Goal: Task Accomplishment & Management: Complete application form

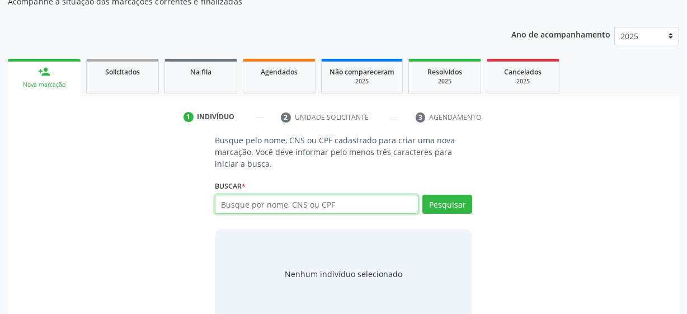
scroll to position [110, 0]
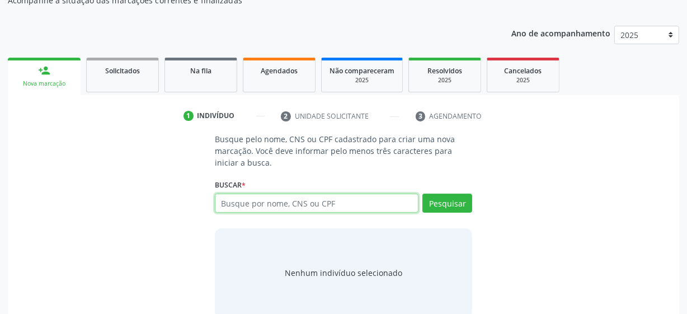
click at [265, 207] on input "text" at bounding box center [317, 202] width 204 height 19
type input "702402541733922"
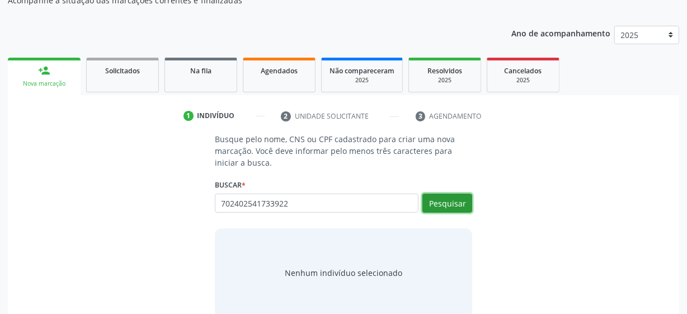
click at [461, 201] on button "Pesquisar" at bounding box center [447, 202] width 50 height 19
type input "702402541733922"
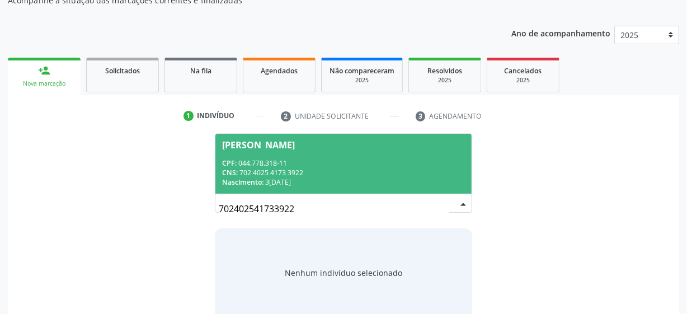
click at [351, 166] on div "CPF: 044.778.318-11" at bounding box center [343, 163] width 243 height 10
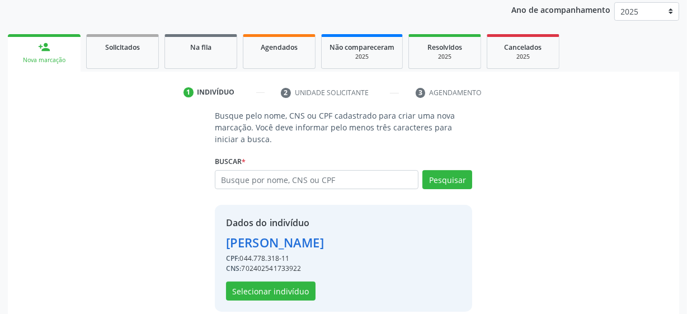
scroll to position [145, 0]
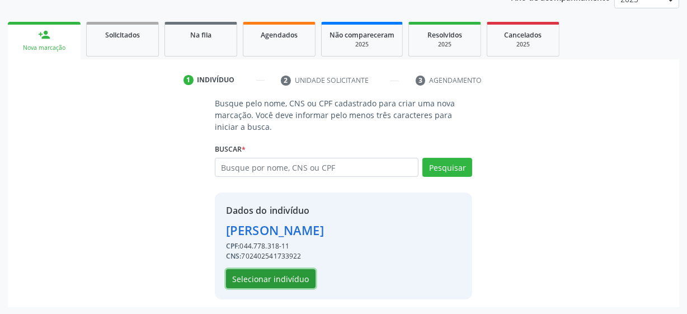
click at [291, 278] on button "Selecionar indivíduo" at bounding box center [270, 278] width 89 height 19
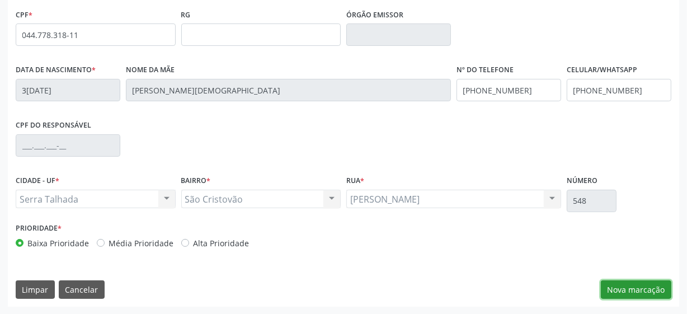
click at [655, 292] on button "Nova marcação" at bounding box center [636, 289] width 70 height 19
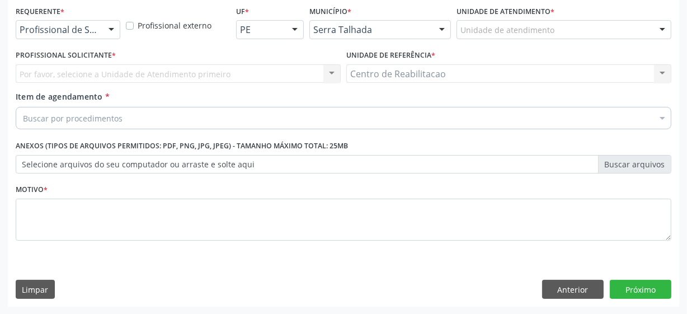
click at [100, 39] on div "Requerente * Profissional de Saúde Profissional de Saúde Paciente Nenhum result…" at bounding box center [68, 25] width 110 height 44
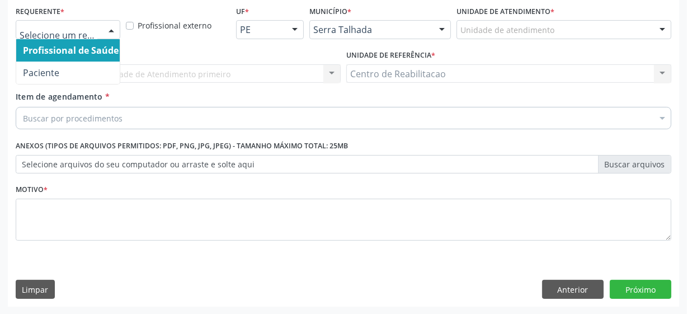
click at [99, 32] on div at bounding box center [68, 29] width 105 height 19
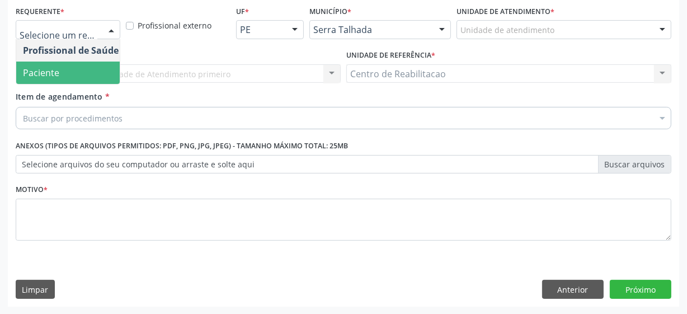
click at [71, 72] on span "Paciente" at bounding box center [70, 73] width 109 height 22
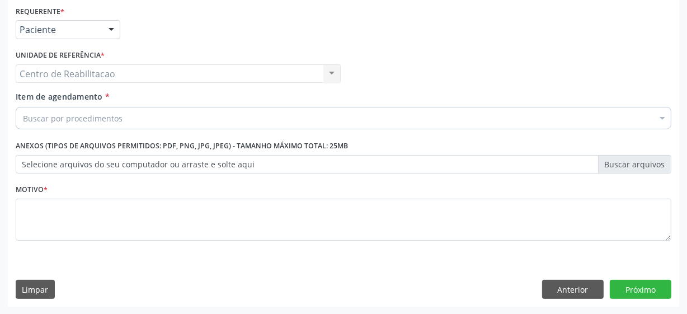
click at [23, 120] on input "Item de agendamento *" at bounding box center [23, 118] width 0 height 22
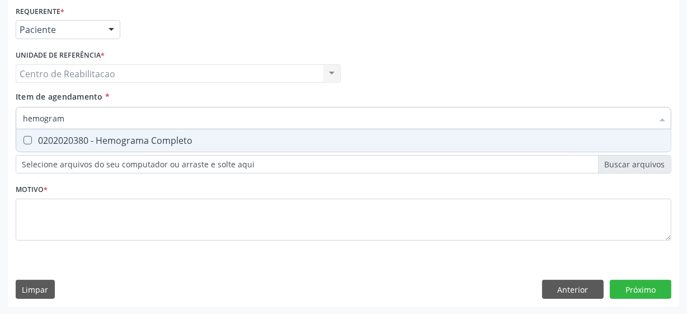
type input "hemograma"
click at [27, 139] on Completo at bounding box center [27, 140] width 8 height 8
click at [23, 139] on Completo "checkbox" at bounding box center [19, 139] width 7 height 7
checkbox Completo "true"
click at [97, 119] on input "hemograma" at bounding box center [338, 118] width 630 height 22
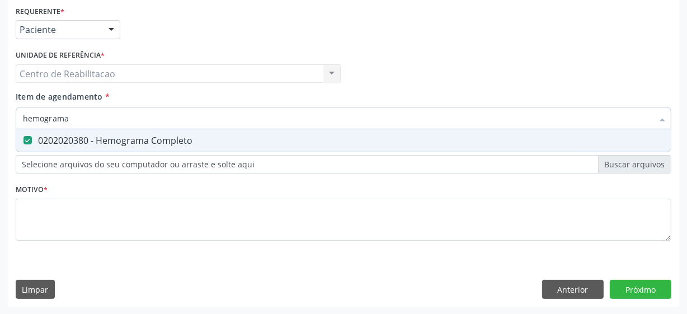
click at [97, 119] on input "hemograma" at bounding box center [338, 118] width 630 height 22
type input "g"
checkbox Completo "false"
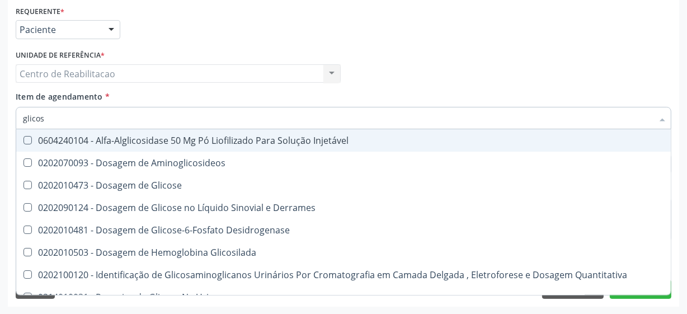
type input "glicose"
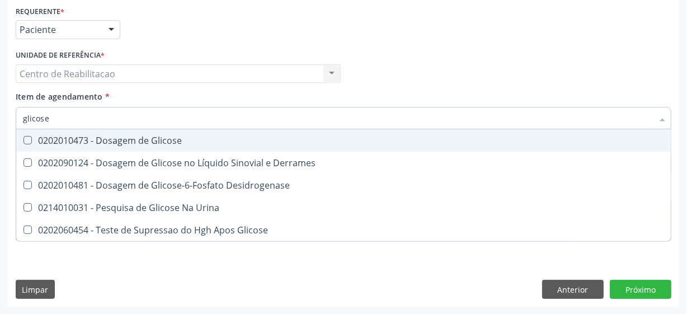
click at [30, 145] on span "0202010473 - Dosagem de Glicose" at bounding box center [343, 140] width 654 height 22
checkbox Glicose "true"
click at [56, 115] on input "glicose" at bounding box center [338, 118] width 630 height 22
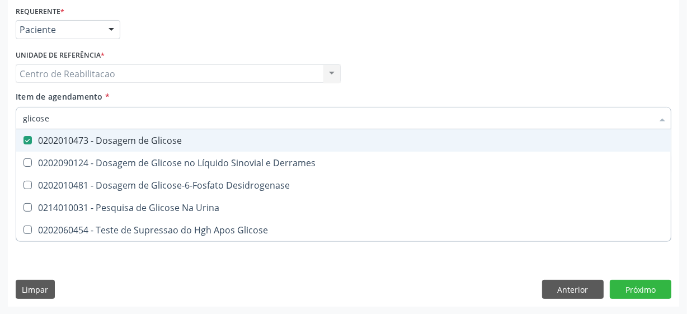
click at [56, 115] on input "glicose" at bounding box center [338, 118] width 630 height 22
type input "ureia"
checkbox Glicose "false"
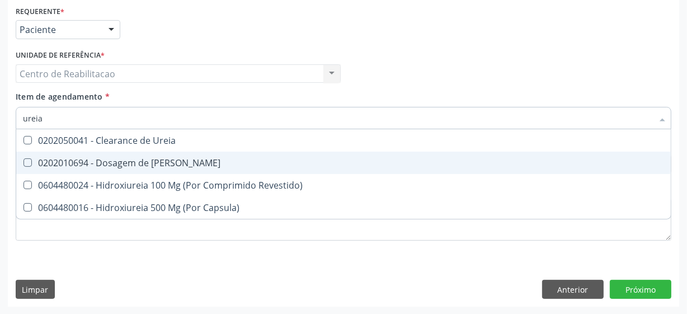
click at [24, 163] on Ureia at bounding box center [27, 162] width 8 height 8
click at [23, 163] on Ureia "checkbox" at bounding box center [19, 162] width 7 height 7
checkbox Ureia "true"
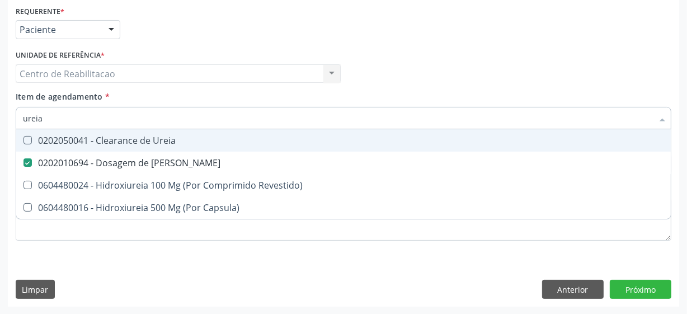
click at [59, 121] on input "ureia" at bounding box center [338, 118] width 630 height 22
type input "cre"
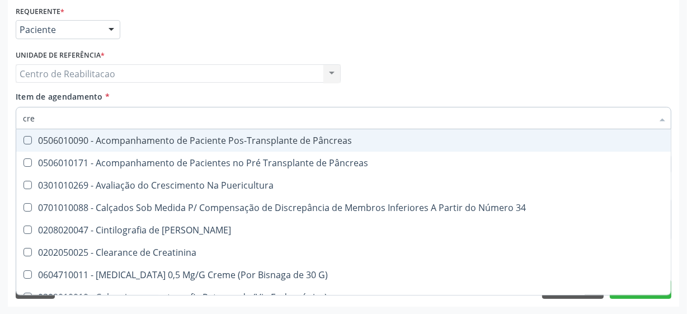
checkbox Pâncreas "false"
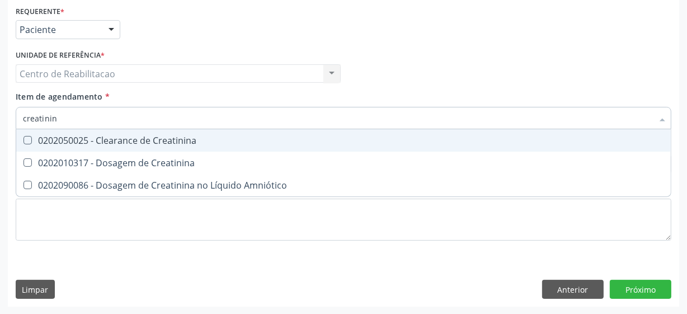
type input "creatinina"
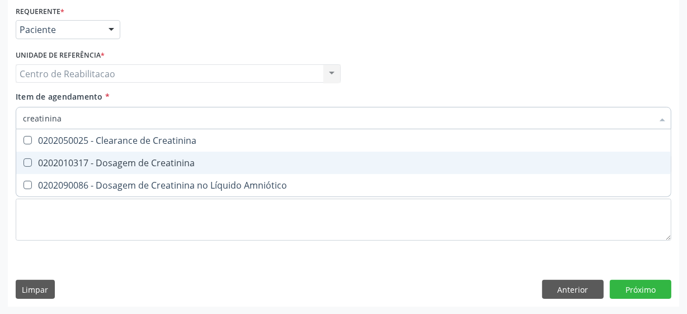
click at [25, 162] on Creatinina at bounding box center [27, 162] width 8 height 8
click at [23, 162] on Creatinina "checkbox" at bounding box center [19, 162] width 7 height 7
checkbox Creatinina "true"
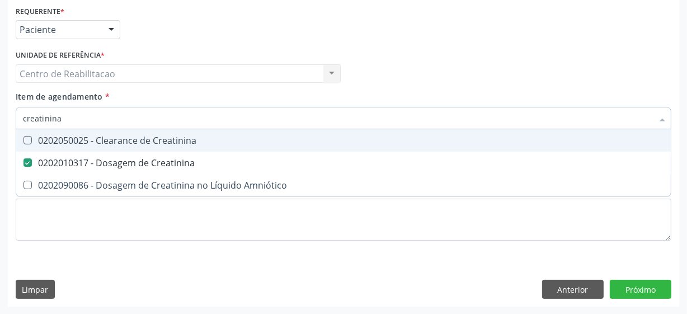
click at [91, 121] on input "creatinina" at bounding box center [338, 118] width 630 height 22
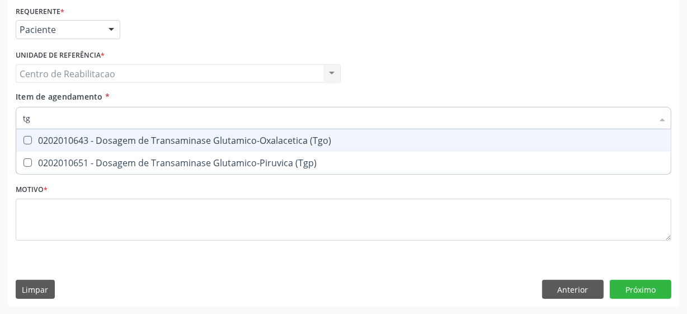
type input "tgo"
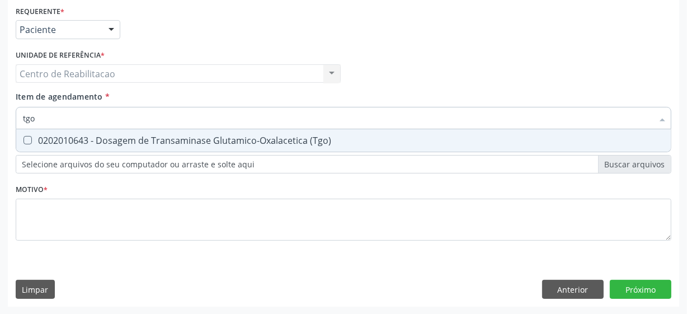
click at [29, 139] on \(Tgo\) at bounding box center [27, 140] width 8 height 8
click at [23, 139] on \(Tgo\) "checkbox" at bounding box center [19, 139] width 7 height 7
checkbox \(Tgo\) "true"
click at [40, 122] on input "tgo" at bounding box center [338, 118] width 630 height 22
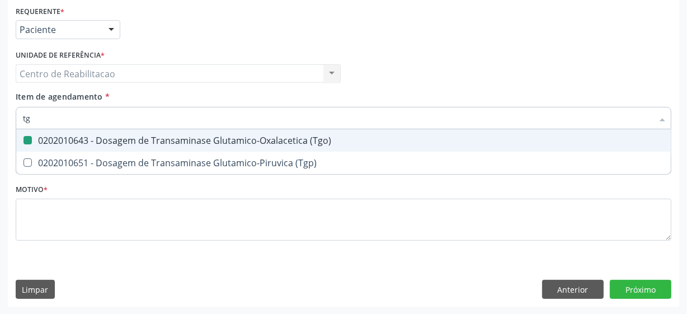
type input "tgp"
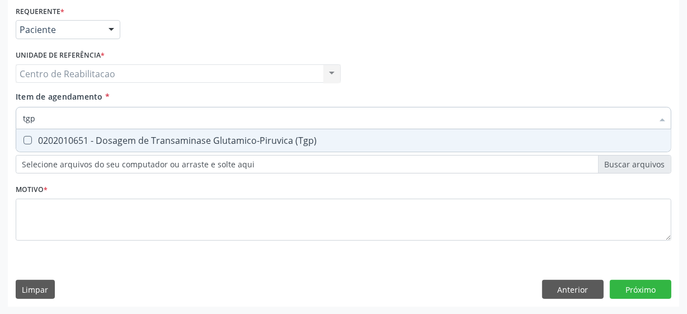
click at [27, 141] on \(Tgp\) at bounding box center [27, 140] width 8 height 8
click at [23, 141] on \(Tgp\) "checkbox" at bounding box center [19, 139] width 7 height 7
checkbox \(Tgp\) "true"
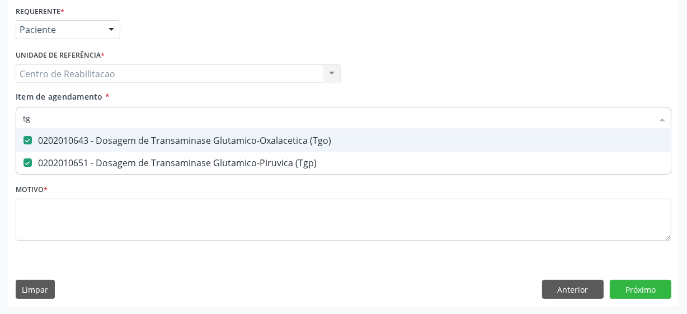
type input "t"
checkbox \(Tgo\) "false"
checkbox \(Tgp\) "false"
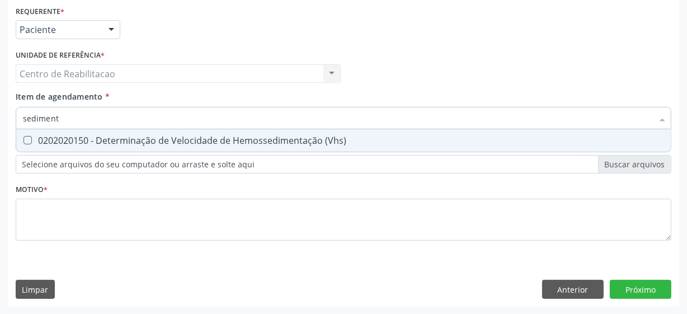
type input "sedimen"
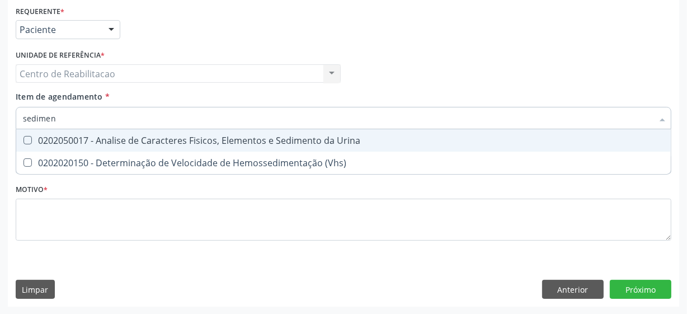
click at [26, 142] on Urina at bounding box center [27, 140] width 8 height 8
click at [23, 142] on Urina "checkbox" at bounding box center [19, 139] width 7 height 7
checkbox Urina "true"
click at [73, 122] on input "sedimen" at bounding box center [338, 118] width 630 height 22
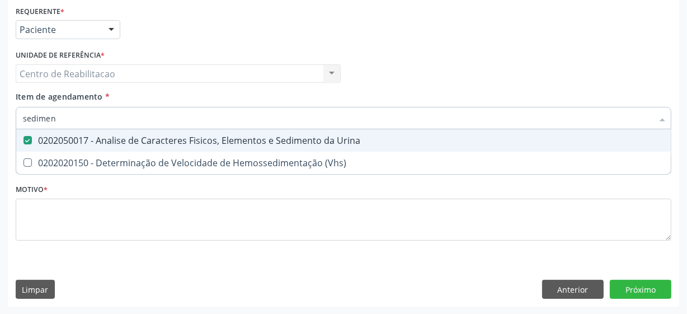
click at [73, 122] on input "sedimen" at bounding box center [338, 118] width 630 height 22
type input "tem"
checkbox Urina "false"
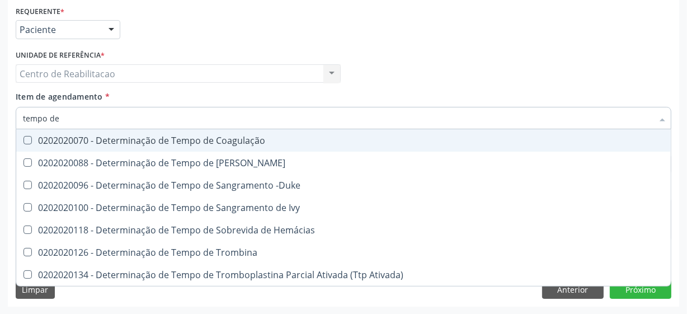
type input "tempo de"
click at [29, 139] on Coagulação at bounding box center [27, 140] width 8 height 8
click at [23, 139] on Coagulação "checkbox" at bounding box center [19, 139] width 7 height 7
checkbox Coagulação "true"
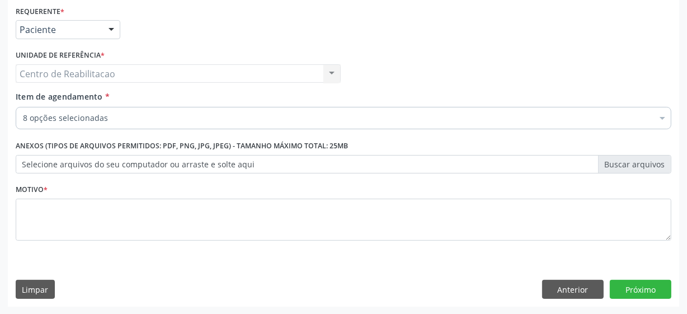
checkbox Completo "true"
checkbox Glicose "true"
checkbox Ureia "true"
checkbox Creatinina "true"
checkbox \(Tgo\) "true"
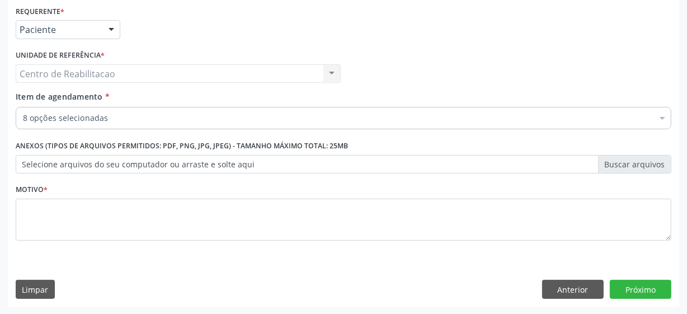
checkbox \(Tgp\) "true"
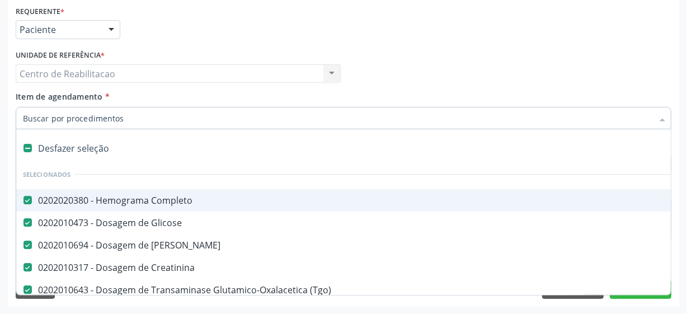
type input "t"
checkbox Coagulação "false"
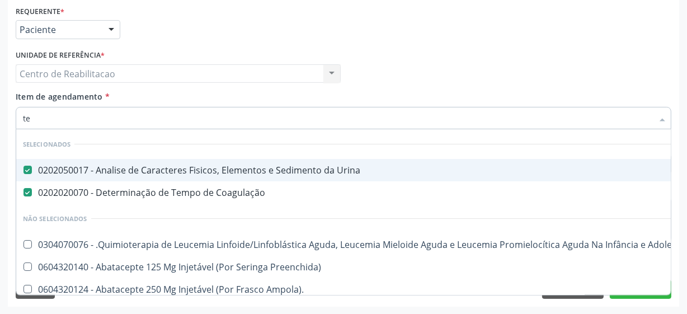
type input "tem"
checkbox Manutenção "false"
checkbox Preenchida\) "false"
checkbox Ampola\)\ "false"
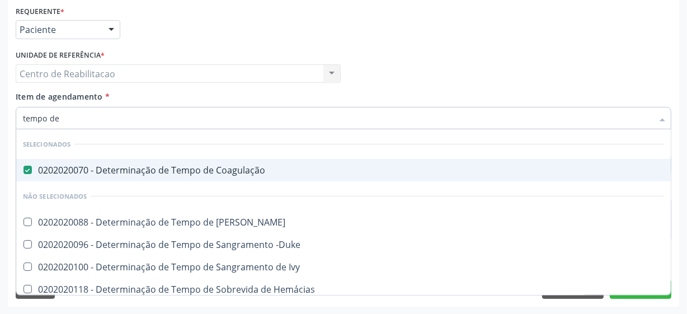
type input "tempo de"
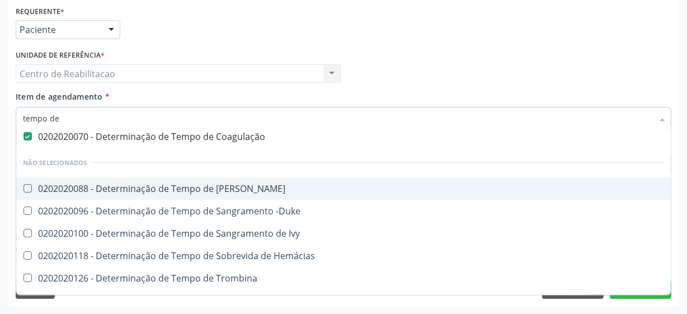
scroll to position [50, 0]
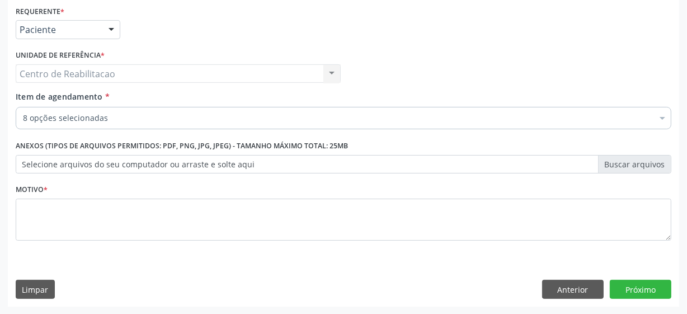
checkbox Creatinina "true"
checkbox \(Tgo\) "true"
checkbox \(Tgp\) "true"
checkbox Coagulação "true"
checkbox Urina "true"
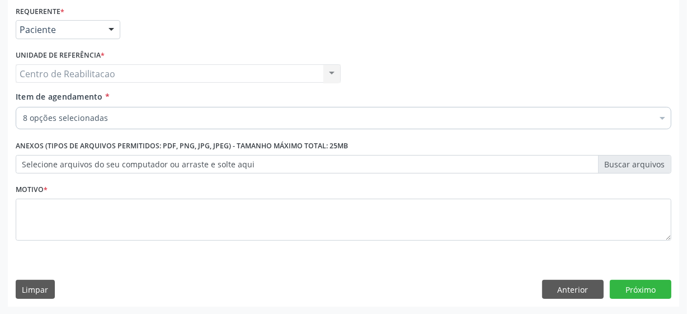
checkbox Ureia "true"
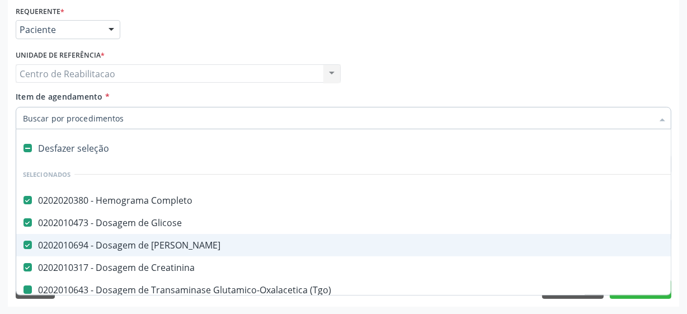
type input "p"
checkbox \(Tgo\) "false"
checkbox \(Tgp\) "false"
checkbox Coagulação "false"
checkbox Urina "false"
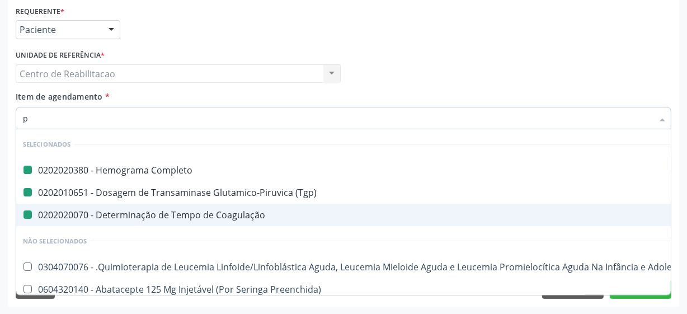
type input "pr"
checkbox Completo "false"
checkbox Coagulação "false"
checkbox \(Tgp\) "false"
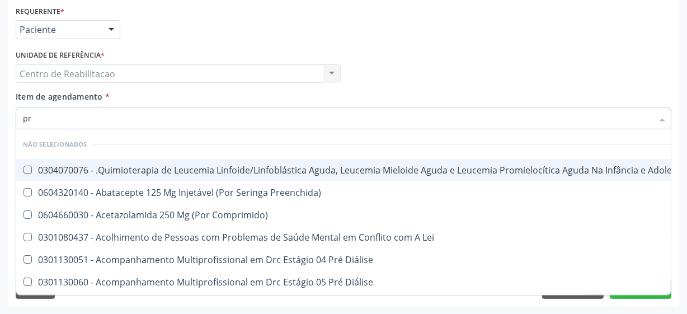
type input "p"
checkbox Manutenção "true"
checkbox Preenchida\) "true"
checkbox Comprimido\) "true"
checkbox Diálise "true"
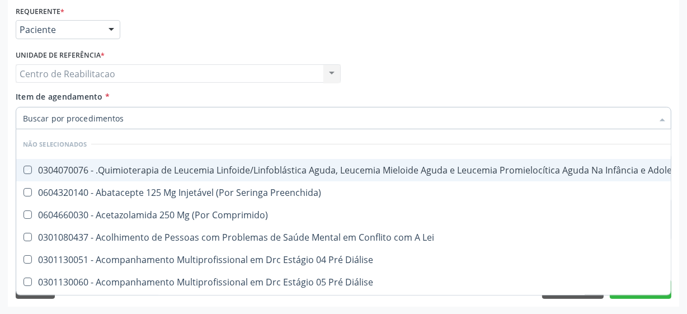
checkbox Diálise "true"
checkbox Multiprofissional "true"
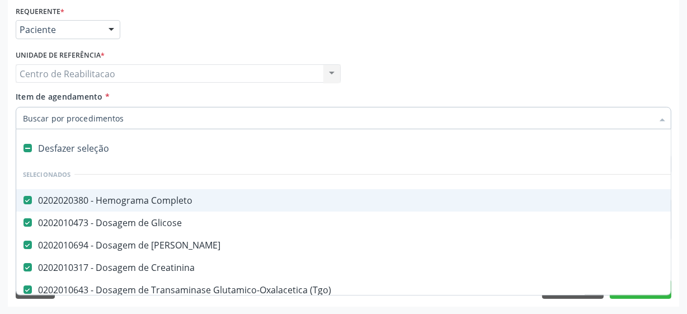
type input "t"
checkbox Coagulação "false"
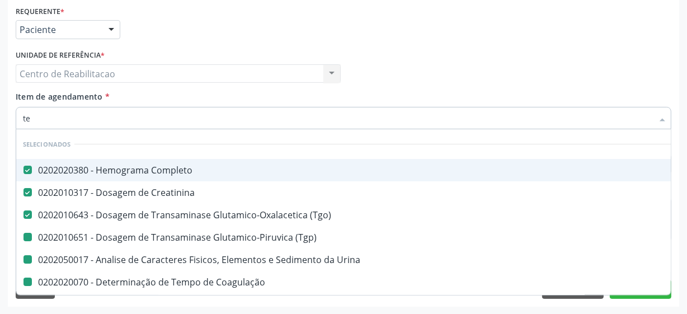
type input "tem"
checkbox Urina "false"
checkbox Coagulação "false"
checkbox \(Tgp\) "false"
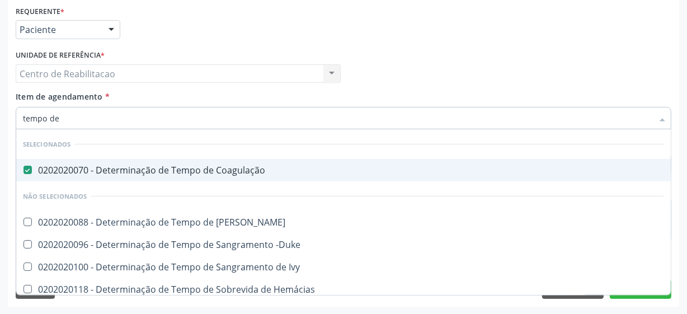
scroll to position [50, 0]
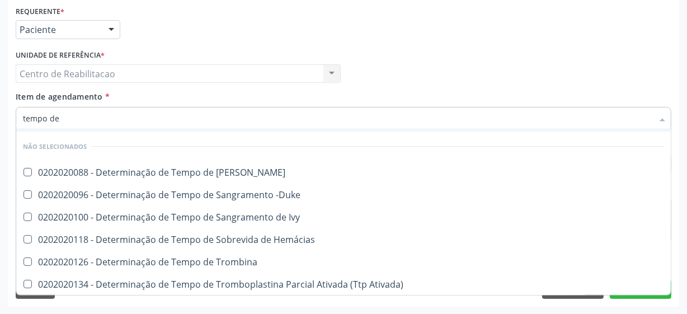
click at [121, 118] on input "tempo de" at bounding box center [338, 118] width 630 height 22
type input "gama"
checkbox Coagulação "false"
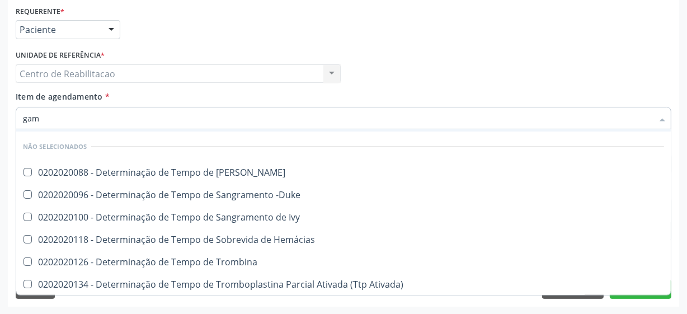
checkbox -Duke "false"
checkbox Euglobulina "false"
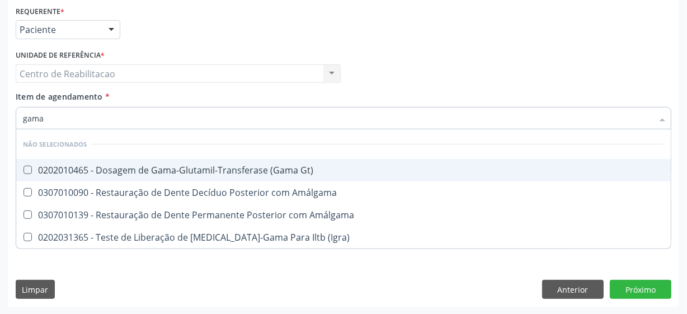
scroll to position [0, 0]
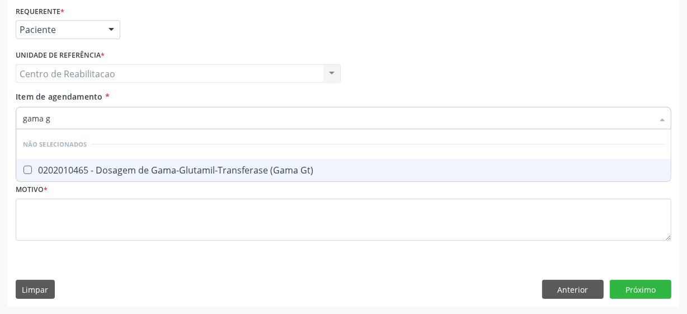
type input "gama gt"
click at [25, 166] on Gt\) at bounding box center [27, 170] width 8 height 8
click at [23, 166] on Gt\) "checkbox" at bounding box center [19, 169] width 7 height 7
checkbox Gt\) "true"
click at [68, 108] on input "gama gt" at bounding box center [338, 118] width 630 height 22
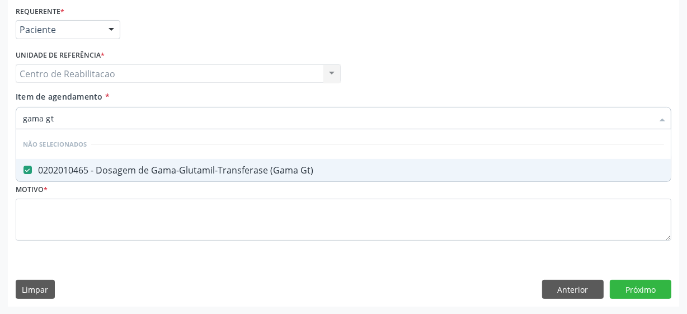
click at [68, 108] on input "gama gt" at bounding box center [338, 118] width 630 height 22
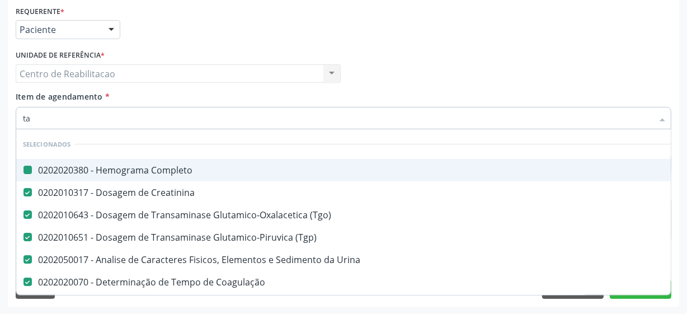
type input "tap"
checkbox Completo "false"
checkbox Creatinina "false"
checkbox \(Tgp\) "false"
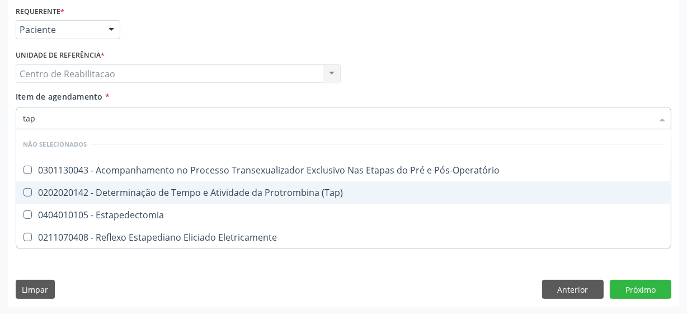
click at [27, 191] on \(Tap\) at bounding box center [27, 192] width 8 height 8
click at [23, 191] on \(Tap\) "checkbox" at bounding box center [19, 191] width 7 height 7
checkbox \(Tap\) "true"
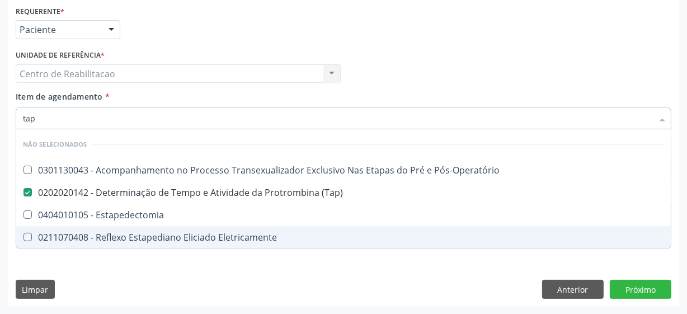
click at [381, 278] on div "Requerente * Paciente Profissional de Saúde Paciente Nenhum resultado encontrad…" at bounding box center [343, 155] width 671 height 304
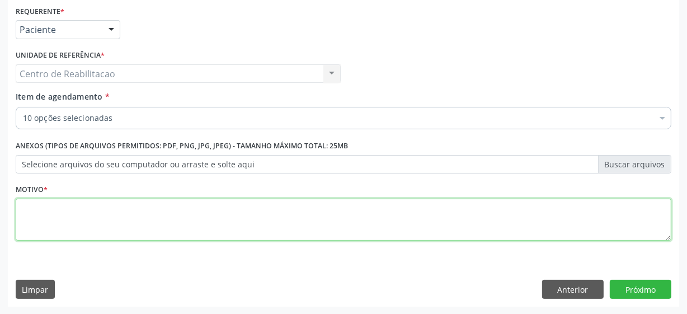
click at [129, 217] on textarea at bounding box center [343, 220] width 655 height 43
type textarea "*"
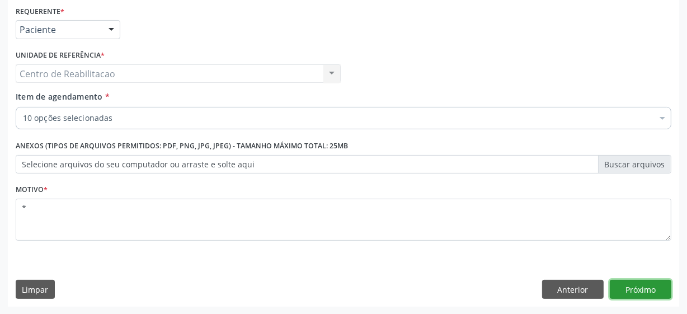
click at [627, 296] on button "Próximo" at bounding box center [641, 289] width 62 height 19
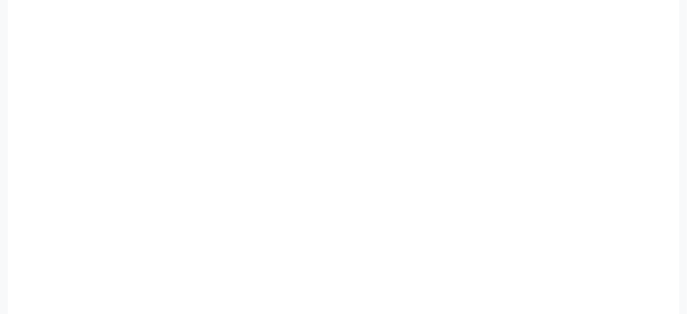
scroll to position [244, 0]
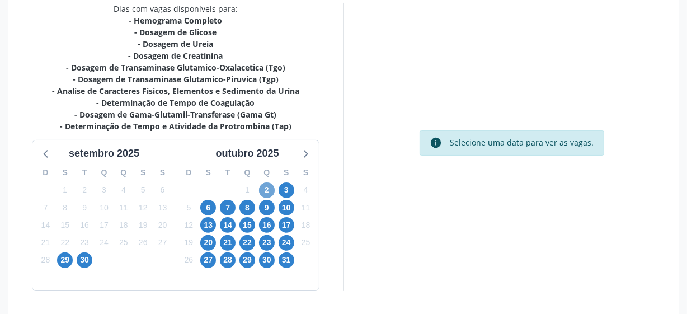
click at [262, 190] on span "2" at bounding box center [267, 190] width 16 height 16
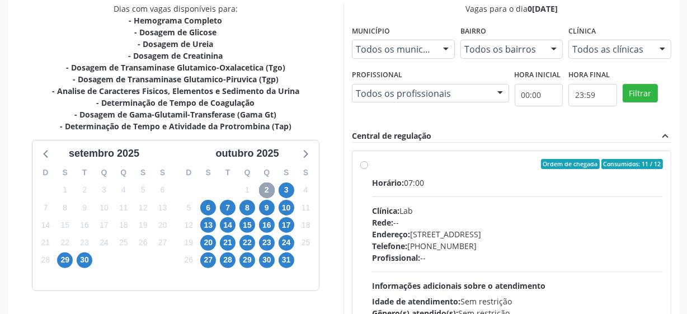
scroll to position [295, 0]
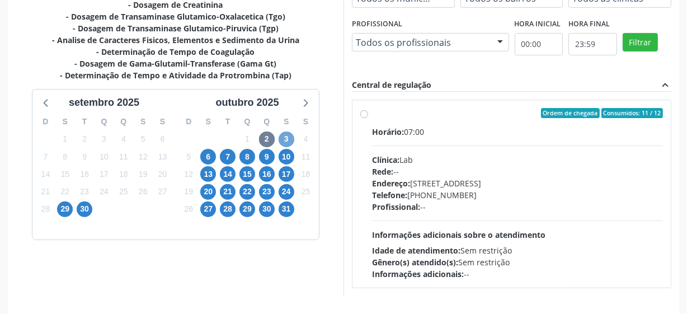
click at [286, 138] on span "3" at bounding box center [286, 139] width 16 height 16
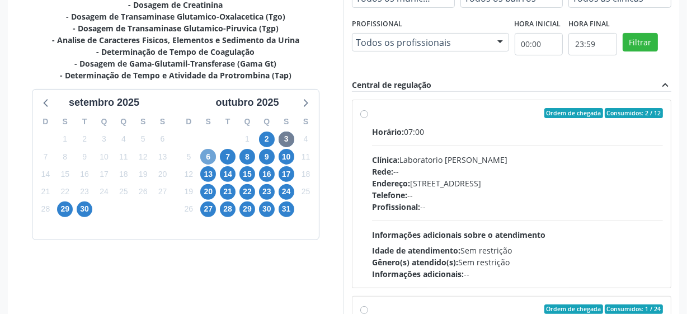
click at [207, 156] on span "6" at bounding box center [208, 157] width 16 height 16
click at [224, 157] on span "7" at bounding box center [228, 157] width 16 height 16
click at [243, 159] on span "8" at bounding box center [247, 157] width 16 height 16
click at [268, 154] on span "9" at bounding box center [267, 157] width 16 height 16
click at [285, 155] on span "10" at bounding box center [286, 157] width 16 height 16
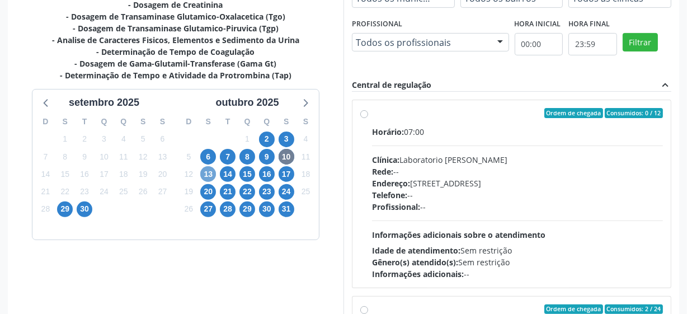
click at [207, 175] on span "13" at bounding box center [208, 174] width 16 height 16
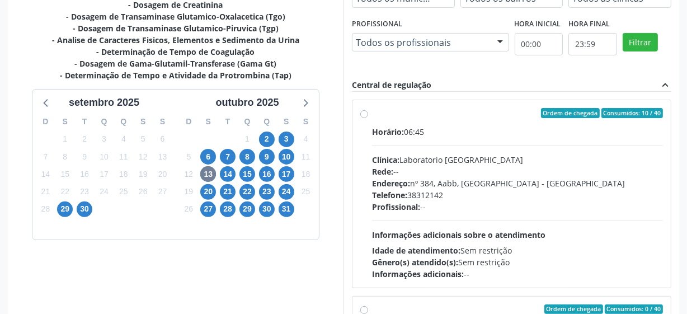
click at [372, 115] on label "Ordem de chegada Consumidos: 10 / 40 Horário: 06:45 Clínica: Laboratorio Sao Fr…" at bounding box center [517, 194] width 291 height 172
click at [363, 115] on input "Ordem de chegada Consumidos: 10 / 40 Horário: 06:45 Clínica: Laboratorio Sao Fr…" at bounding box center [364, 113] width 8 height 10
radio input "true"
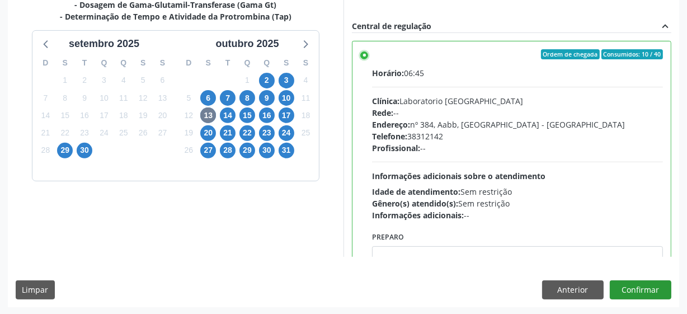
scroll to position [152, 0]
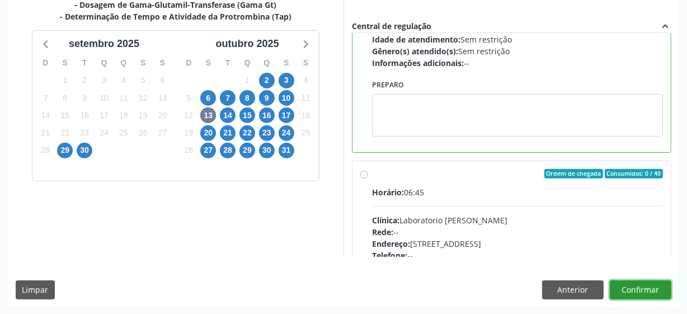
click at [638, 287] on button "Confirmar" at bounding box center [641, 289] width 62 height 19
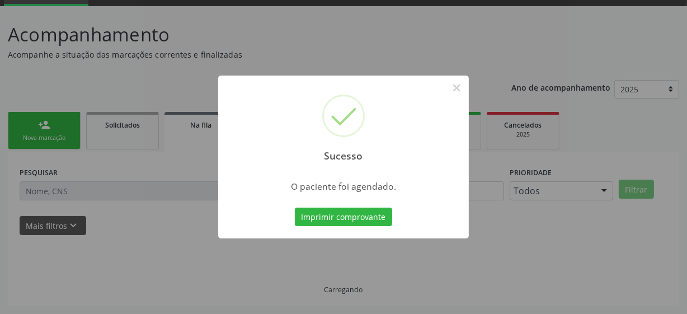
scroll to position [55, 0]
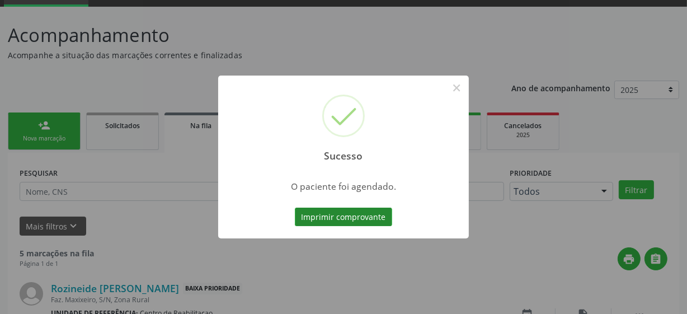
click at [328, 213] on button "Imprimir comprovante" at bounding box center [343, 216] width 97 height 19
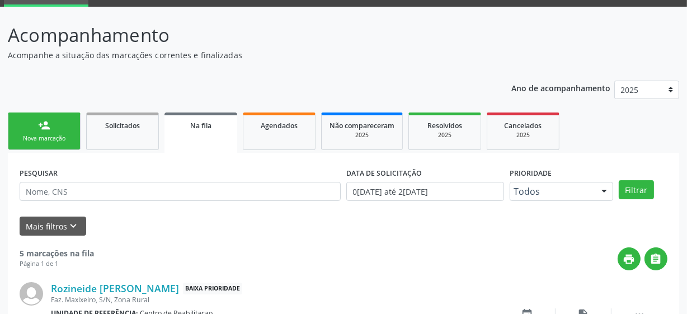
click at [45, 136] on div "Nova marcação" at bounding box center [44, 138] width 56 height 8
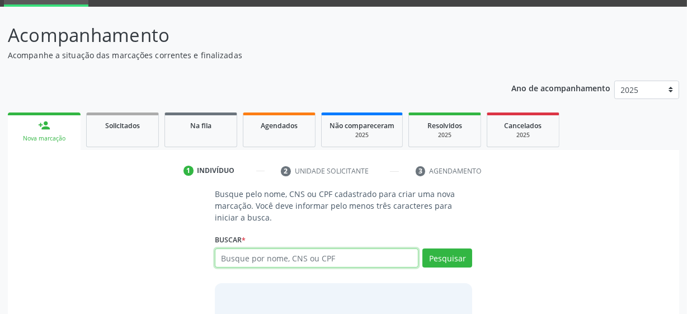
click at [262, 259] on input "text" at bounding box center [317, 257] width 204 height 19
type input "700506530135952"
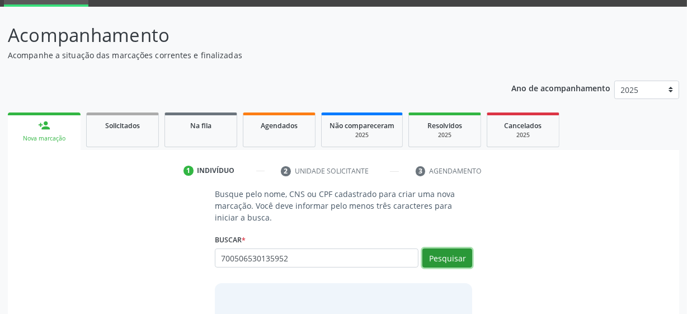
click at [455, 259] on button "Pesquisar" at bounding box center [447, 257] width 50 height 19
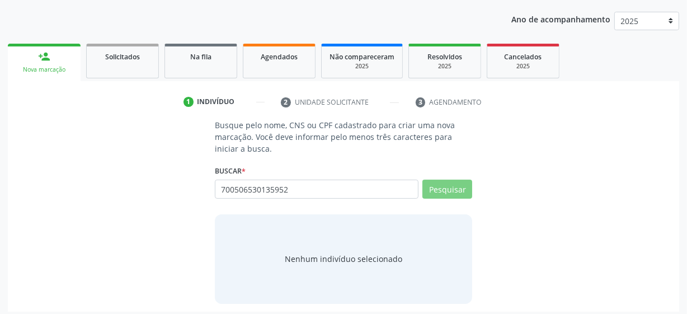
scroll to position [129, 0]
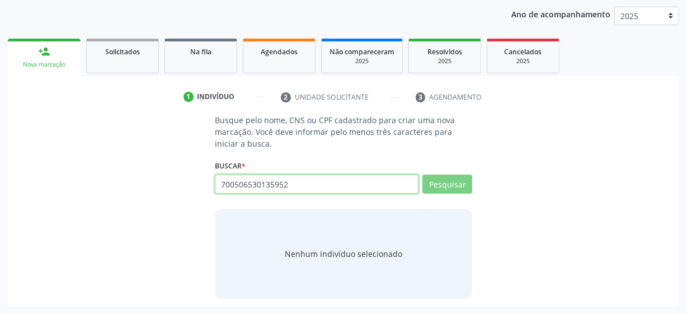
click at [298, 188] on input "700506530135952" at bounding box center [317, 183] width 204 height 19
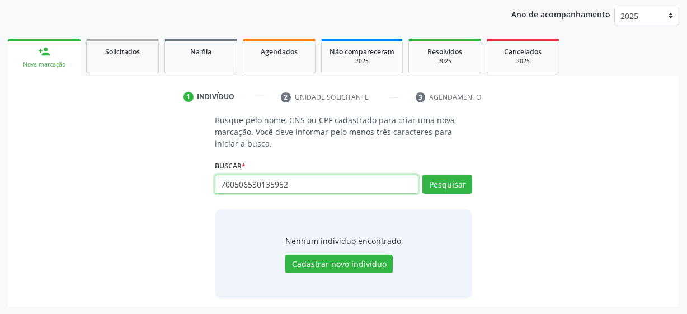
click at [284, 186] on input "700506530135952" at bounding box center [317, 183] width 204 height 19
paste input "Joao Nazario Junior"
type input "Joao Nazario Junior"
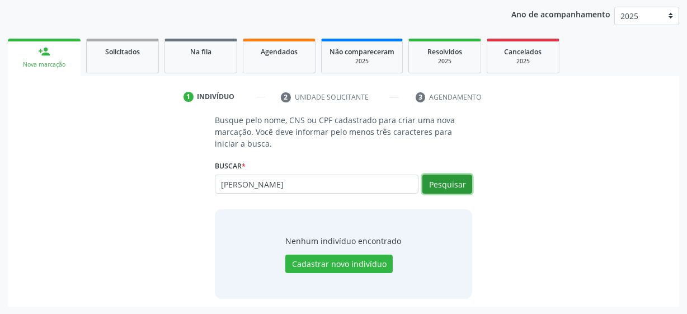
click at [425, 182] on button "Pesquisar" at bounding box center [447, 183] width 50 height 19
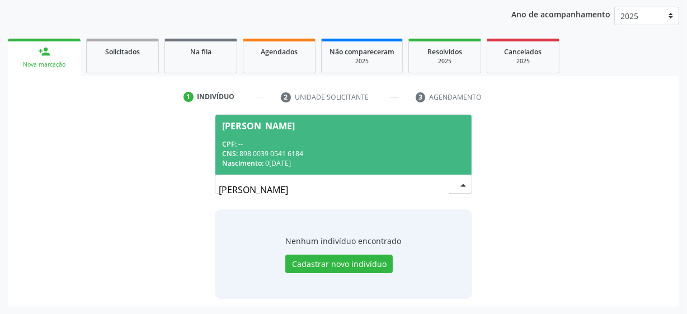
click at [295, 121] on div "Joao Nazario Junior" at bounding box center [258, 125] width 73 height 9
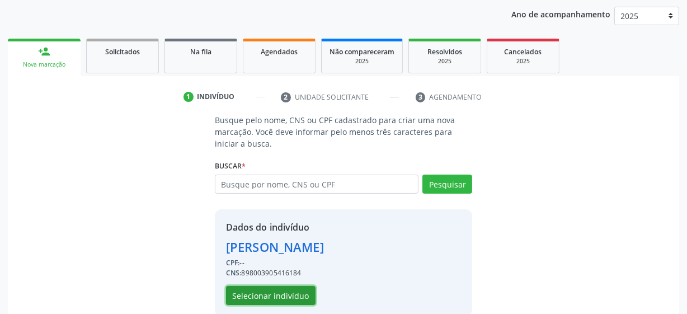
click at [290, 298] on button "Selecionar indivíduo" at bounding box center [270, 295] width 89 height 19
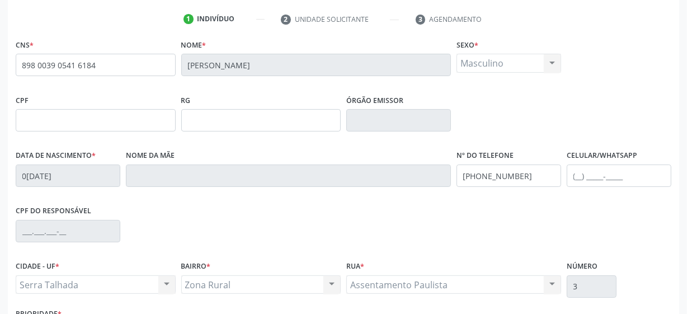
scroll to position [292, 0]
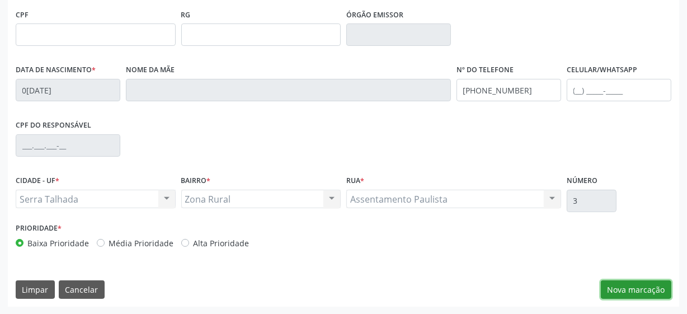
click at [660, 292] on button "Nova marcação" at bounding box center [636, 289] width 70 height 19
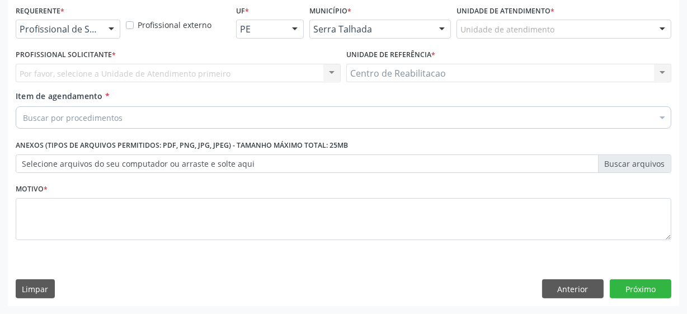
scroll to position [240, 0]
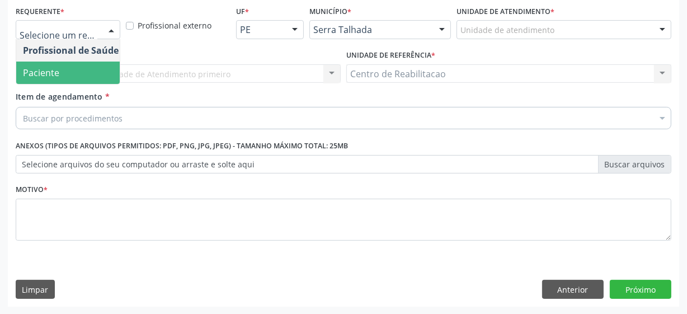
click at [70, 72] on span "Paciente" at bounding box center [70, 73] width 109 height 22
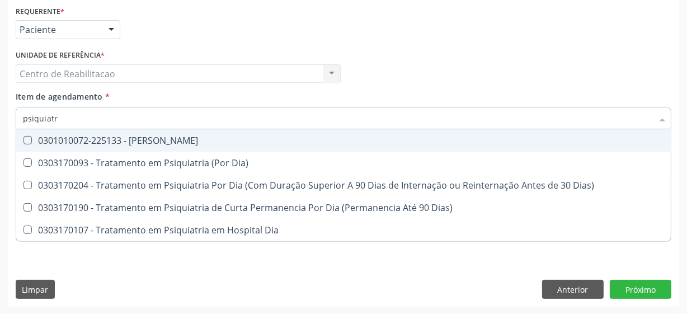
type input "psiquiatra"
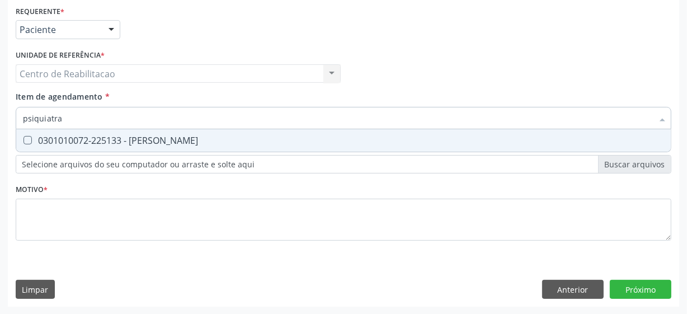
click at [28, 140] on Psiquiatra at bounding box center [27, 140] width 8 height 8
click at [23, 140] on Psiquiatra "checkbox" at bounding box center [19, 139] width 7 height 7
checkbox Psiquiatra "true"
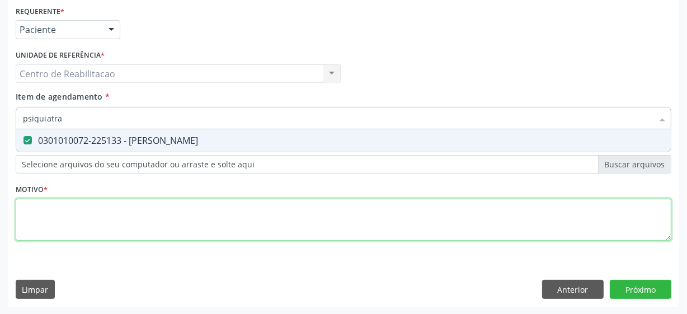
click at [52, 215] on div "Requerente * Paciente Profissional de Saúde Paciente Nenhum resultado encontrad…" at bounding box center [343, 129] width 655 height 253
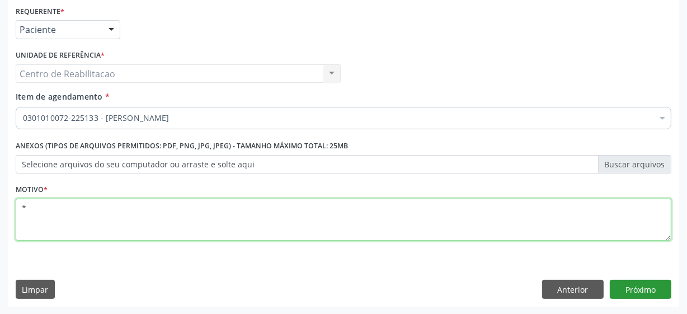
type textarea "*"
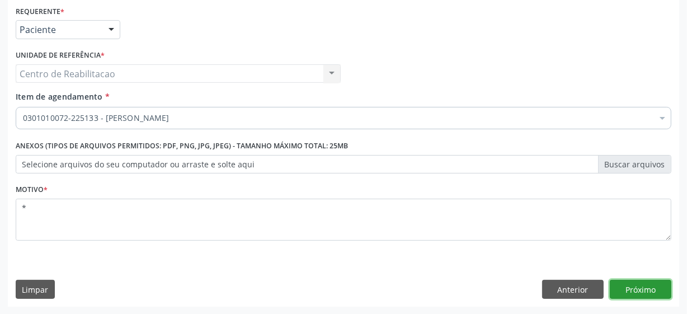
click at [635, 282] on button "Próximo" at bounding box center [641, 289] width 62 height 19
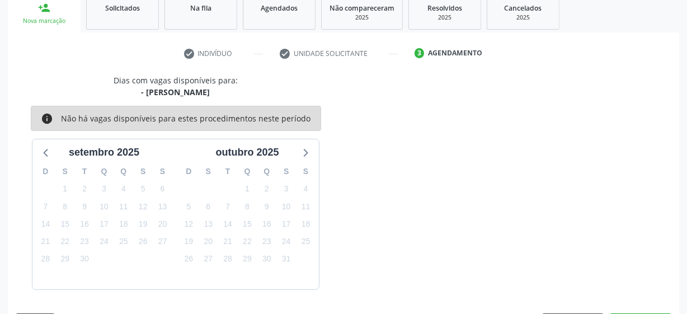
scroll to position [205, 0]
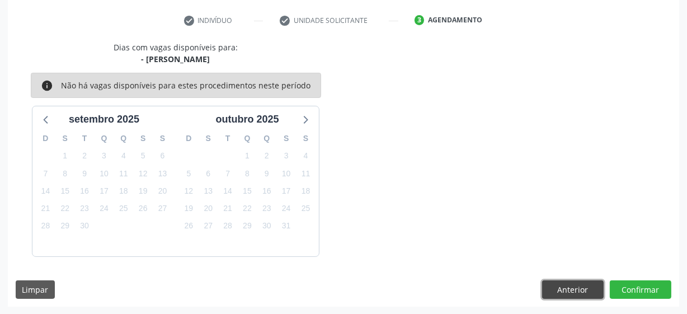
click at [558, 290] on button "Anterior" at bounding box center [573, 289] width 62 height 19
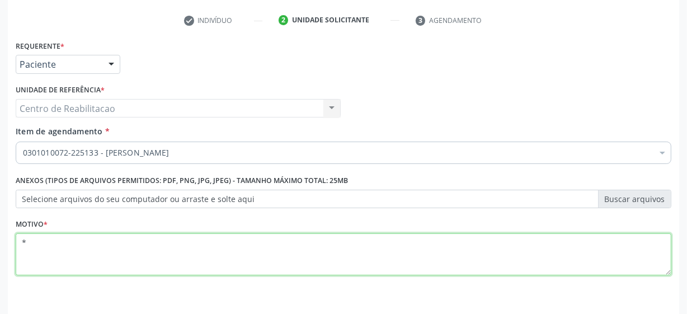
click at [296, 271] on textarea "*" at bounding box center [343, 254] width 655 height 43
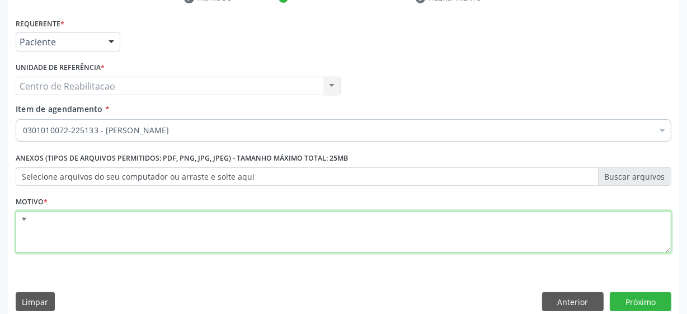
scroll to position [240, 0]
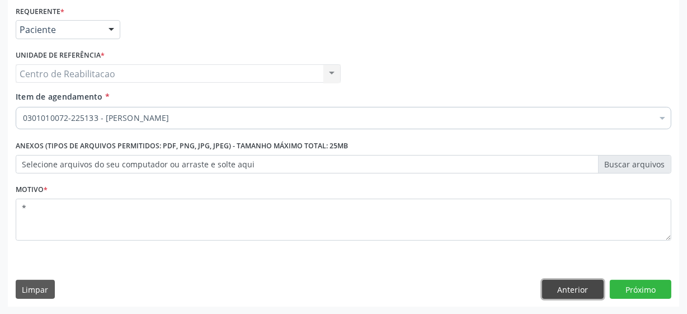
click at [575, 294] on button "Anterior" at bounding box center [573, 289] width 62 height 19
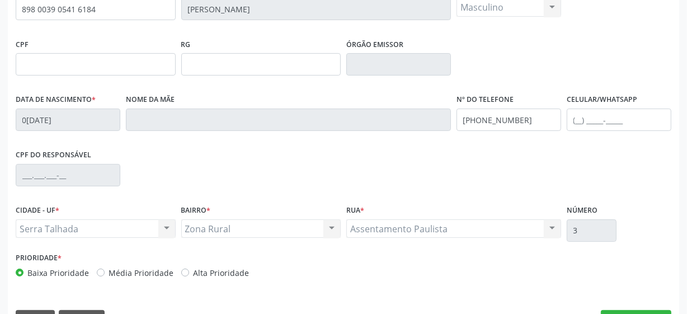
scroll to position [292, 0]
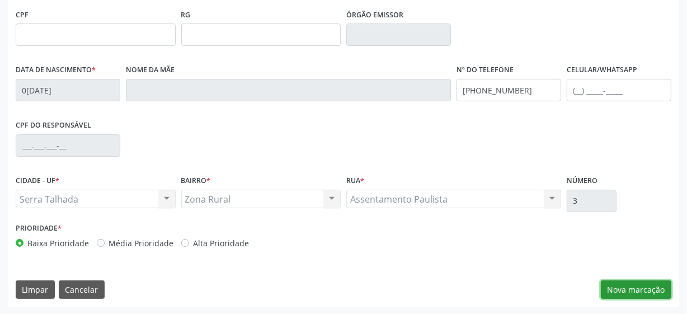
click at [614, 289] on button "Nova marcação" at bounding box center [636, 289] width 70 height 19
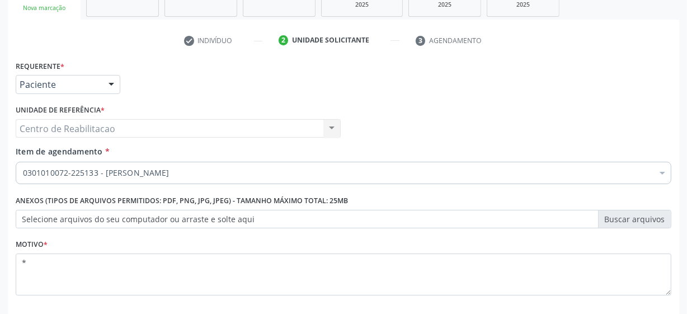
scroll to position [87, 0]
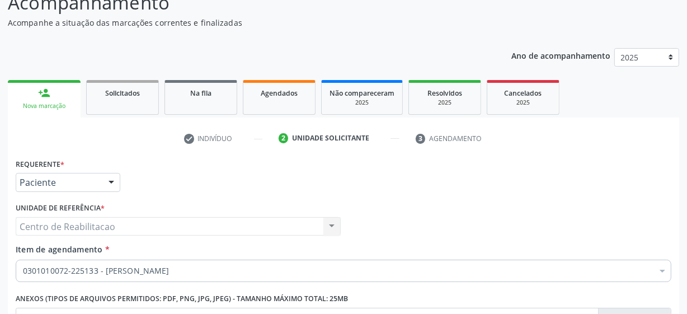
click at [66, 102] on div "Nova marcação" at bounding box center [44, 106] width 57 height 8
click at [122, 97] on div "Solicitados" at bounding box center [123, 93] width 56 height 12
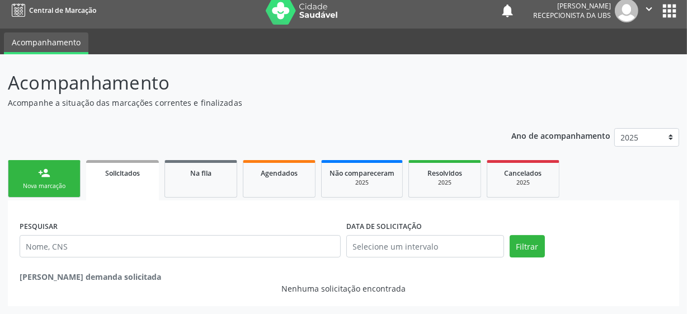
scroll to position [7, 0]
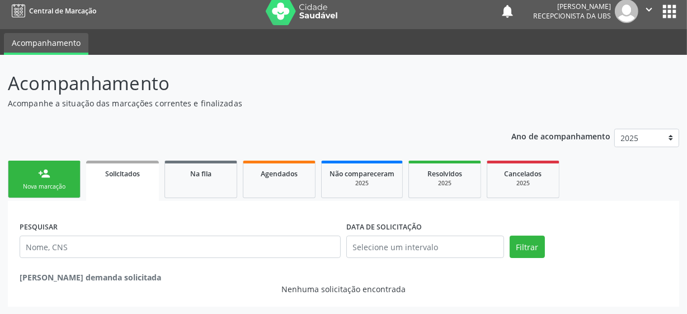
click at [33, 179] on link "person_add Nova marcação" at bounding box center [44, 178] width 73 height 37
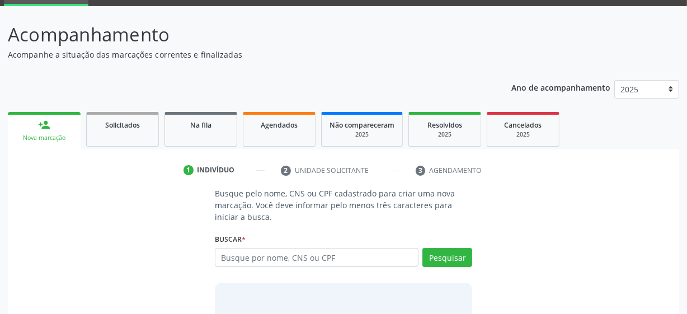
scroll to position [58, 0]
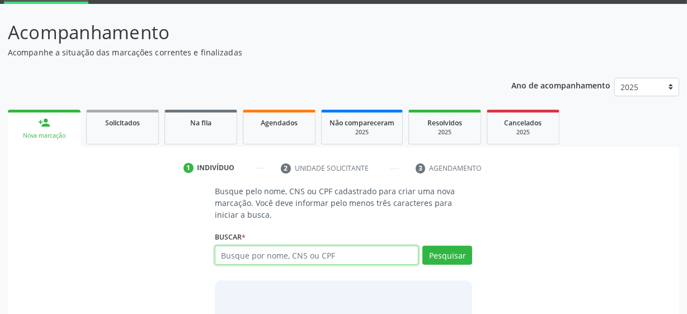
click at [262, 255] on input "text" at bounding box center [317, 254] width 204 height 19
type input "7000084"
click at [262, 256] on input "7000084" at bounding box center [317, 254] width 204 height 19
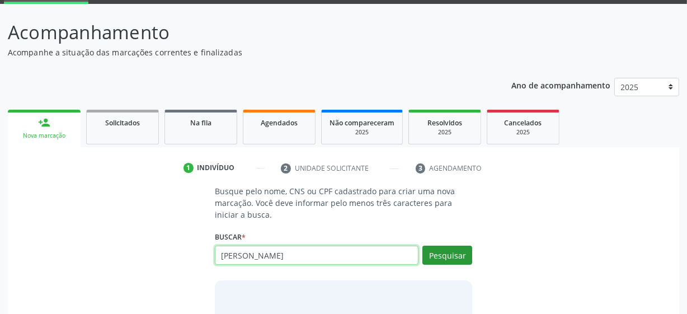
type input "[PERSON_NAME]"
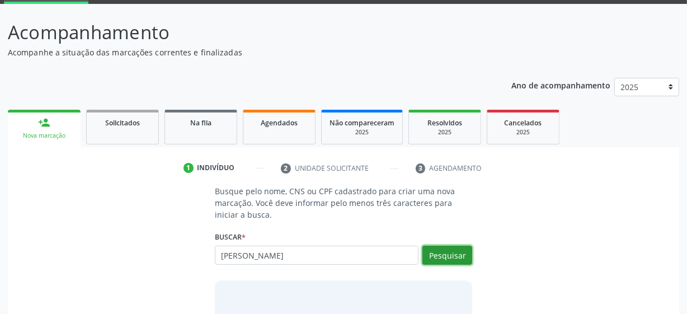
click at [447, 245] on button "Pesquisar" at bounding box center [447, 254] width 50 height 19
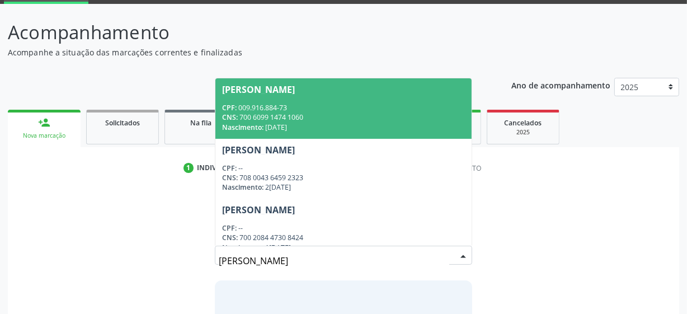
click at [298, 117] on div "CNS: 700 6099 1474 1060" at bounding box center [343, 117] width 243 height 10
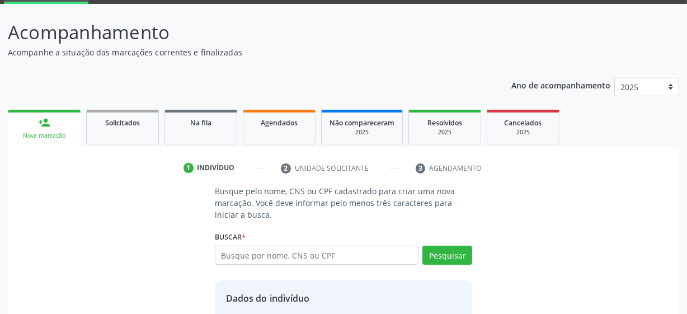
click at [298, 117] on div "Agendados" at bounding box center [279, 122] width 56 height 12
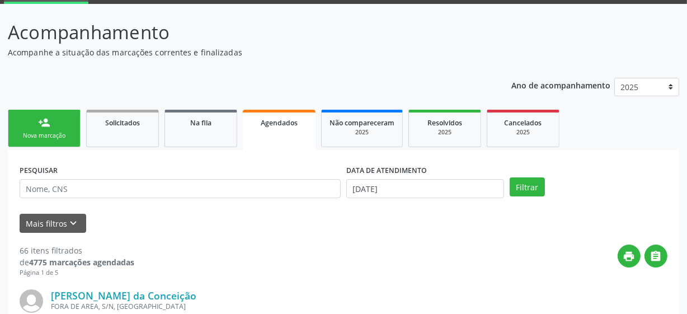
click at [32, 119] on link "person_add Nova marcação" at bounding box center [44, 128] width 73 height 37
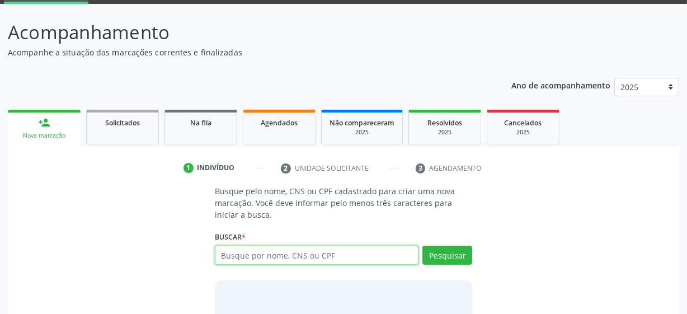
click at [253, 255] on input "text" at bounding box center [317, 254] width 204 height 19
type input "maria gra"
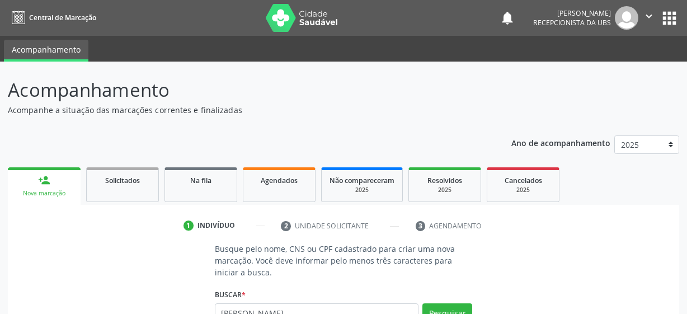
scroll to position [58, 0]
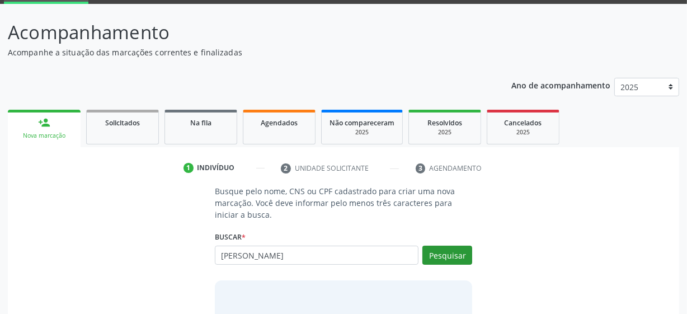
type input "[PERSON_NAME]"
click at [447, 256] on button "Pesquisar" at bounding box center [447, 254] width 50 height 19
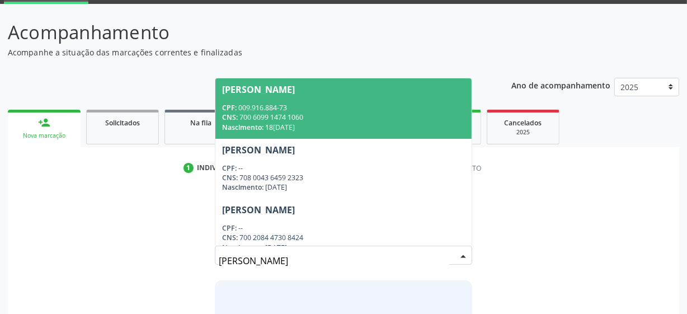
click at [341, 115] on div "CNS: 700 6099 1474 1060" at bounding box center [343, 117] width 243 height 10
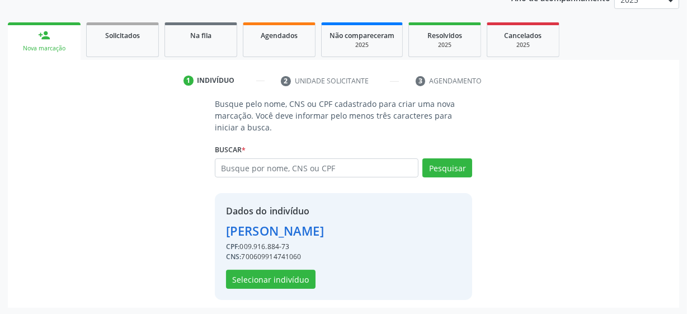
scroll to position [145, 0]
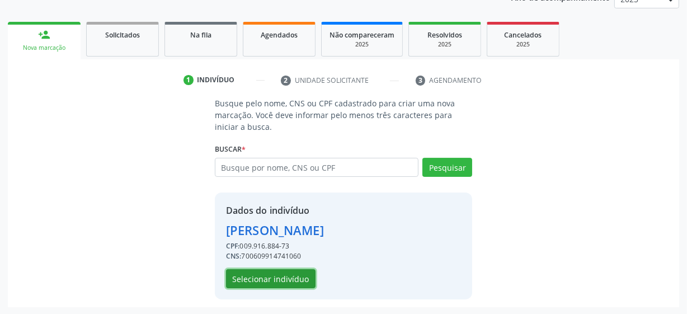
click at [296, 272] on button "Selecionar indivíduo" at bounding box center [270, 278] width 89 height 19
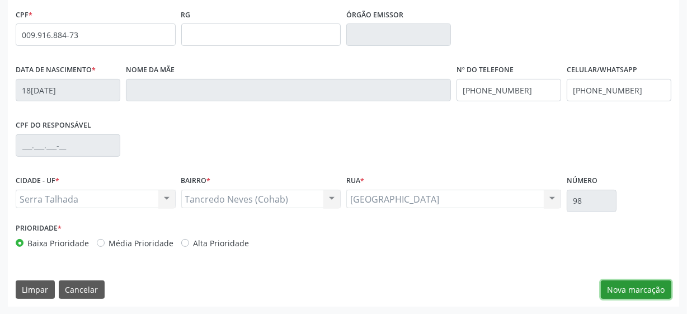
click at [617, 287] on button "Nova marcação" at bounding box center [636, 289] width 70 height 19
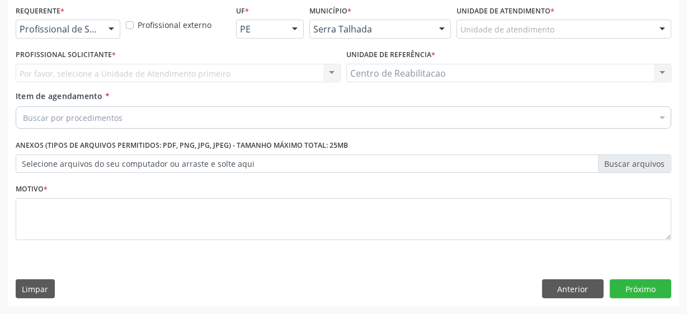
scroll to position [240, 0]
click at [75, 39] on div "Requerente * Profissional de Saúde Profissional de Saúde Paciente Nenhum result…" at bounding box center [68, 25] width 110 height 44
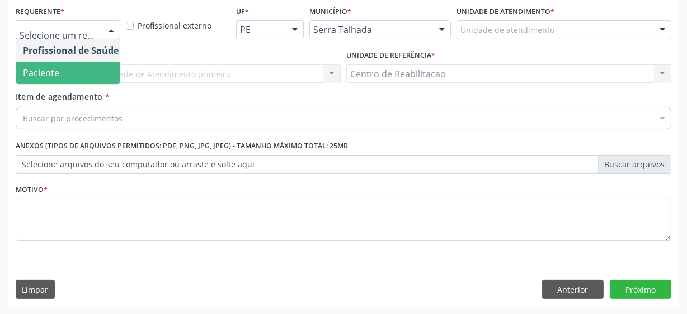
click at [82, 74] on span "Paciente" at bounding box center [70, 73] width 109 height 22
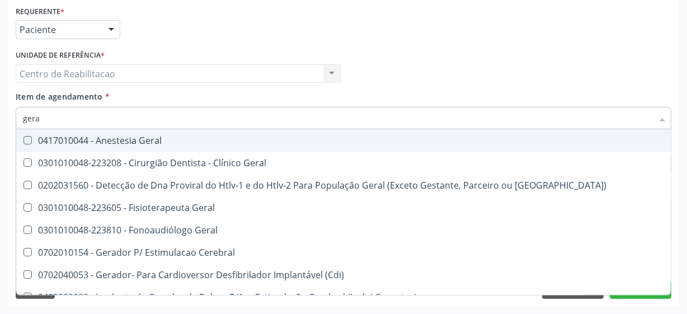
type input "geral"
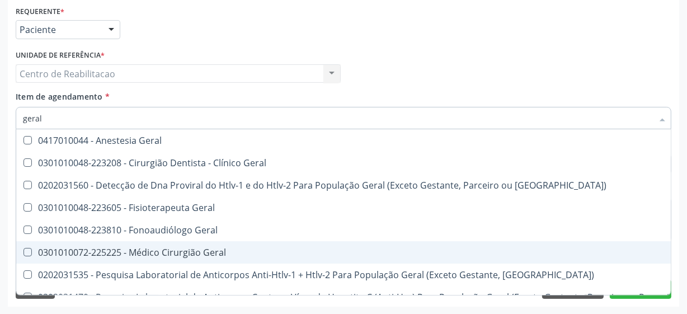
click at [27, 251] on Geral at bounding box center [27, 252] width 8 height 8
click at [23, 251] on Geral "checkbox" at bounding box center [19, 251] width 7 height 7
checkbox Geral "true"
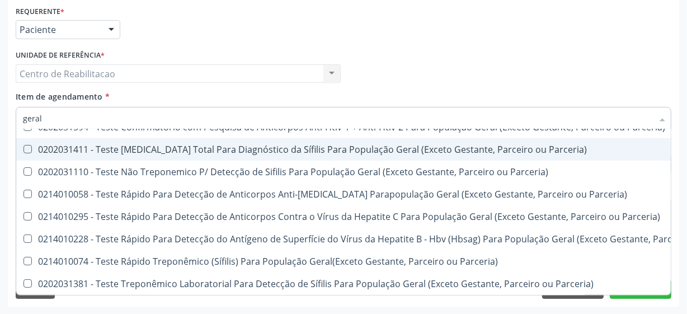
click at [464, 42] on div "Requerente * Paciente Profissional de Saúde Paciente Nenhum resultado encontrad…" at bounding box center [343, 25] width 661 height 44
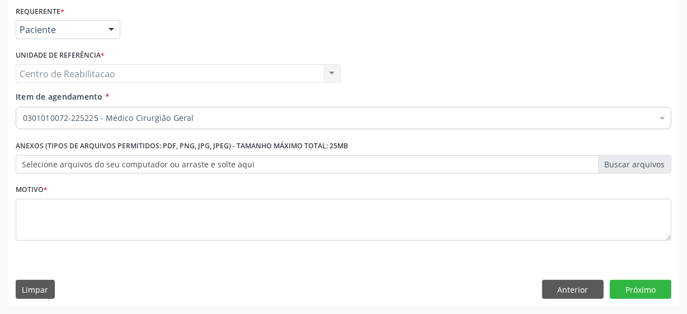
scroll to position [0, 0]
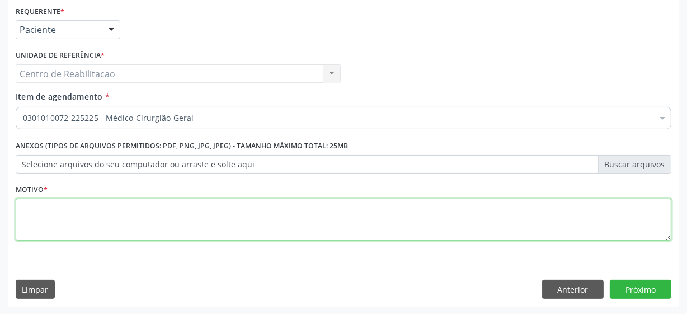
click at [344, 223] on textarea at bounding box center [343, 220] width 655 height 43
type textarea "**"
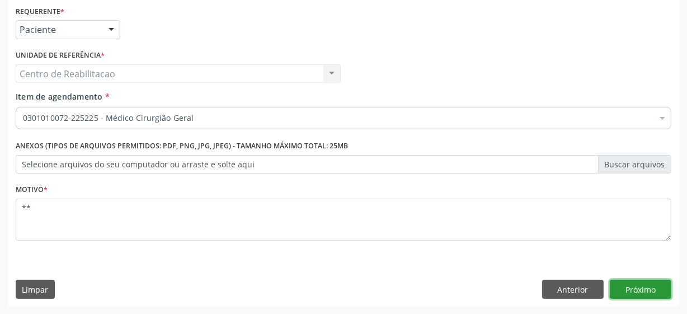
click at [638, 294] on button "Próximo" at bounding box center [641, 289] width 62 height 19
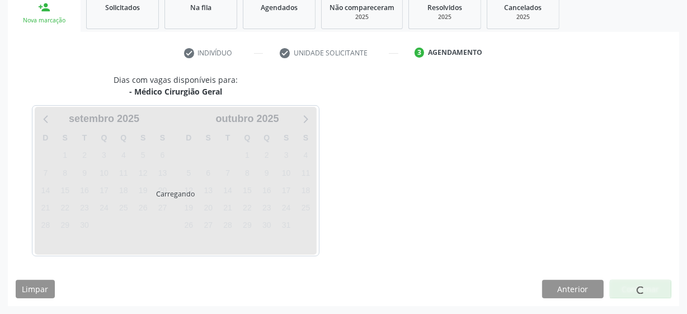
scroll to position [172, 0]
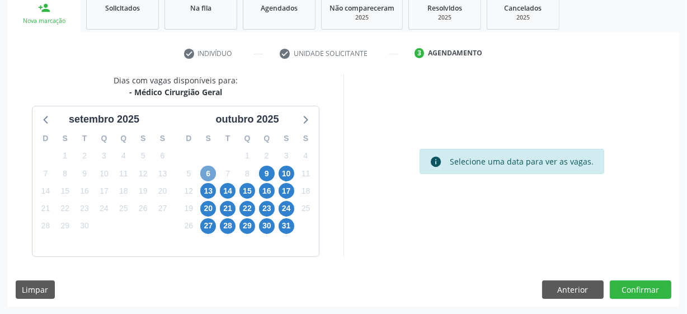
click at [204, 177] on span "6" at bounding box center [208, 174] width 16 height 16
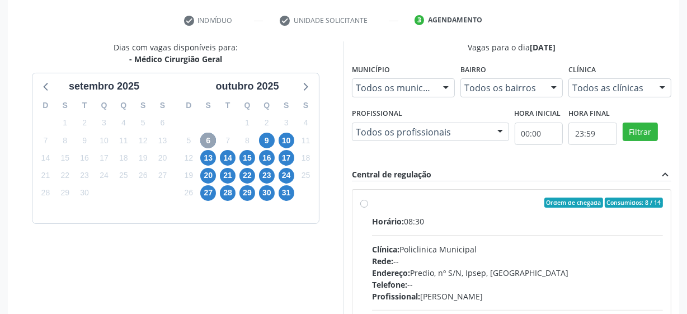
scroll to position [223, 0]
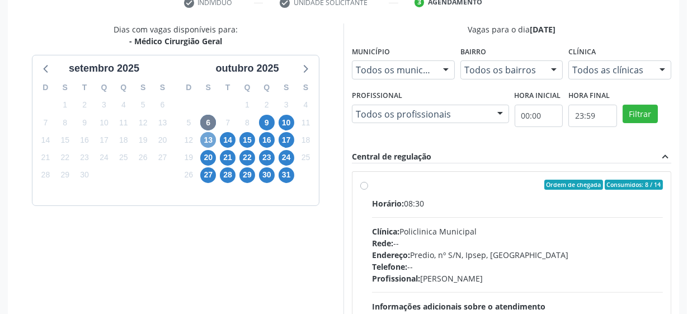
click at [208, 139] on span "13" at bounding box center [208, 140] width 16 height 16
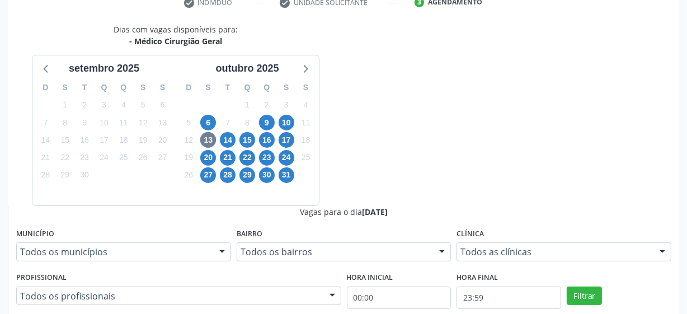
radio input "true"
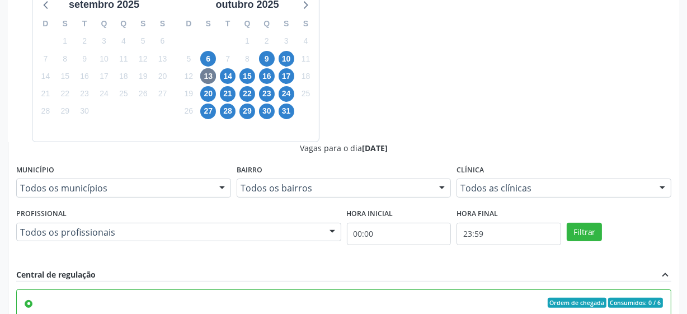
scroll to position [353, 0]
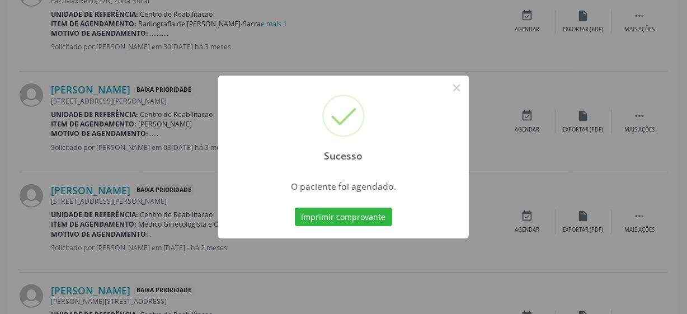
scroll to position [55, 0]
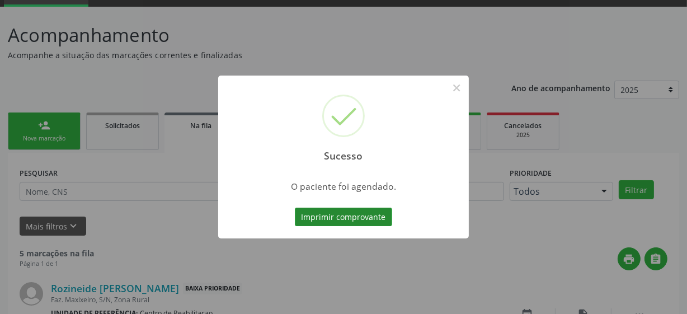
click at [363, 221] on button "Imprimir comprovante" at bounding box center [343, 216] width 97 height 19
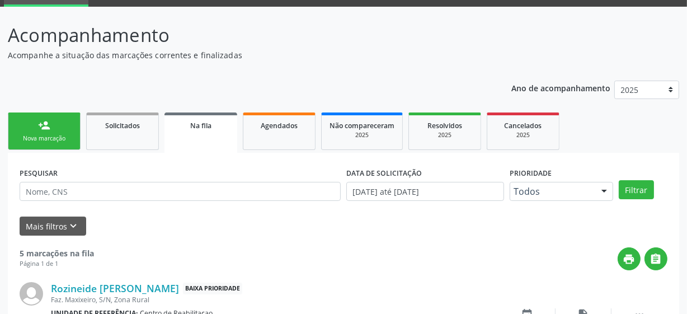
click at [34, 144] on link "person_add Nova marcação" at bounding box center [44, 130] width 73 height 37
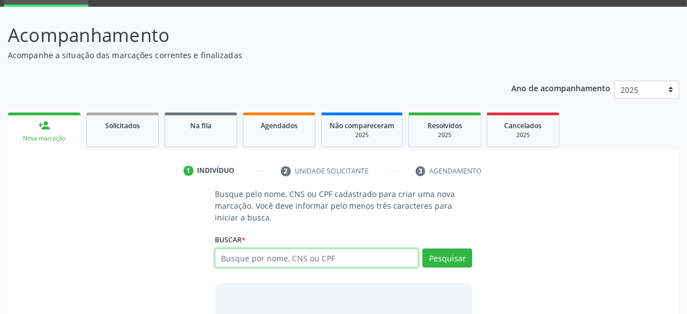
click at [324, 265] on input "text" at bounding box center [317, 257] width 204 height 19
type input "[PERSON_NAME]"
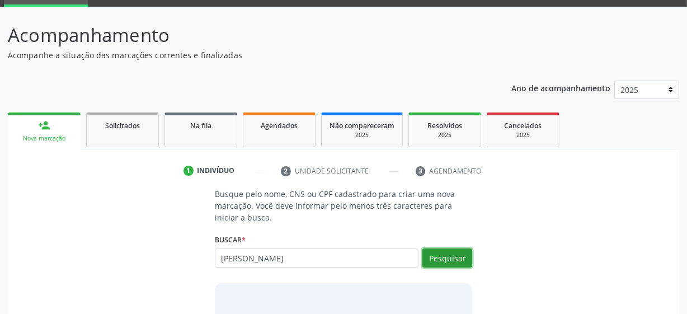
click at [432, 257] on button "Pesquisar" at bounding box center [447, 257] width 50 height 19
type input "[PERSON_NAME]"
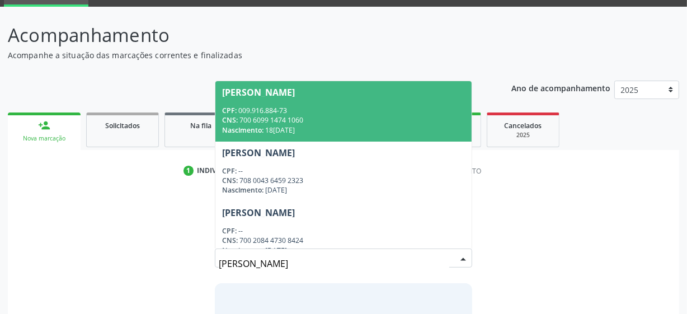
click at [341, 128] on div "Nascimento: 18[DATE]" at bounding box center [343, 130] width 243 height 10
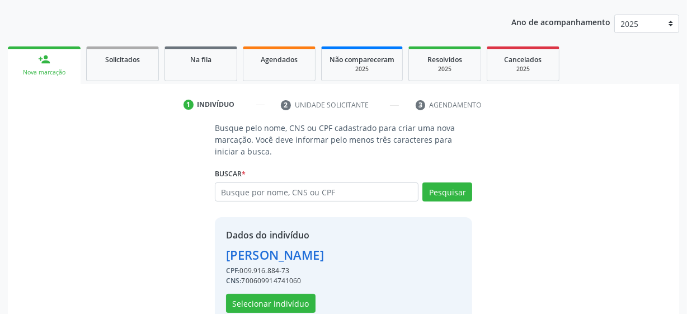
scroll to position [145, 0]
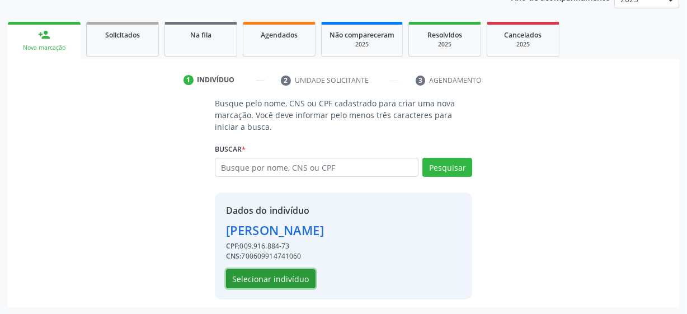
click at [296, 273] on button "Selecionar indivíduo" at bounding box center [270, 278] width 89 height 19
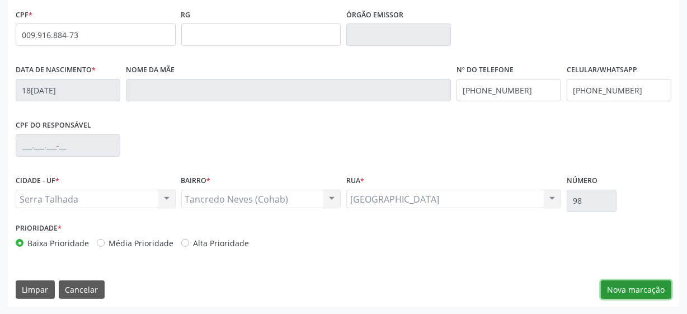
click at [639, 290] on button "Nova marcação" at bounding box center [636, 289] width 70 height 19
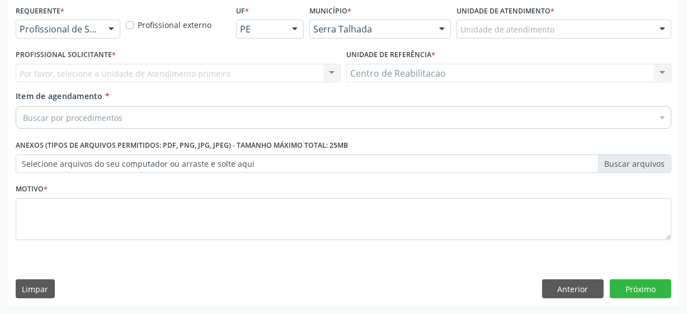
scroll to position [240, 0]
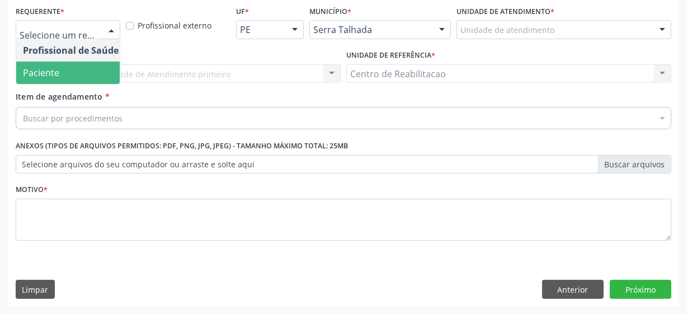
click at [66, 72] on span "Paciente" at bounding box center [70, 73] width 109 height 22
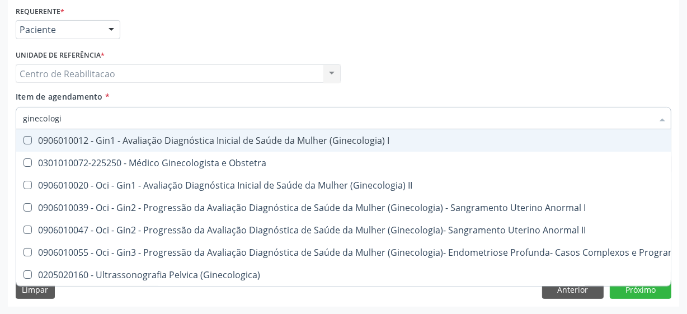
type input "ginecolog"
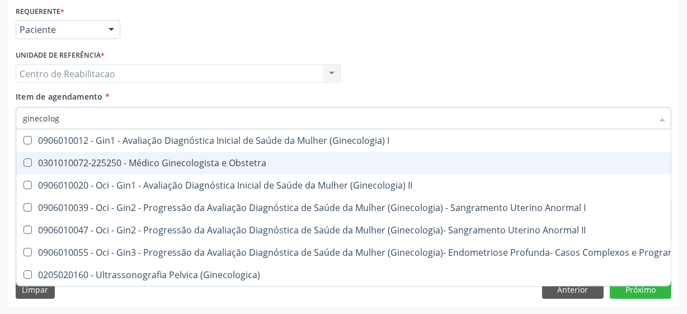
click at [29, 162] on Obstetra at bounding box center [27, 162] width 8 height 8
click at [23, 162] on Obstetra "checkbox" at bounding box center [19, 162] width 7 height 7
checkbox Obstetra "true"
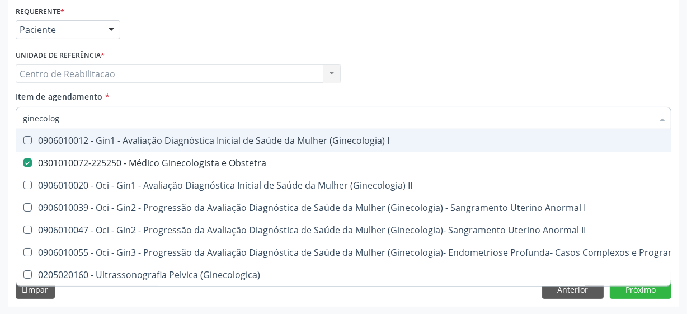
click at [556, 72] on div "Profissional Solicitante Por favor, selecione a Unidade de Atendimento primeiro…" at bounding box center [343, 69] width 661 height 44
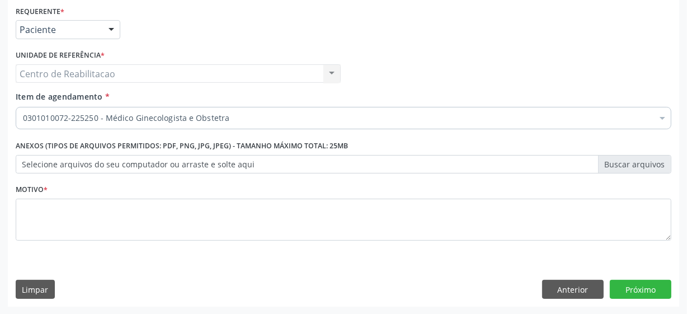
click at [521, 60] on div "Profissional Solicitante Por favor, selecione a Unidade de Atendimento primeiro…" at bounding box center [343, 69] width 661 height 44
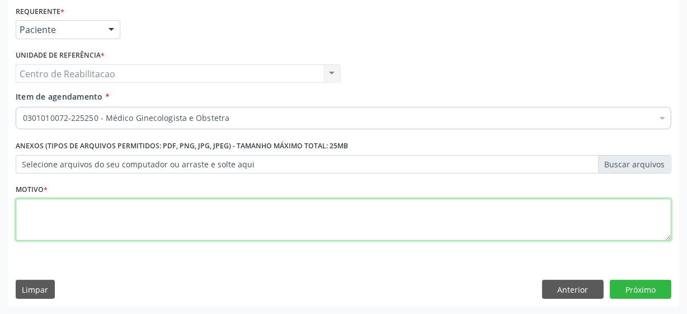
click at [83, 227] on textarea at bounding box center [343, 220] width 655 height 43
type textarea "**"
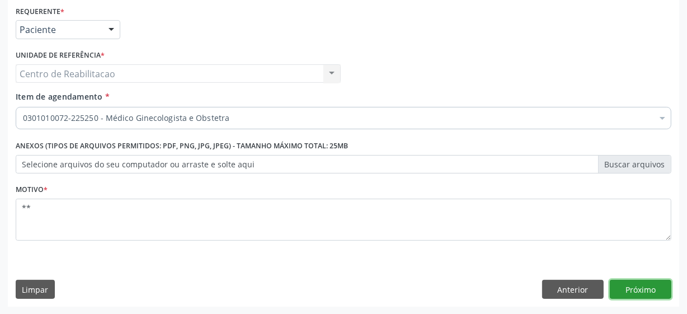
click at [624, 294] on button "Próximo" at bounding box center [641, 289] width 62 height 19
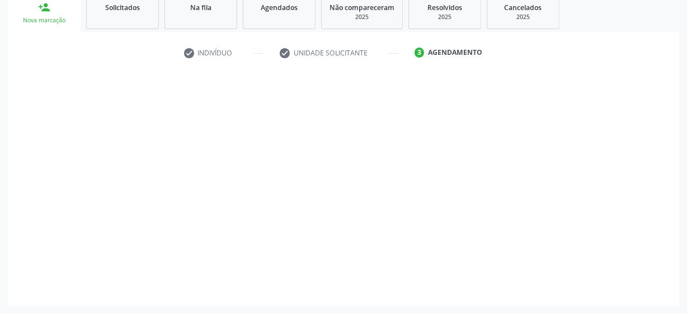
scroll to position [172, 0]
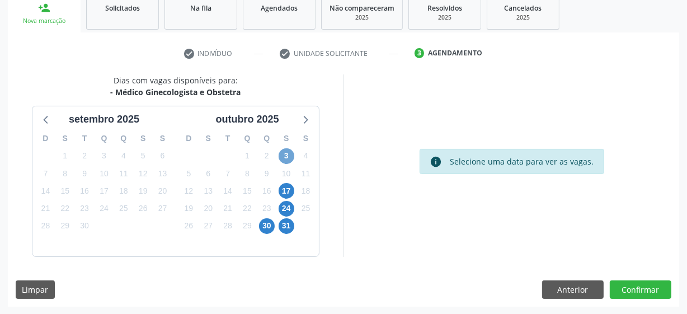
click at [289, 155] on span "3" at bounding box center [286, 156] width 16 height 16
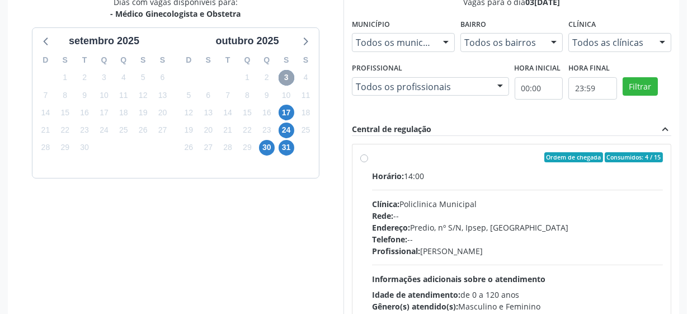
scroll to position [274, 0]
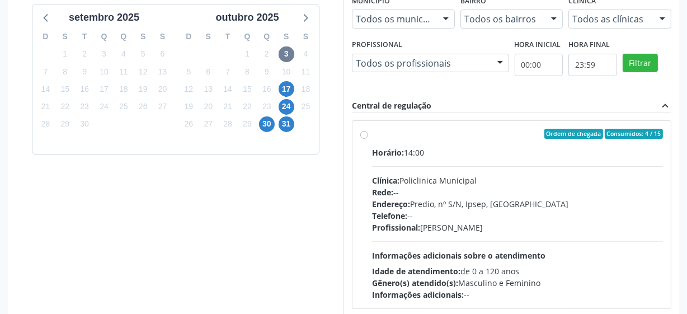
click at [367, 139] on div "Ordem de chegada Consumidos: 4 / 15 Horário: 14:00 Clínica: Policlinica Municip…" at bounding box center [511, 215] width 303 height 172
radio input "true"
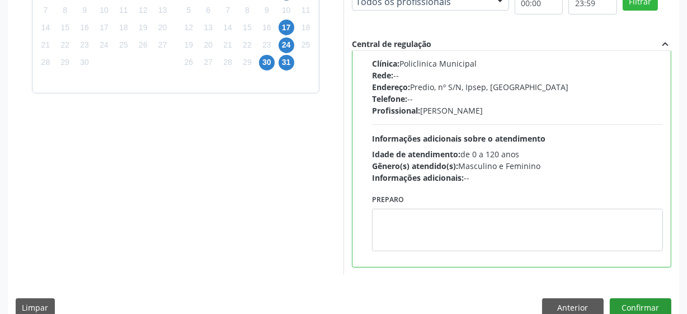
scroll to position [353, 0]
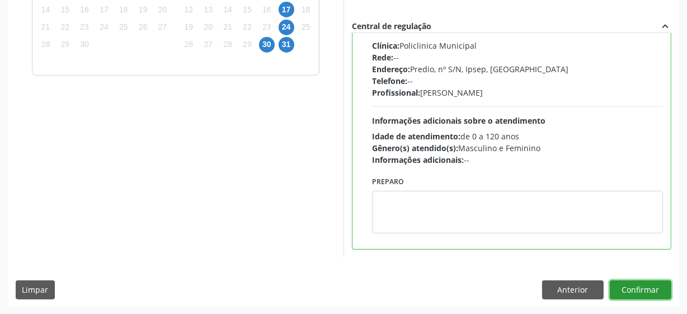
click at [660, 294] on button "Confirmar" at bounding box center [641, 289] width 62 height 19
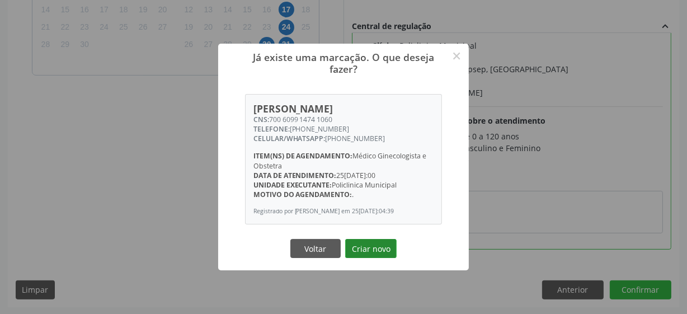
click at [356, 253] on button "Criar novo" at bounding box center [370, 248] width 51 height 19
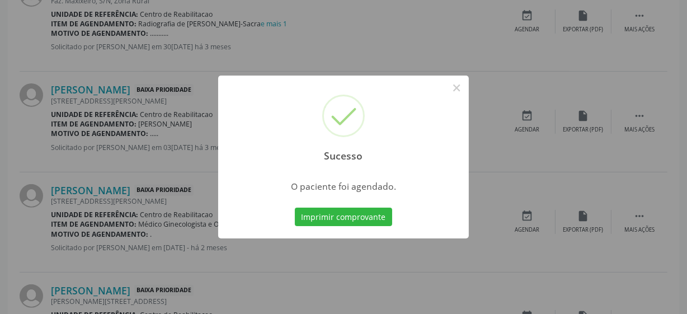
scroll to position [55, 0]
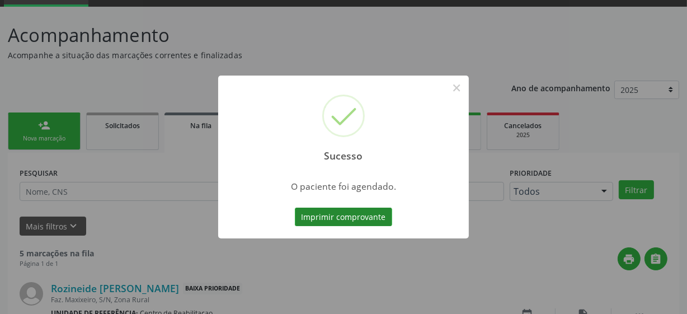
click at [346, 216] on button "Imprimir comprovante" at bounding box center [343, 216] width 97 height 19
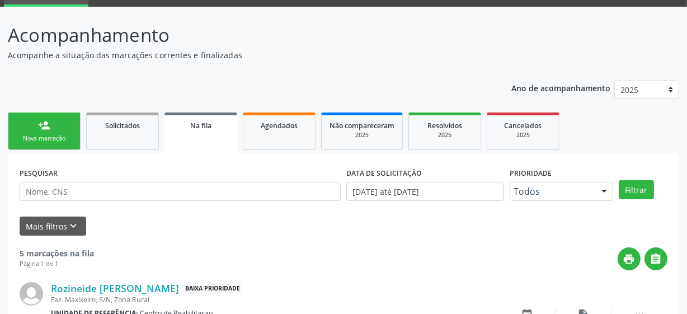
click at [40, 119] on div "person_add" at bounding box center [44, 125] width 12 height 12
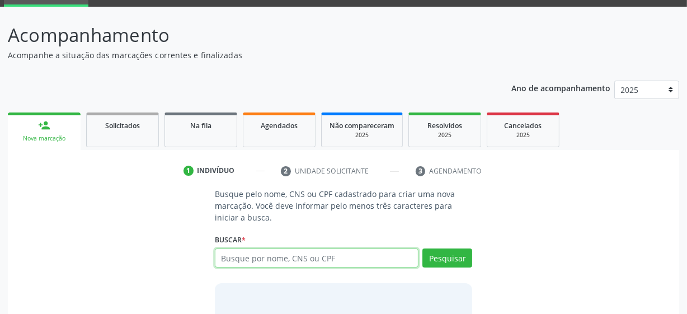
click at [257, 259] on input "text" at bounding box center [317, 257] width 204 height 19
type input "[PERSON_NAME]"
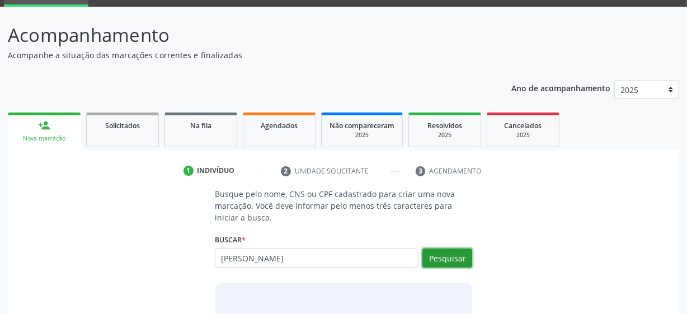
click at [448, 251] on button "Pesquisar" at bounding box center [447, 257] width 50 height 19
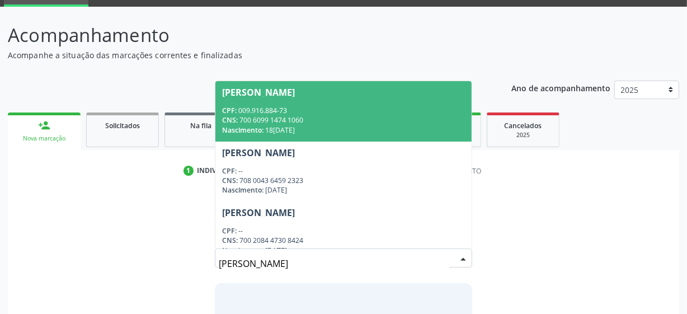
click at [294, 117] on div "CNS: 700 6099 1474 1060" at bounding box center [343, 120] width 243 height 10
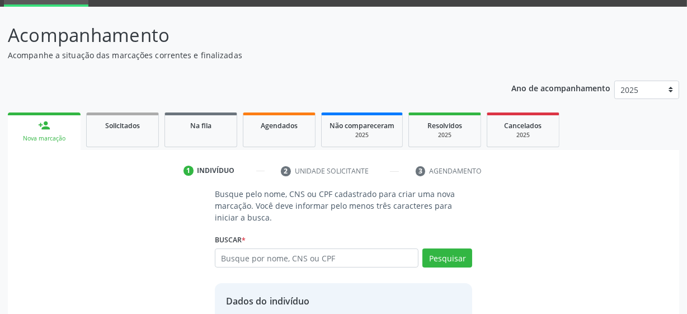
scroll to position [145, 0]
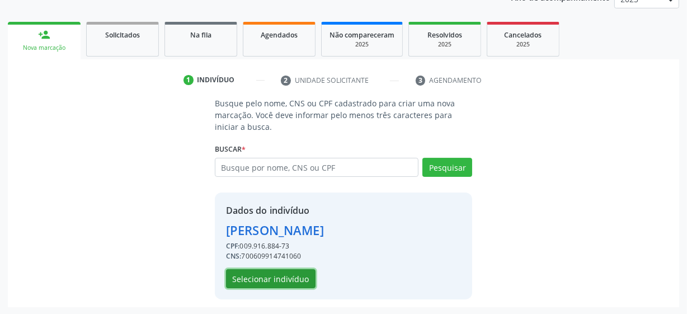
click at [308, 276] on button "Selecionar indivíduo" at bounding box center [270, 278] width 89 height 19
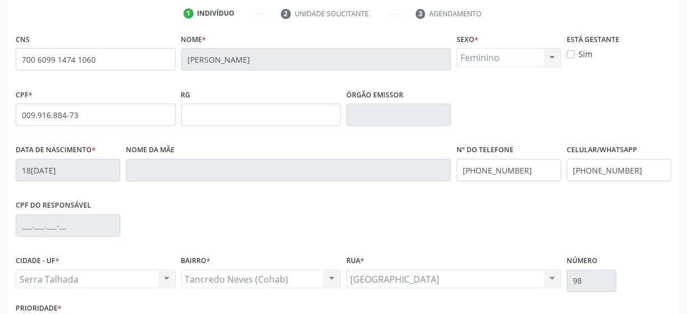
scroll to position [292, 0]
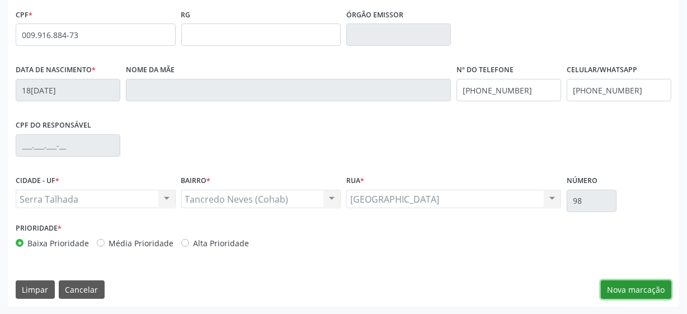
click at [647, 296] on button "Nova marcação" at bounding box center [636, 289] width 70 height 19
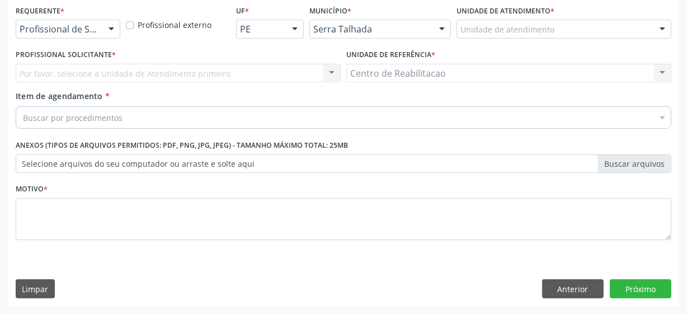
scroll to position [240, 0]
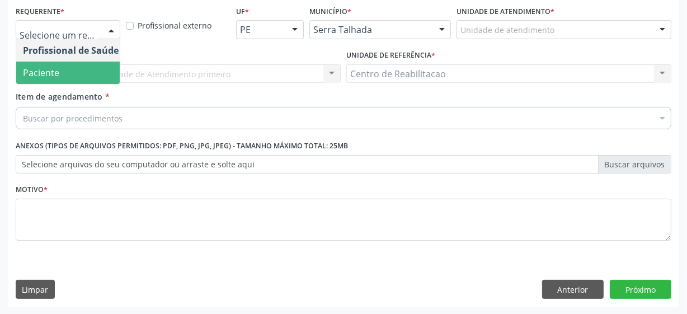
click at [63, 74] on span "Paciente" at bounding box center [70, 73] width 109 height 22
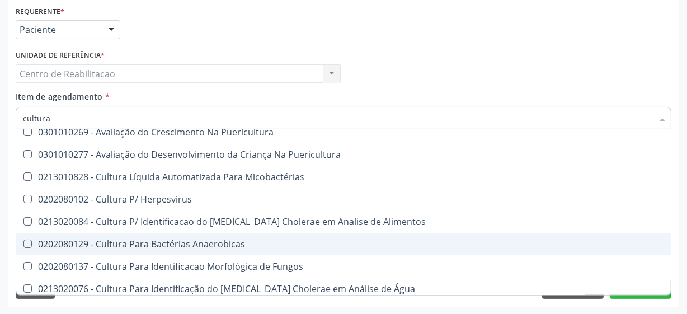
scroll to position [0, 0]
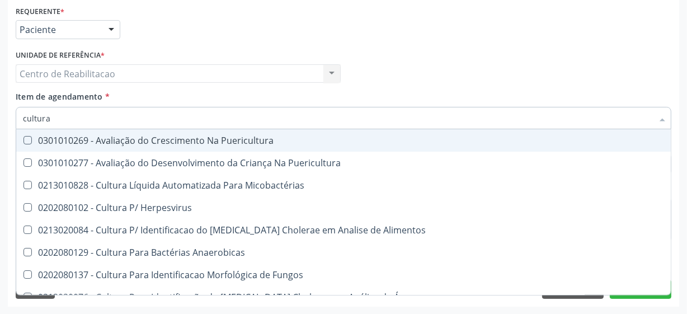
click at [109, 117] on input "cultura" at bounding box center [338, 118] width 630 height 22
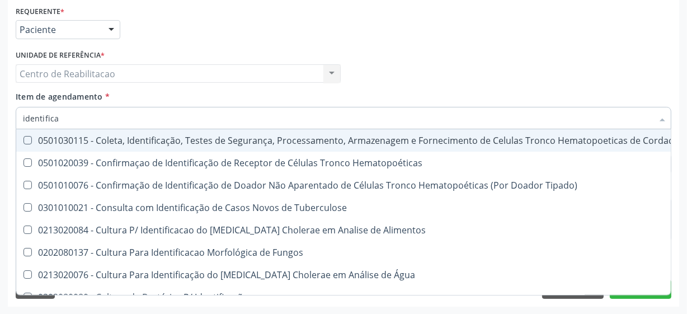
click at [105, 118] on input "identifica" at bounding box center [338, 118] width 630 height 22
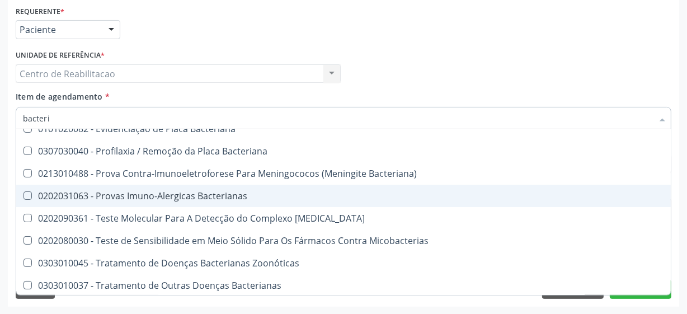
scroll to position [102, 0]
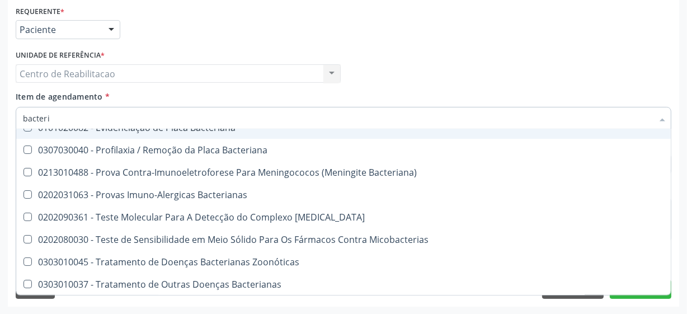
click at [63, 115] on input "bacteri" at bounding box center [338, 118] width 630 height 22
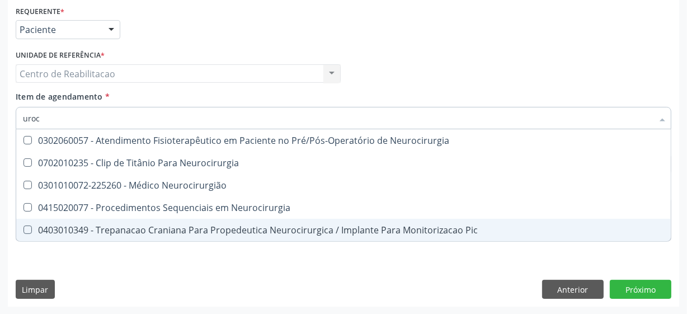
scroll to position [0, 0]
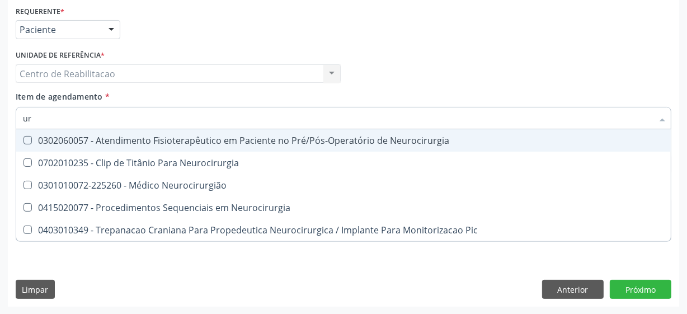
type input "u"
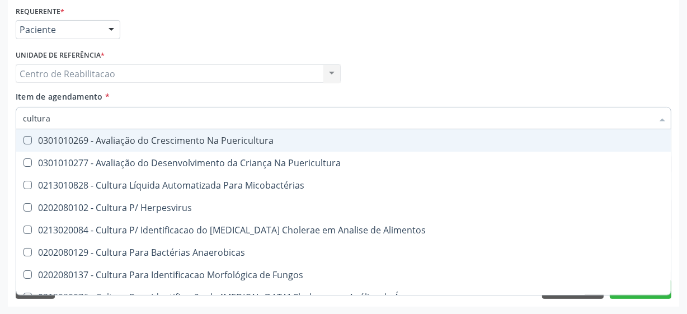
type input "cultura"
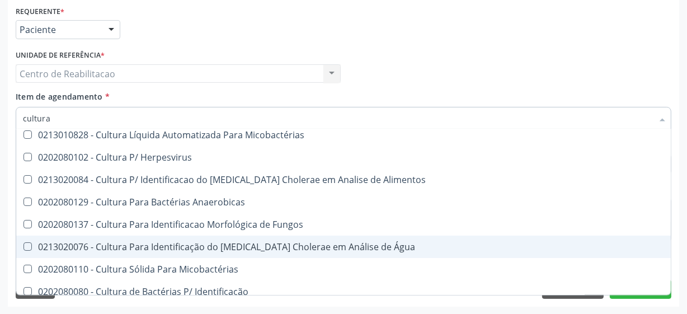
scroll to position [101, 0]
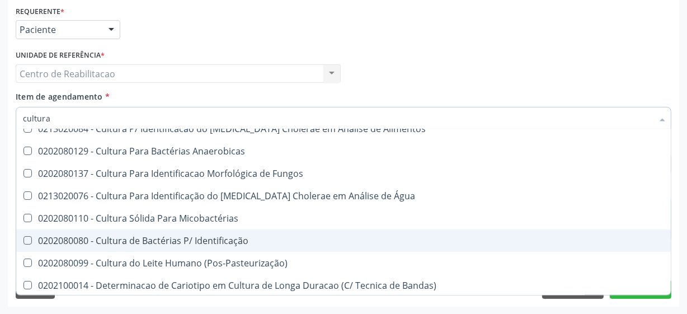
click at [29, 241] on Identificação at bounding box center [27, 240] width 8 height 8
click at [23, 241] on Identificação "checkbox" at bounding box center [19, 240] width 7 height 7
checkbox Identificação "true"
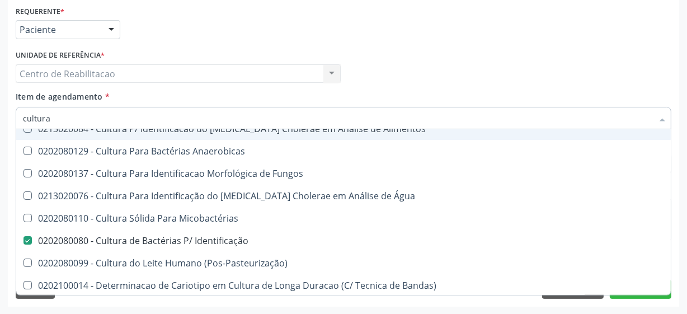
click at [70, 120] on input "cultura" at bounding box center [338, 118] width 630 height 22
type input "a"
checkbox Identificação "false"
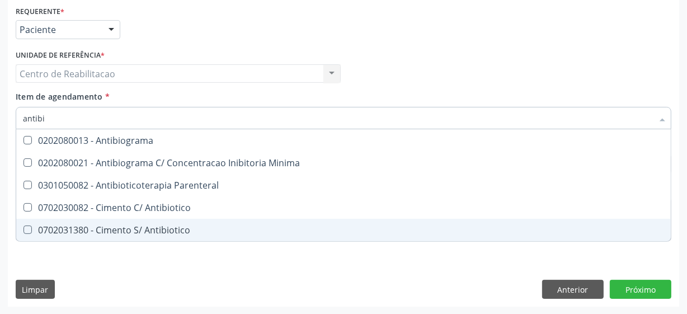
type input "antibio"
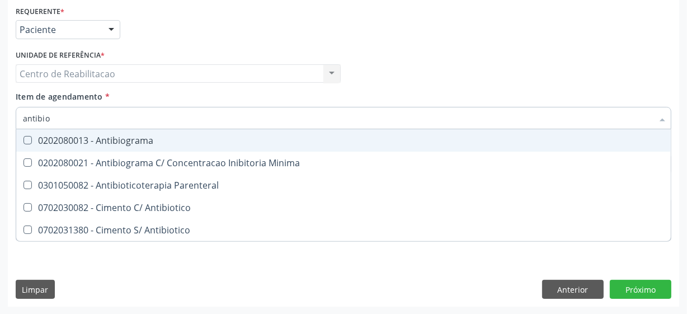
click at [32, 140] on div "0202080013 - Antibiograma" at bounding box center [343, 140] width 641 height 9
checkbox Antibiograma "true"
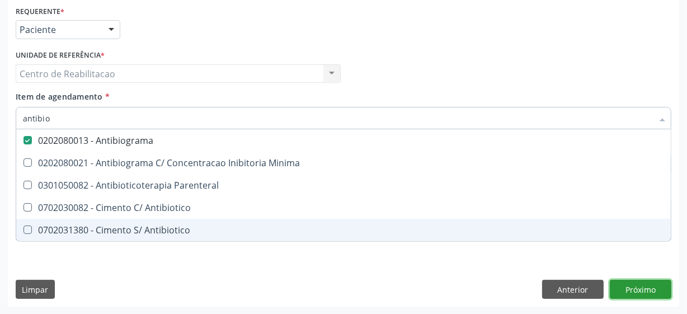
click at [631, 291] on div "Requerente * Paciente Profissional de Saúde Paciente Nenhum resultado encontrad…" at bounding box center [343, 155] width 671 height 304
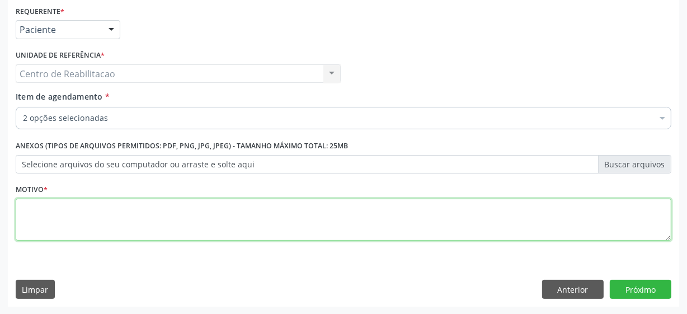
click at [285, 230] on textarea at bounding box center [343, 220] width 655 height 43
type textarea "*"
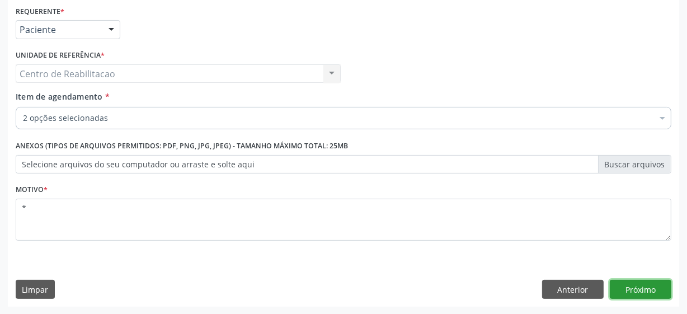
click at [632, 291] on button "Próximo" at bounding box center [641, 289] width 62 height 19
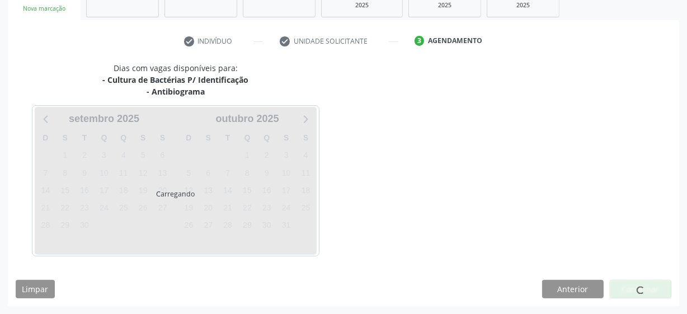
scroll to position [184, 0]
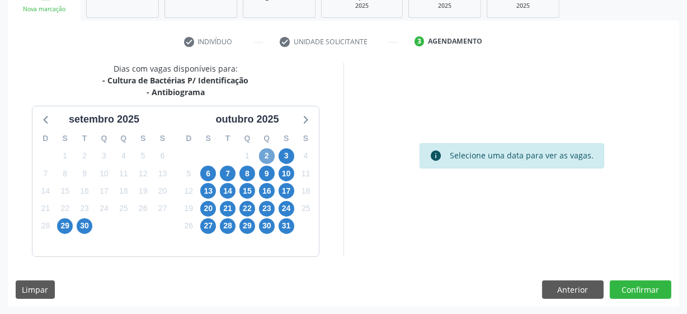
click at [260, 152] on span "2" at bounding box center [267, 156] width 16 height 16
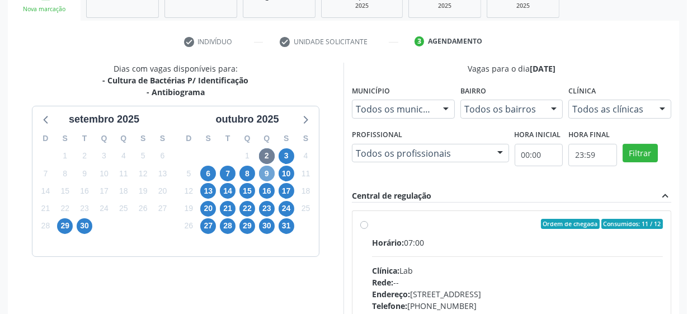
click at [264, 176] on span "9" at bounding box center [267, 174] width 16 height 16
click at [242, 176] on span "8" at bounding box center [247, 174] width 16 height 16
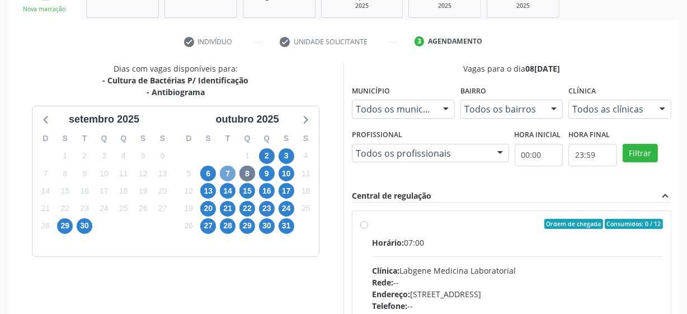
click at [222, 172] on span "7" at bounding box center [228, 174] width 16 height 16
click at [211, 168] on span "6" at bounding box center [208, 174] width 16 height 16
click at [211, 209] on span "20" at bounding box center [208, 209] width 16 height 16
click at [288, 155] on span "3" at bounding box center [286, 156] width 16 height 16
click at [270, 156] on span "2" at bounding box center [267, 156] width 16 height 16
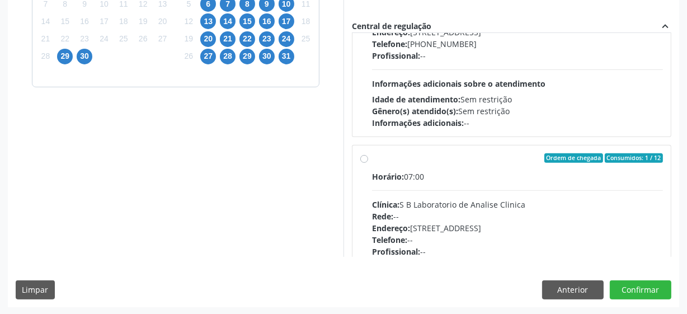
scroll to position [74, 0]
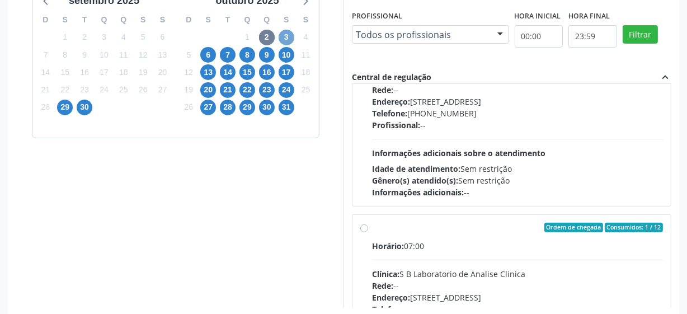
click at [289, 42] on span "3" at bounding box center [286, 38] width 16 height 16
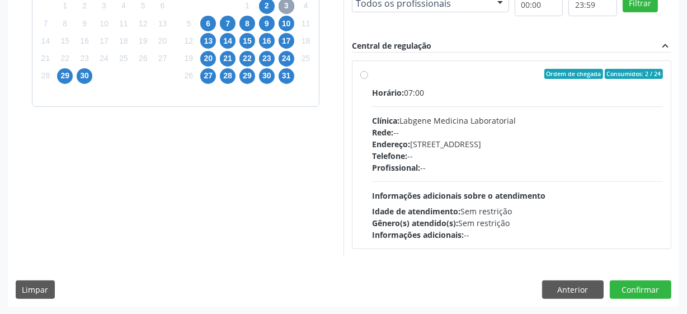
scroll to position [283, 0]
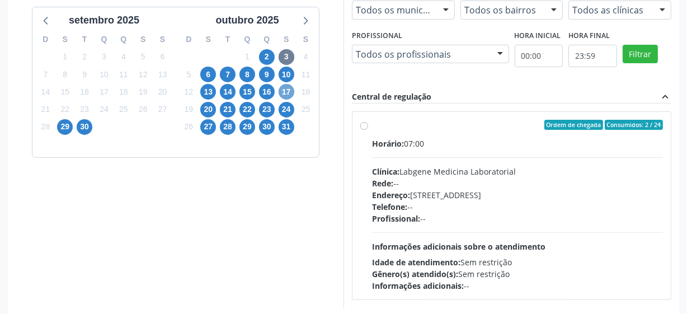
click at [286, 92] on span "17" at bounding box center [286, 92] width 16 height 16
click at [372, 124] on label "Ordem de chegada Consumidos: 0 / 40 Horário: 06:45 Clínica: Laboratorio Sao Fra…" at bounding box center [517, 206] width 291 height 172
click at [364, 124] on input "Ordem de chegada Consumidos: 0 / 40 Horário: 06:45 Clínica: Laboratorio Sao Fra…" at bounding box center [364, 125] width 8 height 10
radio input "true"
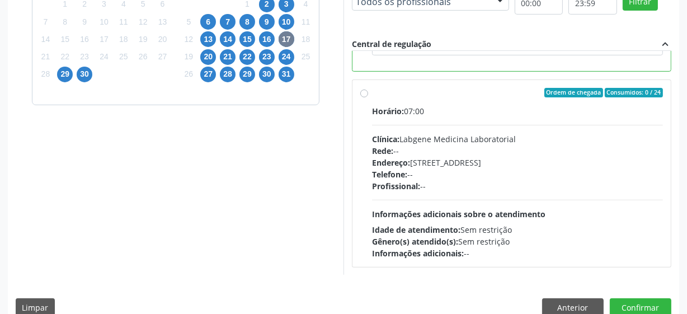
scroll to position [353, 0]
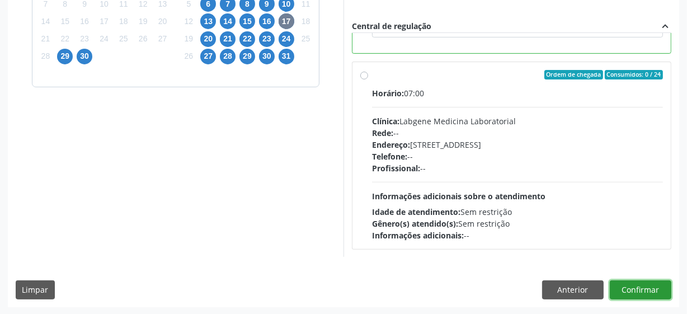
click at [629, 289] on button "Confirmar" at bounding box center [641, 289] width 62 height 19
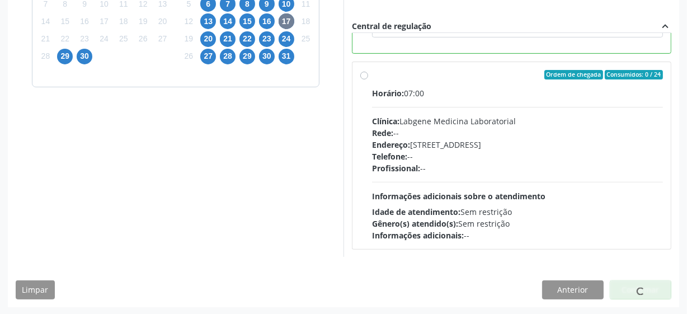
scroll to position [55, 0]
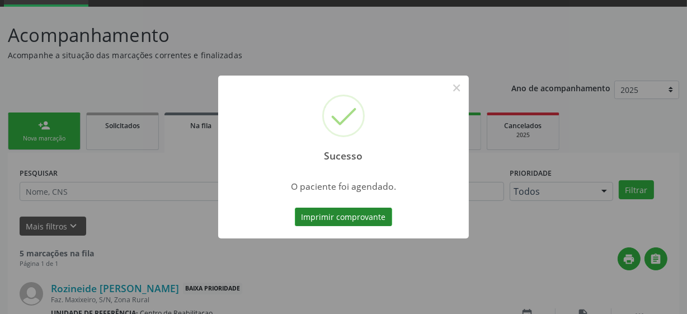
click at [355, 210] on button "Imprimir comprovante" at bounding box center [343, 216] width 97 height 19
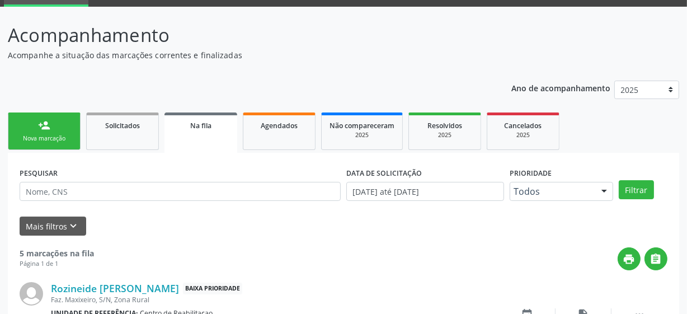
click at [22, 132] on link "person_add Nova marcação" at bounding box center [44, 130] width 73 height 37
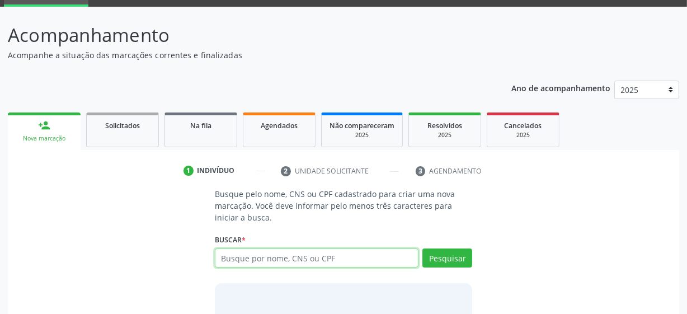
click at [300, 256] on input "text" at bounding box center [317, 257] width 204 height 19
type input "maria parecida dos santos silva"
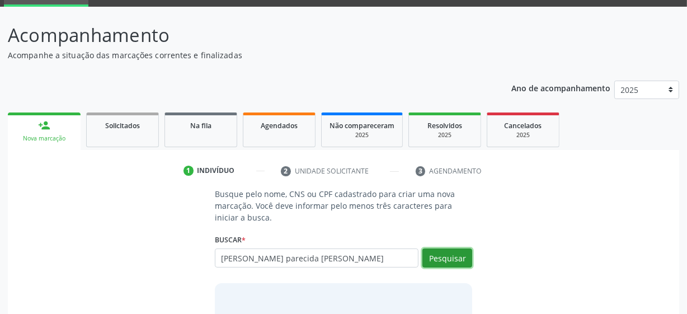
click at [446, 266] on button "Pesquisar" at bounding box center [447, 257] width 50 height 19
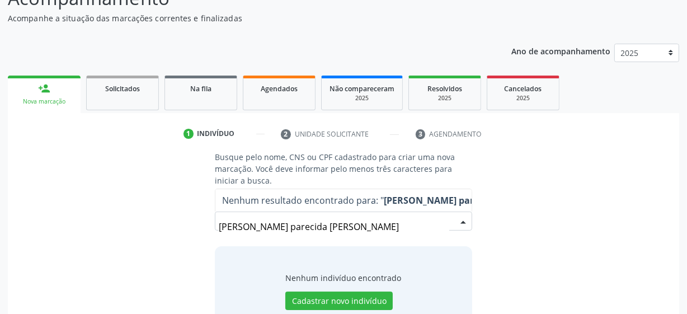
scroll to position [129, 0]
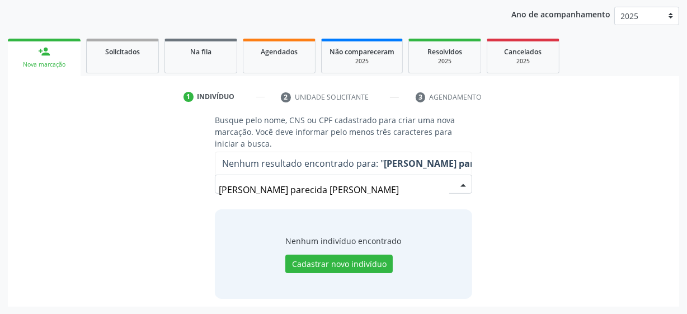
click at [403, 190] on input "maria parecida dos santos silva" at bounding box center [334, 189] width 230 height 22
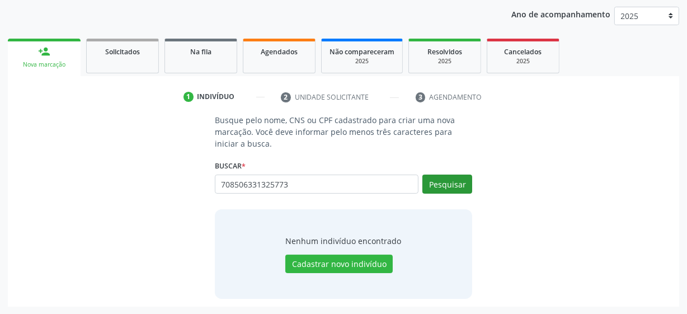
type input "708506331325773"
click at [455, 185] on button "Pesquisar" at bounding box center [447, 183] width 50 height 19
type input "708506331325773"
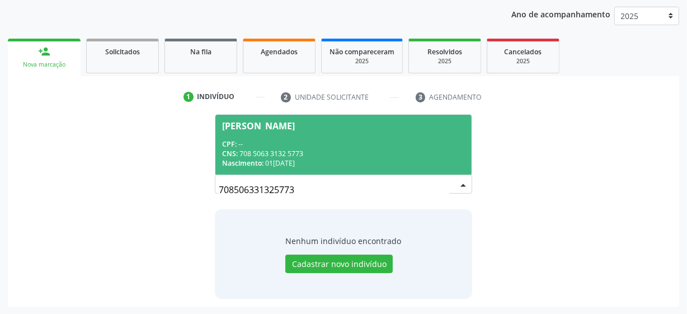
click at [319, 140] on div "CPF: --" at bounding box center [343, 144] width 243 height 10
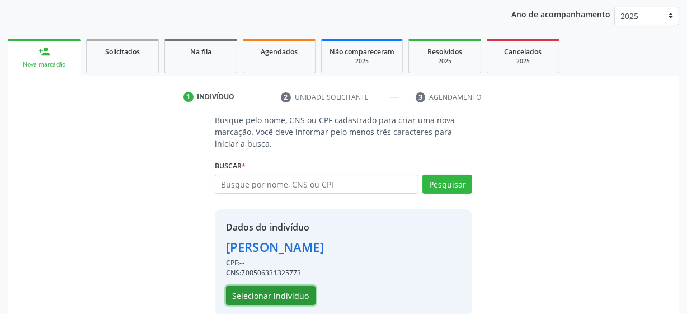
click at [276, 291] on button "Selecionar indivíduo" at bounding box center [270, 295] width 89 height 19
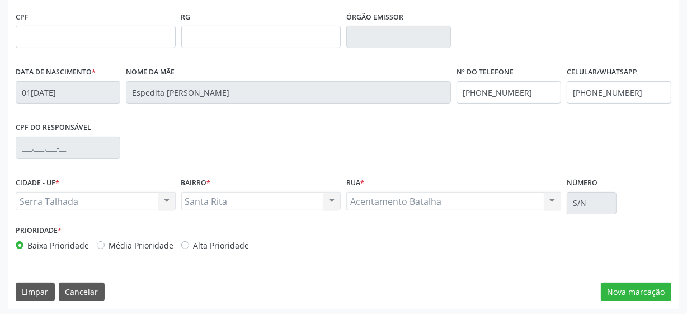
scroll to position [292, 0]
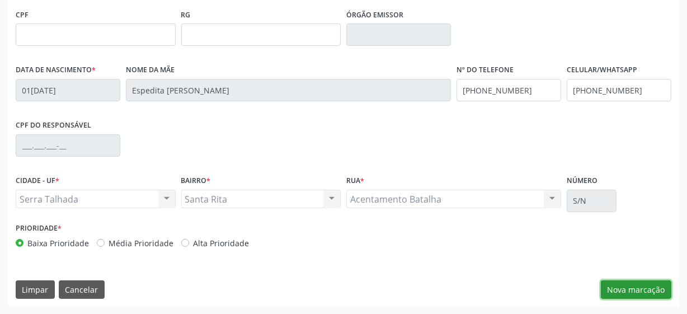
click at [655, 291] on button "Nova marcação" at bounding box center [636, 289] width 70 height 19
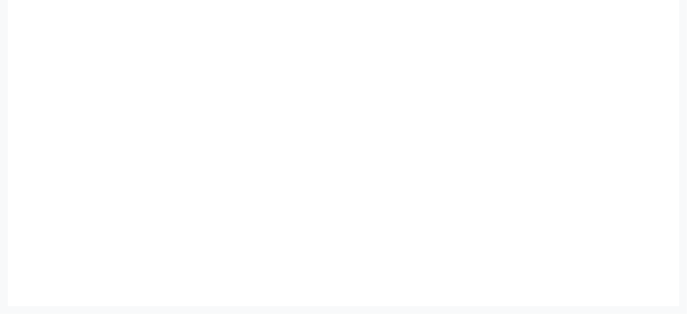
scroll to position [240, 0]
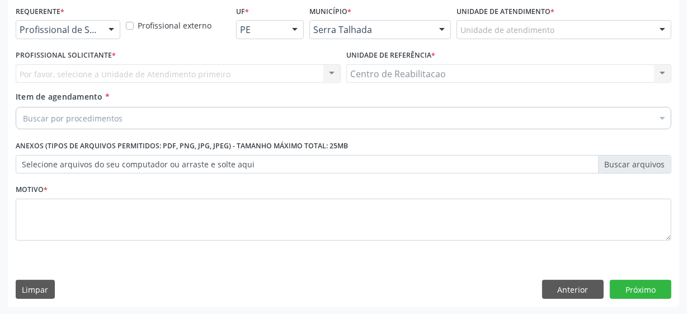
click at [77, 36] on div "Profissional de Saúde" at bounding box center [68, 29] width 105 height 19
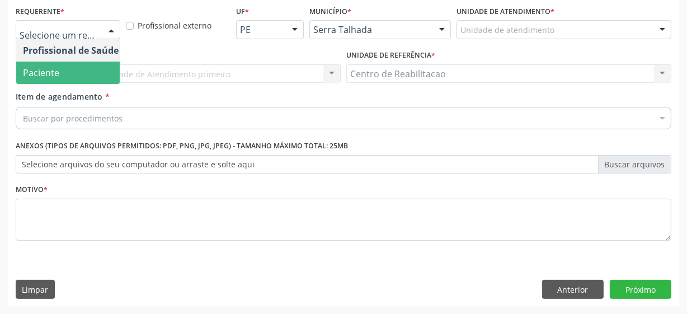
click at [56, 67] on span "Paciente" at bounding box center [41, 73] width 36 height 12
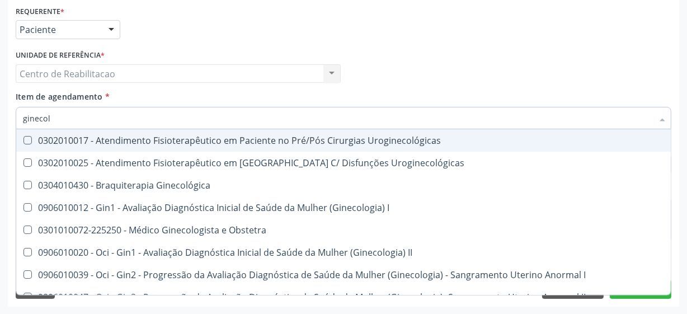
type input "ginecolo"
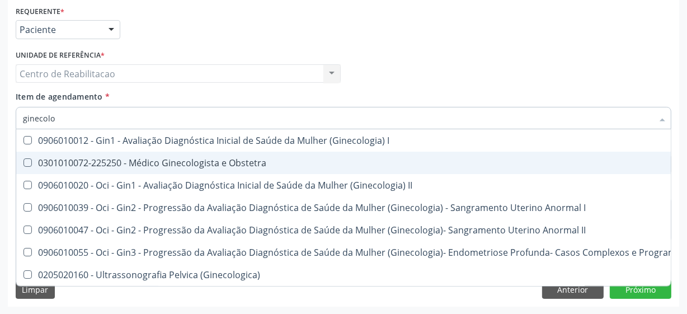
click at [26, 162] on Obstetra at bounding box center [27, 162] width 8 height 8
click at [23, 162] on Obstetra "checkbox" at bounding box center [19, 162] width 7 height 7
checkbox Obstetra "true"
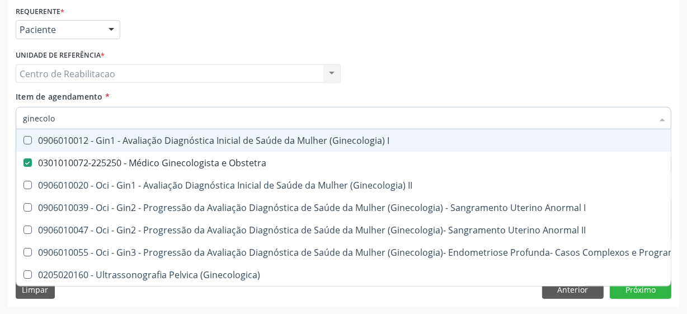
click at [388, 66] on div "Profissional Solicitante Por favor, selecione a Unidade de Atendimento primeiro…" at bounding box center [343, 69] width 661 height 44
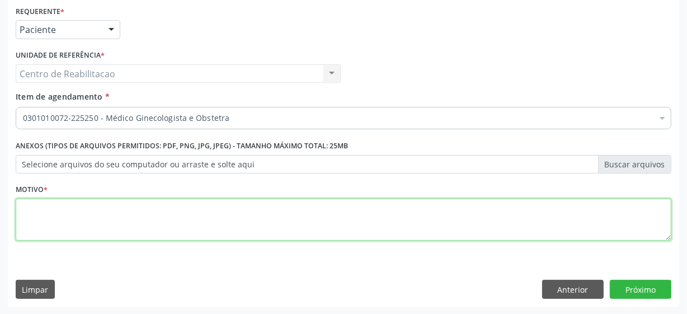
click at [107, 221] on textarea at bounding box center [343, 220] width 655 height 43
type textarea "**"
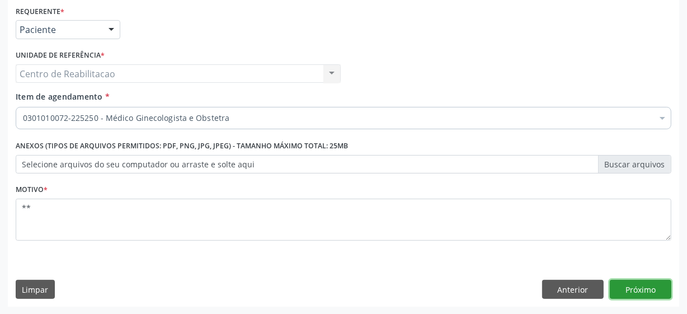
click at [642, 290] on button "Próximo" at bounding box center [641, 289] width 62 height 19
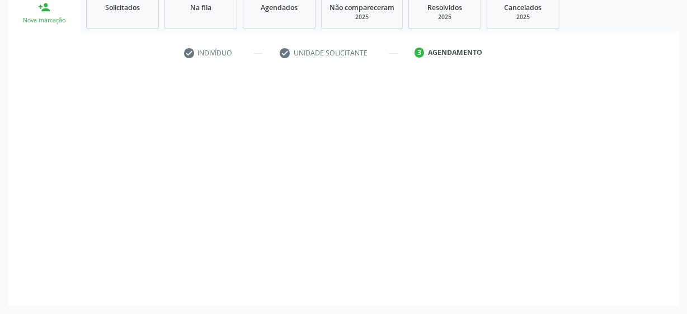
scroll to position [172, 0]
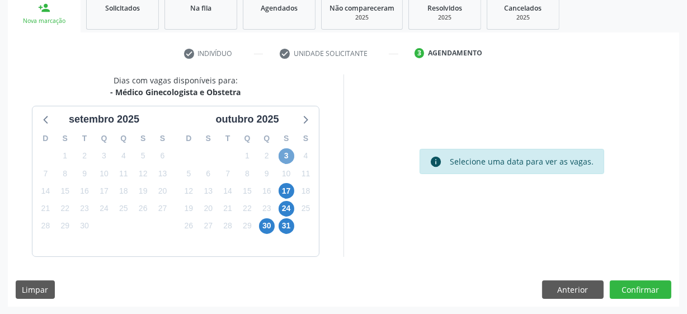
click at [286, 155] on span "3" at bounding box center [286, 156] width 16 height 16
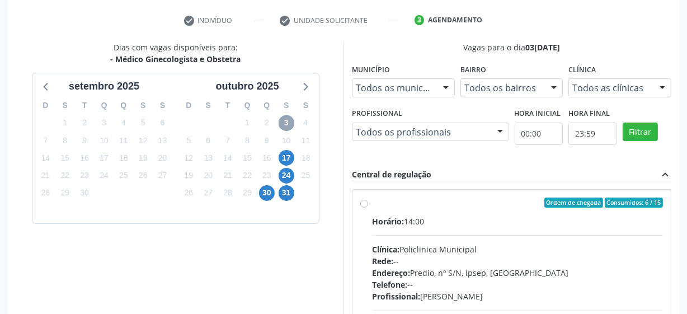
scroll to position [223, 0]
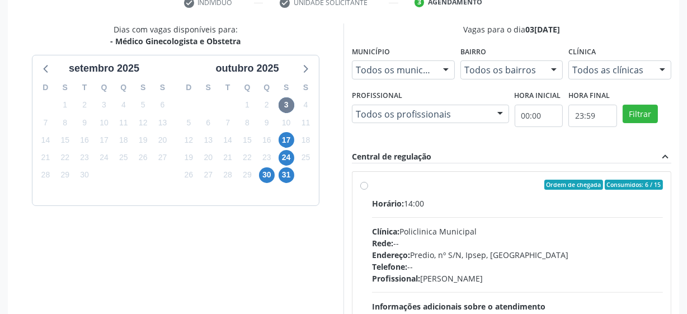
click at [372, 186] on label "Ordem de chegada Consumidos: 6 / 15 Horário: 14:00 Clínica: Policlinica Municip…" at bounding box center [517, 266] width 291 height 172
click at [362, 186] on input "Ordem de chegada Consumidos: 6 / 15 Horário: 14:00 Clínica: Policlinica Municip…" at bounding box center [364, 185] width 8 height 10
radio input "true"
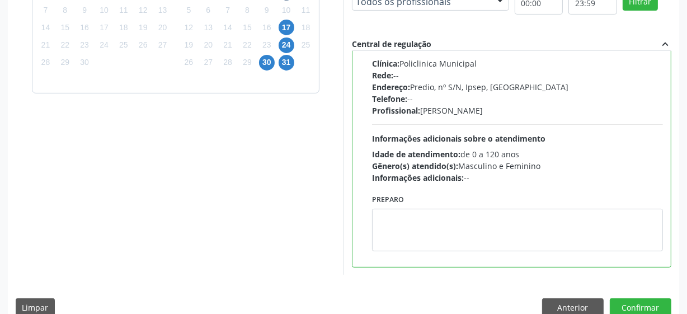
scroll to position [353, 0]
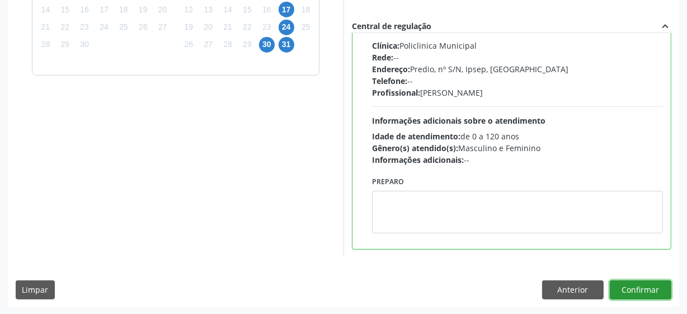
click at [640, 284] on button "Confirmar" at bounding box center [641, 289] width 62 height 19
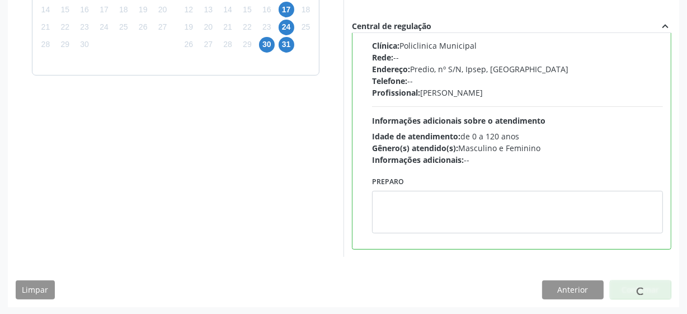
scroll to position [55, 0]
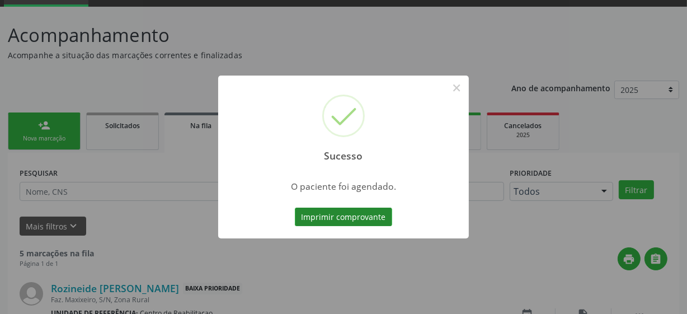
click at [341, 219] on button "Imprimir comprovante" at bounding box center [343, 216] width 97 height 19
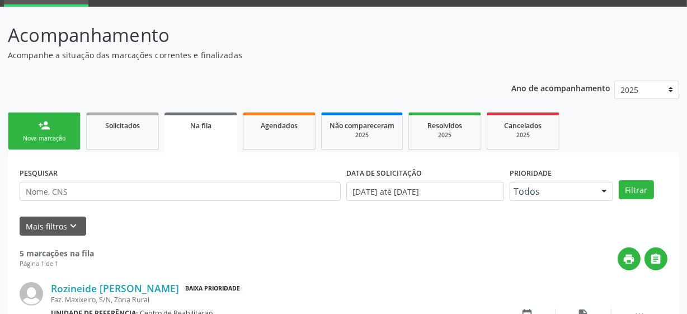
click at [39, 129] on div "person_add" at bounding box center [44, 125] width 12 height 12
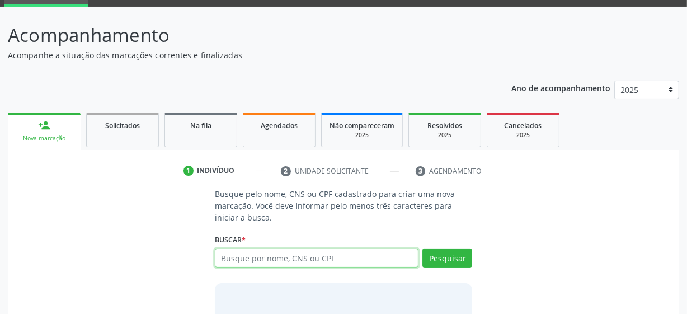
click at [262, 257] on input "text" at bounding box center [317, 257] width 204 height 19
type input "700003542925009"
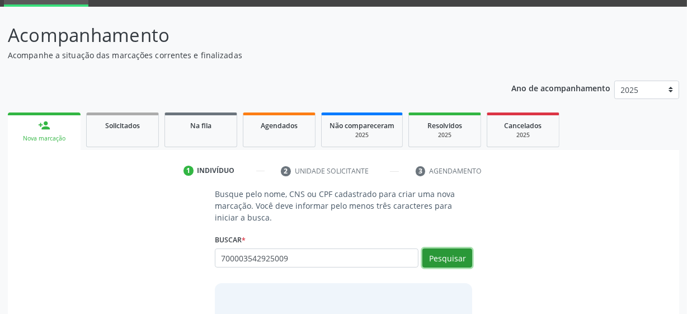
click at [459, 256] on button "Pesquisar" at bounding box center [447, 257] width 50 height 19
type input "700003542925009"
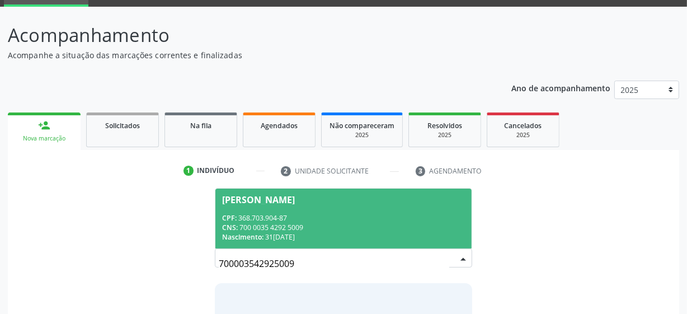
click at [314, 210] on span "Maria Idalice Gomes de Lima CPF: 368.703.904-87 CNS: 700 0035 4292 5009 Nascime…" at bounding box center [343, 218] width 256 height 60
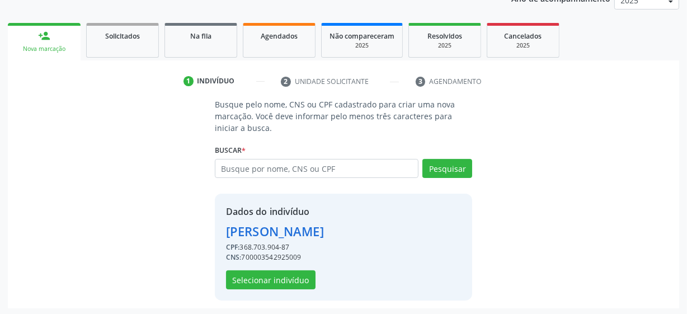
scroll to position [145, 0]
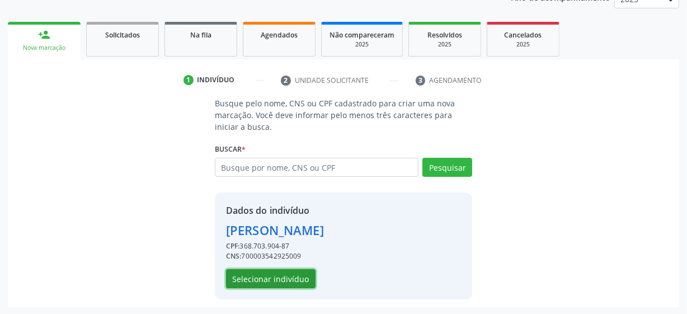
click at [280, 280] on button "Selecionar indivíduo" at bounding box center [270, 278] width 89 height 19
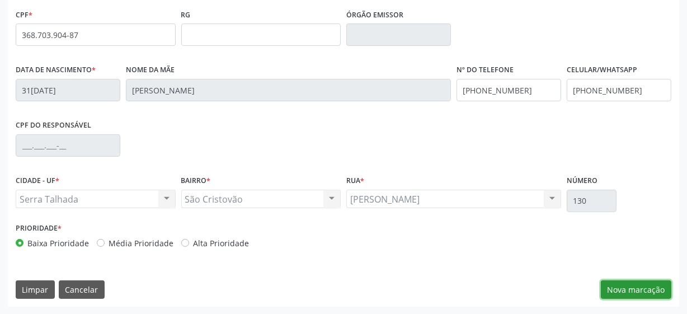
click at [632, 285] on button "Nova marcação" at bounding box center [636, 289] width 70 height 19
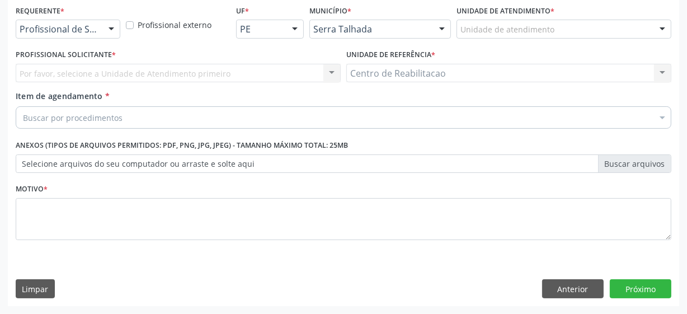
scroll to position [240, 0]
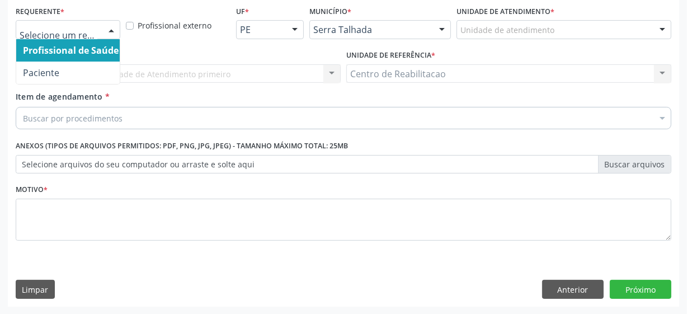
click at [84, 20] on div at bounding box center [68, 29] width 105 height 19
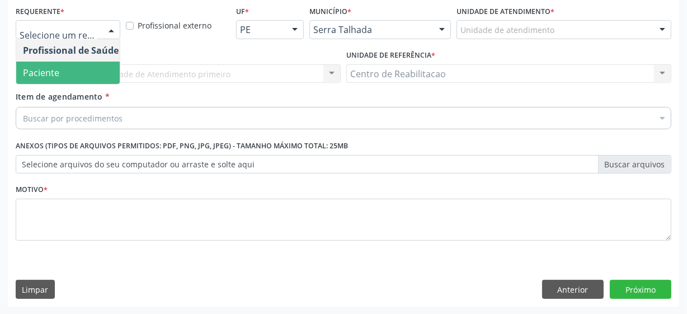
click at [77, 68] on span "Paciente" at bounding box center [70, 73] width 109 height 22
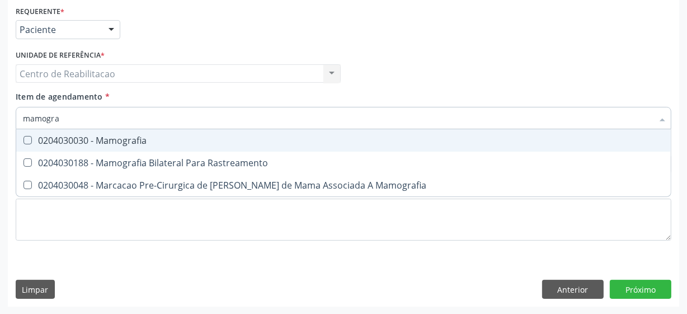
type input "mamograf"
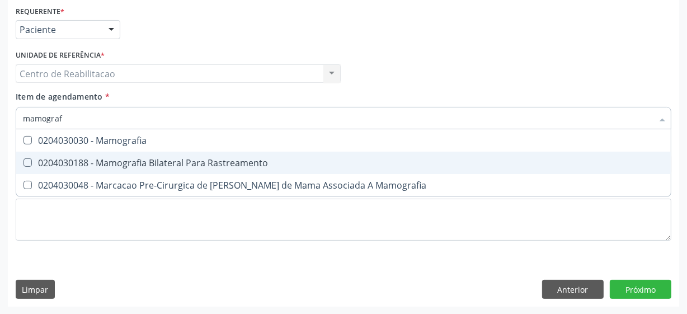
click at [27, 158] on Rastreamento at bounding box center [27, 162] width 8 height 8
click at [23, 159] on Rastreamento "checkbox" at bounding box center [19, 162] width 7 height 7
checkbox Rastreamento "true"
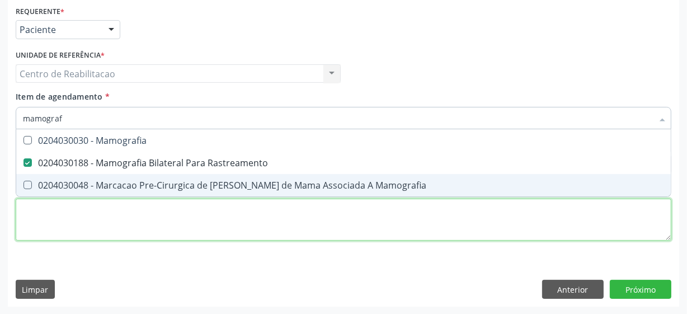
click at [40, 223] on div "Requerente * Paciente Profissional de Saúde Paciente Nenhum resultado encontrad…" at bounding box center [343, 129] width 655 height 253
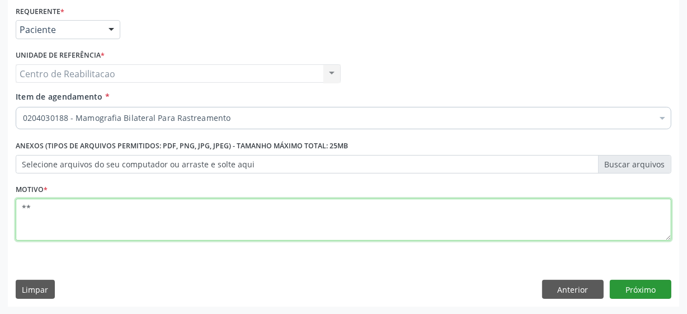
type textarea "**"
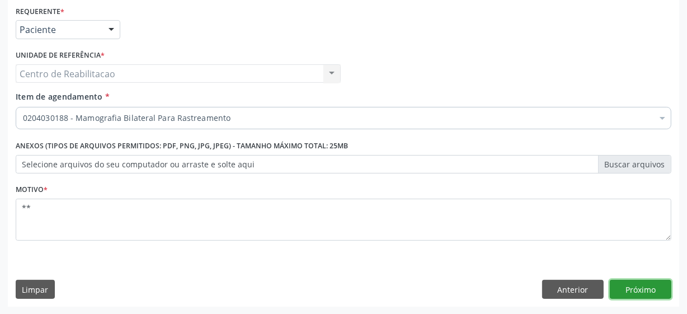
click at [645, 291] on button "Próximo" at bounding box center [641, 289] width 62 height 19
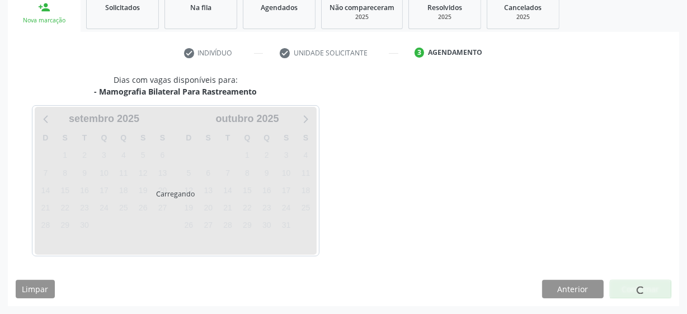
scroll to position [172, 0]
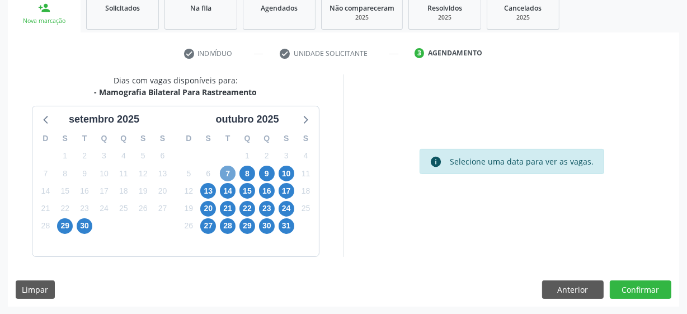
click at [226, 171] on span "7" at bounding box center [228, 174] width 16 height 16
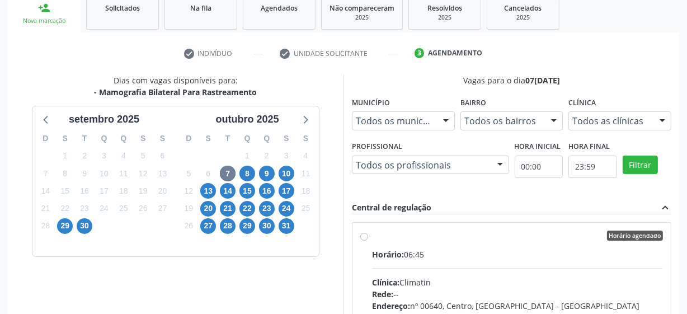
click at [372, 237] on label "Horário agendado Horário: 06:45 Clínica: Climatin Rede: -- Endereço: nº 00640, …" at bounding box center [517, 316] width 291 height 172
click at [361, 237] on input "Horário agendado Horário: 06:45 Clínica: Climatin Rede: -- Endereço: nº 00640, …" at bounding box center [364, 235] width 8 height 10
radio input "true"
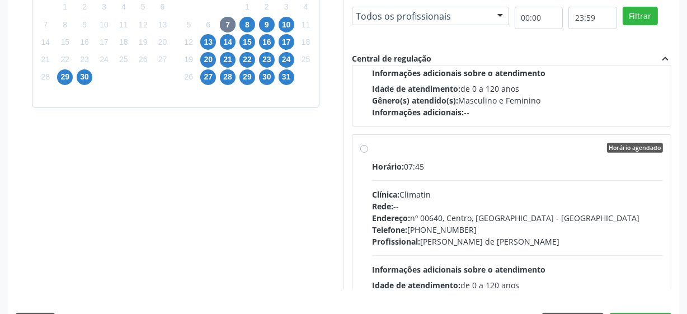
scroll to position [353, 0]
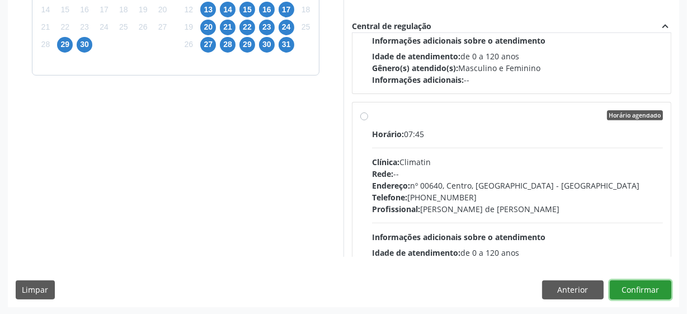
click at [659, 290] on button "Confirmar" at bounding box center [641, 289] width 62 height 19
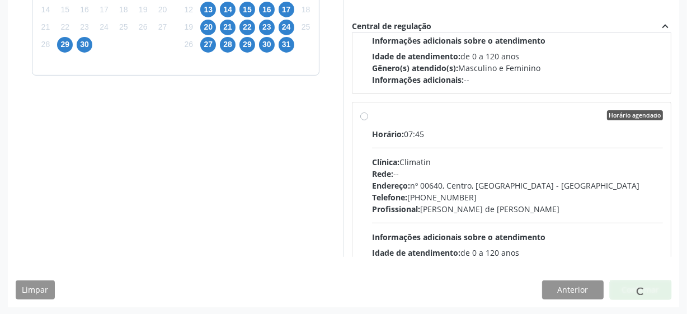
scroll to position [55, 0]
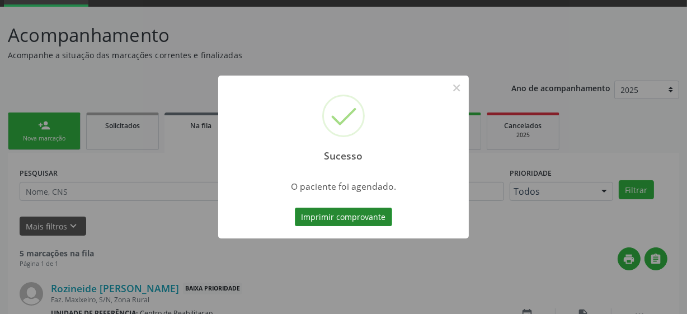
click at [381, 218] on button "Imprimir comprovante" at bounding box center [343, 216] width 97 height 19
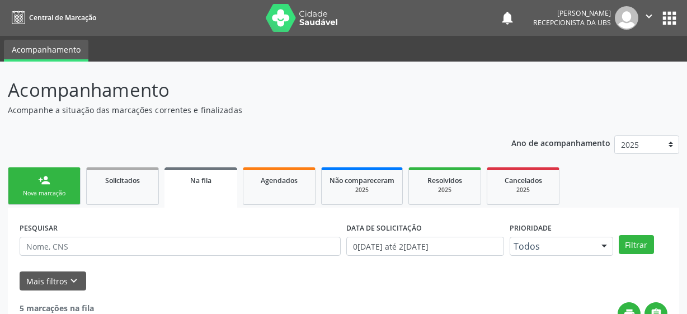
scroll to position [55, 0]
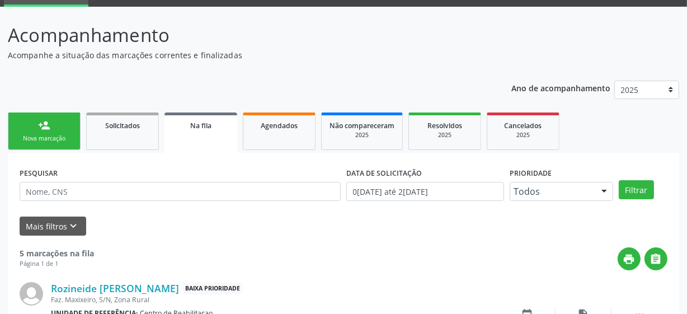
click at [72, 116] on link "person_add Nova marcação" at bounding box center [44, 130] width 73 height 37
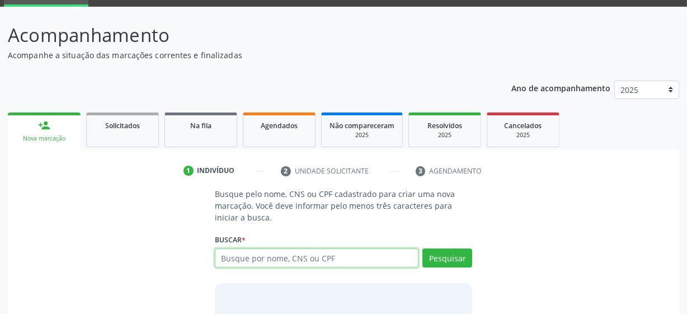
click at [300, 263] on input "text" at bounding box center [317, 257] width 204 height 19
click at [243, 259] on input "text" at bounding box center [317, 257] width 204 height 19
click at [243, 257] on input "text" at bounding box center [317, 257] width 204 height 19
type input "708409268564560"
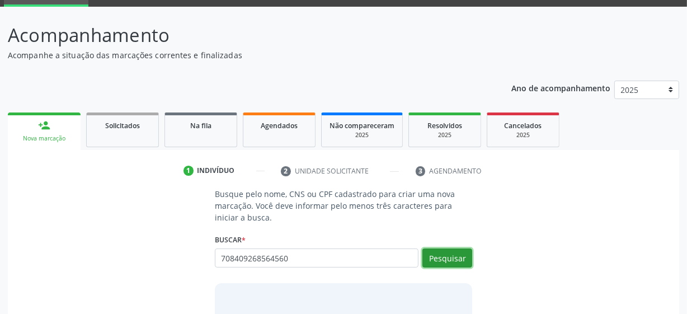
click at [441, 256] on button "Pesquisar" at bounding box center [447, 257] width 50 height 19
type input "708409268564560"
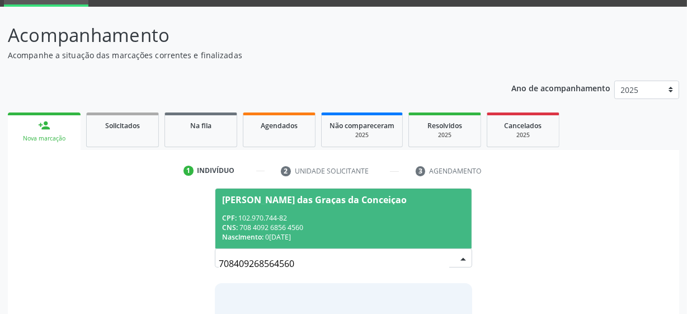
click at [309, 214] on div "CPF: 102.970.744-82" at bounding box center [343, 218] width 243 height 10
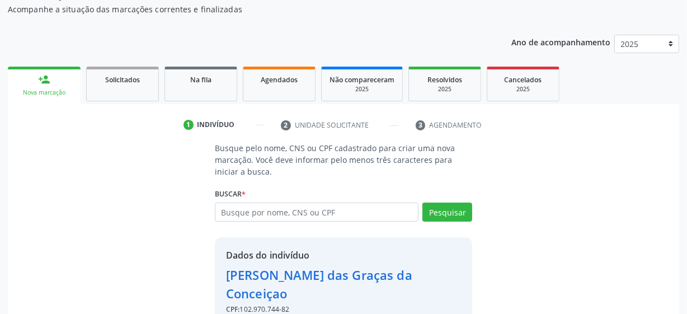
scroll to position [145, 0]
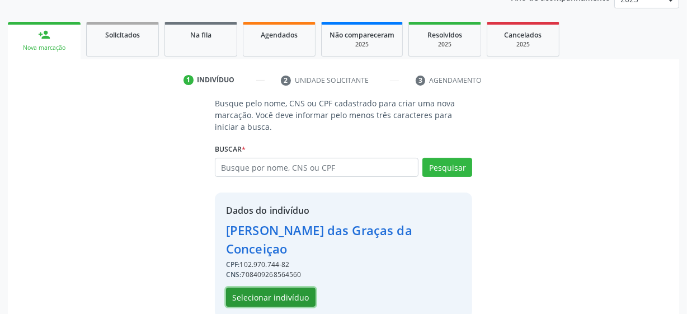
click at [273, 287] on button "Selecionar indivíduo" at bounding box center [270, 296] width 89 height 19
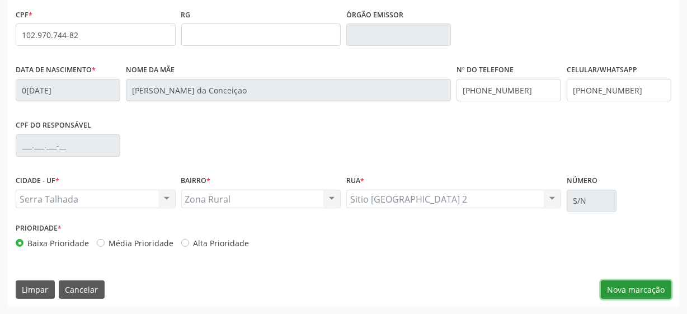
click at [635, 288] on button "Nova marcação" at bounding box center [636, 289] width 70 height 19
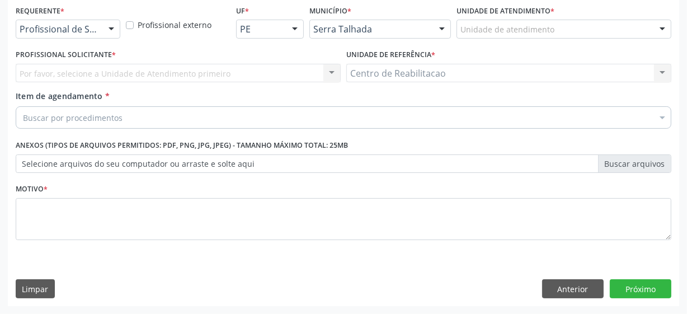
scroll to position [240, 0]
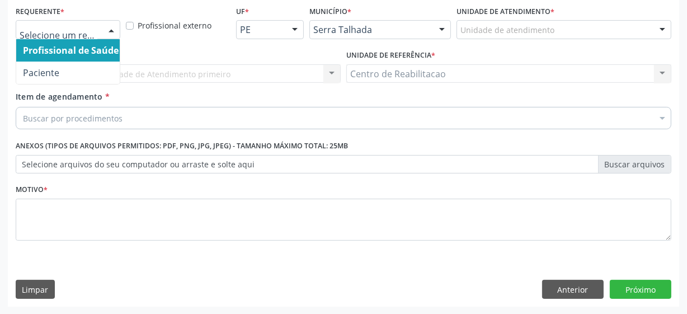
click at [101, 27] on div "Profissional de Saúde Paciente Nenhum resultado encontrado para: " " Não há nen…" at bounding box center [68, 29] width 105 height 19
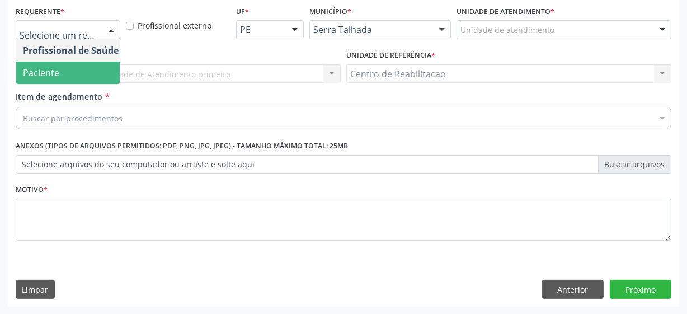
click at [75, 74] on span "Paciente" at bounding box center [70, 73] width 109 height 22
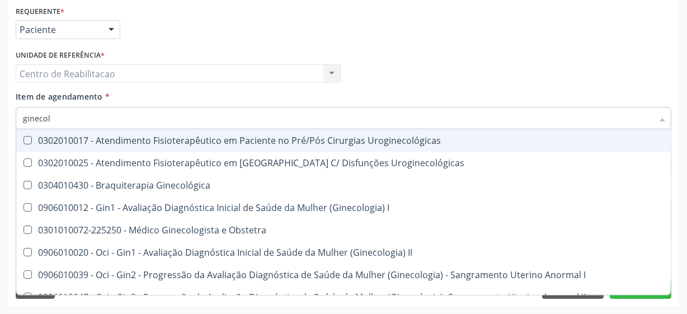
type input "ginecolo"
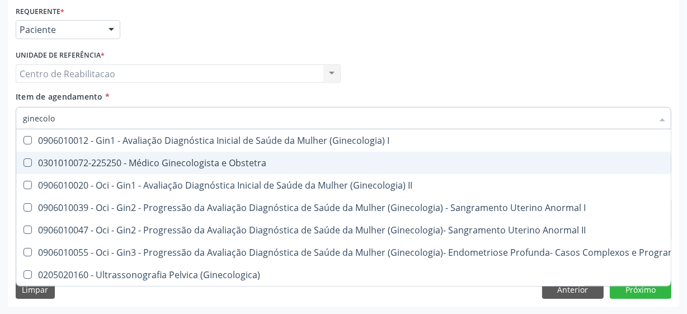
click at [25, 162] on Obstetra at bounding box center [27, 162] width 8 height 8
click at [23, 162] on Obstetra "checkbox" at bounding box center [19, 162] width 7 height 7
checkbox Obstetra "true"
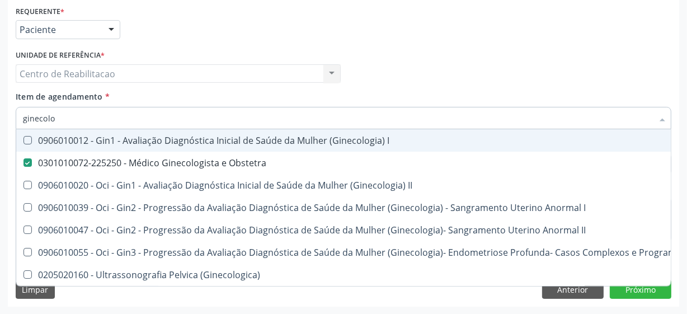
click at [405, 75] on div "Profissional Solicitante Por favor, selecione a Unidade de Atendimento primeiro…" at bounding box center [343, 69] width 661 height 44
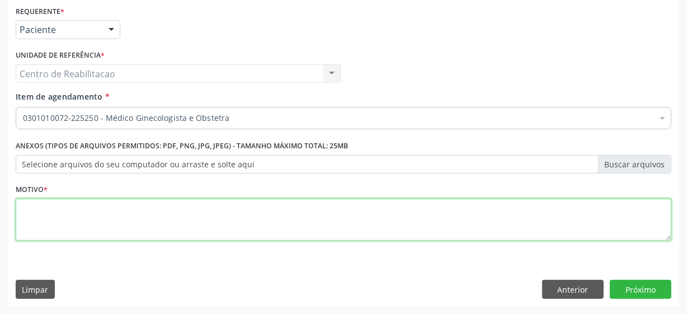
click at [151, 222] on textarea at bounding box center [343, 220] width 655 height 43
type textarea "**"
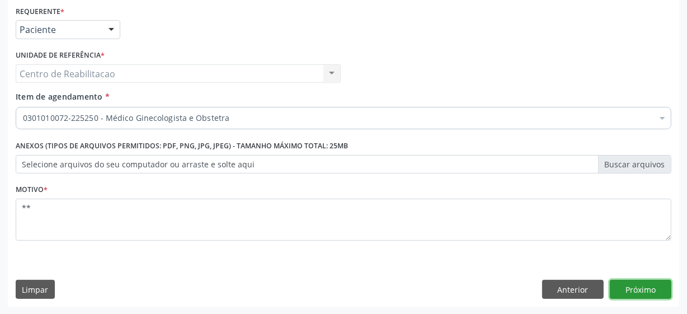
click at [631, 284] on button "Próximo" at bounding box center [641, 289] width 62 height 19
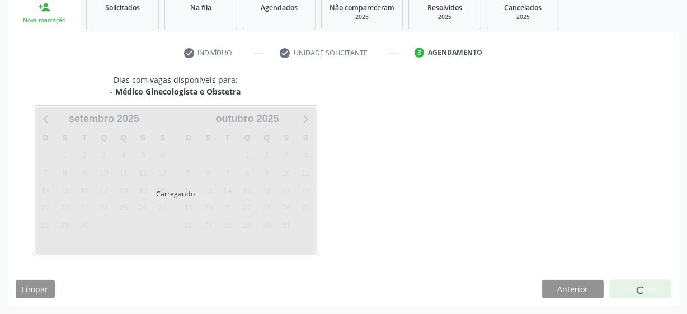
scroll to position [172, 0]
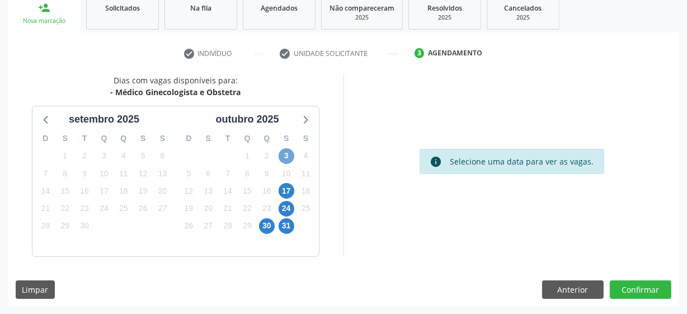
click at [291, 157] on span "3" at bounding box center [286, 156] width 16 height 16
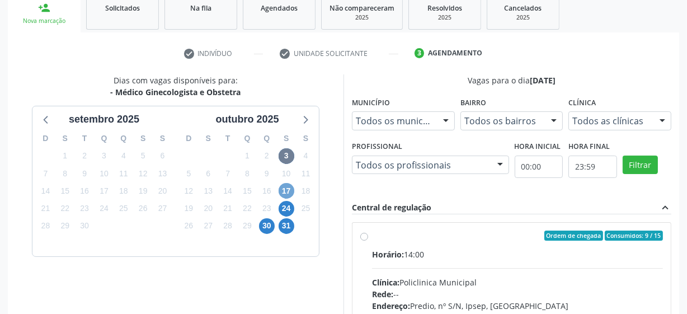
click at [289, 192] on span "17" at bounding box center [286, 191] width 16 height 16
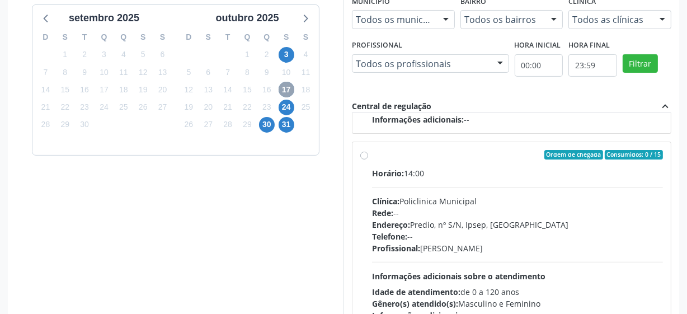
scroll to position [274, 0]
click at [287, 107] on span "24" at bounding box center [286, 107] width 16 height 16
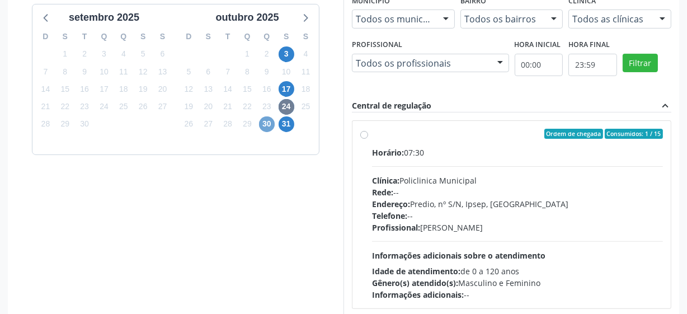
click at [267, 128] on span "30" at bounding box center [267, 124] width 16 height 16
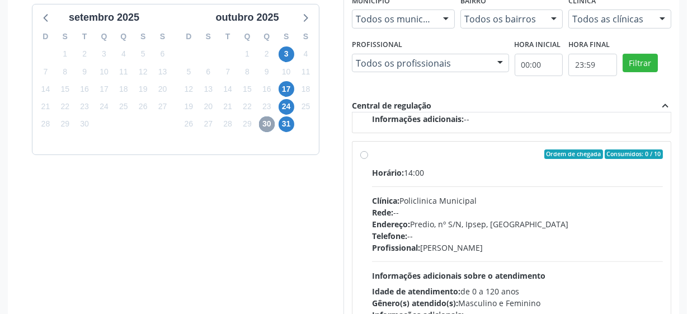
scroll to position [353, 0]
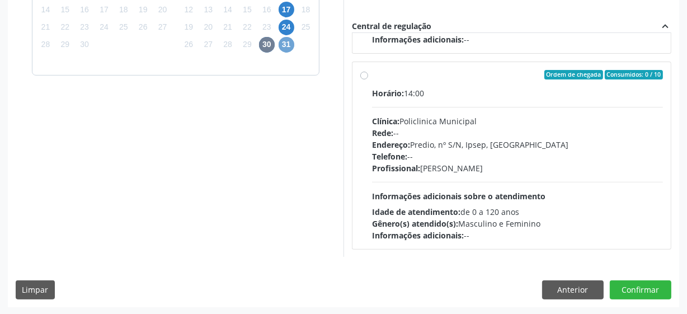
click at [287, 43] on span "31" at bounding box center [286, 45] width 16 height 16
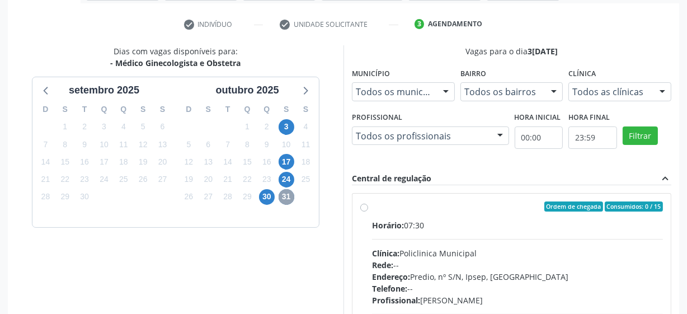
scroll to position [201, 0]
click at [289, 129] on span "3" at bounding box center [286, 127] width 16 height 16
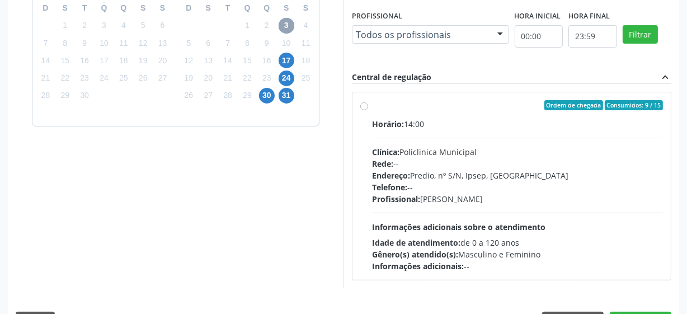
scroll to position [334, 0]
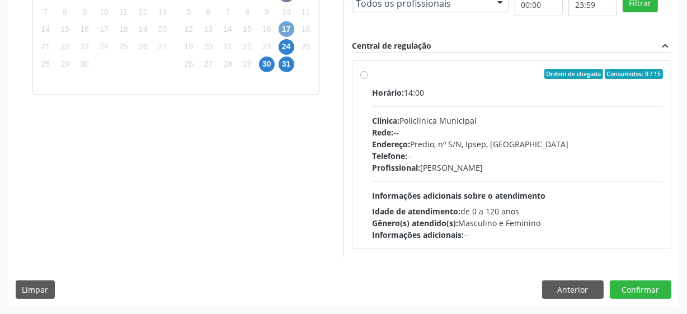
click at [290, 31] on span "17" at bounding box center [286, 29] width 16 height 16
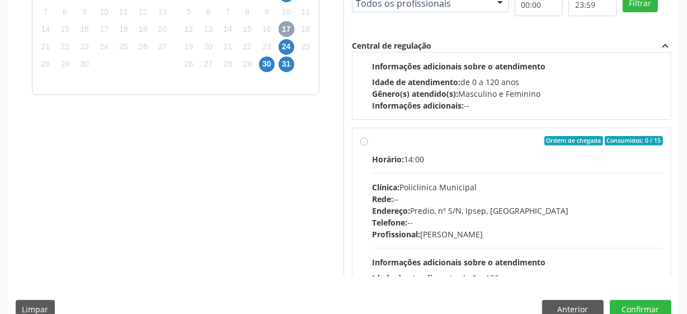
scroll to position [176, 0]
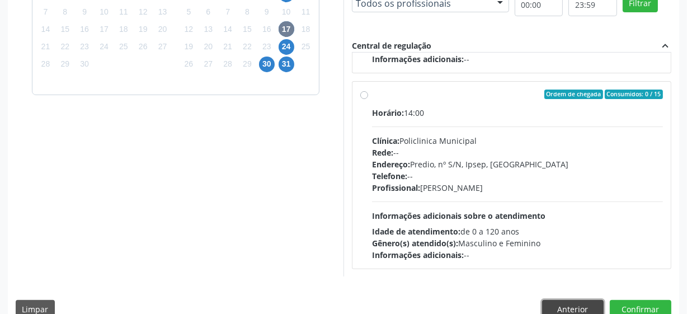
click at [561, 307] on button "Anterior" at bounding box center [573, 309] width 62 height 19
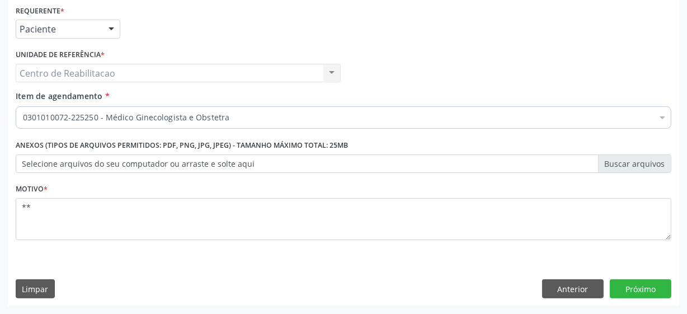
scroll to position [240, 0]
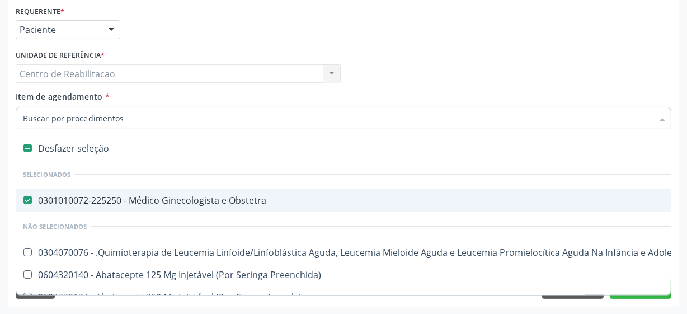
click at [257, 121] on input "Item de agendamento *" at bounding box center [338, 118] width 630 height 22
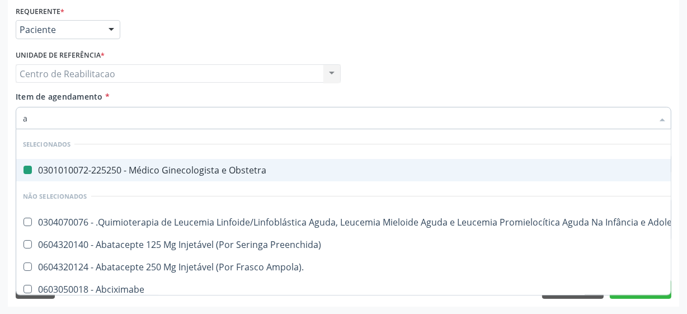
type input "al"
checkbox Obstetra "false"
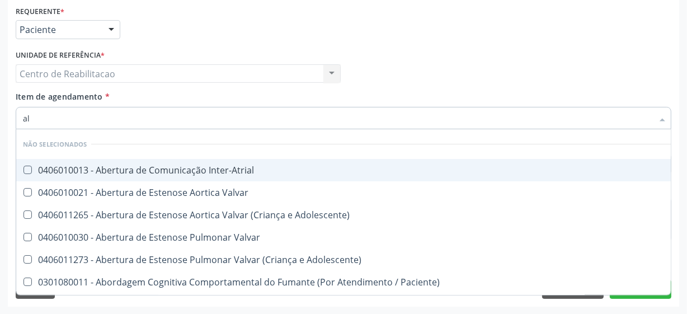
type input "a"
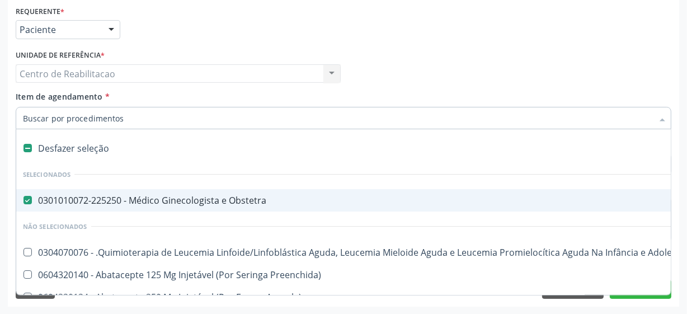
drag, startPoint x: 29, startPoint y: 201, endPoint x: 41, endPoint y: 154, distance: 48.6
click at [29, 201] on Obstetra at bounding box center [27, 200] width 8 height 8
click at [23, 201] on Obstetra "checkbox" at bounding box center [19, 199] width 7 height 7
checkbox Obstetra "false"
click at [49, 120] on input "Item de agendamento *" at bounding box center [338, 118] width 630 height 22
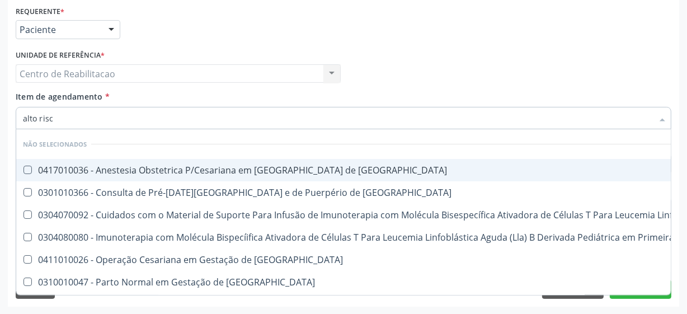
type input "alto risco"
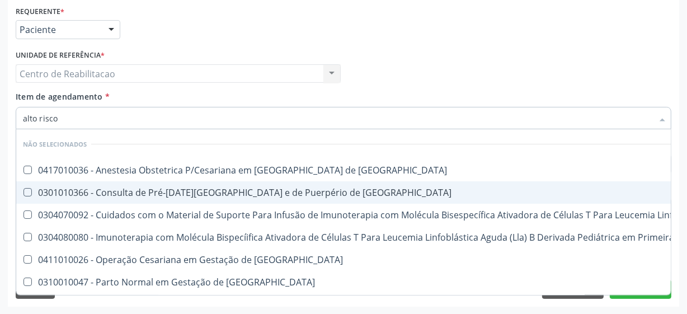
scroll to position [28, 0]
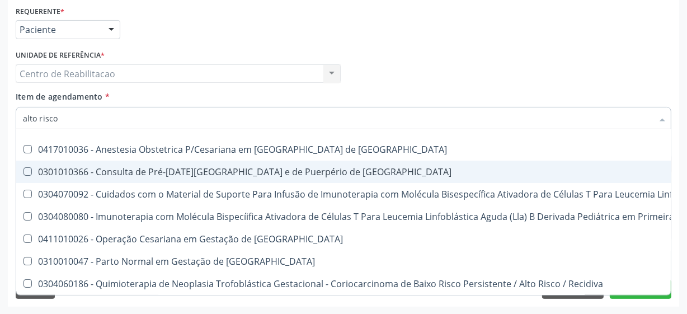
click at [29, 167] on Risco at bounding box center [27, 171] width 8 height 8
click at [23, 168] on Risco "checkbox" at bounding box center [19, 171] width 7 height 7
checkbox Risco "true"
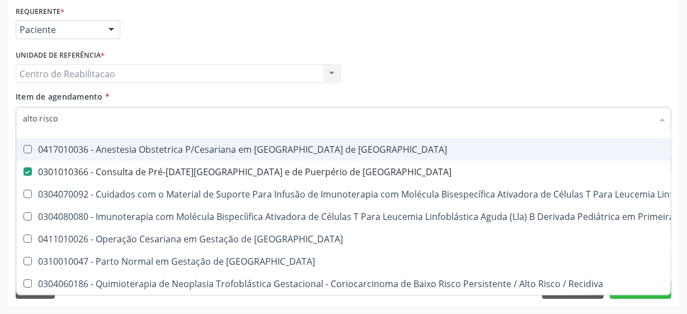
click at [464, 61] on div "Profissional Solicitante Por favor, selecione a Unidade de Atendimento primeiro…" at bounding box center [343, 69] width 661 height 44
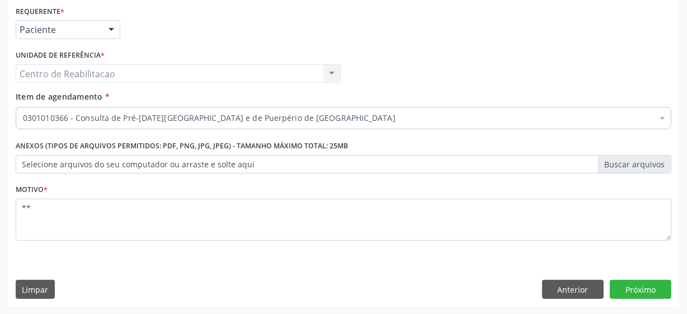
scroll to position [0, 0]
click at [624, 291] on button "Próximo" at bounding box center [641, 289] width 62 height 19
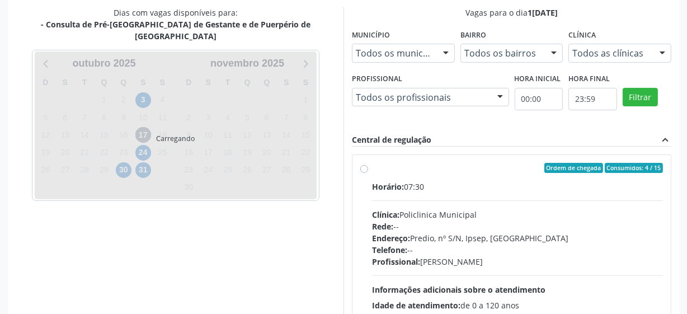
scroll to position [244, 0]
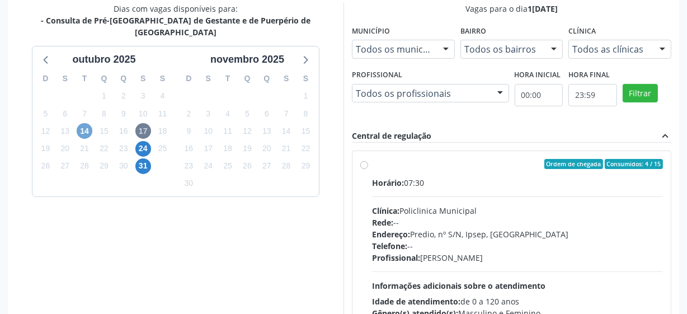
click at [80, 123] on span "14" at bounding box center [85, 131] width 16 height 16
click at [372, 167] on label "Ordem de chegada Consumidos: 7 / 16 Horário: 07:30 Clínica: Policlinica Municip…" at bounding box center [517, 245] width 291 height 172
click at [366, 167] on input "Ordem de chegada Consumidos: 7 / 16 Horário: 07:30 Clínica: Policlinica Municip…" at bounding box center [364, 164] width 8 height 10
radio input "true"
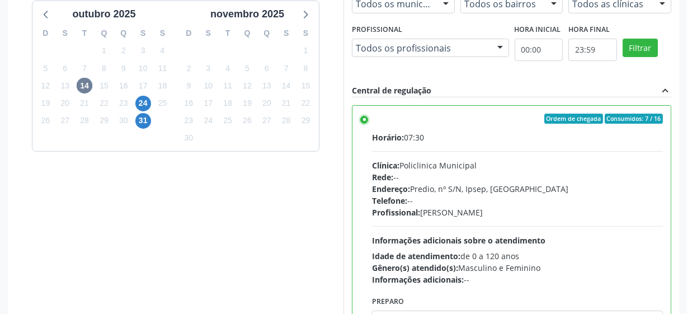
scroll to position [353, 0]
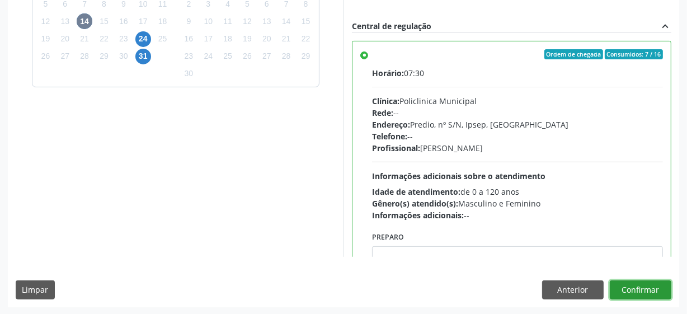
click at [648, 287] on button "Confirmar" at bounding box center [641, 289] width 62 height 19
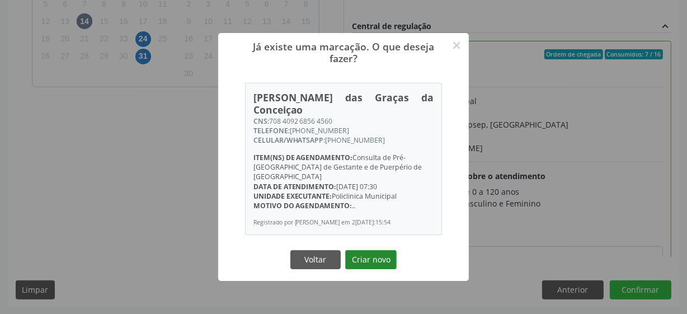
click at [375, 257] on button "Criar novo" at bounding box center [370, 259] width 51 height 19
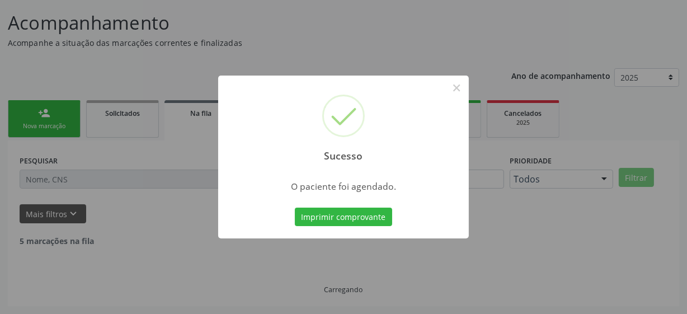
scroll to position [55, 0]
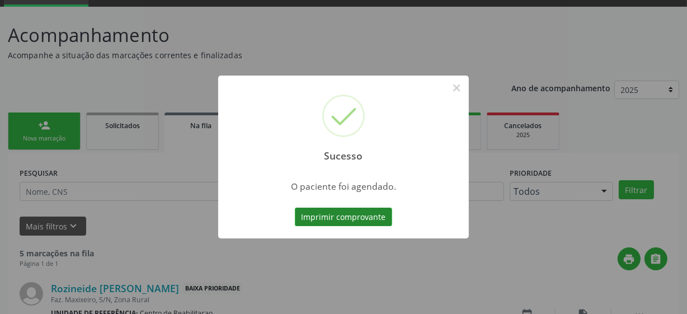
click at [341, 213] on button "Imprimir comprovante" at bounding box center [343, 216] width 97 height 19
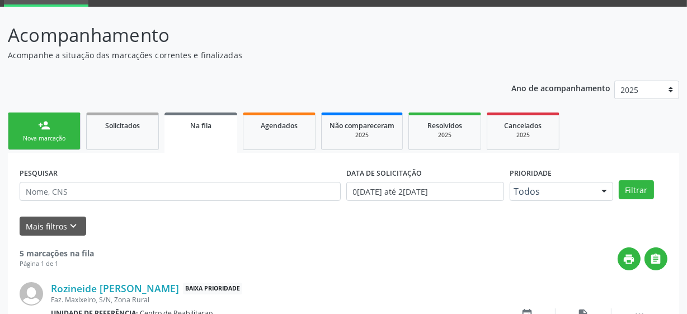
click at [43, 126] on div "person_add" at bounding box center [44, 125] width 12 height 12
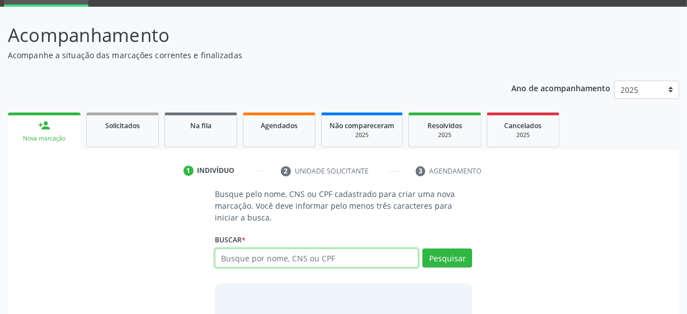
click at [257, 257] on input "text" at bounding box center [317, 257] width 204 height 19
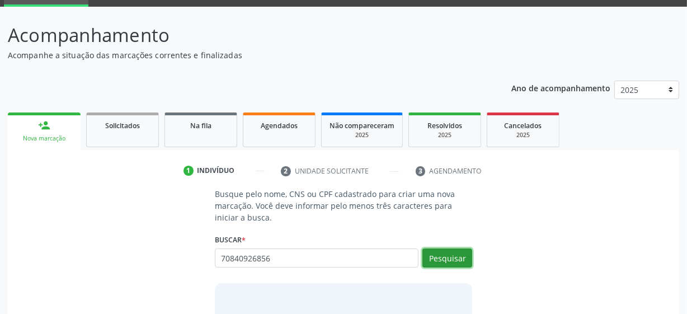
click at [436, 251] on button "Pesquisar" at bounding box center [447, 257] width 50 height 19
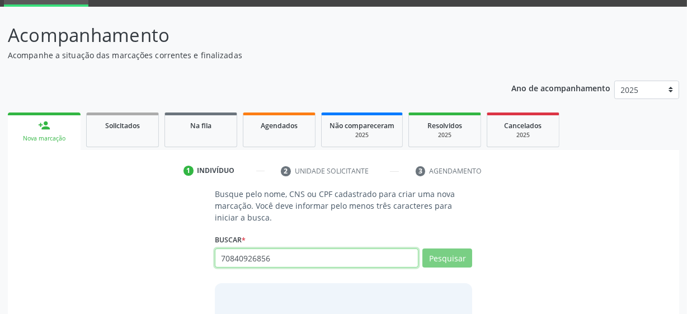
click at [287, 263] on input "70840926856" at bounding box center [317, 257] width 204 height 19
type input "708409268564562"
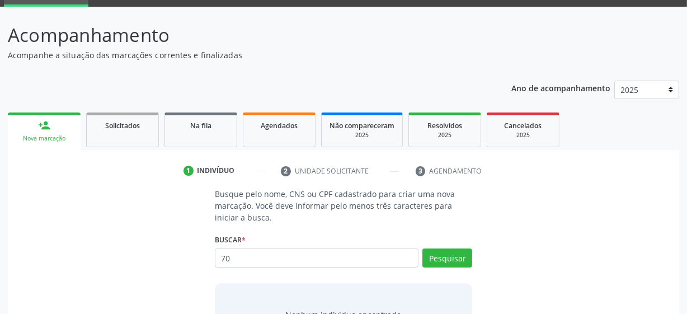
type input "7"
type input "708409268564560"
click at [454, 254] on button "Pesquisar" at bounding box center [447, 257] width 50 height 19
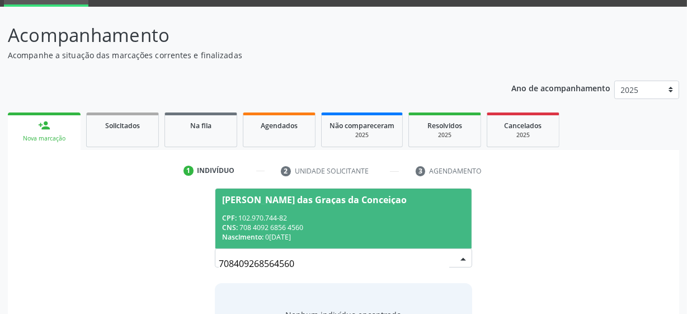
click at [346, 206] on span "Maria das Graças da Conceiçao CPF: 102.970.744-82 CNS: 708 4092 6856 4560 Nasci…" at bounding box center [343, 218] width 256 height 60
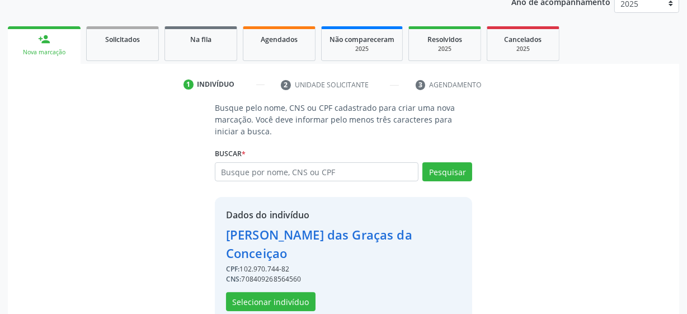
scroll to position [145, 0]
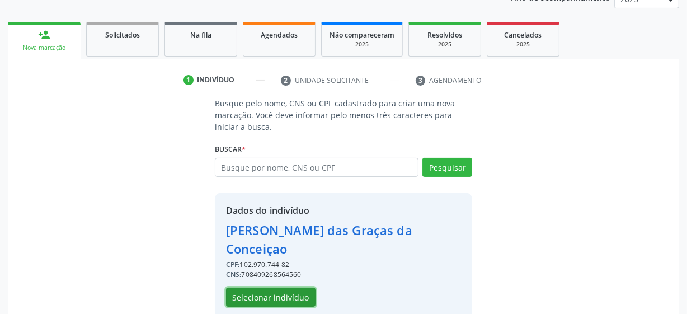
click at [295, 287] on button "Selecionar indivíduo" at bounding box center [270, 296] width 89 height 19
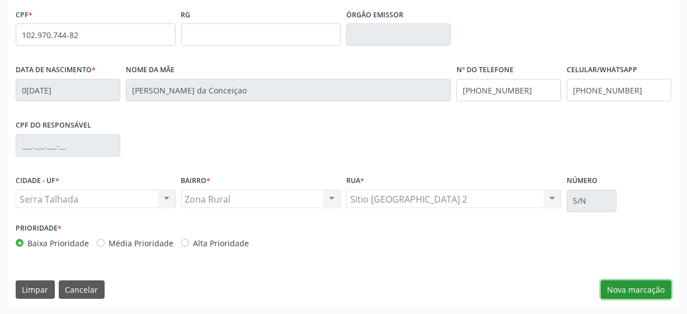
click at [651, 292] on button "Nova marcação" at bounding box center [636, 289] width 70 height 19
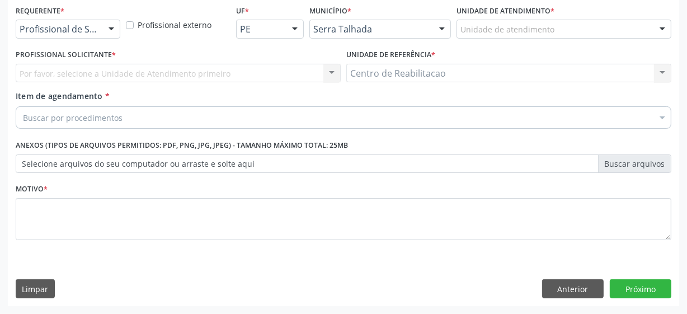
scroll to position [240, 0]
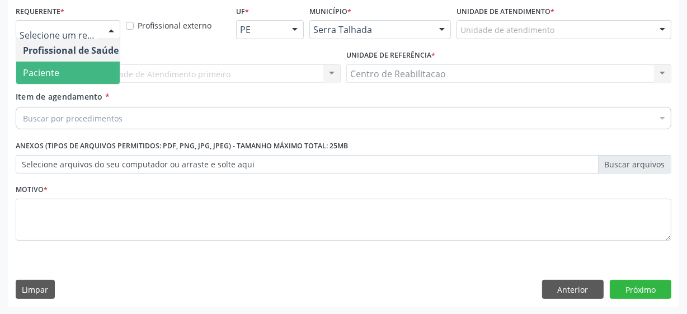
click at [61, 70] on span "Paciente" at bounding box center [70, 73] width 109 height 22
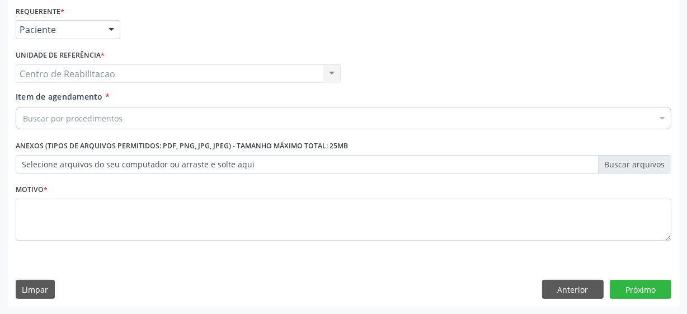
click at [103, 108] on div "Buscar por procedimentos" at bounding box center [343, 118] width 655 height 22
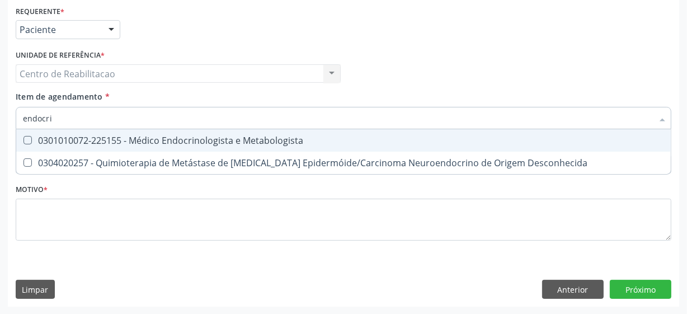
type input "endocrin"
click at [26, 139] on Metabologista at bounding box center [27, 140] width 8 height 8
click at [23, 139] on Metabologista "checkbox" at bounding box center [19, 139] width 7 height 7
checkbox Metabologista "true"
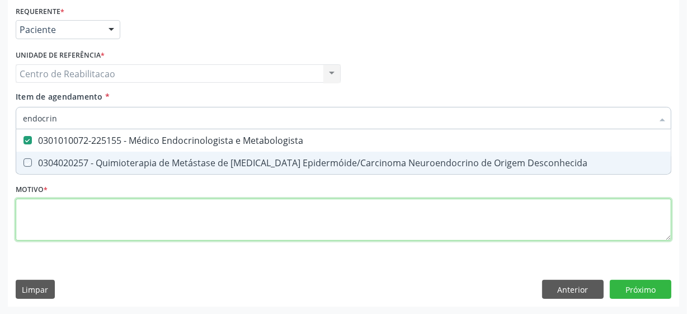
click at [101, 225] on div "Requerente * Paciente Profissional de Saúde Paciente Nenhum resultado encontrad…" at bounding box center [343, 129] width 655 height 253
checkbox Desconhecida "true"
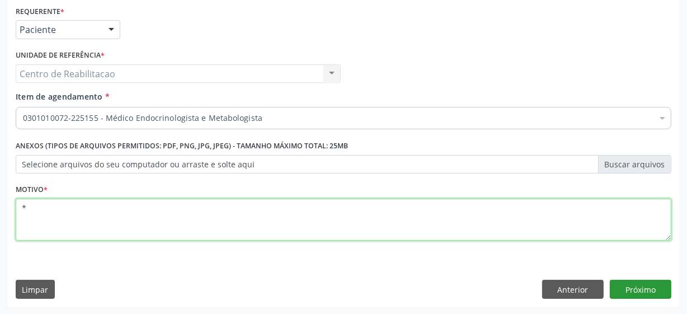
type textarea "*"
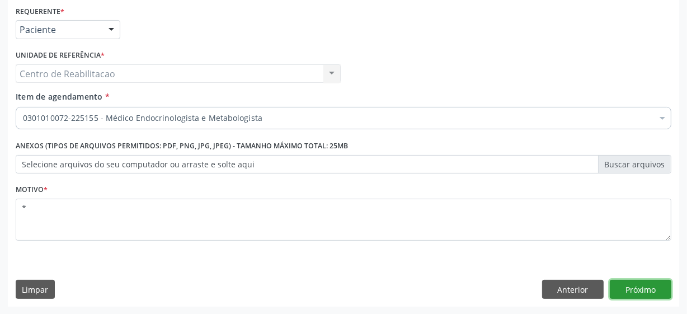
click at [649, 295] on button "Próximo" at bounding box center [641, 289] width 62 height 19
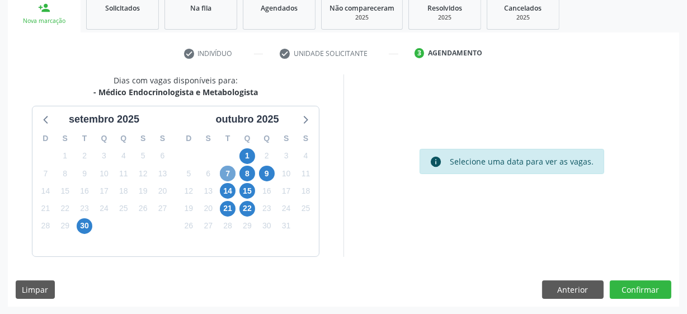
click at [230, 173] on span "7" at bounding box center [228, 174] width 16 height 16
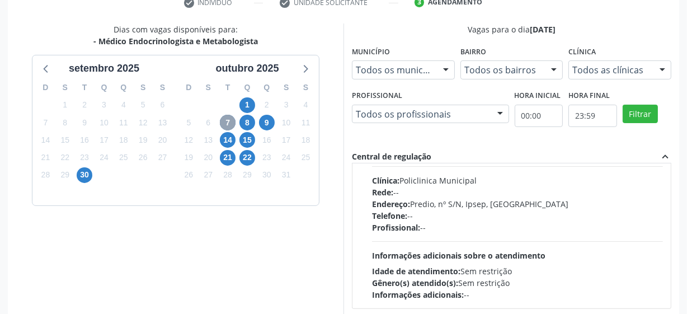
scroll to position [50, 0]
click at [241, 125] on span "8" at bounding box center [247, 123] width 16 height 16
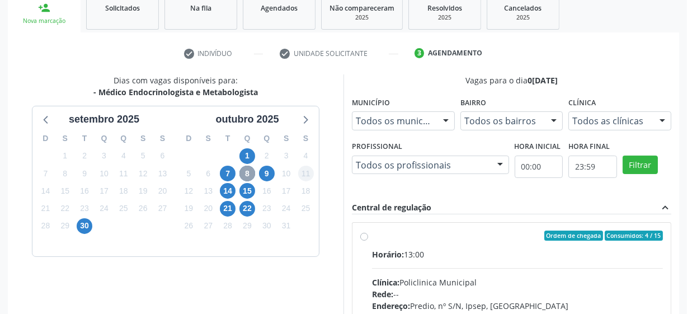
scroll to position [223, 0]
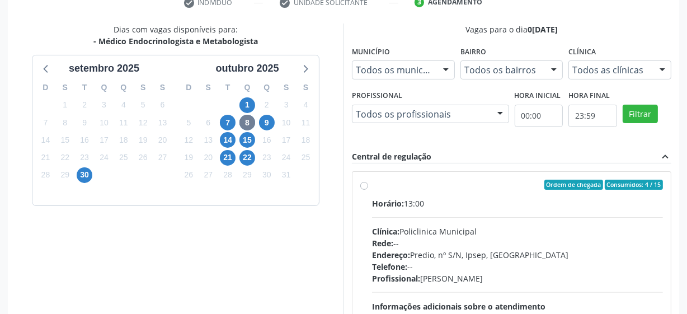
click at [372, 185] on label "Ordem de chegada Consumidos: 4 / 15 Horário: 13:00 Clínica: Policlinica Municip…" at bounding box center [517, 266] width 291 height 172
click at [362, 185] on input "Ordem de chegada Consumidos: 4 / 15 Horário: 13:00 Clínica: Policlinica Municip…" at bounding box center [364, 185] width 8 height 10
radio input "true"
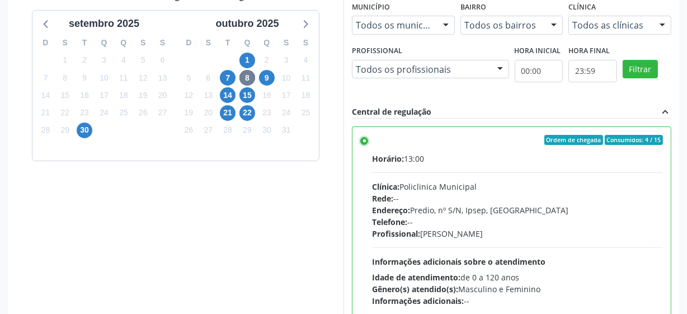
scroll to position [353, 0]
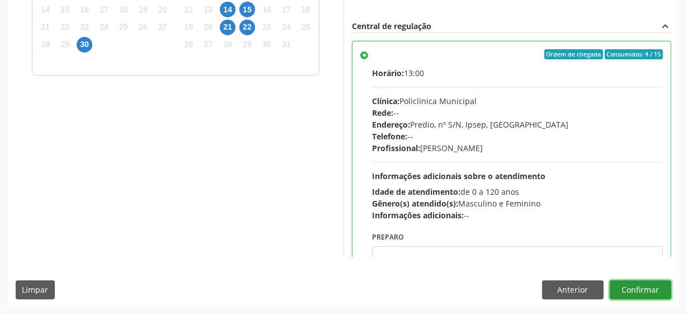
click at [636, 286] on button "Confirmar" at bounding box center [641, 289] width 62 height 19
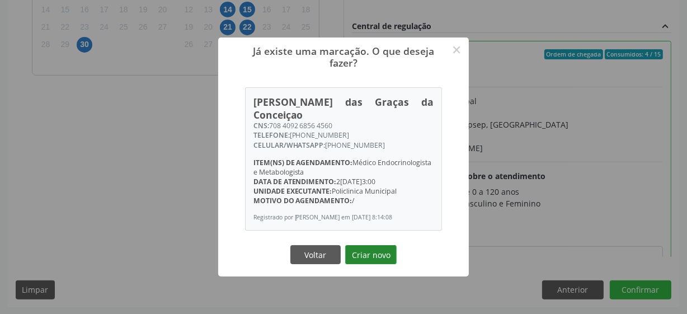
click at [375, 251] on button "Criar novo" at bounding box center [370, 254] width 51 height 19
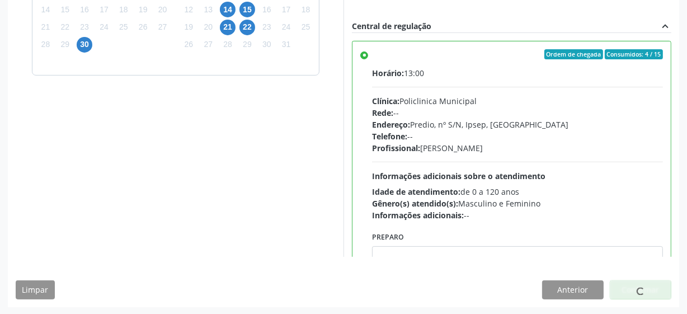
scroll to position [55, 0]
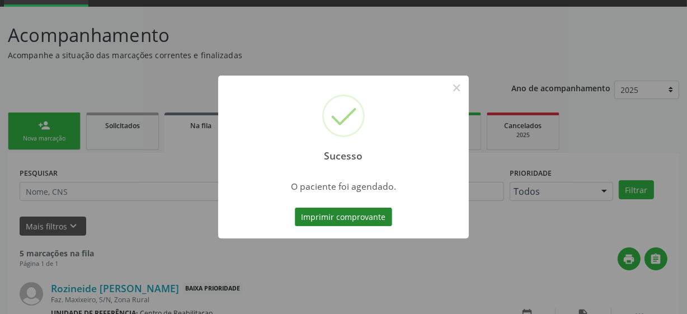
click at [343, 216] on button "Imprimir comprovante" at bounding box center [343, 216] width 97 height 19
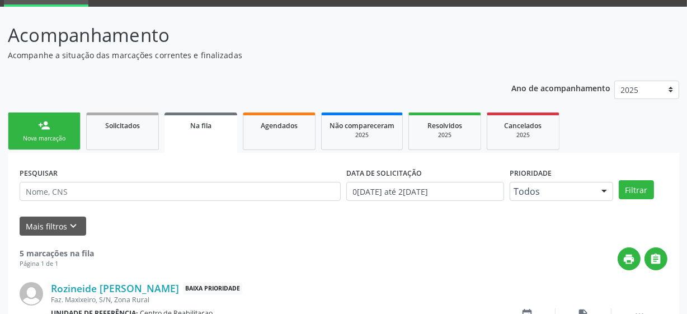
click at [43, 131] on link "person_add Nova marcação" at bounding box center [44, 130] width 73 height 37
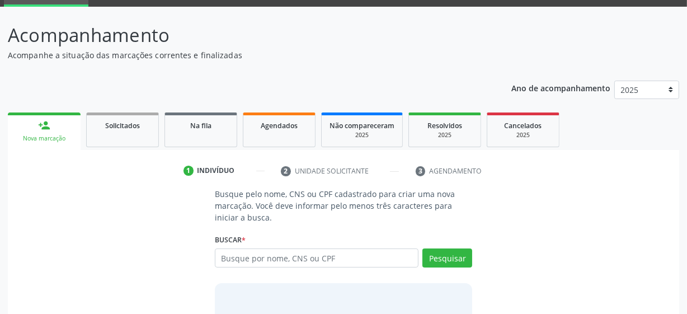
click at [43, 132] on link "person_add Nova marcação" at bounding box center [44, 130] width 73 height 37
click at [156, 206] on div "Busque pelo nome, CNS ou CPF cadastrado para criar uma nova marcação. Você deve…" at bounding box center [343, 280] width 655 height 184
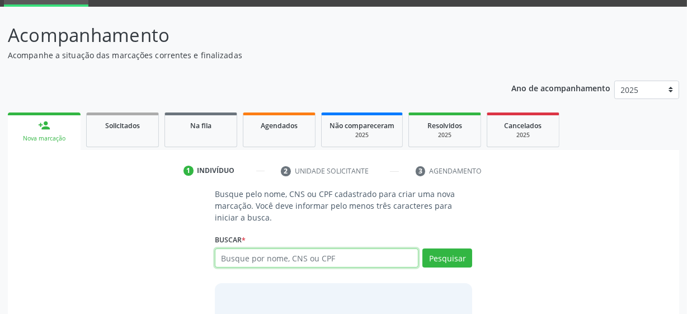
click at [247, 258] on input "text" at bounding box center [317, 257] width 204 height 19
type input "705009235735454"
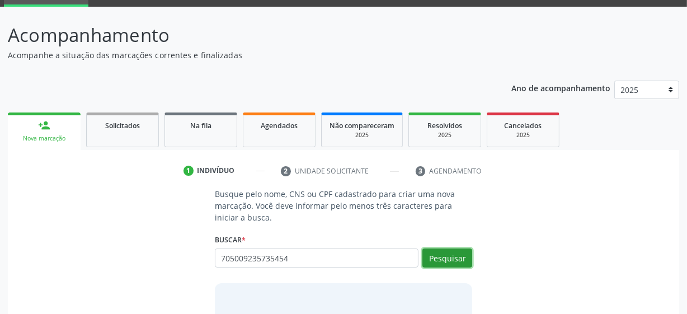
click at [445, 257] on button "Pesquisar" at bounding box center [447, 257] width 50 height 19
type input "705009235735454"
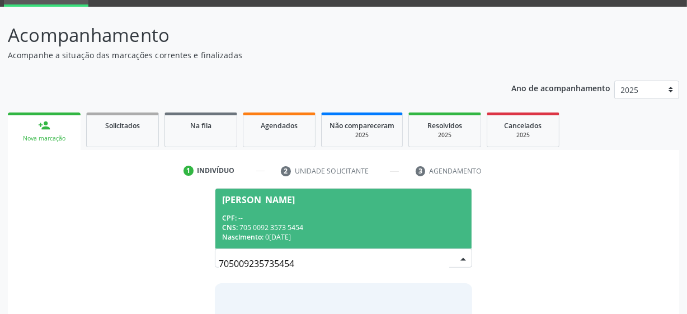
click at [348, 213] on div "CPF: --" at bounding box center [343, 218] width 243 height 10
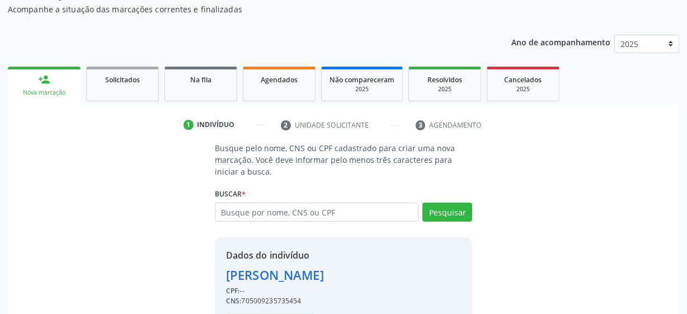
scroll to position [145, 0]
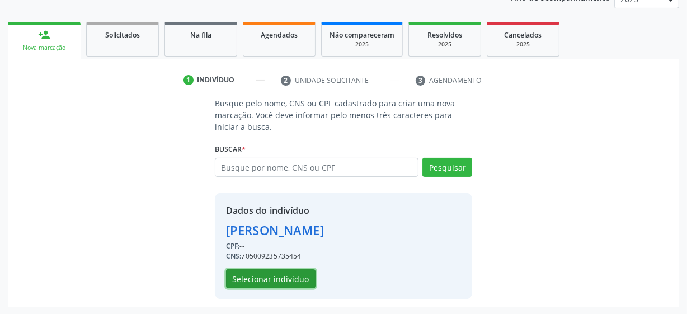
click at [233, 278] on button "Selecionar indivíduo" at bounding box center [270, 278] width 89 height 19
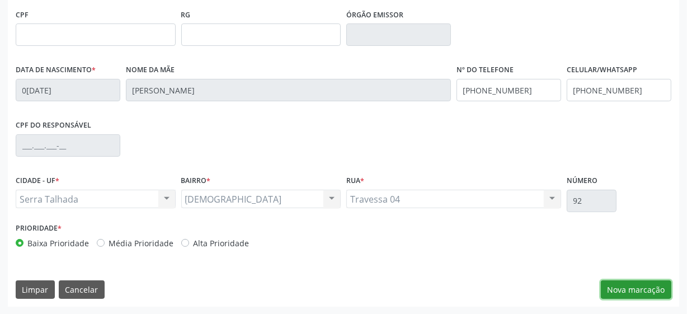
click at [653, 295] on button "Nova marcação" at bounding box center [636, 289] width 70 height 19
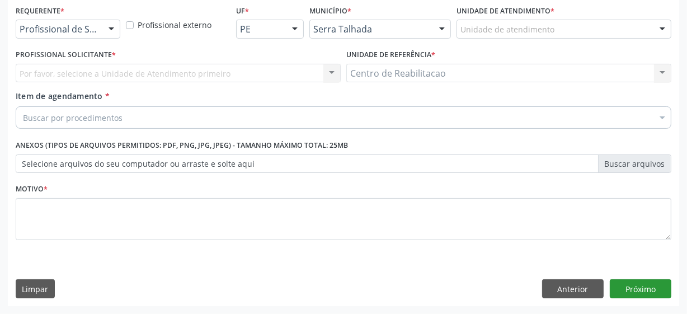
scroll to position [240, 0]
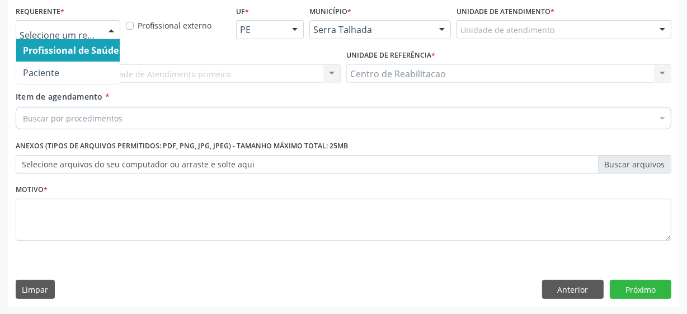
click at [51, 35] on div at bounding box center [68, 29] width 105 height 19
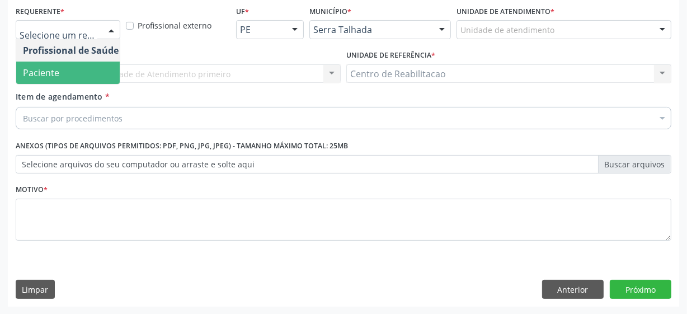
click at [67, 78] on span "Paciente" at bounding box center [70, 73] width 109 height 22
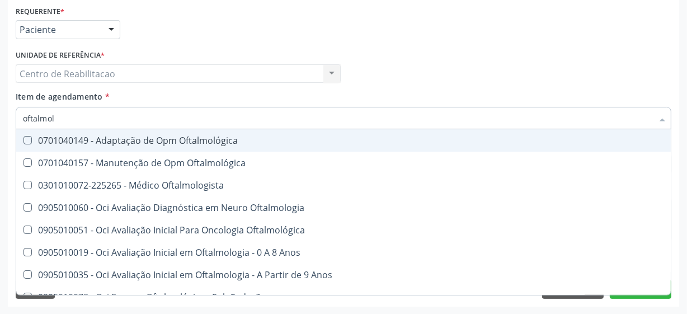
type input "oftalmolo"
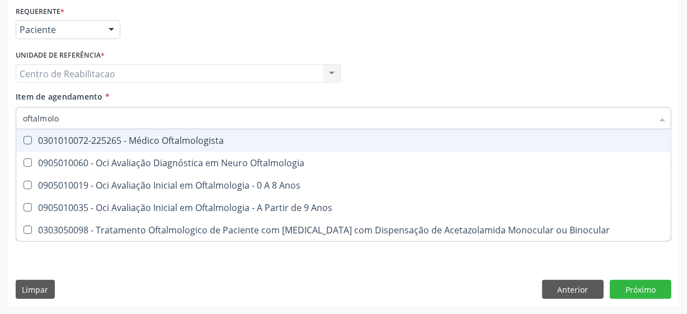
click at [27, 139] on Oftalmologista at bounding box center [27, 140] width 8 height 8
click at [23, 139] on Oftalmologista "checkbox" at bounding box center [19, 139] width 7 height 7
checkbox Oftalmologista "true"
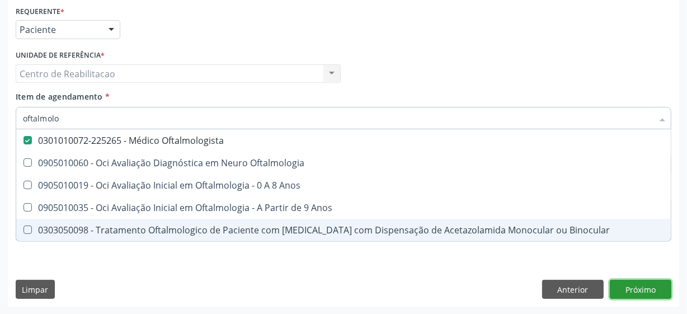
click at [642, 291] on div "Requerente * Paciente Profissional de Saúde Paciente Nenhum resultado encontrad…" at bounding box center [343, 155] width 671 height 304
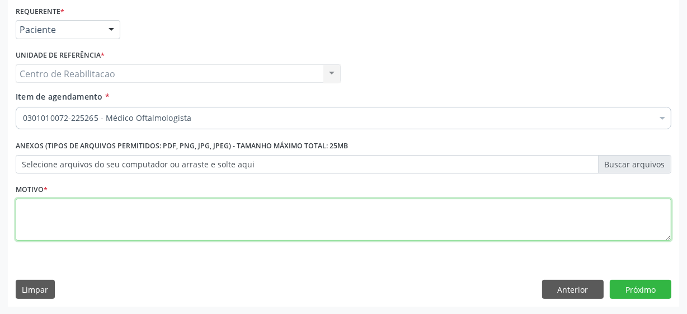
click at [139, 224] on textarea at bounding box center [343, 220] width 655 height 43
type textarea "**"
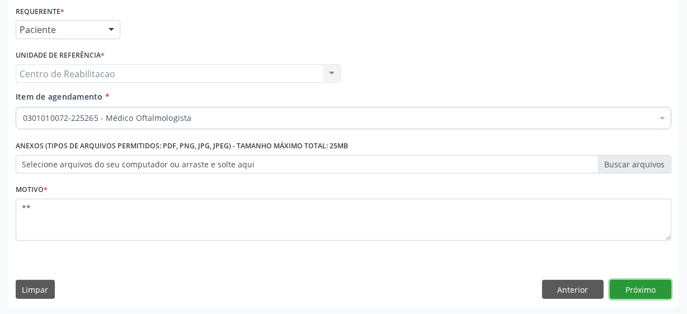
click at [655, 291] on button "Próximo" at bounding box center [641, 289] width 62 height 19
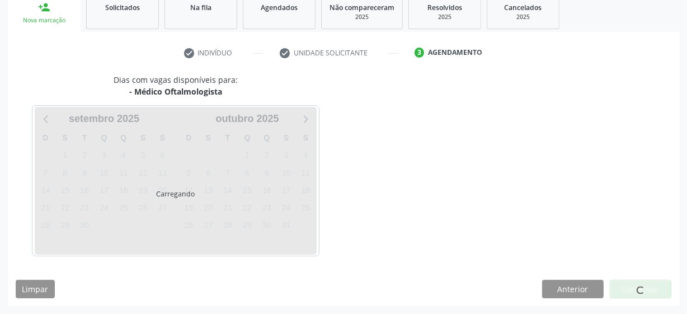
scroll to position [172, 0]
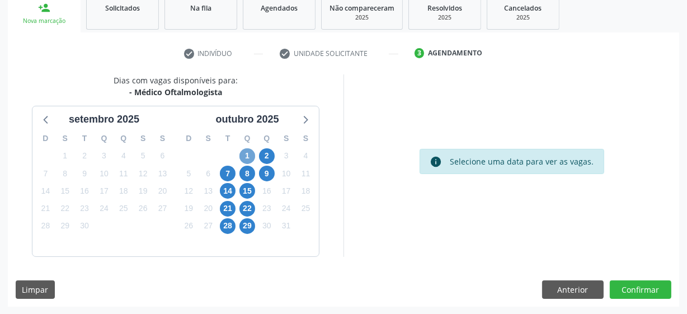
click at [249, 156] on span "1" at bounding box center [247, 156] width 16 height 16
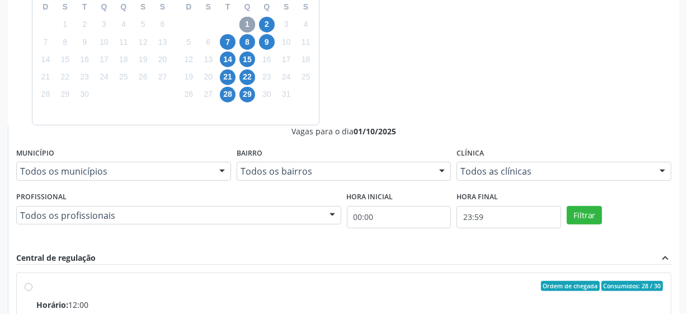
scroll to position [334, 0]
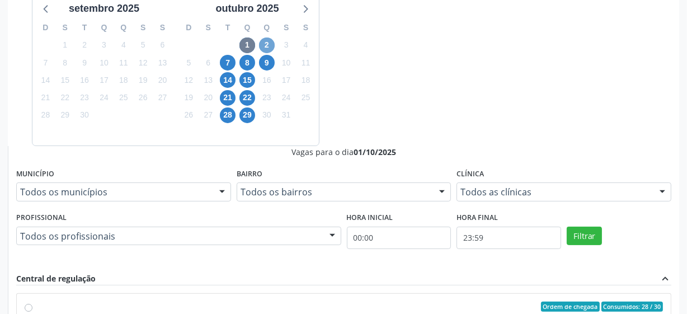
click at [265, 45] on span "2" at bounding box center [267, 45] width 16 height 16
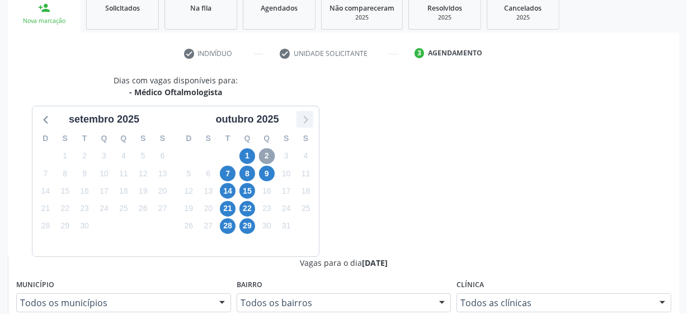
scroll to position [283, 0]
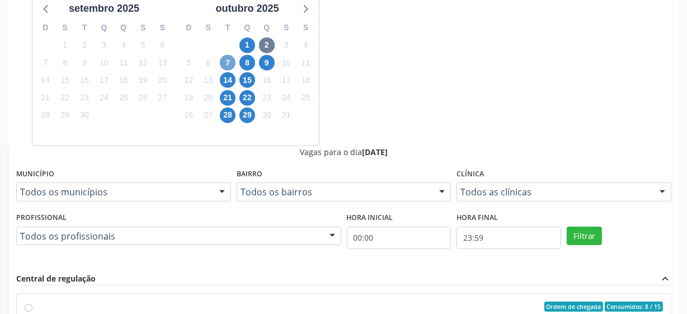
click at [225, 64] on span "7" at bounding box center [228, 63] width 16 height 16
click at [251, 49] on span "1" at bounding box center [247, 45] width 16 height 16
click at [32, 301] on input "Ordem de chegada Consumidos: 29 / 30 Horário: 12:00 Clínica: Fundacao Altino Ve…" at bounding box center [29, 306] width 8 height 10
radio input "true"
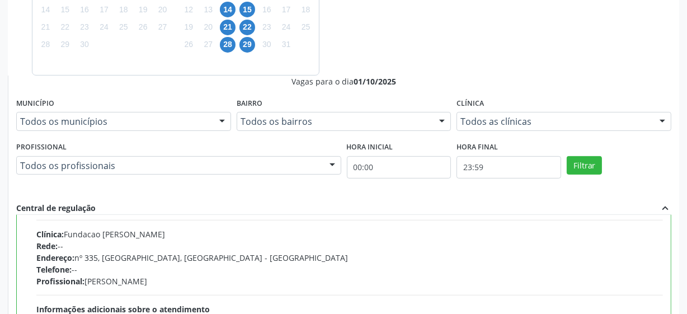
scroll to position [55, 0]
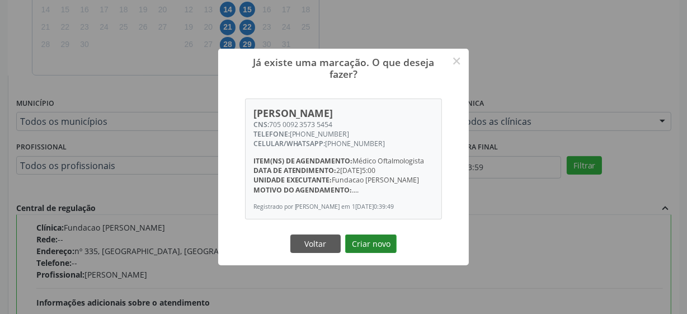
click at [379, 244] on button "Criar novo" at bounding box center [370, 243] width 51 height 19
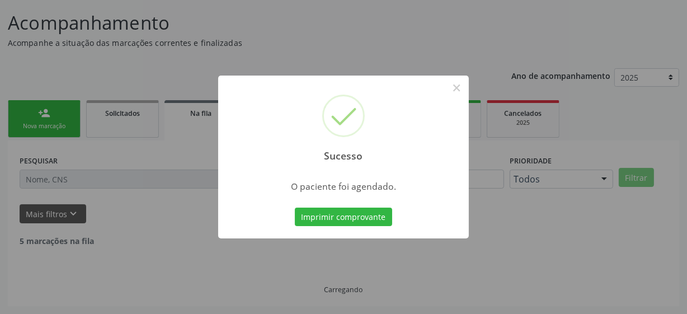
scroll to position [55, 0]
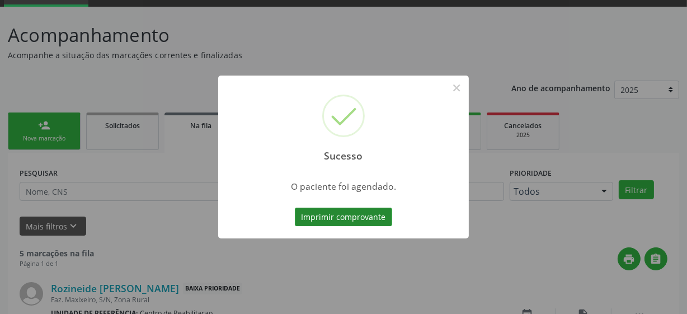
click at [349, 216] on button "Imprimir comprovante" at bounding box center [343, 216] width 97 height 19
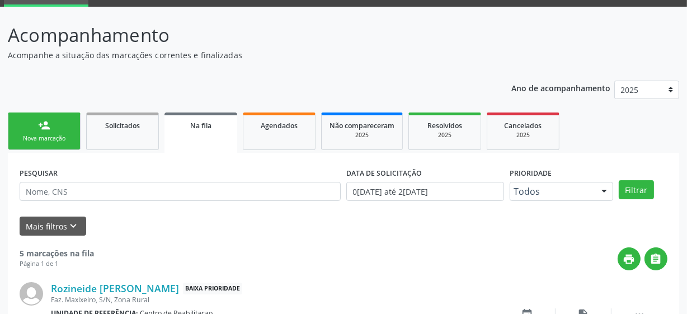
click at [39, 140] on div "Nova marcação" at bounding box center [44, 138] width 56 height 8
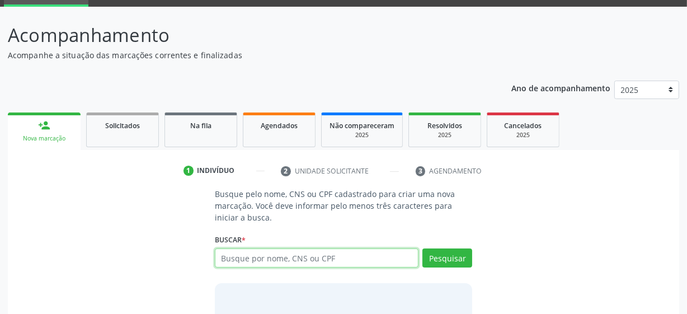
click at [312, 262] on input "text" at bounding box center [317, 257] width 204 height 19
type input "705009235735454"
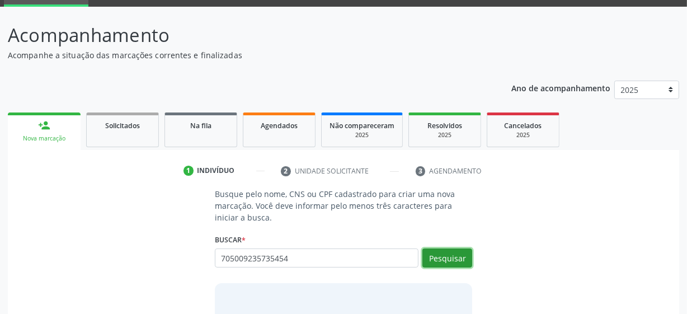
click at [468, 259] on button "Pesquisar" at bounding box center [447, 257] width 50 height 19
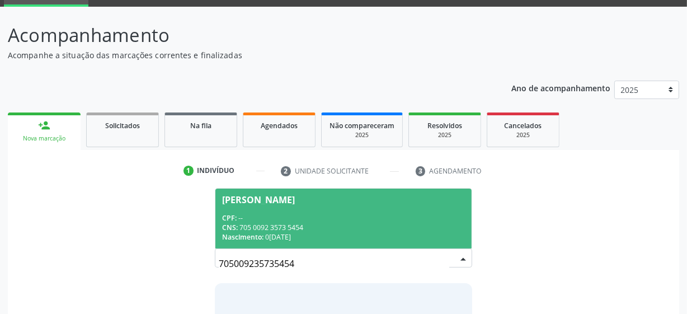
click at [312, 193] on span "Antonio Afoncio dos dos Santos CPF: -- CNS: 705 0092 3573 5454 Nascimento: 08/1…" at bounding box center [343, 218] width 256 height 60
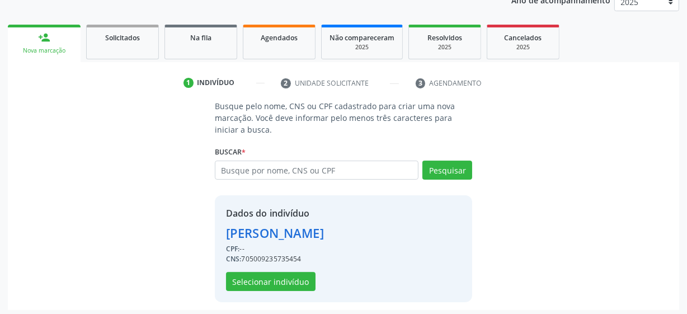
scroll to position [145, 0]
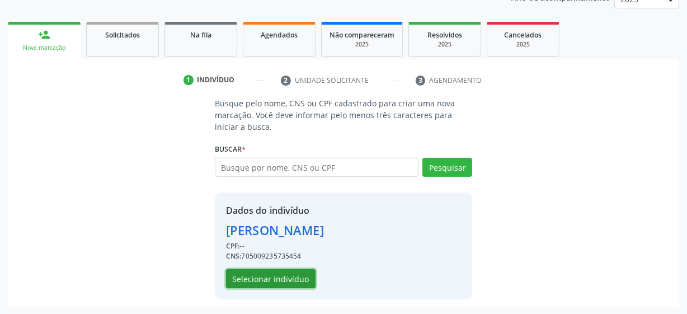
click at [237, 277] on button "Selecionar indivíduo" at bounding box center [270, 278] width 89 height 19
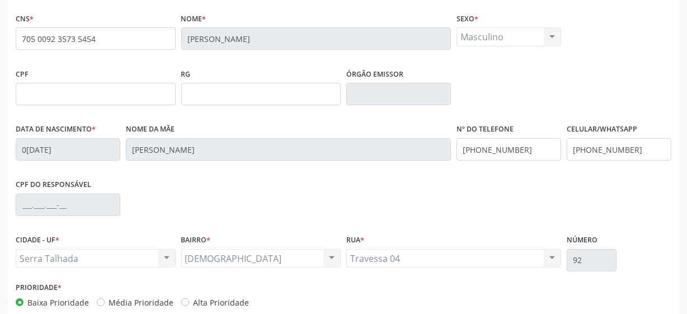
scroll to position [292, 0]
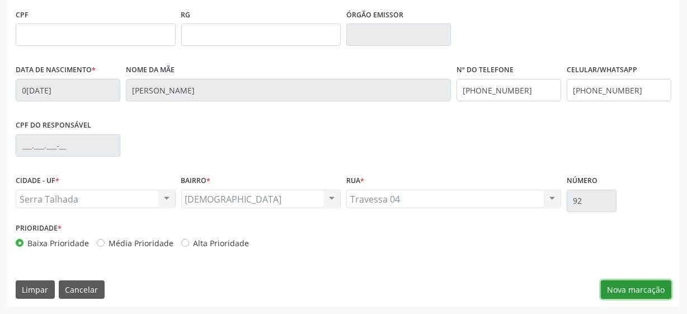
click at [613, 285] on button "Nova marcação" at bounding box center [636, 289] width 70 height 19
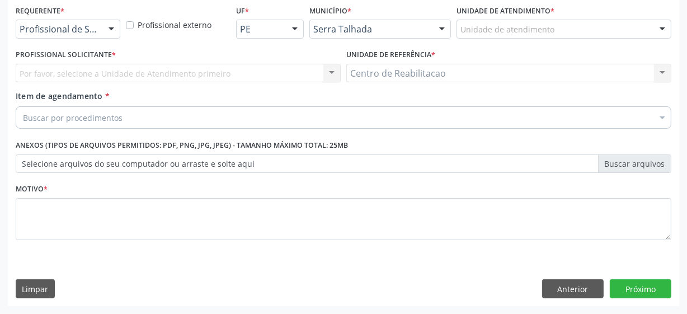
scroll to position [240, 0]
click at [82, 37] on div "Profissional de Saúde" at bounding box center [68, 29] width 105 height 19
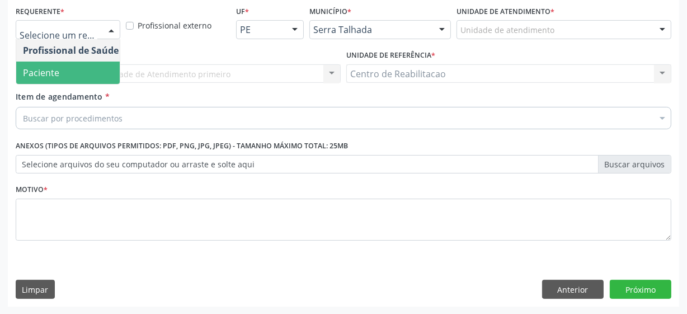
click at [91, 77] on span "Paciente" at bounding box center [70, 73] width 109 height 22
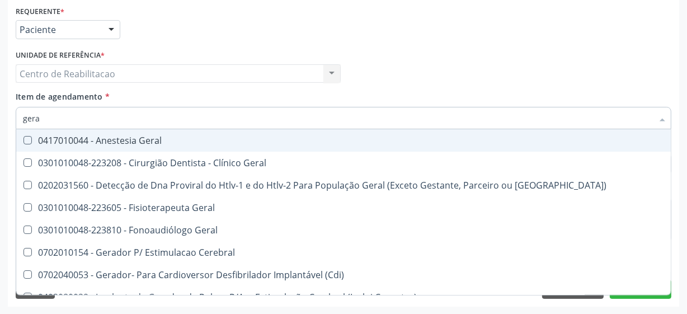
type input "geral"
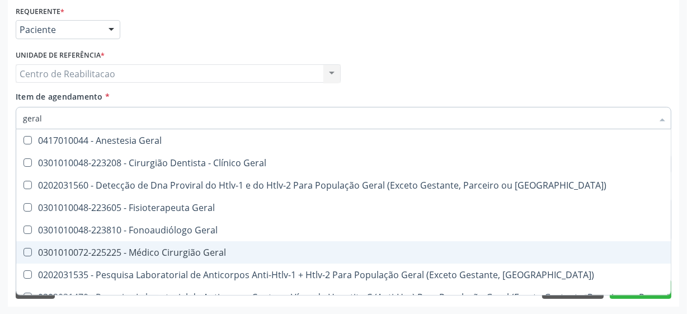
click at [29, 249] on Geral at bounding box center [27, 252] width 8 height 8
click at [23, 249] on Geral "checkbox" at bounding box center [19, 251] width 7 height 7
checkbox Geral "true"
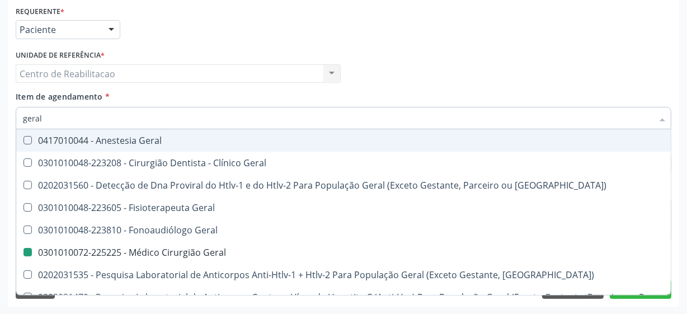
click at [393, 48] on div "Profissional Solicitante Por favor, selecione a Unidade de Atendimento primeiro…" at bounding box center [343, 69] width 661 height 44
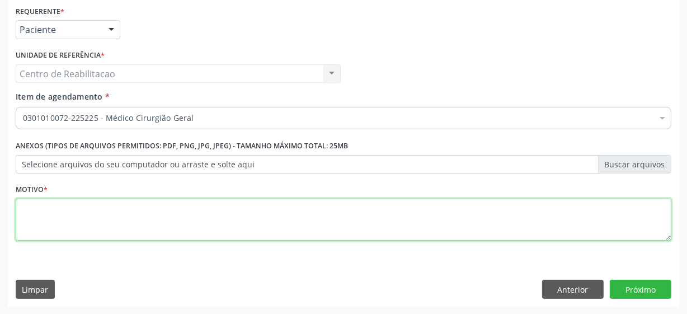
click at [139, 230] on textarea at bounding box center [343, 220] width 655 height 43
type textarea "**"
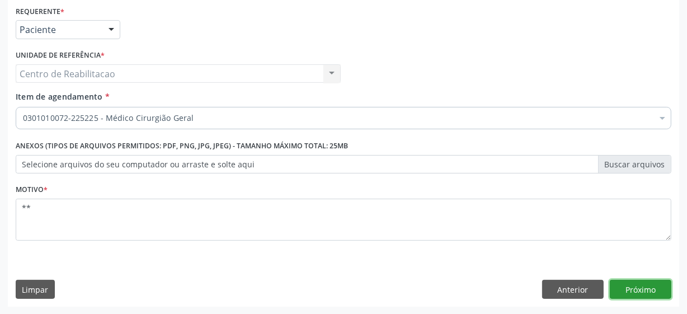
click at [648, 280] on button "Próximo" at bounding box center [641, 289] width 62 height 19
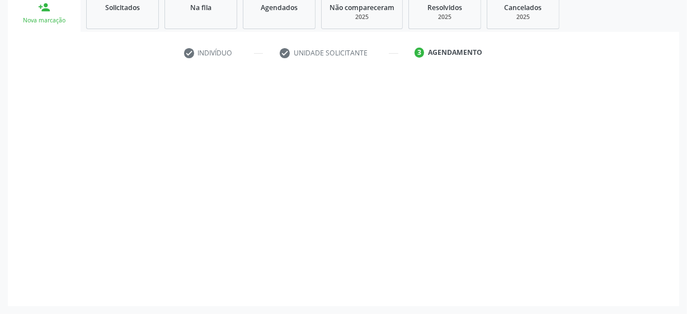
scroll to position [172, 0]
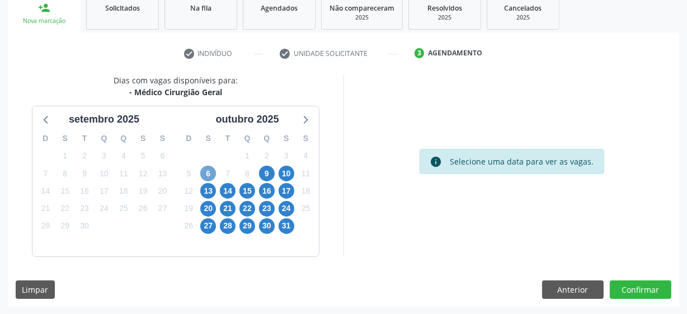
click at [206, 176] on span "6" at bounding box center [208, 174] width 16 height 16
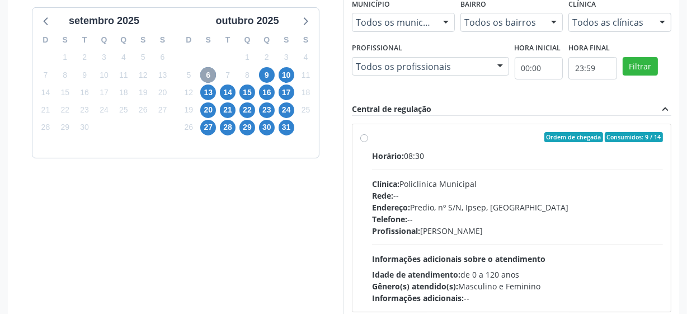
scroll to position [274, 0]
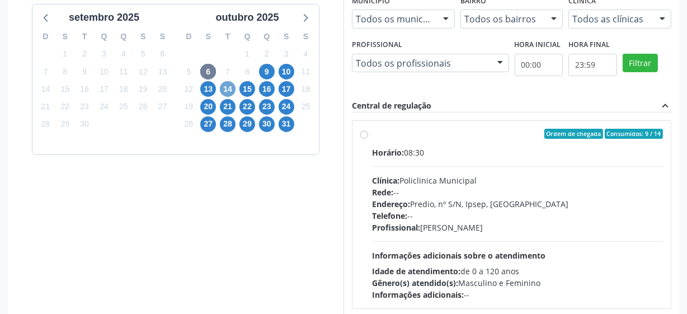
click at [225, 91] on span "14" at bounding box center [228, 89] width 16 height 16
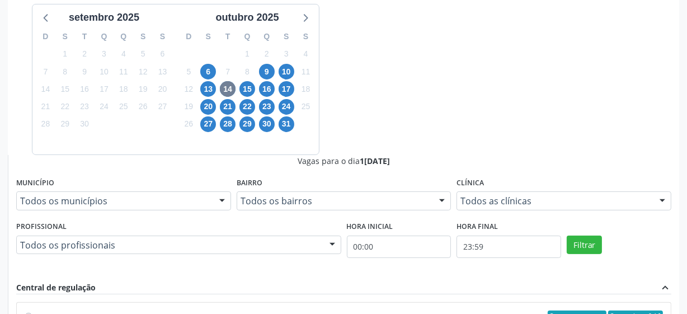
click at [239, 89] on div "15" at bounding box center [247, 89] width 16 height 17
click at [244, 89] on span "15" at bounding box center [247, 89] width 16 height 16
click at [269, 88] on span "16" at bounding box center [267, 89] width 16 height 16
click at [227, 111] on span "21" at bounding box center [228, 107] width 16 height 16
click at [244, 111] on span "22" at bounding box center [247, 107] width 16 height 16
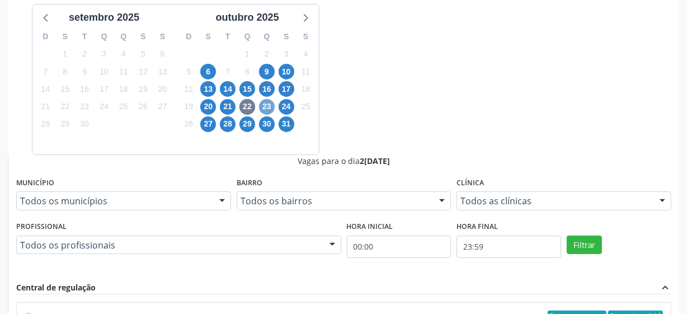
click at [266, 106] on span "23" at bounding box center [267, 107] width 16 height 16
click at [232, 123] on span "28" at bounding box center [228, 124] width 16 height 16
click at [247, 128] on span "29" at bounding box center [247, 124] width 16 height 16
click at [266, 124] on span "30" at bounding box center [267, 124] width 16 height 16
click at [286, 76] on span "10" at bounding box center [286, 72] width 16 height 16
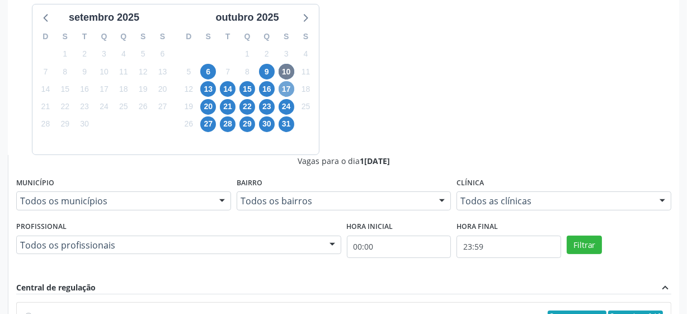
click at [287, 89] on span "17" at bounding box center [286, 89] width 16 height 16
click at [289, 118] on span "31" at bounding box center [286, 124] width 16 height 16
click at [213, 107] on span "20" at bounding box center [208, 107] width 16 height 16
click at [206, 92] on span "13" at bounding box center [208, 89] width 16 height 16
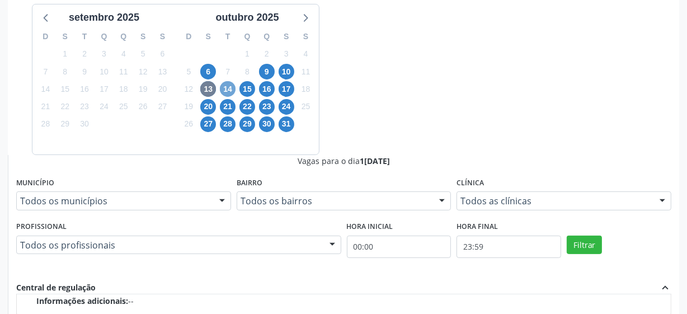
click at [228, 89] on span "14" at bounding box center [228, 89] width 16 height 16
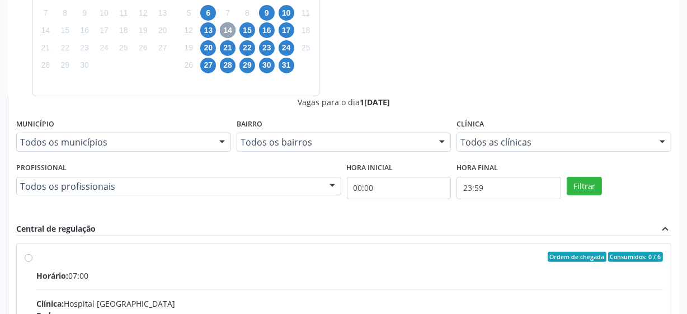
scroll to position [334, 0]
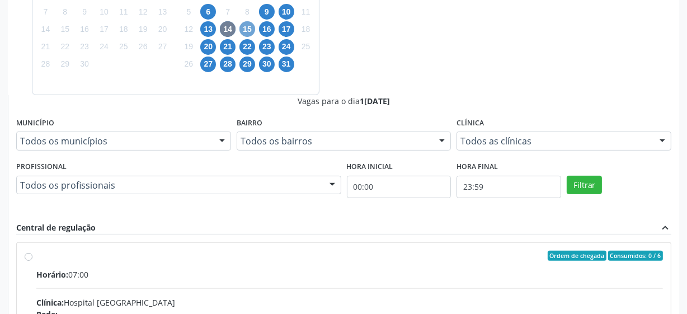
click at [251, 28] on span "15" at bounding box center [247, 29] width 16 height 16
click at [287, 11] on span "10" at bounding box center [286, 12] width 16 height 16
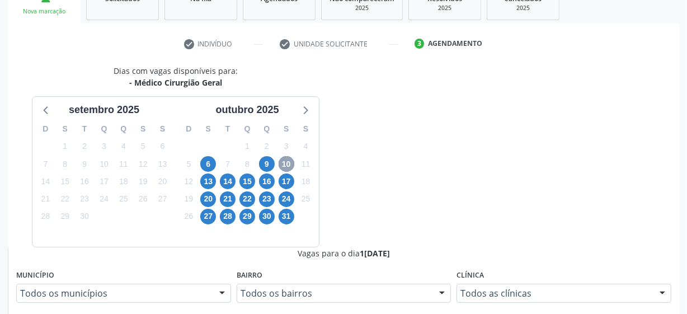
scroll to position [181, 0]
click at [202, 166] on span "6" at bounding box center [208, 165] width 16 height 16
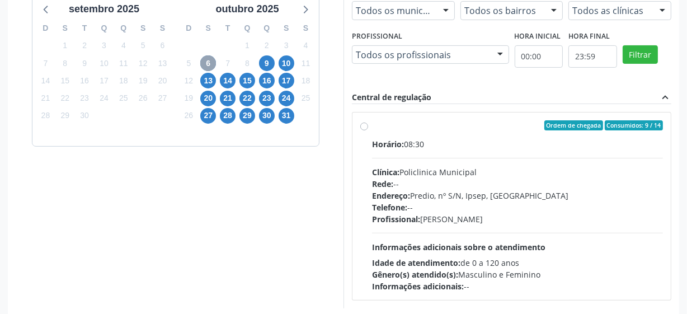
scroll to position [283, 0]
click at [372, 128] on label "Ordem de chegada Consumidos: 9 / 14 Horário: 08:30 Clínica: Policlinica Municip…" at bounding box center [517, 206] width 291 height 172
click at [364, 128] on input "Ordem de chegada Consumidos: 9 / 14 Horário: 08:30 Clínica: Policlinica Municip…" at bounding box center [364, 125] width 8 height 10
radio input "true"
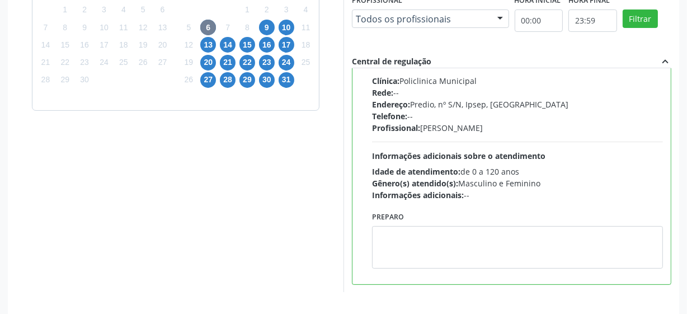
scroll to position [353, 0]
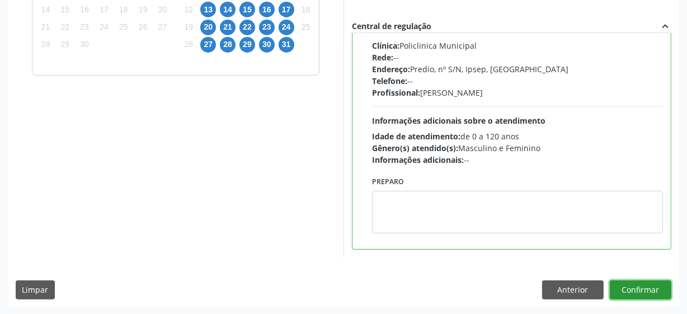
click at [635, 284] on button "Confirmar" at bounding box center [641, 289] width 62 height 19
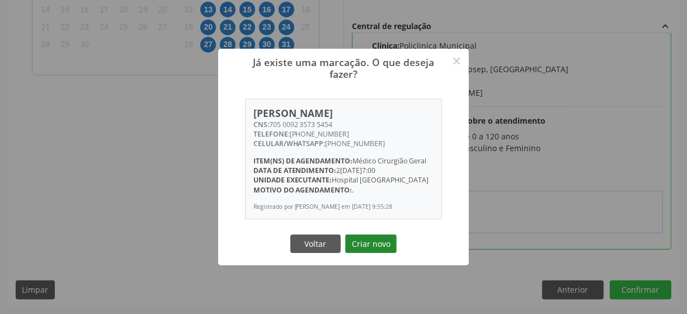
click at [381, 250] on button "Criar novo" at bounding box center [370, 243] width 51 height 19
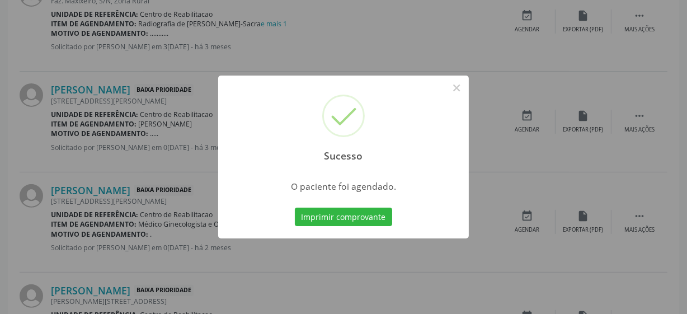
scroll to position [55, 0]
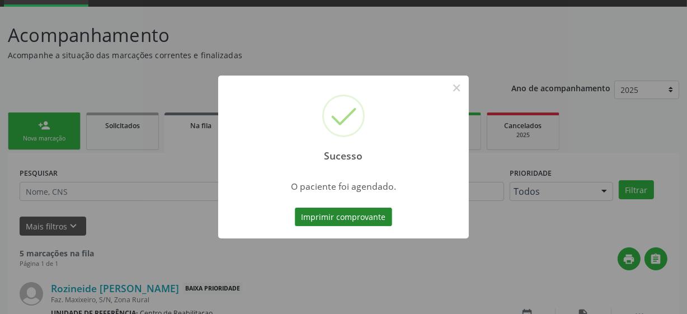
click at [358, 216] on button "Imprimir comprovante" at bounding box center [343, 216] width 97 height 19
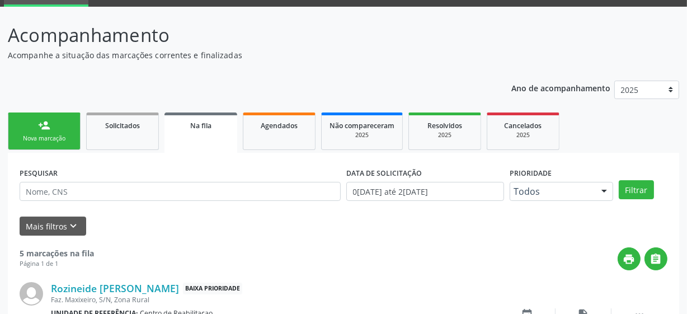
click at [45, 129] on div "person_add" at bounding box center [44, 125] width 12 height 12
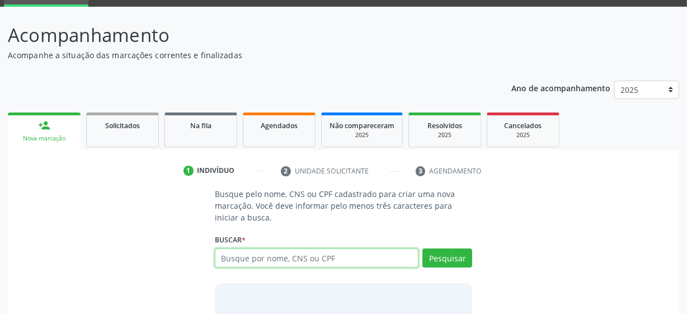
click at [243, 259] on input "text" at bounding box center [317, 257] width 204 height 19
click at [290, 265] on input "text" at bounding box center [317, 257] width 204 height 19
click at [284, 262] on input "text" at bounding box center [317, 257] width 204 height 19
type input "701002842825090"
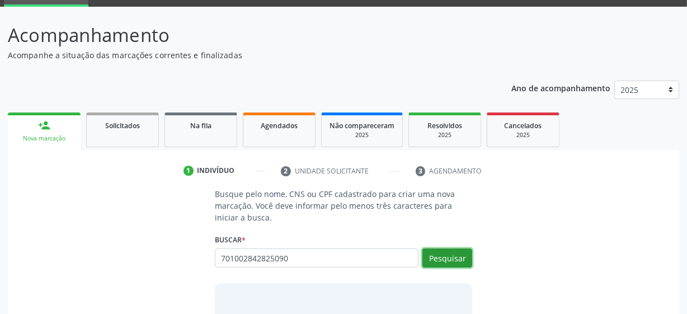
click at [459, 257] on button "Pesquisar" at bounding box center [447, 257] width 50 height 19
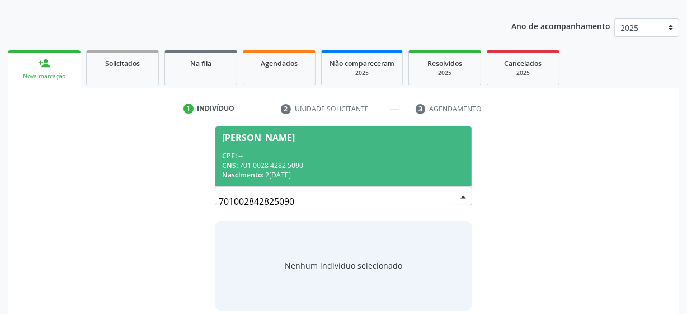
scroll to position [129, 0]
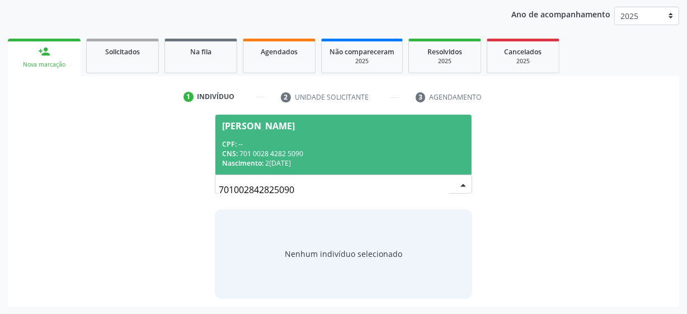
click at [367, 117] on span "Cicero Batista da Silva CPF: -- CNS: 701 0028 4282 5090 Nascimento: 21/06/1986" at bounding box center [343, 145] width 256 height 60
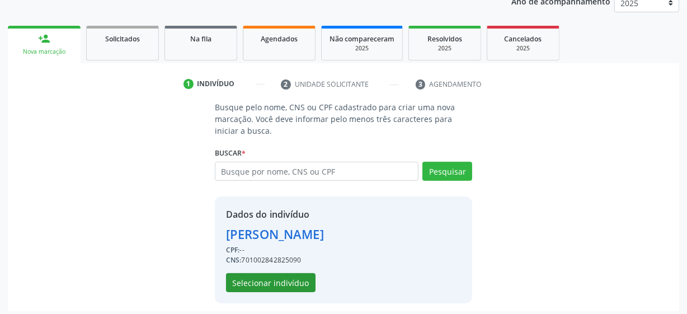
scroll to position [145, 0]
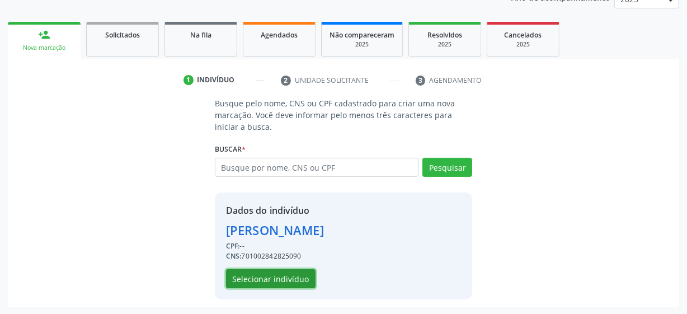
click at [270, 273] on button "Selecionar indivíduo" at bounding box center [270, 278] width 89 height 19
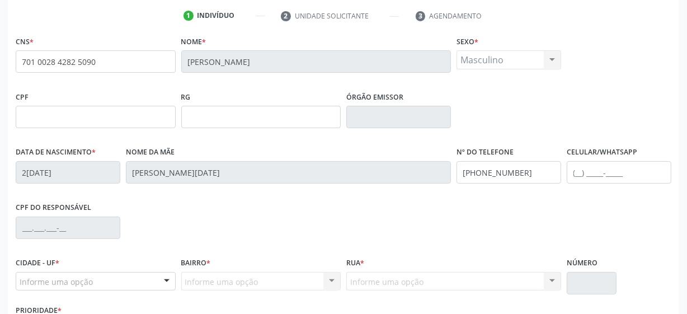
scroll to position [292, 0]
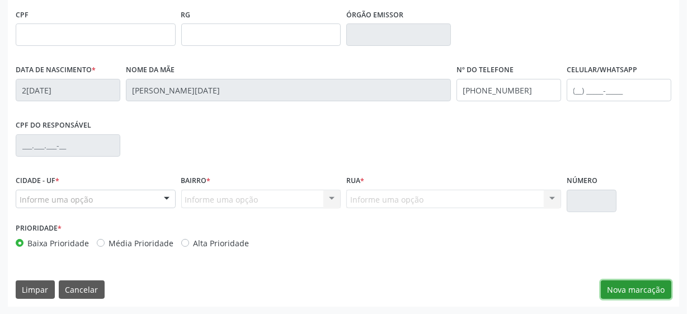
click at [620, 286] on button "Nova marcação" at bounding box center [636, 289] width 70 height 19
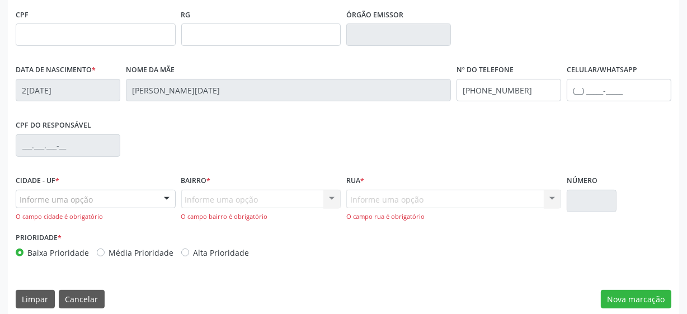
click at [137, 201] on div "Informe uma opção" at bounding box center [96, 199] width 160 height 19
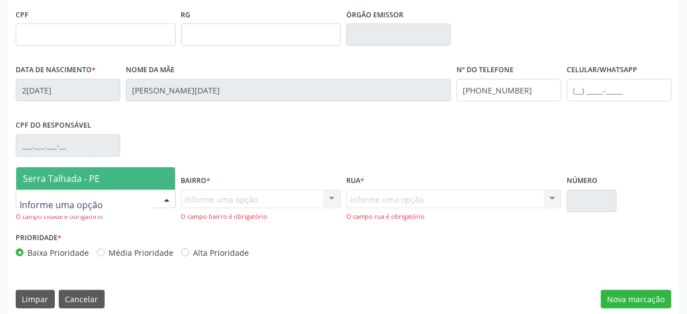
click at [140, 173] on span "Serra Talhada - PE" at bounding box center [95, 178] width 159 height 22
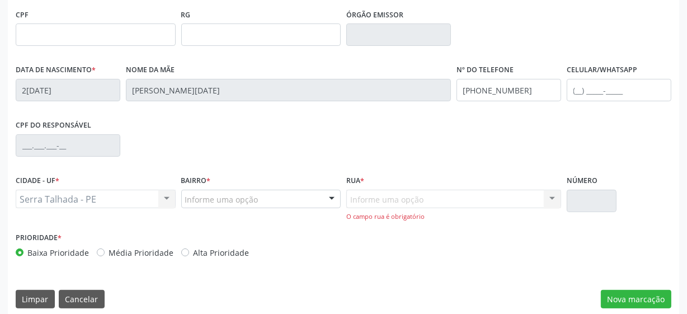
click at [255, 210] on div "Bairro * Informe uma opção Zona Rural Aabb Alto da Conceição Borborema Cagep Ce…" at bounding box center [261, 200] width 166 height 57
click at [258, 199] on div "Informe uma opção" at bounding box center [261, 199] width 160 height 19
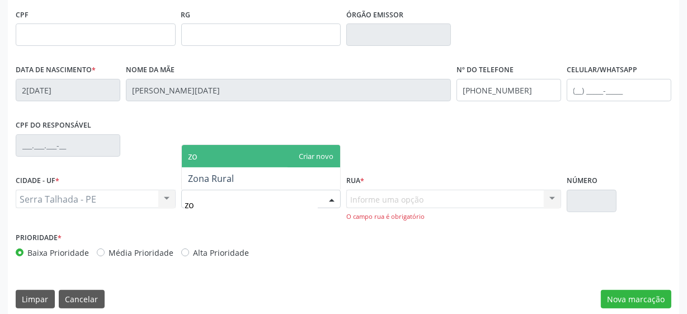
type input "zon"
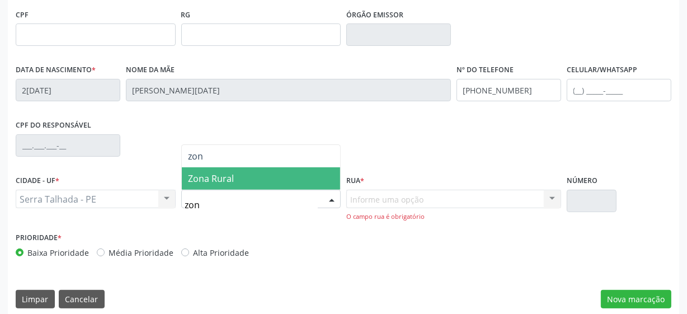
click at [247, 185] on span "Zona Rural" at bounding box center [261, 178] width 159 height 22
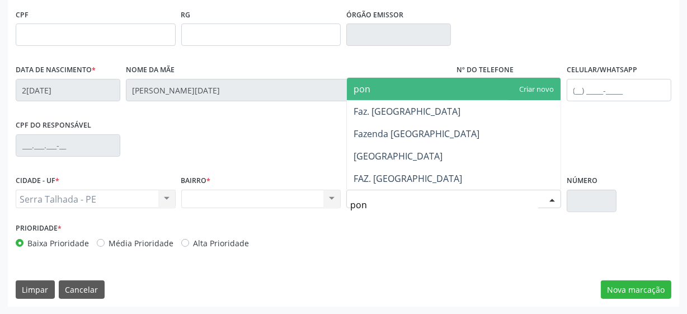
type input "pont"
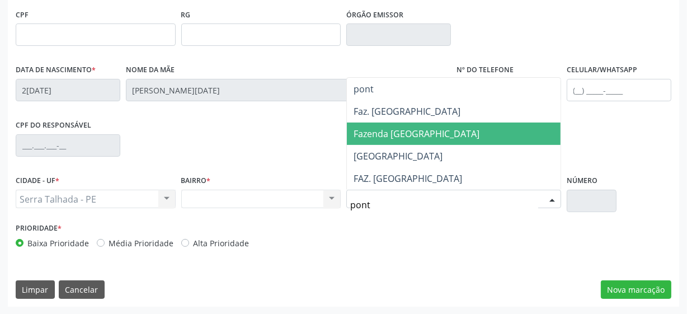
click at [435, 136] on span "Fazenda [GEOGRAPHIC_DATA]" at bounding box center [416, 134] width 126 height 12
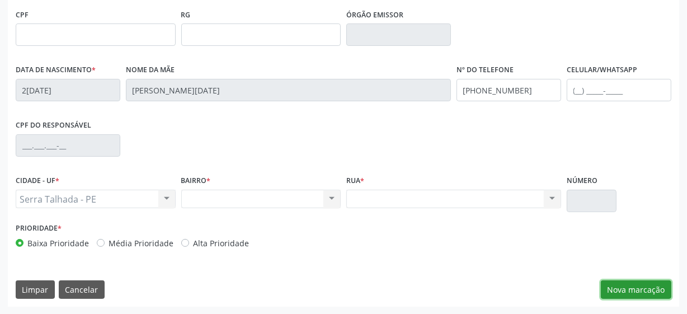
click at [635, 285] on button "Nova marcação" at bounding box center [636, 289] width 70 height 19
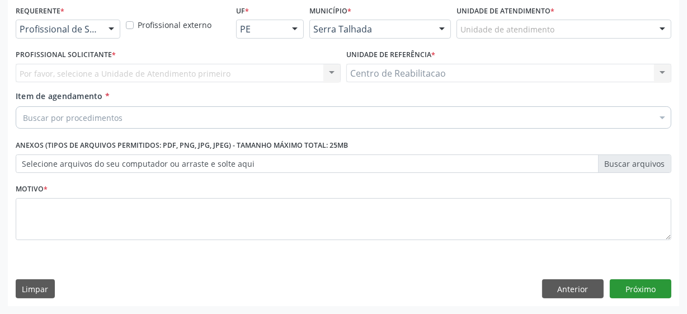
scroll to position [240, 0]
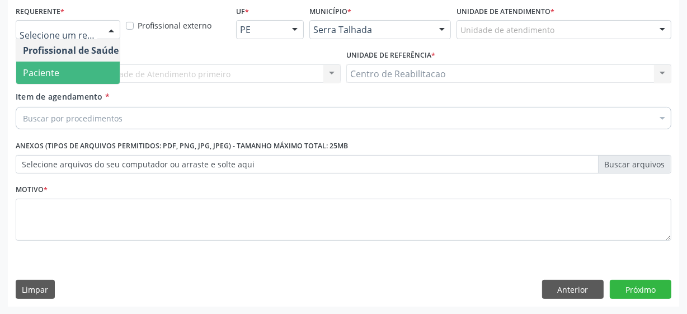
click at [73, 64] on span "Paciente" at bounding box center [70, 73] width 109 height 22
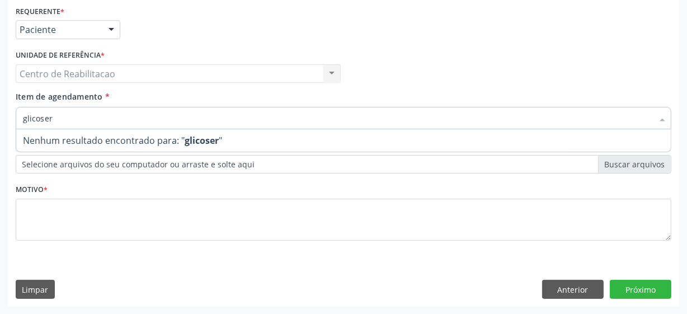
type input "glicose"
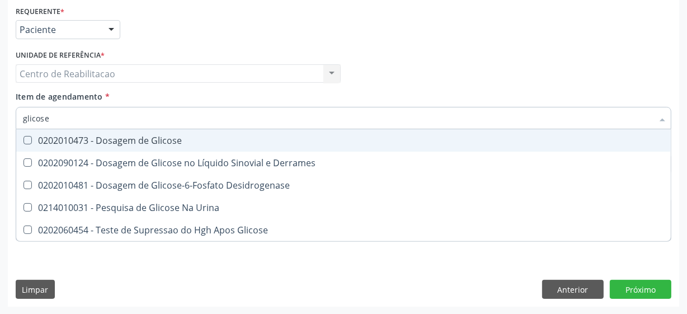
click at [28, 136] on Glicose at bounding box center [27, 140] width 8 height 8
click at [23, 136] on Glicose "checkbox" at bounding box center [19, 139] width 7 height 7
checkbox Glicose "true"
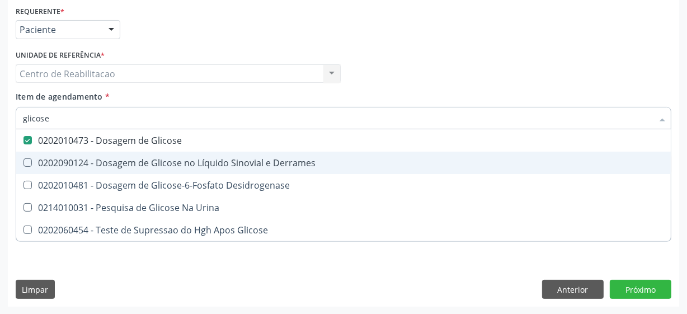
click at [45, 122] on input "glicose" at bounding box center [338, 118] width 630 height 22
type input "cre"
checkbox Glicose "false"
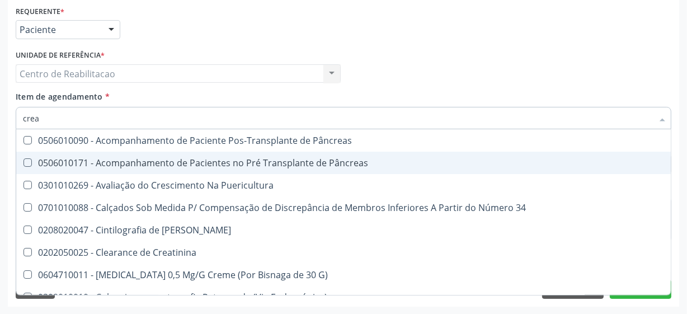
type input "creat"
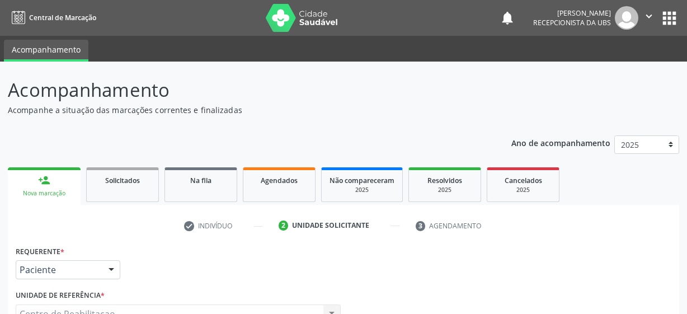
scroll to position [240, 0]
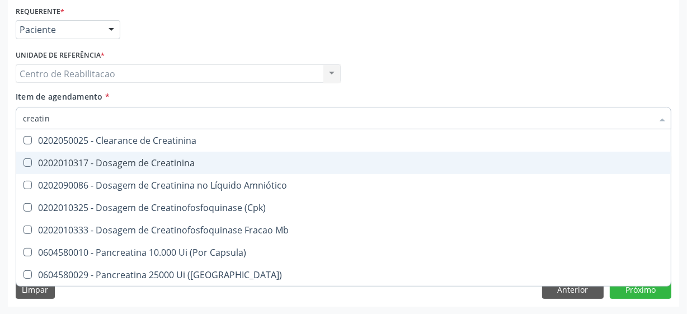
click at [33, 162] on div "0202010317 - Dosagem de Creatinina" at bounding box center [343, 162] width 641 height 9
checkbox Creatinina "true"
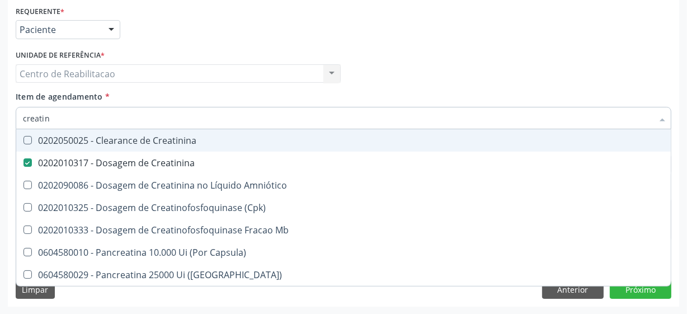
click at [66, 116] on input "creatin" at bounding box center [338, 118] width 630 height 22
type input "ureia"
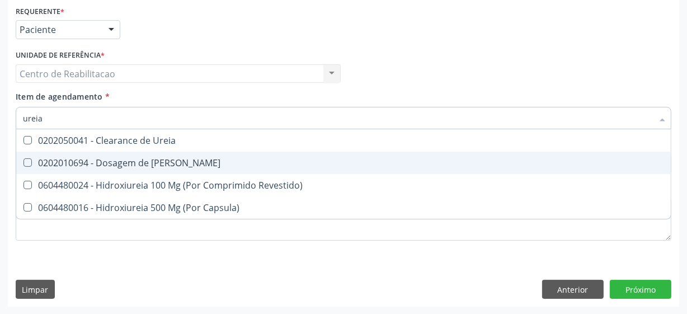
click at [30, 161] on Ureia at bounding box center [27, 162] width 8 height 8
click at [23, 161] on Ureia "checkbox" at bounding box center [19, 162] width 7 height 7
checkbox Ureia "true"
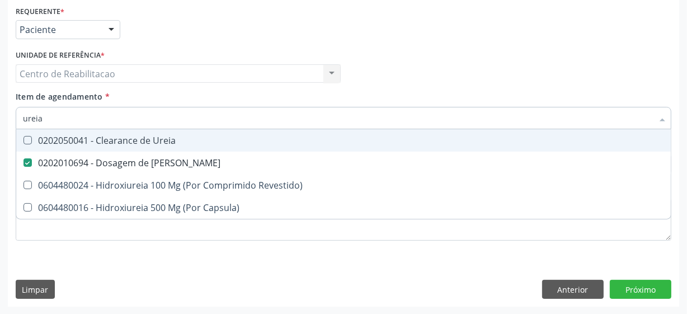
click at [63, 119] on input "ureia" at bounding box center [338, 118] width 630 height 22
type input "coles"
checkbox Ureia "false"
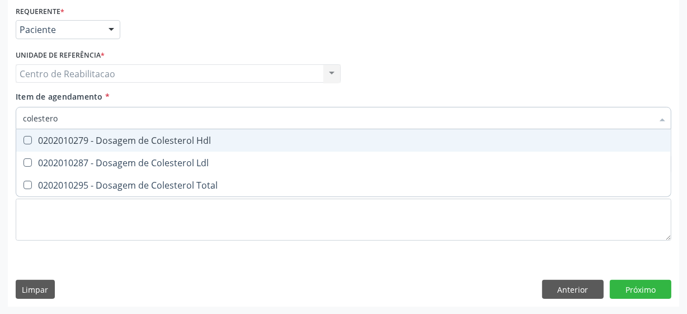
type input "colesterol"
click at [27, 139] on Hdl at bounding box center [27, 140] width 8 height 8
click at [23, 139] on Hdl "checkbox" at bounding box center [19, 139] width 7 height 7
checkbox Hdl "true"
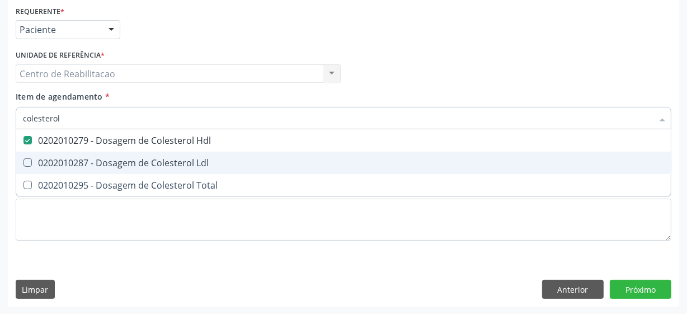
click at [28, 162] on Ldl at bounding box center [27, 162] width 8 height 8
click at [23, 162] on Ldl "checkbox" at bounding box center [19, 162] width 7 height 7
checkbox Ldl "true"
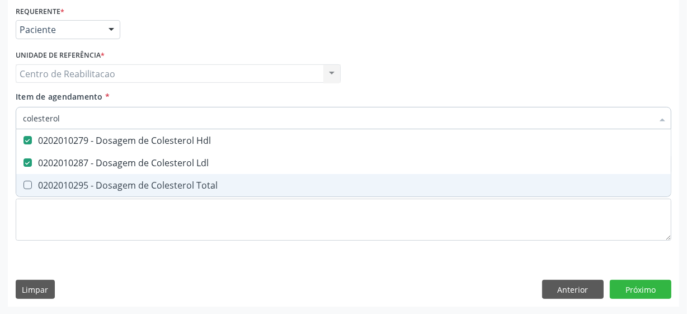
click at [26, 186] on Total at bounding box center [27, 185] width 8 height 8
click at [23, 186] on Total "checkbox" at bounding box center [19, 184] width 7 height 7
checkbox Total "true"
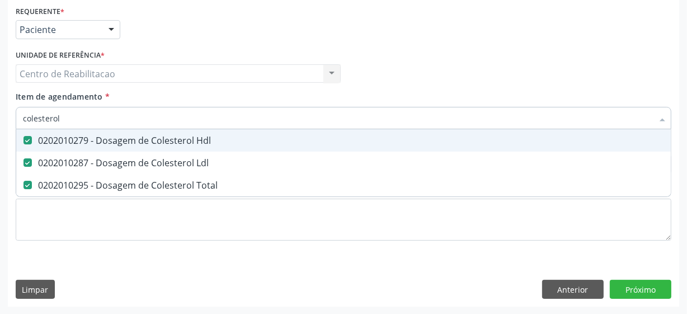
click at [67, 119] on input "colesterol" at bounding box center [338, 118] width 630 height 22
type input "tri"
checkbox Hdl "false"
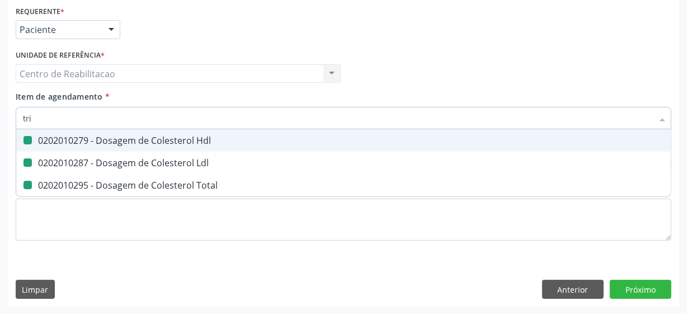
checkbox Ldl "false"
checkbox Total "false"
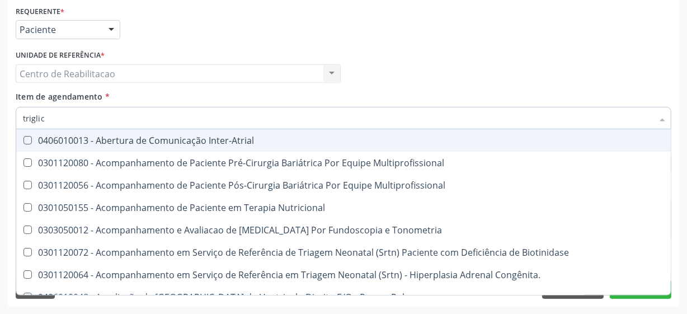
type input "triglice"
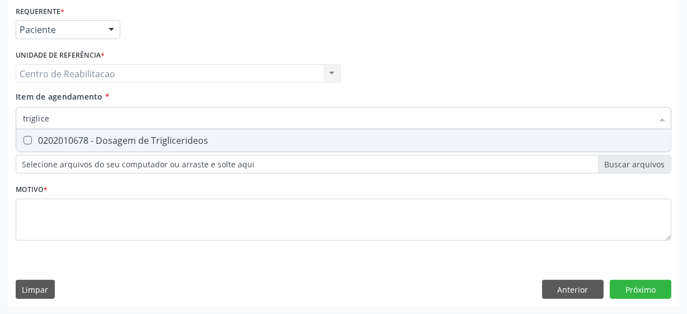
click at [28, 140] on Triglicerideos at bounding box center [27, 140] width 8 height 8
click at [23, 140] on Triglicerideos "checkbox" at bounding box center [19, 139] width 7 height 7
checkbox Triglicerideos "true"
click at [56, 120] on input "triglice" at bounding box center [338, 118] width 630 height 22
click at [57, 120] on input "triglice" at bounding box center [338, 118] width 630 height 22
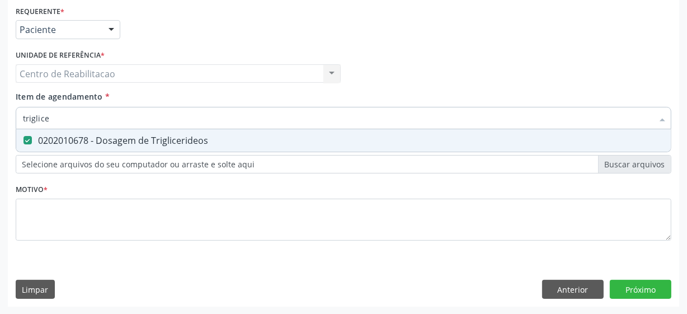
click at [57, 120] on input "triglice" at bounding box center [338, 118] width 630 height 22
type input "he"
checkbox Triglicerideos "false"
type input "hemoglobina glic"
click at [27, 140] on Glicosilada at bounding box center [27, 140] width 8 height 8
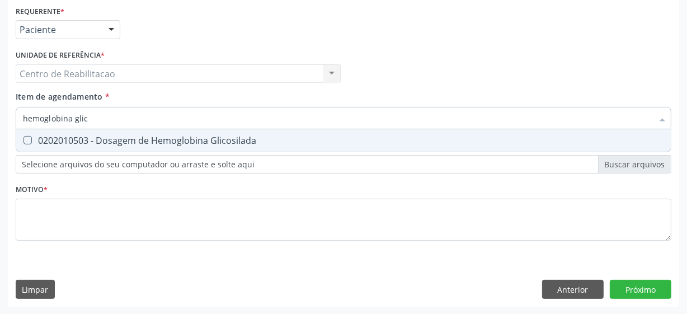
click at [23, 140] on Glicosilada "checkbox" at bounding box center [19, 139] width 7 height 7
checkbox Glicosilada "true"
click at [106, 116] on input "hemoglobina glic" at bounding box center [338, 118] width 630 height 22
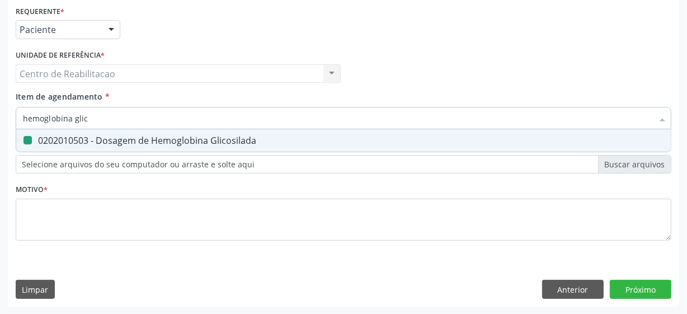
type input "r"
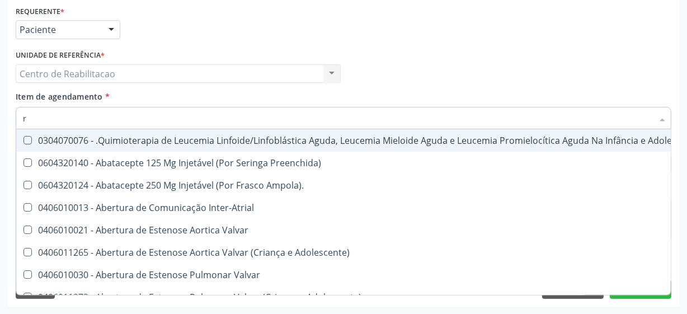
checkbox Manutenção "false"
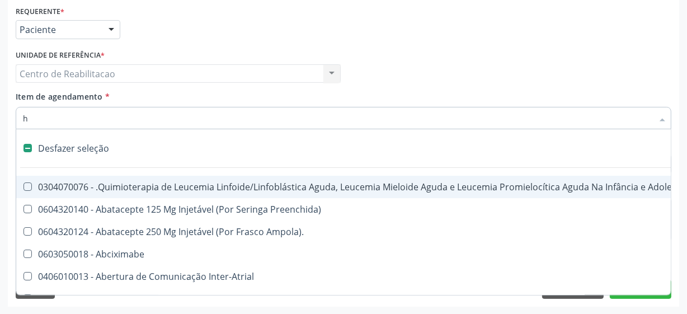
type input "he"
checkbox Cística "true"
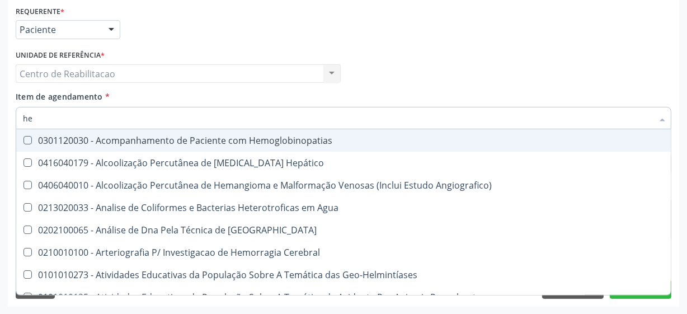
type input "hem"
checkbox \(Qualitativo\) "true"
checkbox Glicosilada "false"
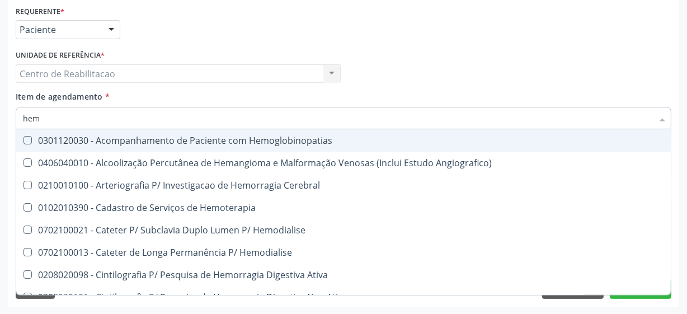
type input "hemo"
checkbox Hemacias "true"
checkbox Glicosilada "false"
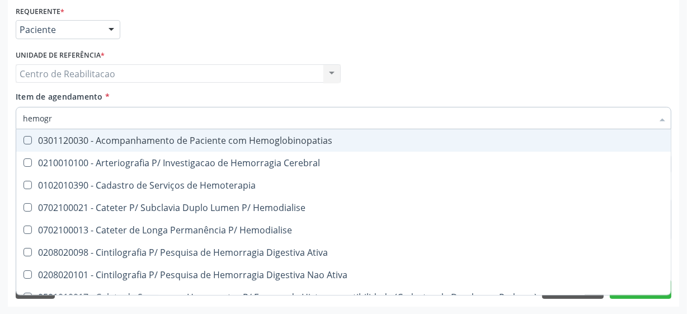
type input "hemogra"
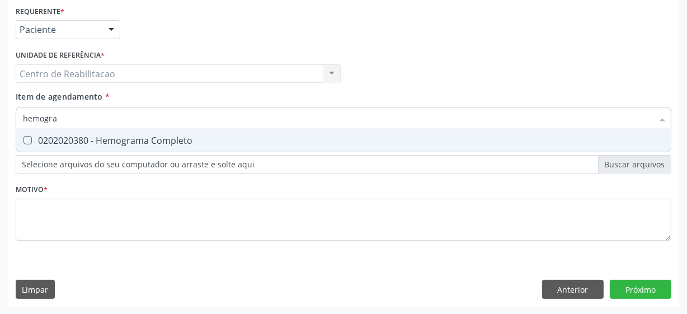
click at [27, 140] on Completo at bounding box center [27, 140] width 8 height 8
click at [23, 140] on Completo "checkbox" at bounding box center [19, 139] width 7 height 7
checkbox Completo "true"
click at [67, 125] on input "hemogra" at bounding box center [338, 118] width 630 height 22
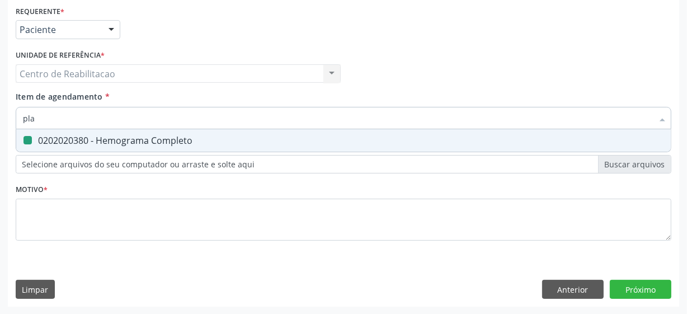
type input "plaq"
checkbox Completo "false"
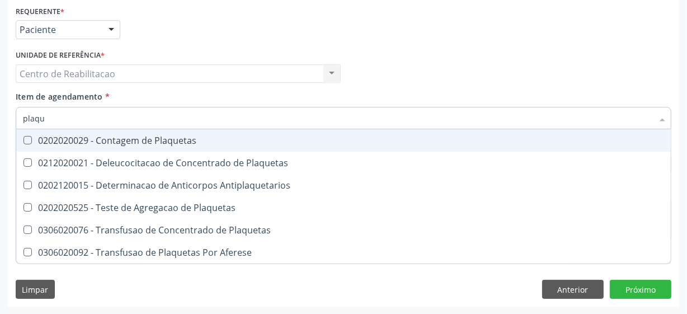
type input "plaque"
click at [27, 140] on Plaquetas at bounding box center [27, 140] width 8 height 8
click at [23, 140] on Plaquetas "checkbox" at bounding box center [19, 139] width 7 height 7
checkbox Plaquetas "true"
click at [68, 114] on input "plaque" at bounding box center [338, 118] width 630 height 22
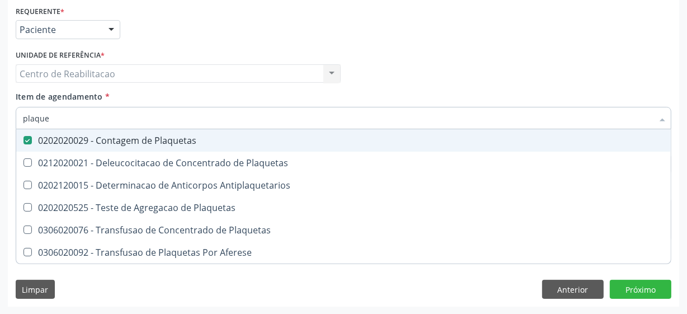
click at [68, 114] on input "plaque" at bounding box center [338, 118] width 630 height 22
type input "sedi"
checkbox Plaquetas "false"
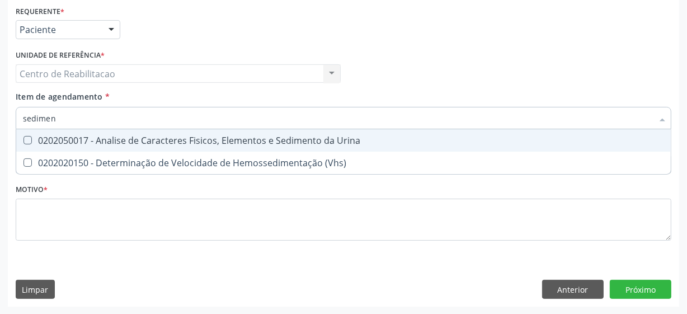
type input "sediment"
click at [26, 140] on Urina at bounding box center [27, 140] width 8 height 8
click at [23, 140] on Urina "checkbox" at bounding box center [19, 139] width 7 height 7
checkbox Urina "true"
click at [54, 122] on input "sediment" at bounding box center [338, 118] width 630 height 22
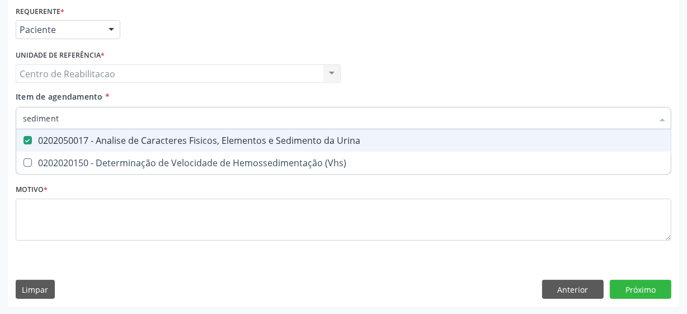
click at [54, 122] on input "sediment" at bounding box center [338, 118] width 630 height 22
type input "para"
checkbox Urina "false"
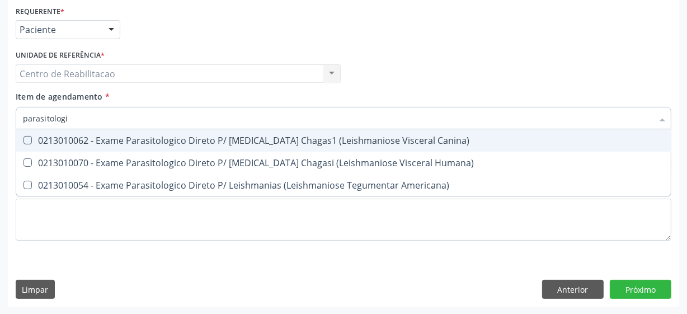
click at [79, 115] on input "parasitologi" at bounding box center [338, 118] width 630 height 22
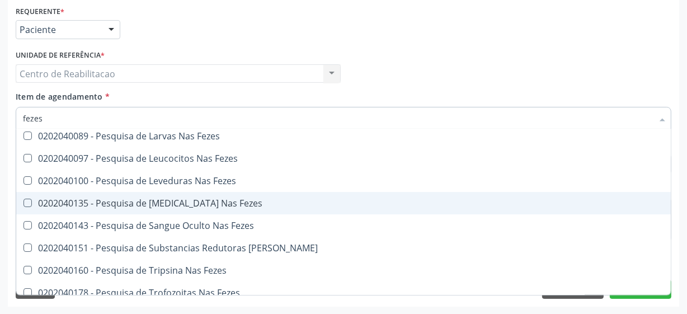
scroll to position [0, 0]
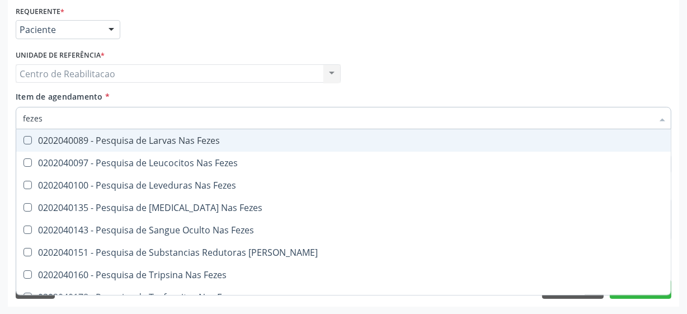
click at [70, 120] on input "fezes" at bounding box center [338, 118] width 630 height 22
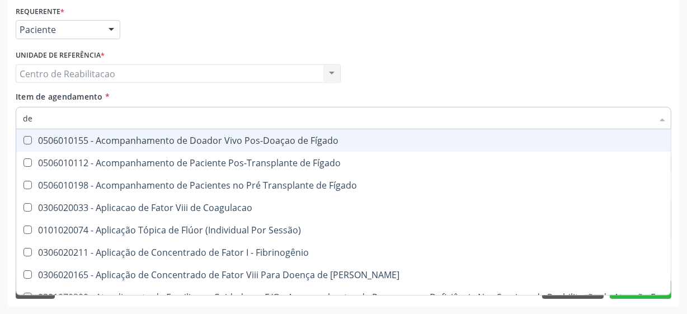
type input "d"
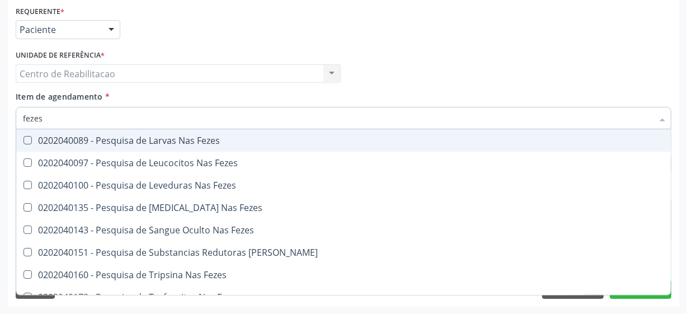
click at [74, 119] on input "fezes" at bounding box center [338, 118] width 630 height 22
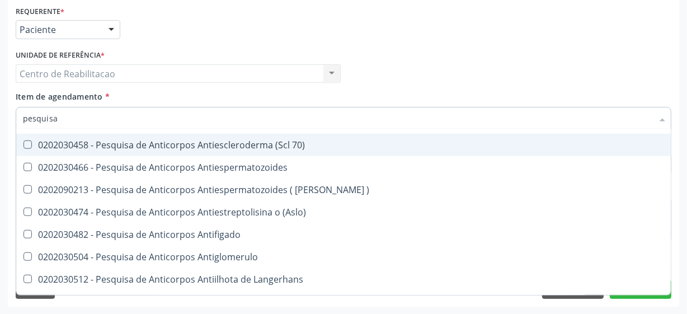
scroll to position [1017, 0]
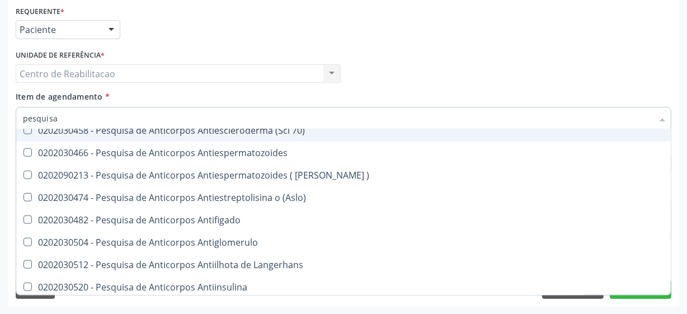
click at [51, 114] on input "pesquisa" at bounding box center [338, 118] width 630 height 22
type input "ovos"
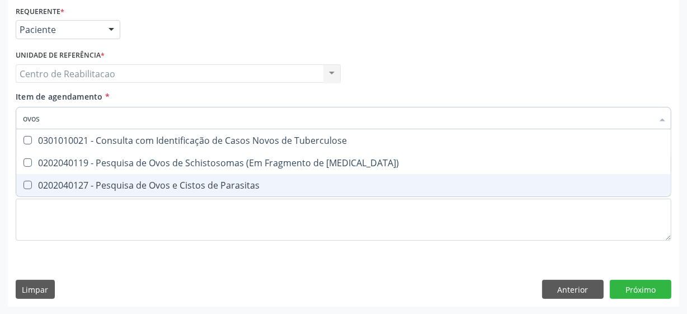
scroll to position [0, 0]
click at [29, 183] on Parasitas at bounding box center [27, 185] width 8 height 8
click at [23, 183] on Parasitas "checkbox" at bounding box center [19, 184] width 7 height 7
checkbox Parasitas "true"
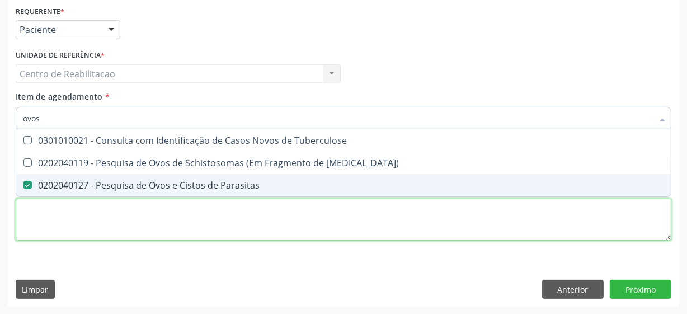
click at [132, 223] on div "Requerente * Paciente Profissional de Saúde Paciente Nenhum resultado encontrad…" at bounding box center [343, 129] width 655 height 253
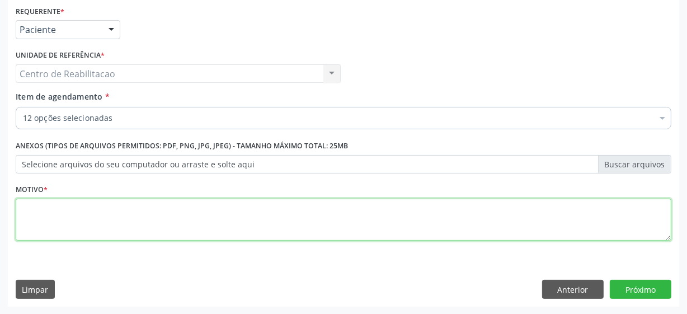
checkbox Glicose "true"
type textarea "******"
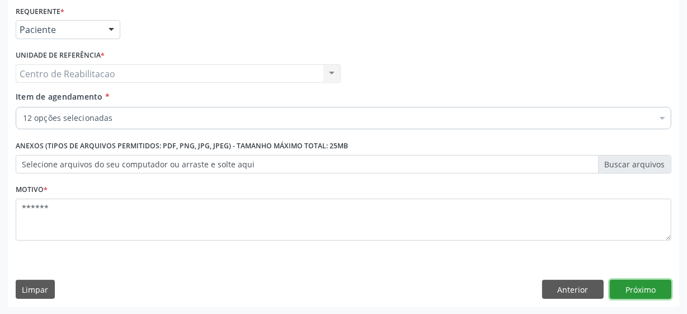
click at [642, 282] on button "Próximo" at bounding box center [641, 289] width 62 height 19
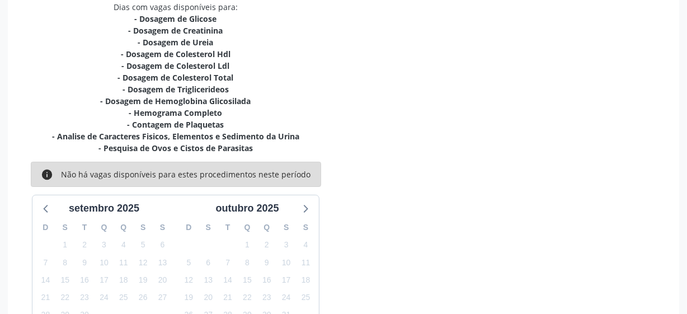
scroll to position [334, 0]
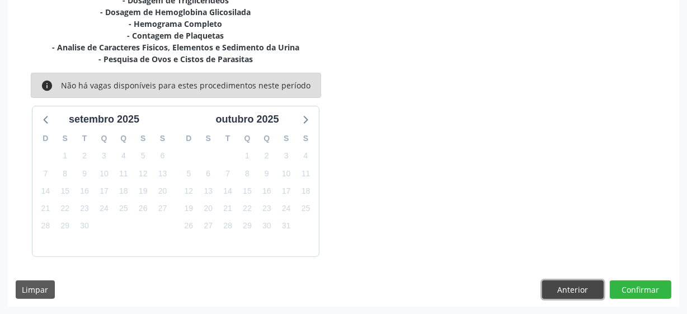
click at [561, 285] on button "Anterior" at bounding box center [573, 289] width 62 height 19
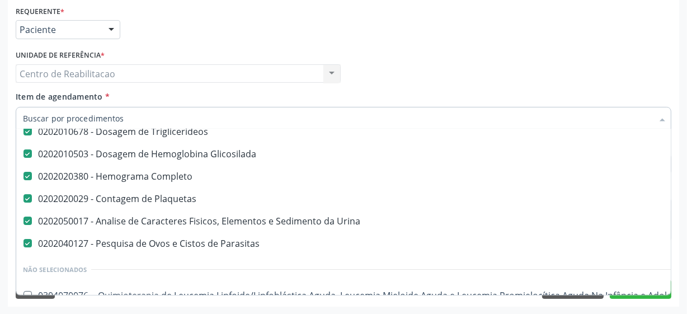
scroll to position [305, 0]
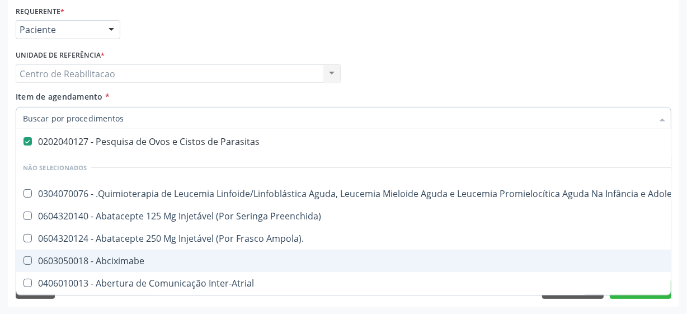
click at [667, 73] on div "Profissional Solicitante Por favor, selecione a Unidade de Atendimento primeiro…" at bounding box center [343, 69] width 661 height 44
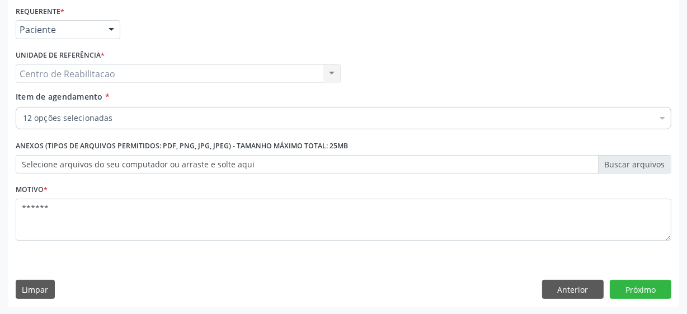
scroll to position [0, 0]
click at [639, 285] on button "Próximo" at bounding box center [641, 289] width 62 height 19
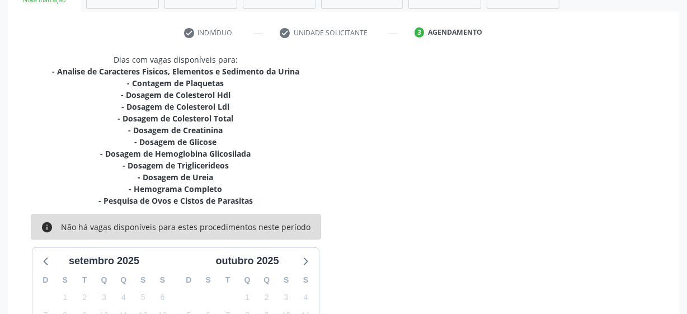
scroll to position [334, 0]
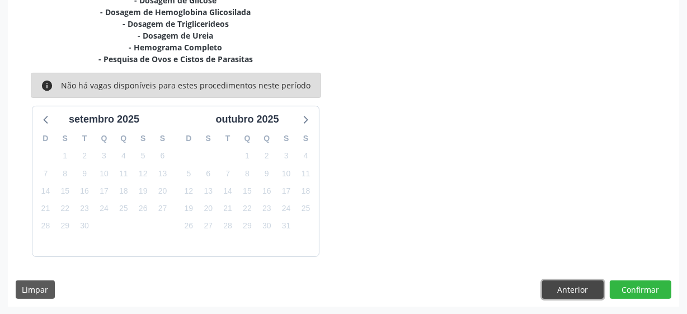
click at [596, 287] on button "Anterior" at bounding box center [573, 289] width 62 height 19
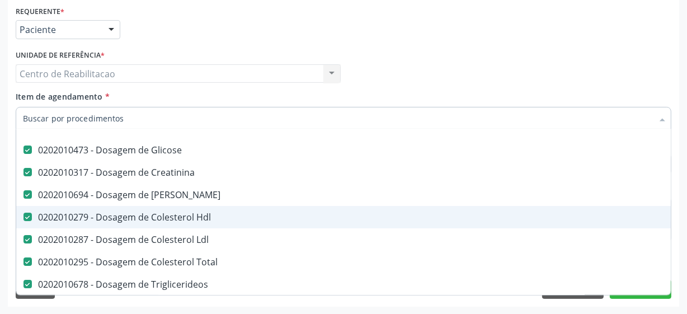
scroll to position [152, 0]
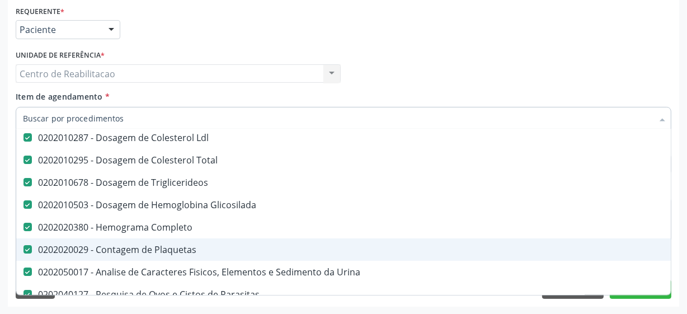
click at [27, 246] on Plaquetas at bounding box center [27, 249] width 8 height 8
click at [23, 246] on Plaquetas "checkbox" at bounding box center [19, 248] width 7 height 7
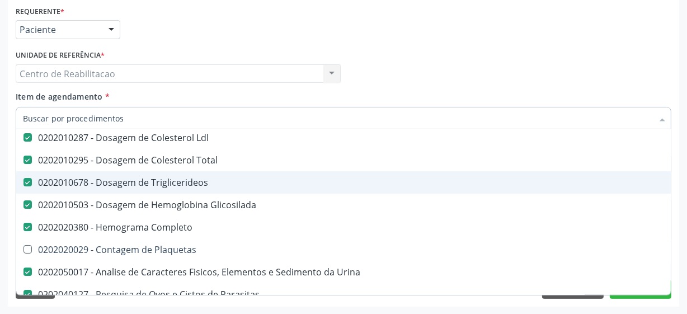
click at [398, 55] on div "Profissional Solicitante Por favor, selecione a Unidade de Atendimento primeiro…" at bounding box center [343, 69] width 661 height 44
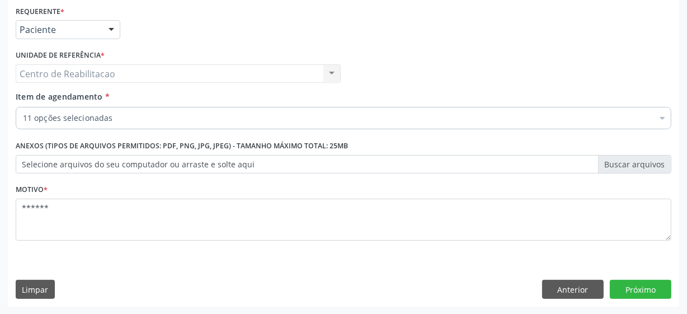
checkbox Urina "true"
click at [637, 282] on button "Próximo" at bounding box center [641, 289] width 62 height 19
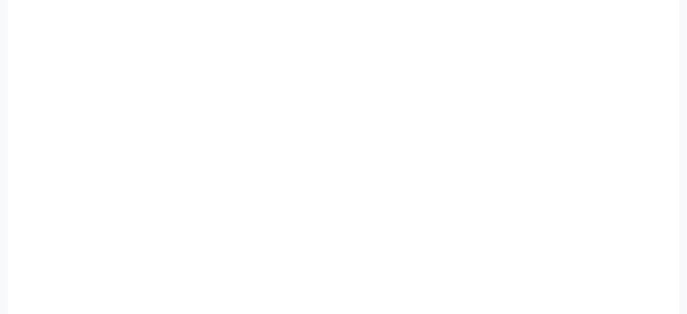
scroll to position [244, 0]
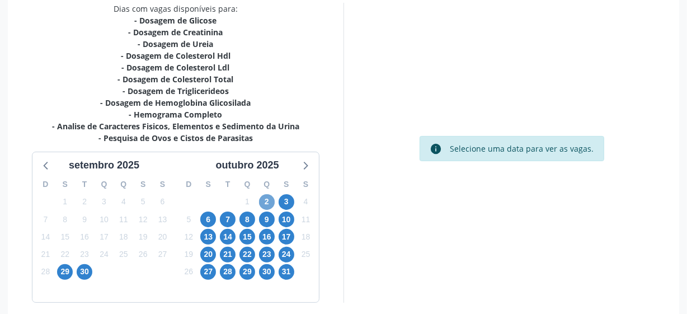
click at [266, 201] on span "2" at bounding box center [267, 202] width 16 height 16
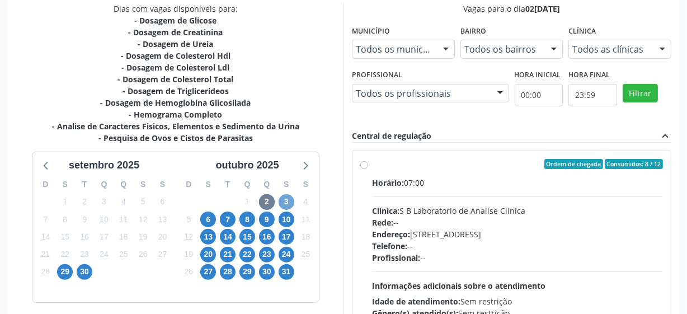
click at [282, 199] on span "3" at bounding box center [286, 202] width 16 height 16
click at [208, 221] on span "6" at bounding box center [208, 219] width 16 height 16
click at [223, 220] on span "7" at bounding box center [228, 219] width 16 height 16
click at [252, 220] on span "8" at bounding box center [247, 219] width 16 height 16
click at [269, 220] on span "9" at bounding box center [267, 219] width 16 height 16
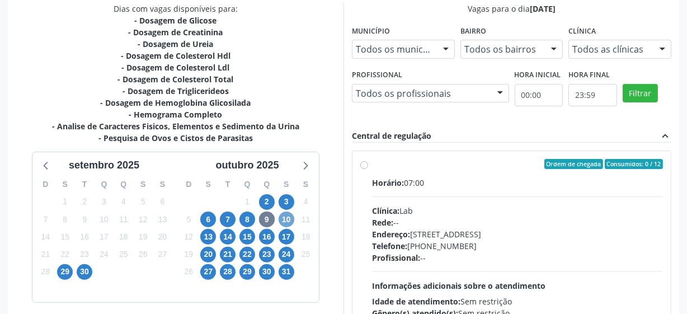
click at [289, 222] on span "10" at bounding box center [286, 219] width 16 height 16
click at [210, 236] on span "13" at bounding box center [208, 237] width 16 height 16
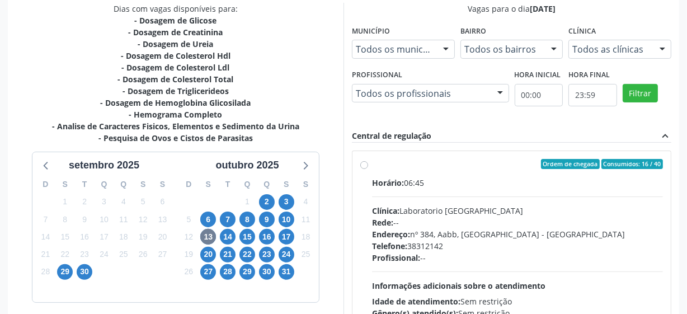
click at [372, 164] on label "Ordem de chegada Consumidos: 16 / 40 Horário: 06:45 Clínica: Laboratorio Sao Fr…" at bounding box center [517, 245] width 291 height 172
click at [363, 164] on input "Ordem de chegada Consumidos: 16 / 40 Horário: 06:45 Clínica: Laboratorio Sao Fr…" at bounding box center [364, 164] width 8 height 10
radio input "true"
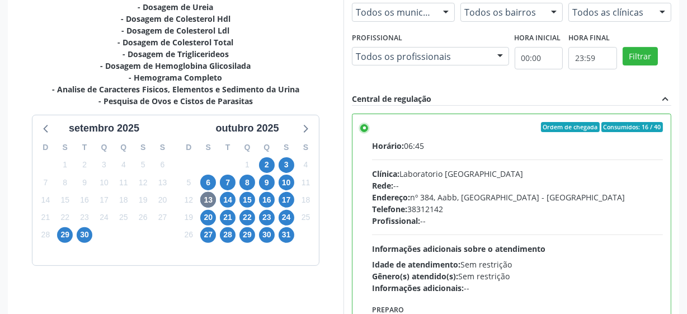
scroll to position [353, 0]
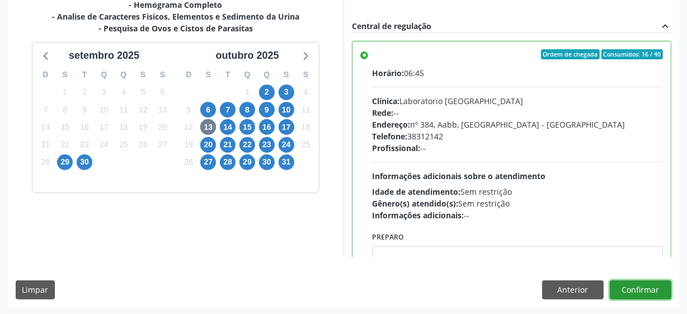
click at [627, 287] on button "Confirmar" at bounding box center [641, 289] width 62 height 19
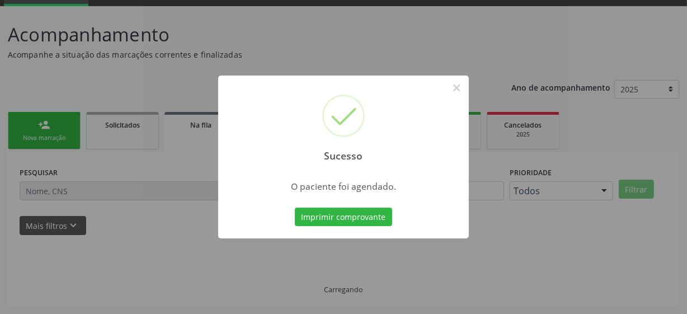
scroll to position [55, 0]
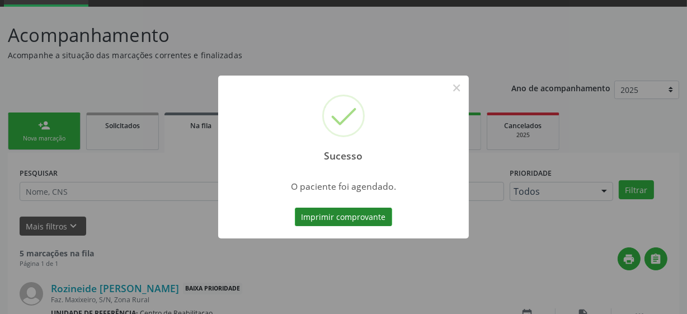
click at [372, 218] on button "Imprimir comprovante" at bounding box center [343, 216] width 97 height 19
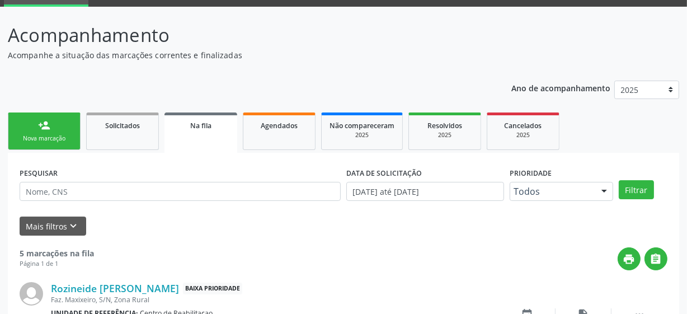
click at [29, 134] on div "Nova marcação" at bounding box center [44, 138] width 56 height 8
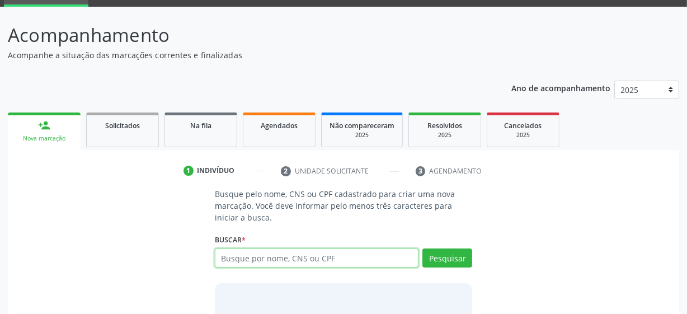
click at [279, 260] on input "text" at bounding box center [317, 257] width 204 height 19
type input "700300941430431"
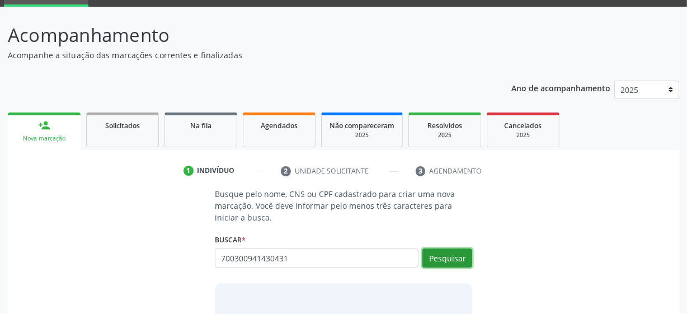
click at [426, 248] on button "Pesquisar" at bounding box center [447, 257] width 50 height 19
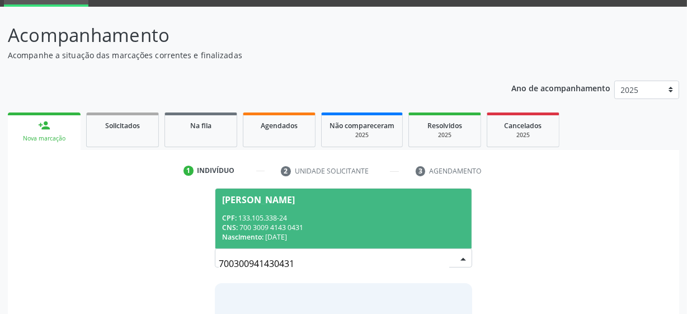
click at [298, 224] on div "CNS: 700 3009 4143 0431" at bounding box center [343, 228] width 243 height 10
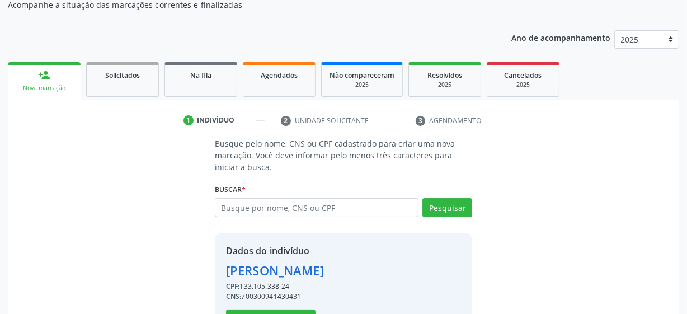
scroll to position [145, 0]
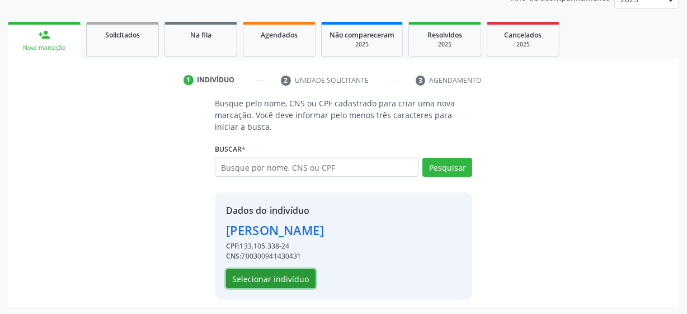
click at [279, 274] on button "Selecionar indivíduo" at bounding box center [270, 278] width 89 height 19
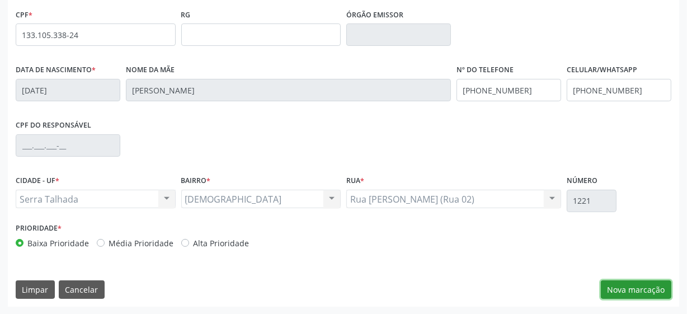
click at [620, 280] on button "Nova marcação" at bounding box center [636, 289] width 70 height 19
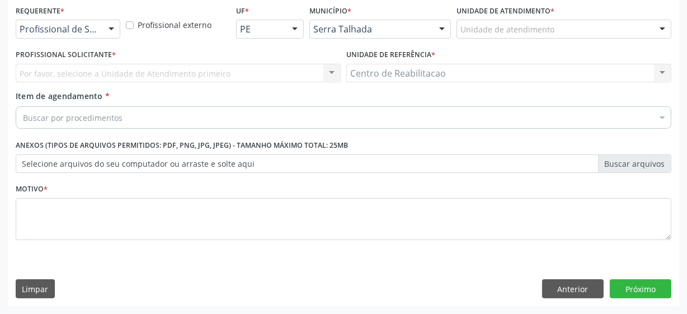
scroll to position [240, 0]
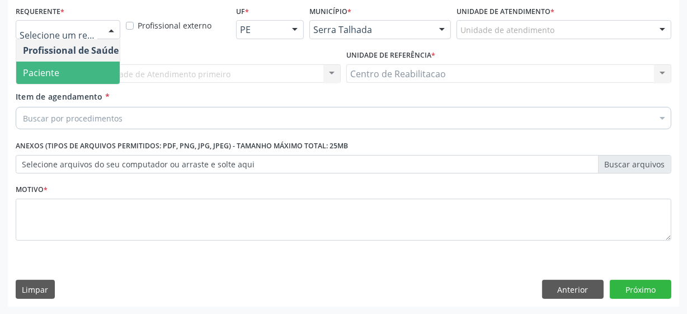
click at [76, 72] on span "Paciente" at bounding box center [70, 73] width 109 height 22
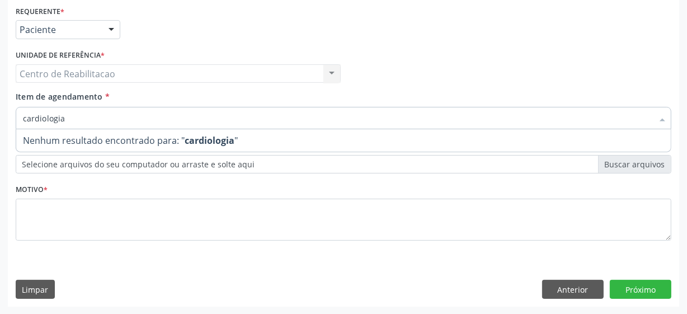
type input "cardiologi"
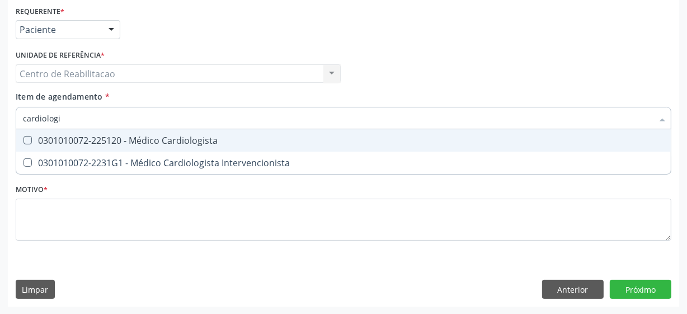
click at [27, 137] on Cardiologista at bounding box center [27, 140] width 8 height 8
click at [23, 137] on Cardiologista "checkbox" at bounding box center [19, 139] width 7 height 7
checkbox Cardiologista "true"
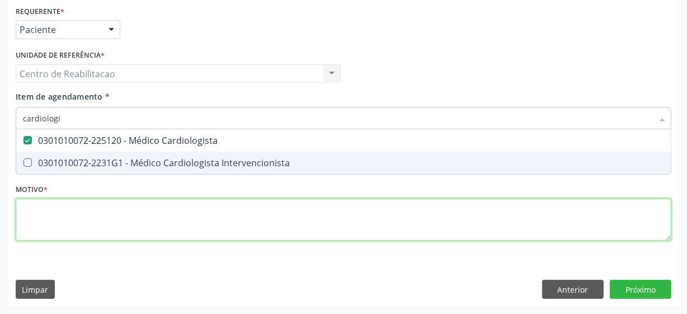
click at [60, 227] on div "Requerente * Paciente Profissional de Saúde Paciente Nenhum resultado encontrad…" at bounding box center [343, 129] width 655 height 253
checkbox Intervencionista "true"
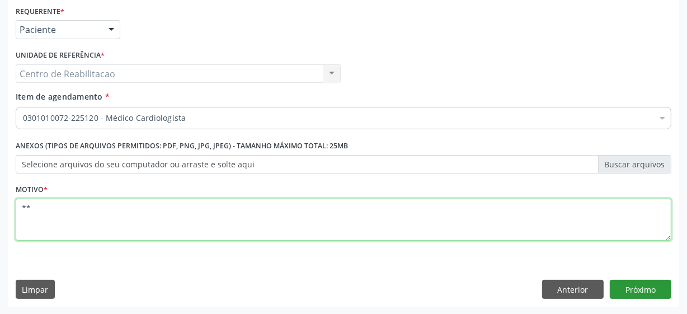
type textarea "**"
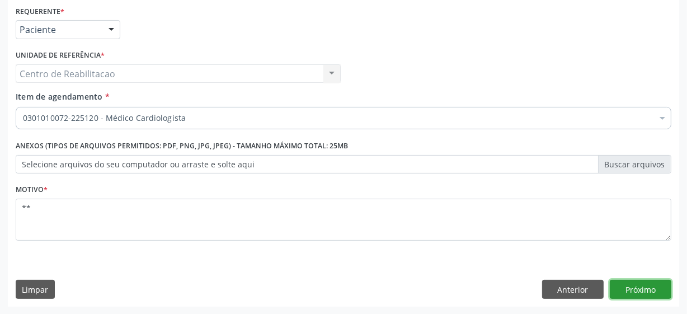
click at [640, 280] on button "Próximo" at bounding box center [641, 289] width 62 height 19
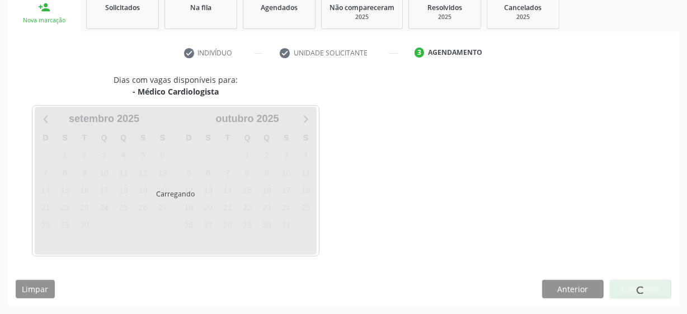
scroll to position [172, 0]
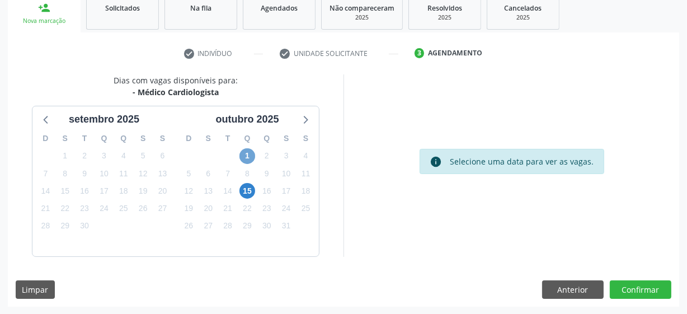
click at [243, 157] on span "1" at bounding box center [247, 156] width 16 height 16
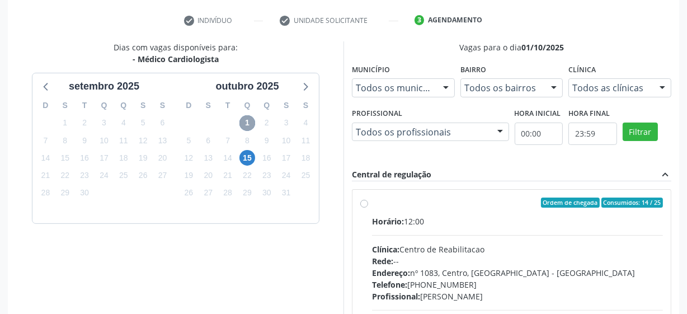
scroll to position [223, 0]
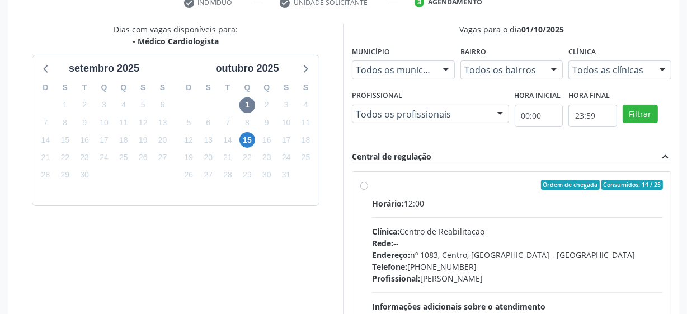
click at [372, 184] on label "Ordem de chegada Consumidos: 14 / 25 Horário: 12:00 Clínica: Centro de Reabilit…" at bounding box center [517, 266] width 291 height 172
click at [364, 184] on input "Ordem de chegada Consumidos: 14 / 25 Horário: 12:00 Clínica: Centro de Reabilit…" at bounding box center [364, 185] width 8 height 10
radio input "true"
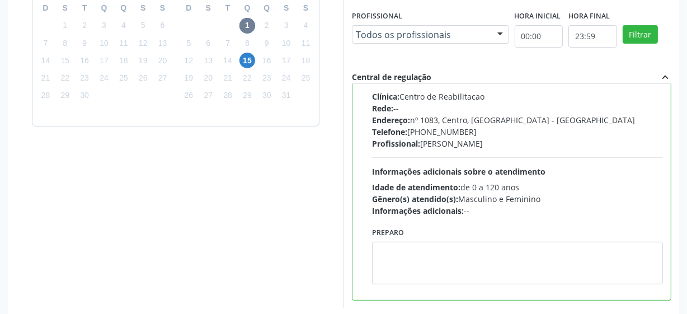
scroll to position [353, 0]
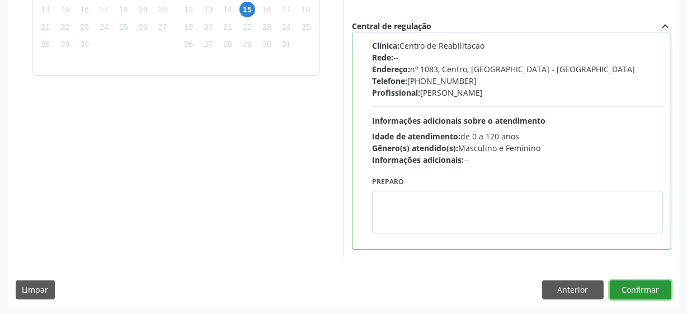
click at [653, 294] on button "Confirmar" at bounding box center [641, 289] width 62 height 19
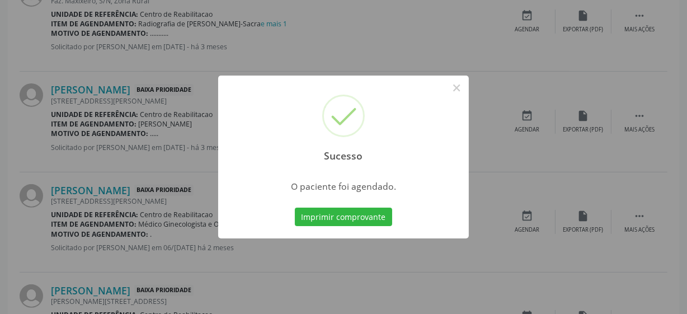
scroll to position [55, 0]
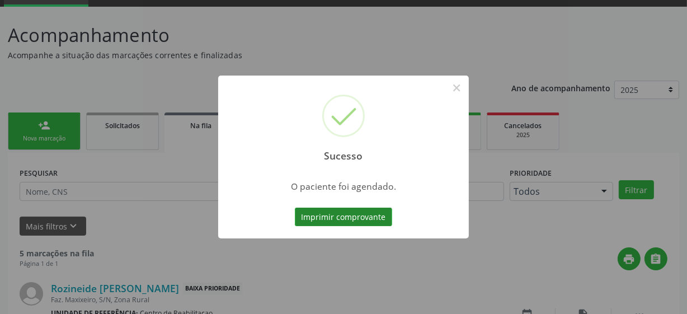
click at [355, 215] on button "Imprimir comprovante" at bounding box center [343, 216] width 97 height 19
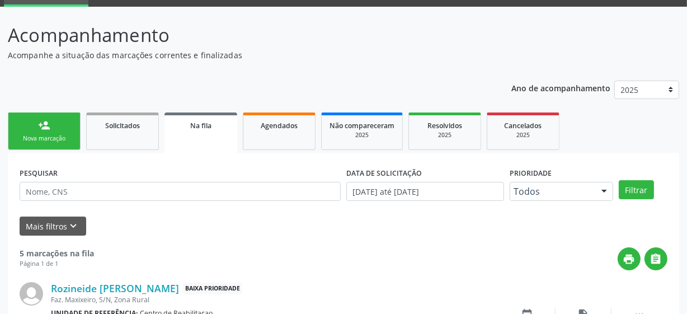
click at [29, 122] on link "person_add Nova marcação" at bounding box center [44, 130] width 73 height 37
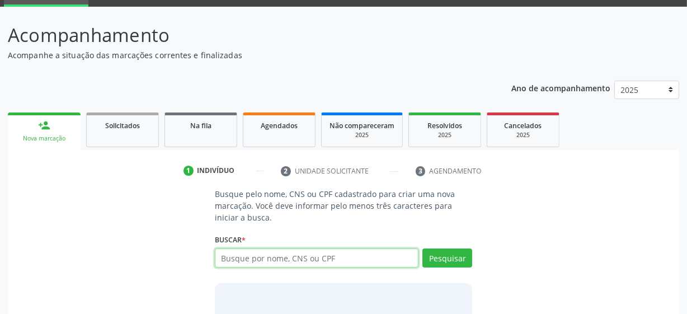
click at [359, 259] on input "text" at bounding box center [317, 257] width 204 height 19
type input "700300941430431"
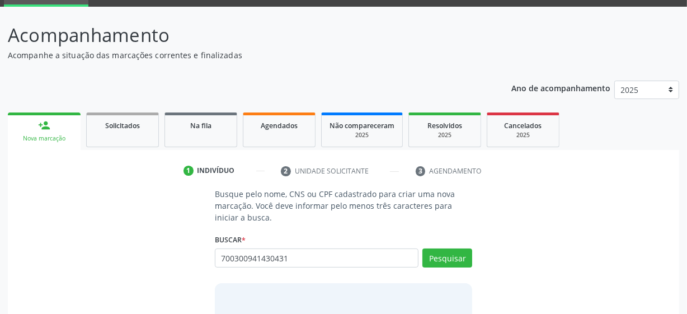
click at [457, 267] on div "Pesquisar" at bounding box center [445, 261] width 54 height 27
click at [458, 254] on button "Pesquisar" at bounding box center [447, 257] width 50 height 19
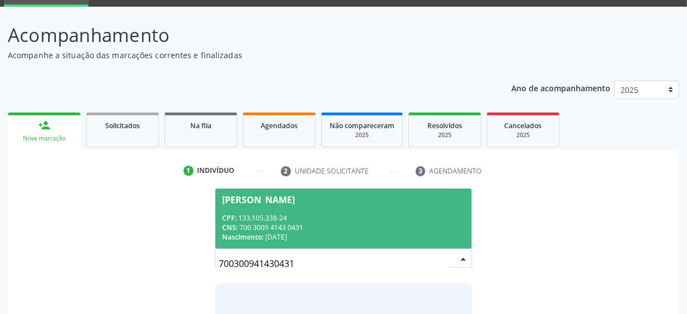
click at [330, 207] on span "Francisca Vieira dos Santos CPF: 133.105.338-24 CNS: 700 3009 4143 0431 Nascime…" at bounding box center [343, 218] width 256 height 60
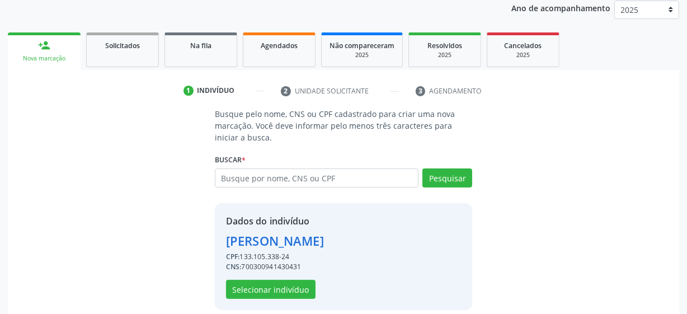
scroll to position [145, 0]
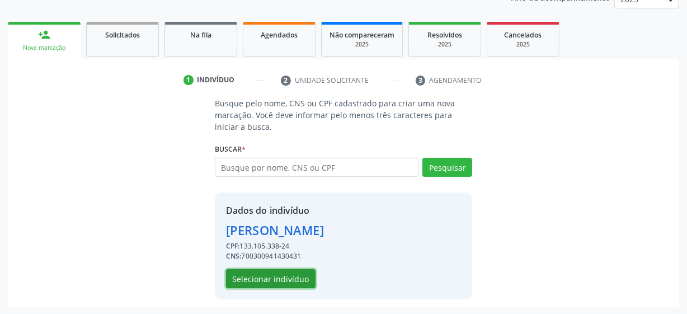
click at [251, 282] on button "Selecionar indivíduo" at bounding box center [270, 278] width 89 height 19
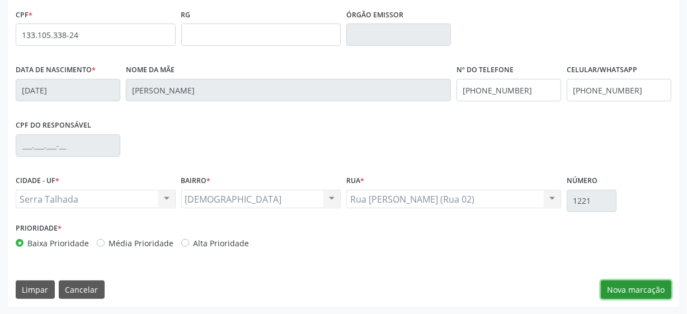
click at [621, 282] on button "Nova marcação" at bounding box center [636, 289] width 70 height 19
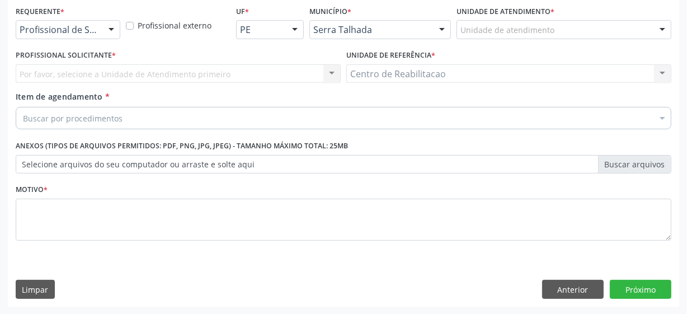
click at [100, 31] on div "Profissional de Saúde" at bounding box center [68, 29] width 105 height 19
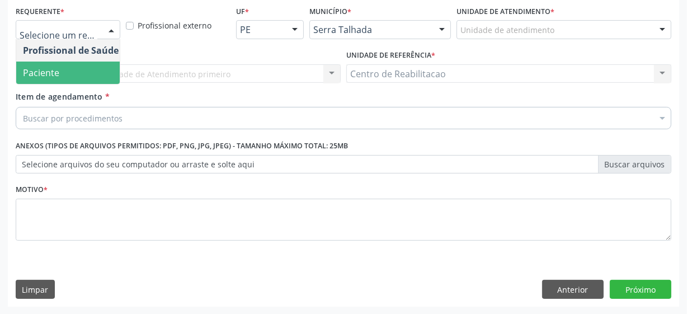
click at [76, 67] on span "Paciente" at bounding box center [70, 73] width 109 height 22
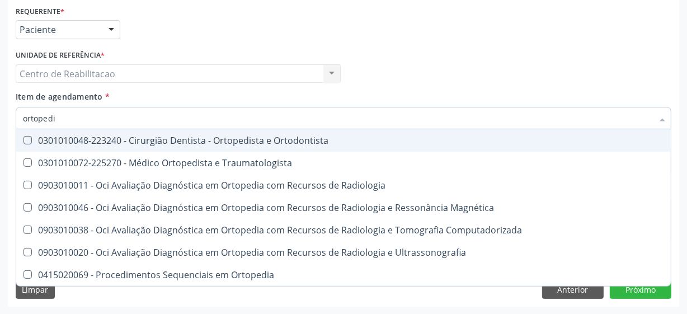
type input "ortopedis"
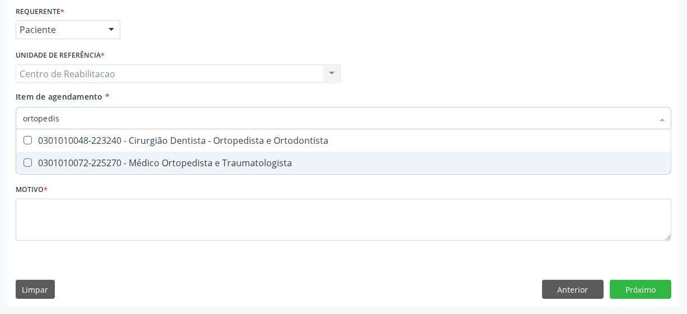
click at [29, 163] on Traumatologista at bounding box center [27, 162] width 8 height 8
click at [23, 163] on Traumatologista "checkbox" at bounding box center [19, 162] width 7 height 7
checkbox Traumatologista "true"
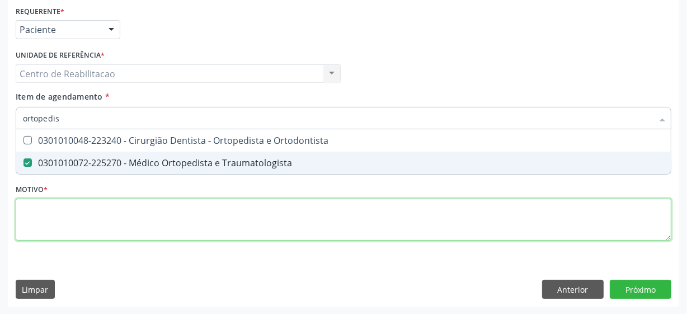
click at [64, 226] on div "Requerente * Paciente Profissional de Saúde Paciente Nenhum resultado encontrad…" at bounding box center [343, 129] width 655 height 253
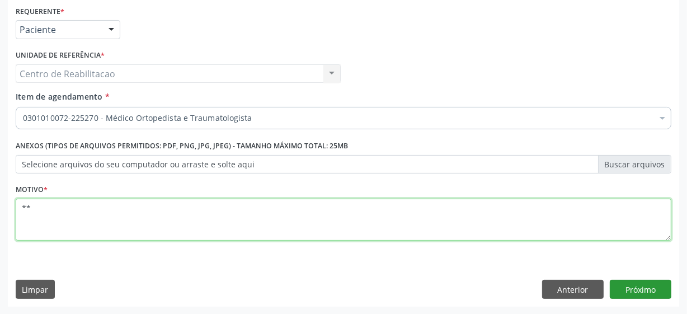
type textarea "**"
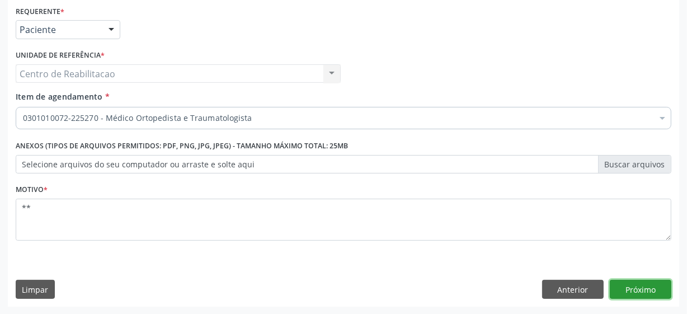
click at [634, 288] on button "Próximo" at bounding box center [641, 289] width 62 height 19
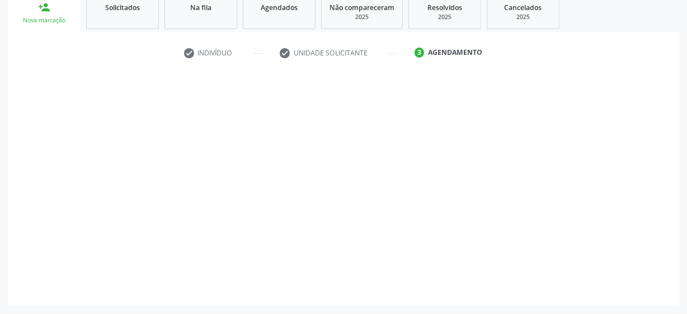
scroll to position [172, 0]
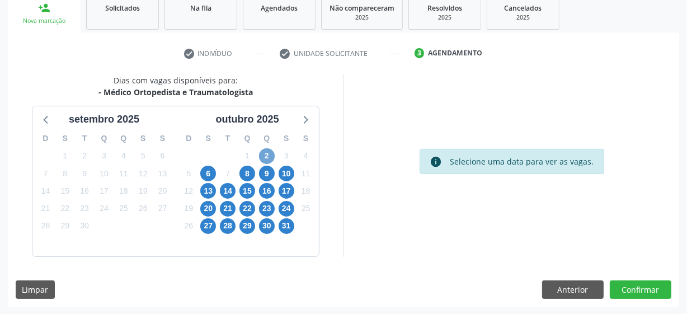
click at [267, 157] on span "2" at bounding box center [267, 156] width 16 height 16
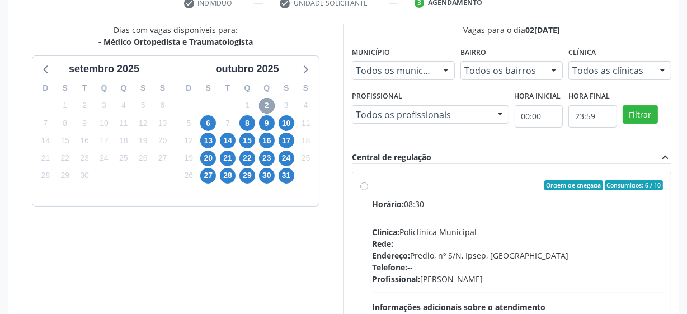
scroll to position [223, 0]
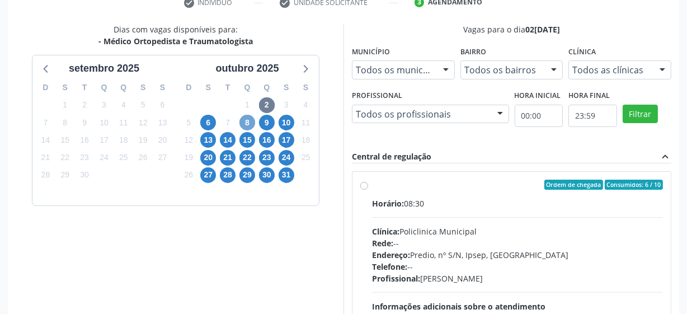
click at [249, 119] on span "8" at bounding box center [247, 123] width 16 height 16
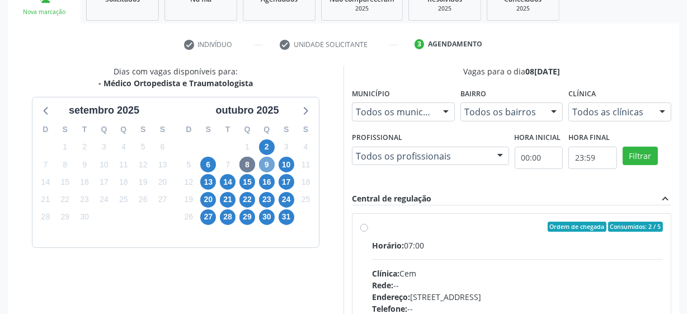
click at [267, 162] on span "9" at bounding box center [267, 165] width 16 height 16
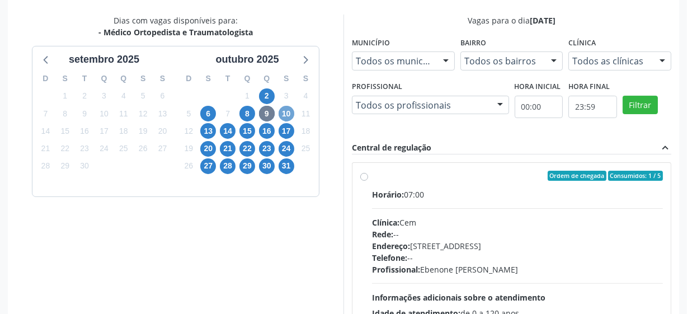
click at [284, 112] on span "10" at bounding box center [286, 114] width 16 height 16
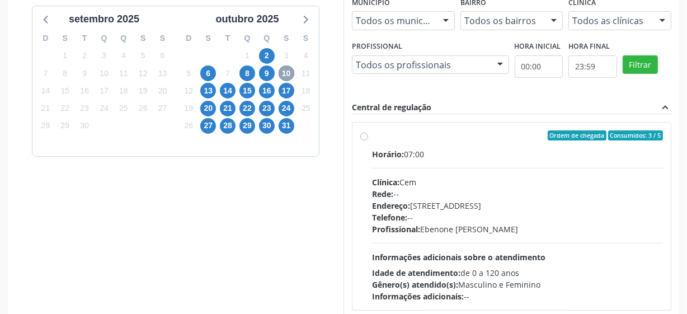
scroll to position [334, 0]
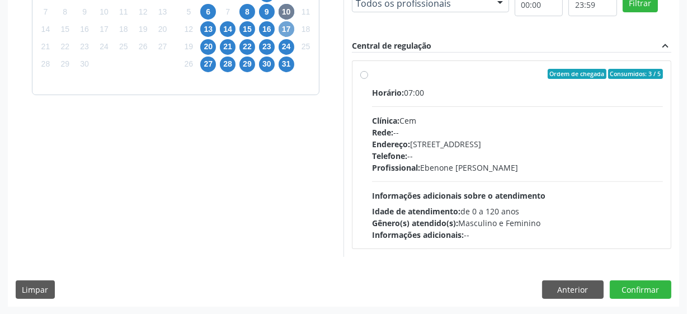
click at [291, 25] on span "17" at bounding box center [286, 29] width 16 height 16
click at [286, 46] on span "24" at bounding box center [286, 47] width 16 height 16
click at [206, 29] on span "13" at bounding box center [208, 29] width 16 height 16
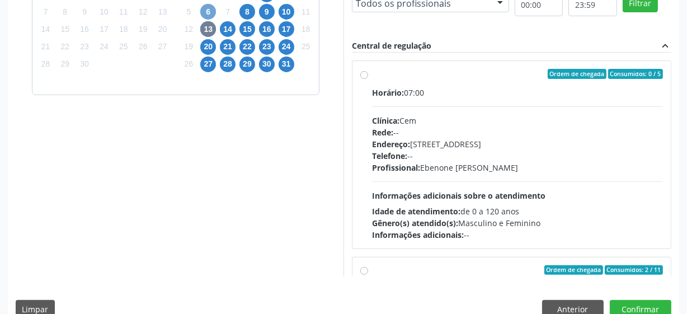
click at [208, 11] on span "6" at bounding box center [208, 12] width 16 height 16
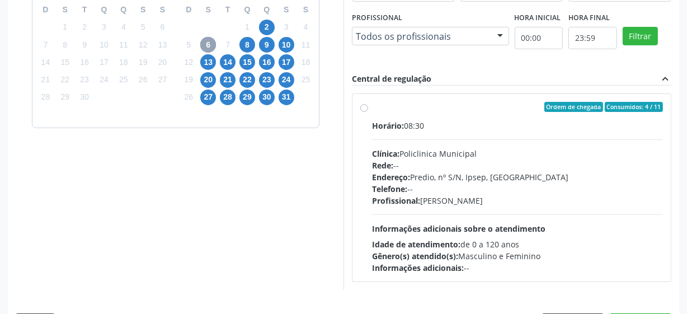
scroll to position [283, 0]
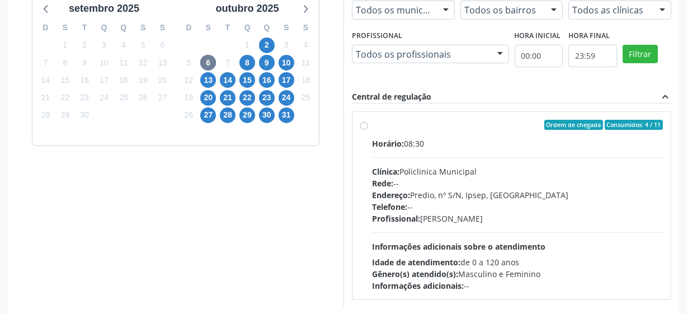
click at [372, 127] on label "Ordem de chegada Consumidos: 4 / 11 Horário: 08:30 Clínica: Policlinica Municip…" at bounding box center [517, 206] width 291 height 172
click at [362, 127] on input "Ordem de chegada Consumidos: 4 / 11 Horário: 08:30 Clínica: Policlinica Municip…" at bounding box center [364, 125] width 8 height 10
radio input "true"
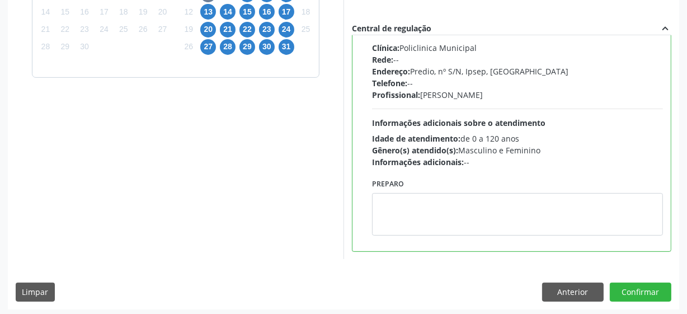
scroll to position [353, 0]
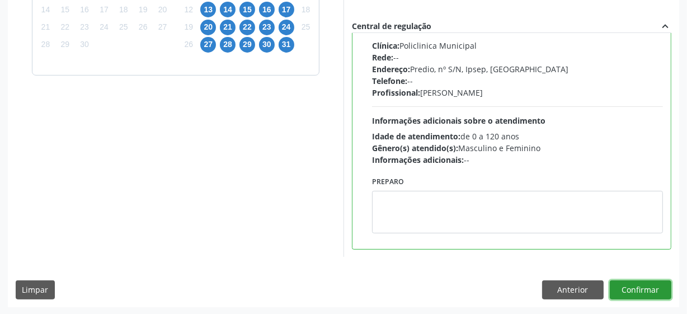
click at [638, 287] on button "Confirmar" at bounding box center [641, 289] width 62 height 19
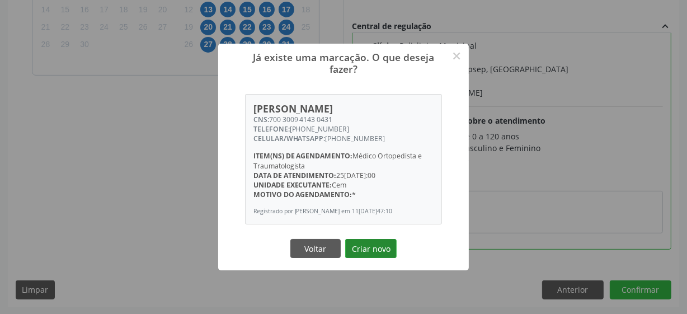
click at [383, 256] on button "Criar novo" at bounding box center [370, 248] width 51 height 19
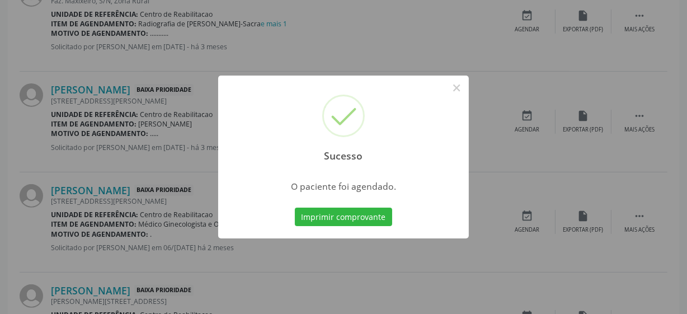
scroll to position [55, 0]
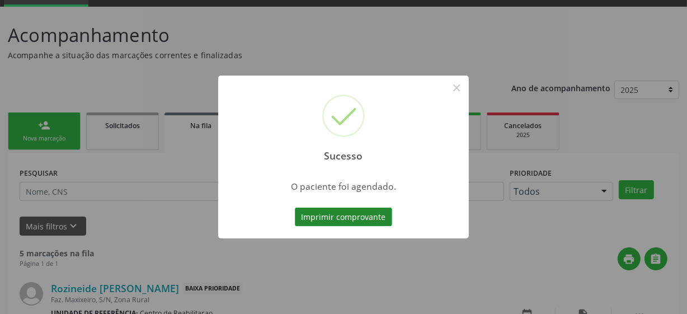
click at [376, 216] on button "Imprimir comprovante" at bounding box center [343, 216] width 97 height 19
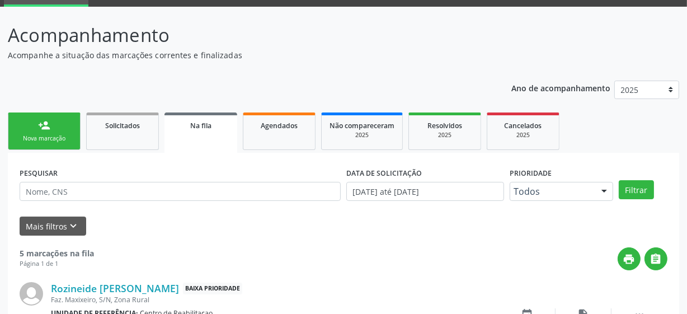
click at [53, 137] on div "Nova marcação" at bounding box center [44, 138] width 56 height 8
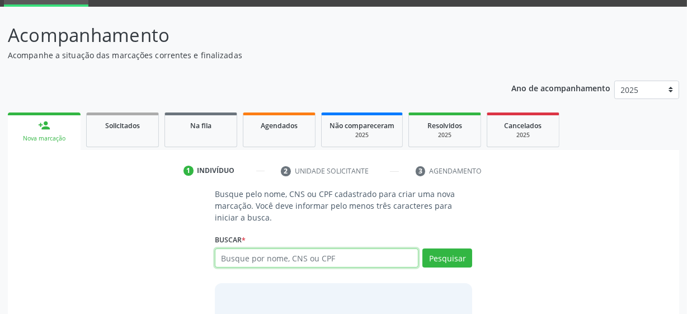
click at [299, 258] on input "text" at bounding box center [317, 257] width 204 height 19
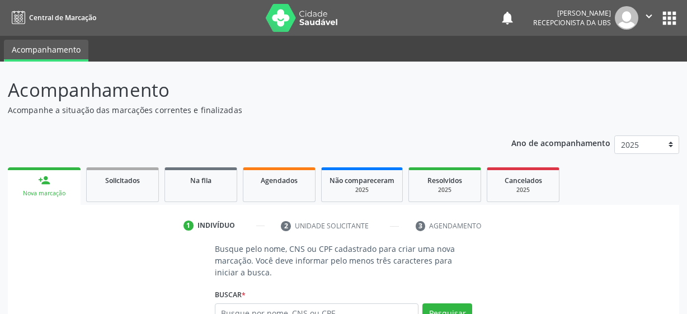
scroll to position [55, 0]
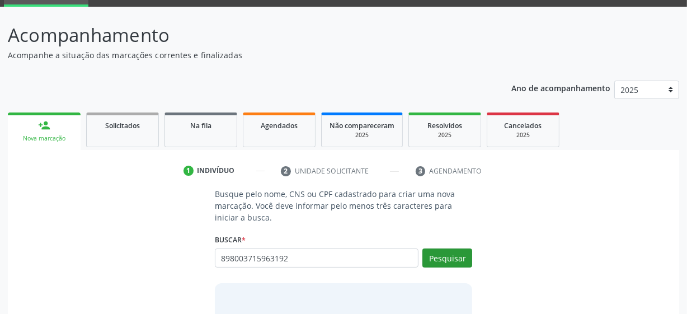
type input "898003715963192"
click at [452, 253] on button "Pesquisar" at bounding box center [447, 257] width 50 height 19
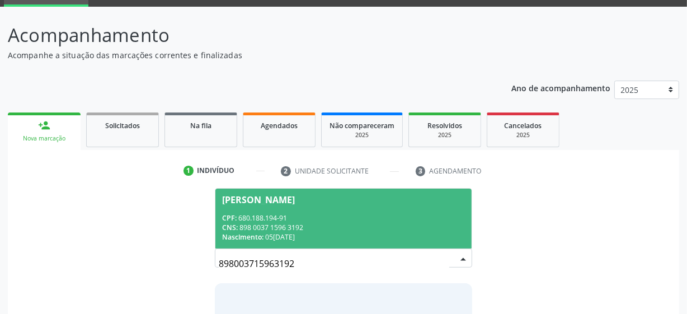
click at [313, 224] on div "CNS: 898 0037 1596 3192" at bounding box center [343, 228] width 243 height 10
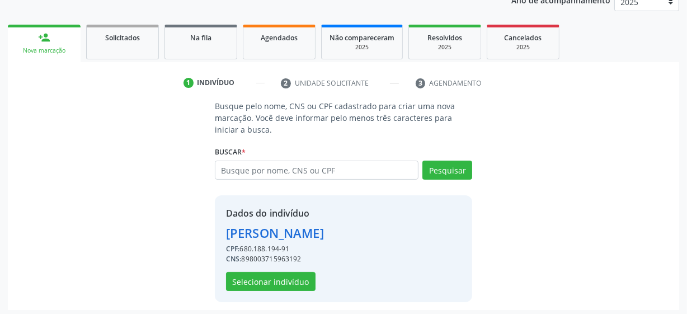
scroll to position [145, 0]
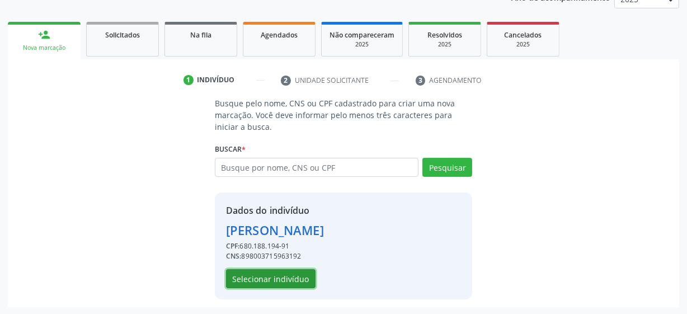
click at [281, 273] on button "Selecionar indivíduo" at bounding box center [270, 278] width 89 height 19
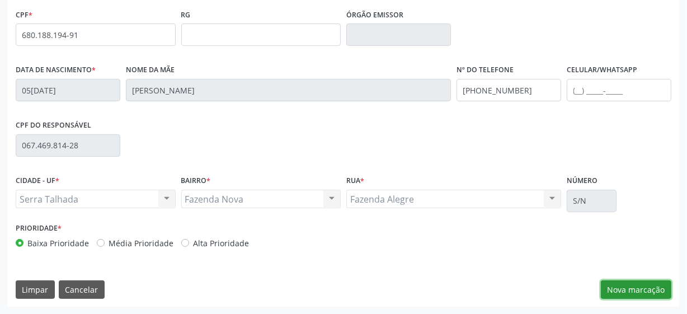
click at [608, 281] on button "Nova marcação" at bounding box center [636, 289] width 70 height 19
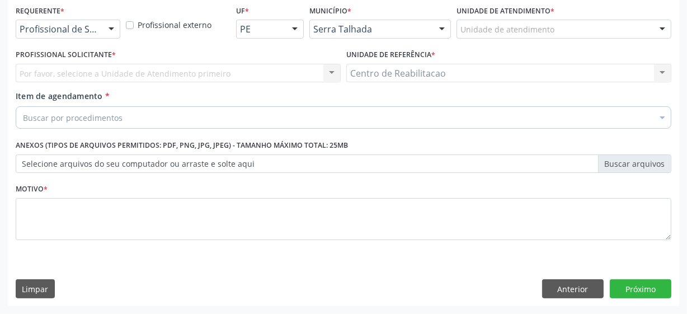
scroll to position [240, 0]
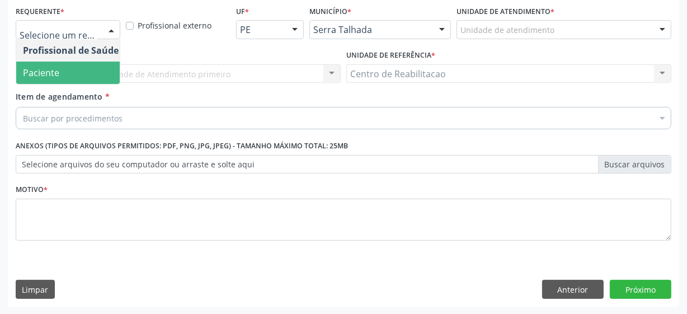
click at [67, 62] on span "Paciente" at bounding box center [70, 73] width 109 height 22
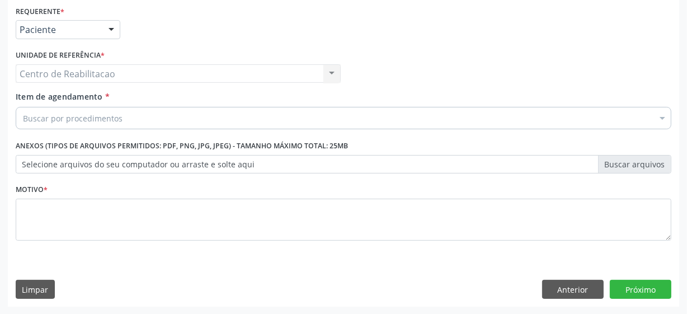
click at [124, 117] on div "Buscar por procedimentos" at bounding box center [343, 118] width 655 height 22
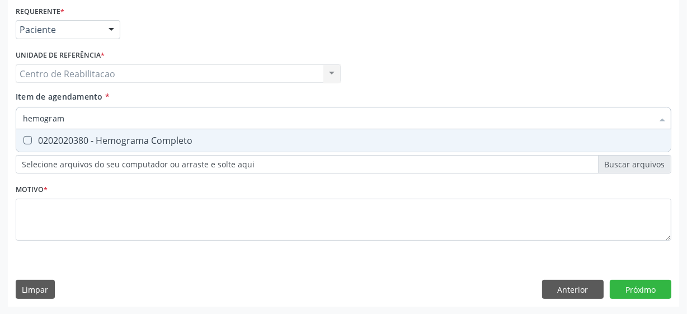
type input "hemograma"
click at [31, 136] on Completo at bounding box center [27, 140] width 8 height 8
click at [23, 136] on Completo "checkbox" at bounding box center [19, 139] width 7 height 7
checkbox Completo "true"
click at [91, 119] on input "hemograma" at bounding box center [338, 118] width 630 height 22
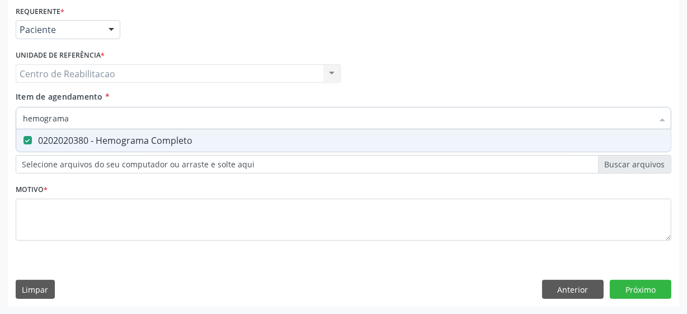
click at [91, 119] on input "hemograma" at bounding box center [338, 118] width 630 height 22
type input "gl"
checkbox Completo "false"
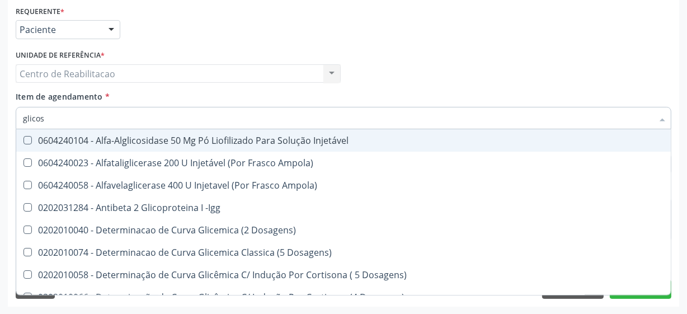
type input "glicose"
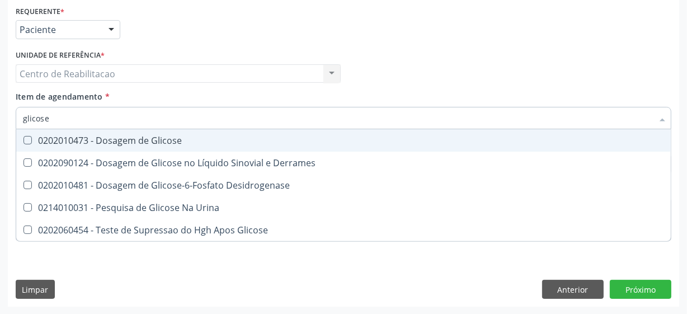
click at [27, 139] on Glicose at bounding box center [27, 140] width 8 height 8
click at [23, 139] on Glicose "checkbox" at bounding box center [19, 139] width 7 height 7
checkbox Glicose "true"
click at [41, 119] on input "glicose" at bounding box center [338, 118] width 630 height 22
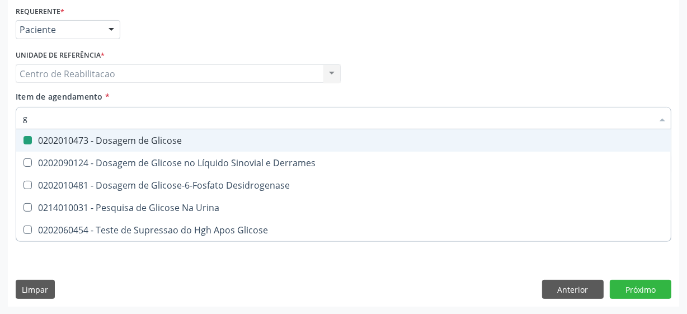
type input "gl"
checkbox Glicose "false"
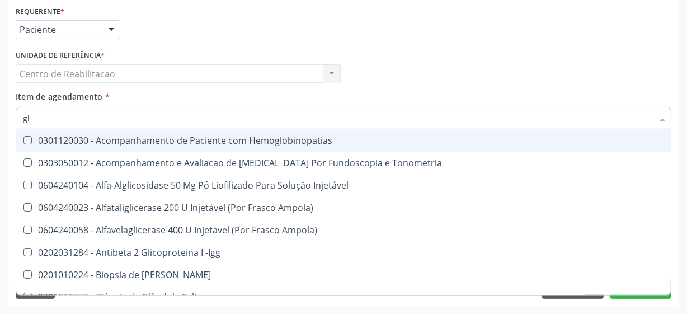
type input "gli"
checkbox \(Confirmatorio\) "true"
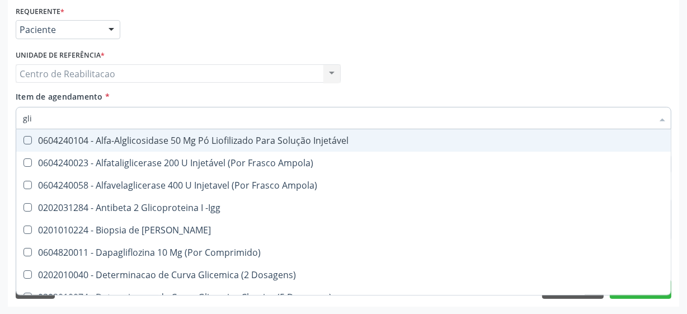
type input "glic"
checkbox Aminoglicosideos "true"
checkbox Glicose "false"
type input "glico"
checkbox Comprimido\) "true"
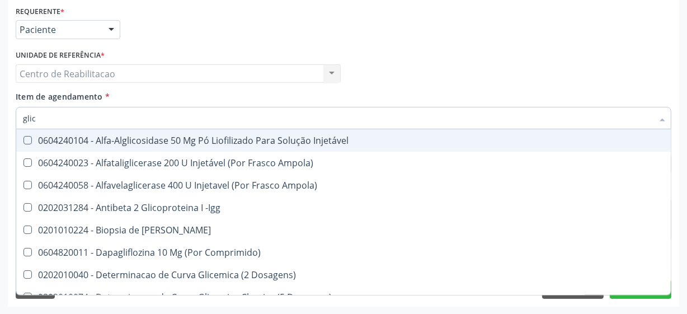
checkbox Aminoglicosideos "false"
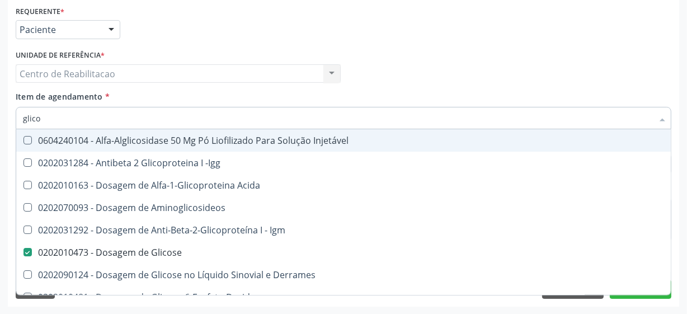
type input "glicos"
checkbox Acida "true"
checkbox Glicose "false"
type input "glicosi"
checkbox Acida "false"
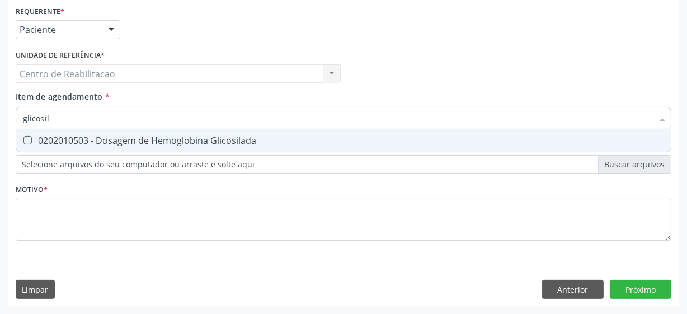
type input "glicosila"
click at [27, 139] on Glicosilada at bounding box center [27, 140] width 8 height 8
click at [23, 139] on Glicosilada "checkbox" at bounding box center [19, 139] width 7 height 7
checkbox Glicosilada "true"
click at [67, 109] on input "glicosila" at bounding box center [338, 118] width 630 height 22
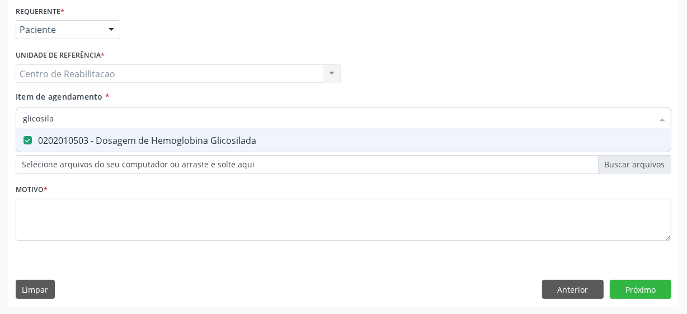
click at [67, 110] on input "glicosila" at bounding box center [338, 118] width 630 height 22
type input "tem"
checkbox Glicosilada "false"
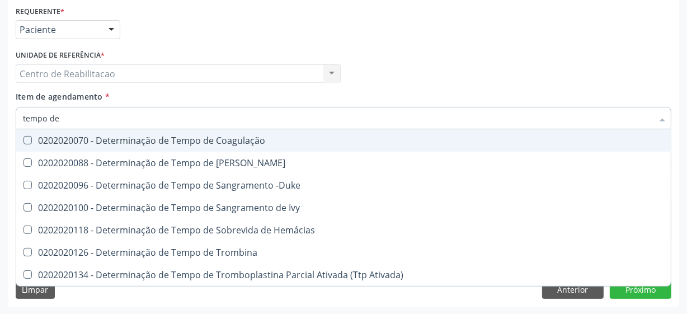
type input "tempo de"
click at [30, 138] on Coagulação at bounding box center [27, 140] width 8 height 8
click at [23, 138] on Coagulação "checkbox" at bounding box center [19, 139] width 7 height 7
checkbox Coagulação "true"
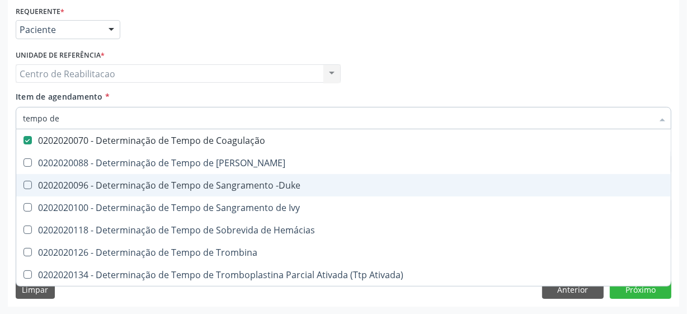
drag, startPoint x: 28, startPoint y: 183, endPoint x: 37, endPoint y: 152, distance: 32.7
click at [27, 182] on -Duke at bounding box center [27, 185] width 8 height 8
click at [23, 182] on -Duke "checkbox" at bounding box center [19, 184] width 7 height 7
checkbox -Duke "true"
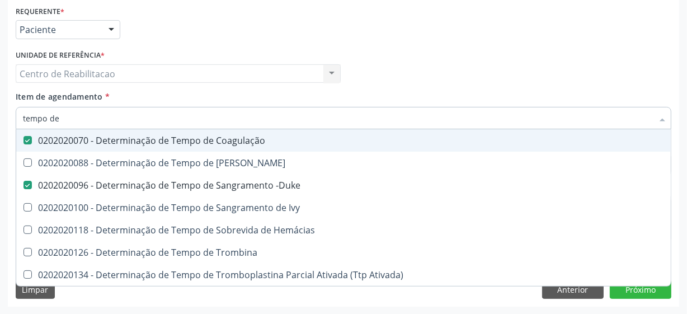
click at [53, 126] on input "tempo de" at bounding box center [338, 118] width 630 height 22
type input "tap"
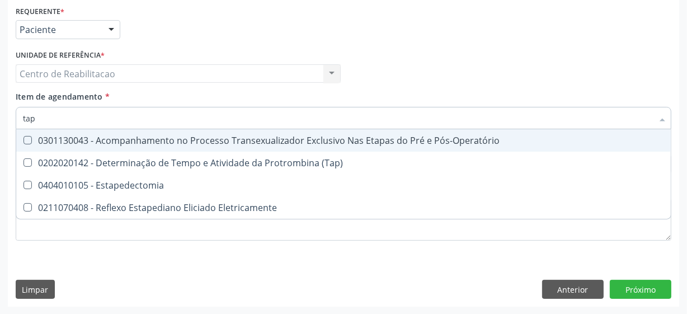
checkbox Pós-Operatório "false"
checkbox Estapedectomia "false"
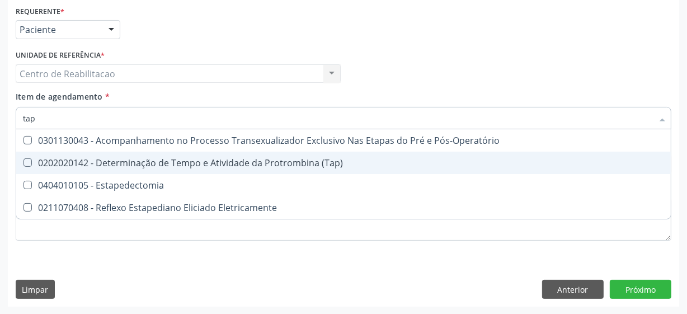
click at [28, 160] on \(Tap\) at bounding box center [27, 162] width 8 height 8
click at [23, 160] on \(Tap\) "checkbox" at bounding box center [19, 162] width 7 height 7
checkbox \(Tap\) "true"
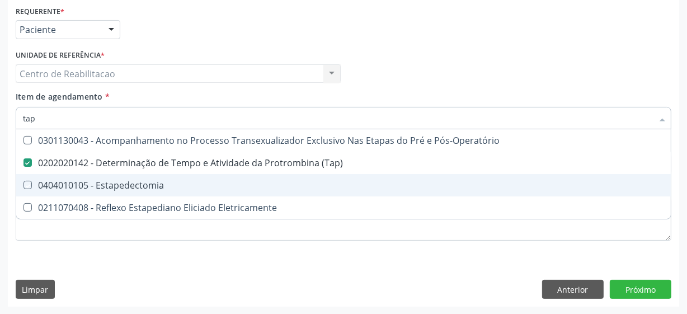
click at [245, 268] on div "Requerente * Paciente Profissional de Saúde Paciente Nenhum resultado encontrad…" at bounding box center [343, 155] width 671 height 304
click at [243, 219] on span "0211070408 - Reflexo Estapediano Eliciado Eletricamente" at bounding box center [343, 207] width 654 height 22
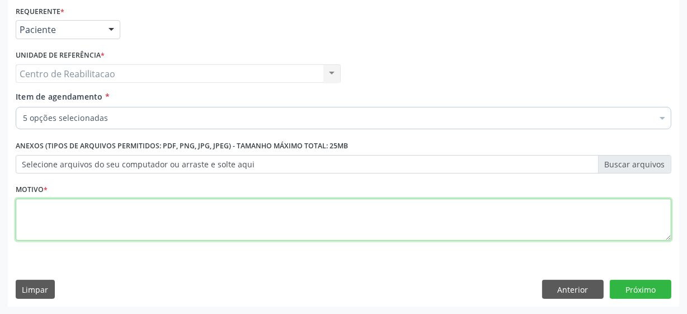
click at [236, 237] on textarea at bounding box center [343, 220] width 655 height 43
type textarea "**"
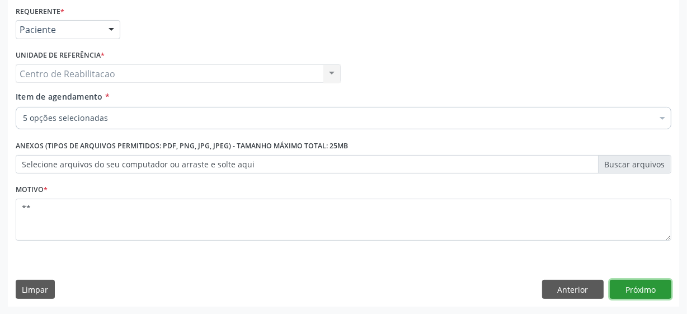
click at [658, 284] on button "Próximo" at bounding box center [641, 289] width 62 height 19
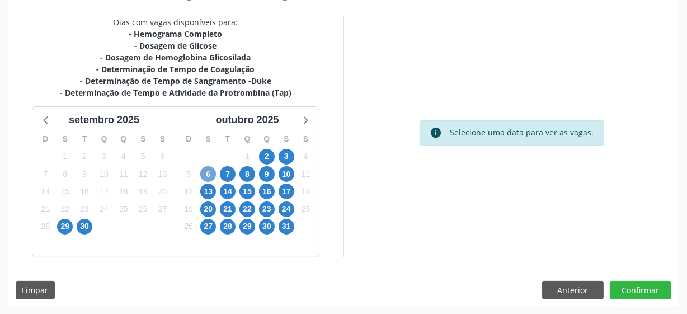
click at [204, 171] on span "6" at bounding box center [208, 174] width 16 height 16
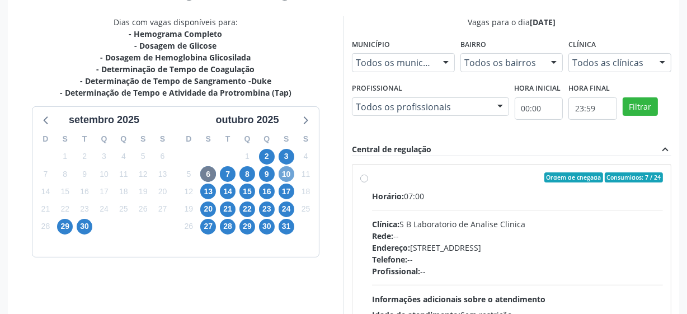
click at [284, 178] on span "10" at bounding box center [286, 174] width 16 height 16
click at [244, 201] on span "22" at bounding box center [247, 209] width 16 height 16
click at [205, 197] on span "13" at bounding box center [208, 191] width 16 height 16
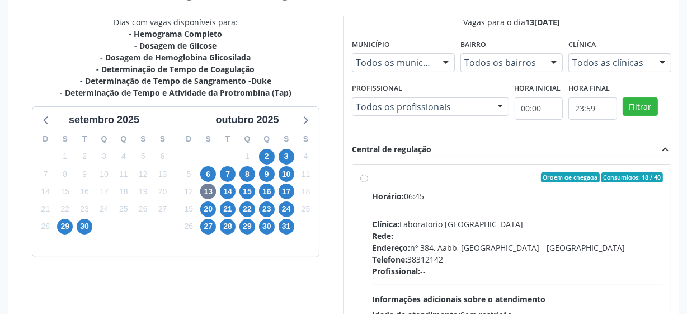
click at [372, 180] on label "Ordem de chegada Consumidos: 18 / 40 Horário: 06:45 Clínica: Laboratorio [GEOGR…" at bounding box center [517, 258] width 291 height 172
click at [366, 180] on input "Ordem de chegada Consumidos: 18 / 40 Horário: 06:45 Clínica: Laboratorio [GEOGR…" at bounding box center [364, 177] width 8 height 10
radio input "true"
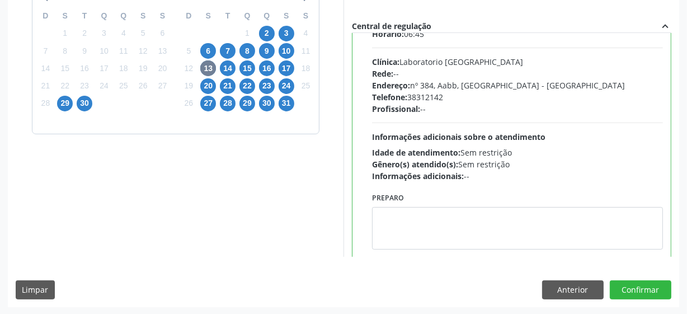
scroll to position [50, 0]
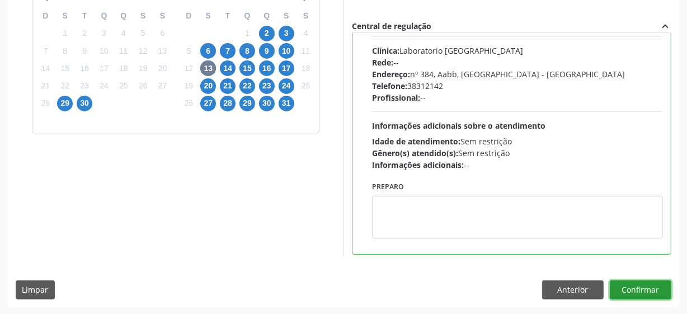
click at [632, 291] on button "Confirmar" at bounding box center [641, 289] width 62 height 19
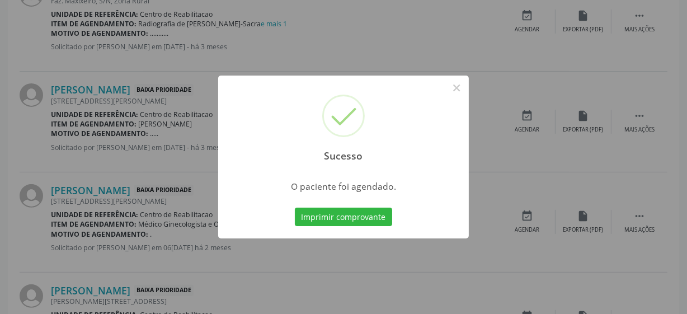
scroll to position [55, 0]
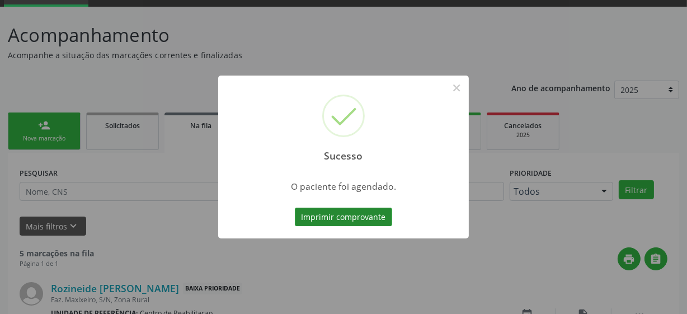
click at [381, 215] on button "Imprimir comprovante" at bounding box center [343, 216] width 97 height 19
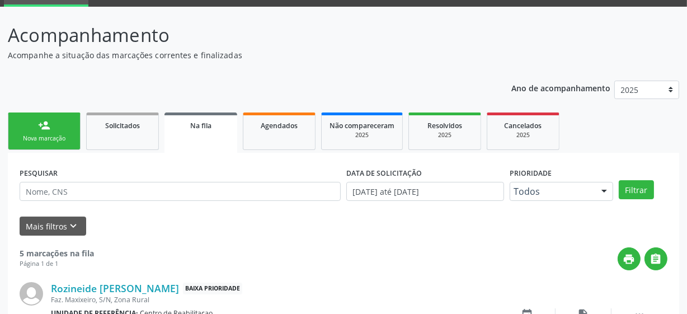
click at [43, 127] on div "person_add" at bounding box center [44, 125] width 12 height 12
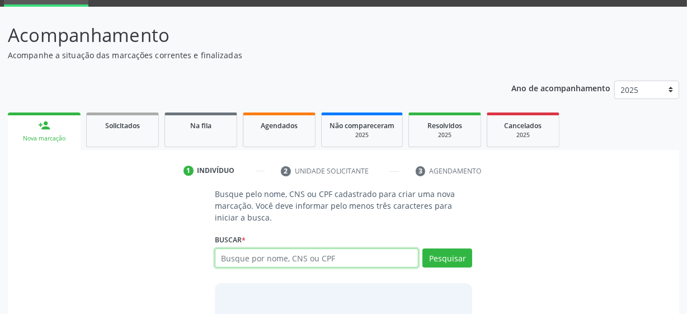
click at [252, 254] on input "text" at bounding box center [317, 257] width 204 height 19
type input "[PERSON_NAME]"
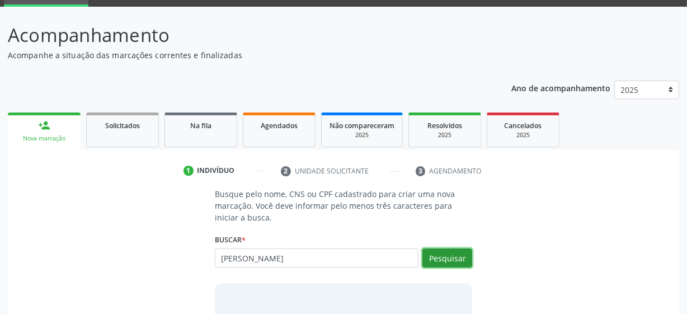
click at [440, 258] on button "Pesquisar" at bounding box center [447, 257] width 50 height 19
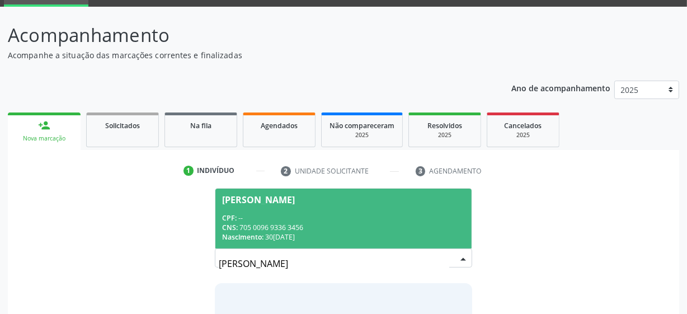
click at [345, 223] on div "CNS: 705 0096 9336 3456" at bounding box center [343, 228] width 243 height 10
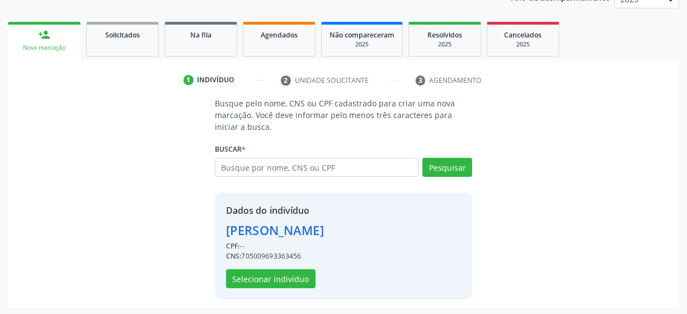
scroll to position [145, 0]
click at [281, 278] on button "Selecionar indivíduo" at bounding box center [270, 278] width 89 height 19
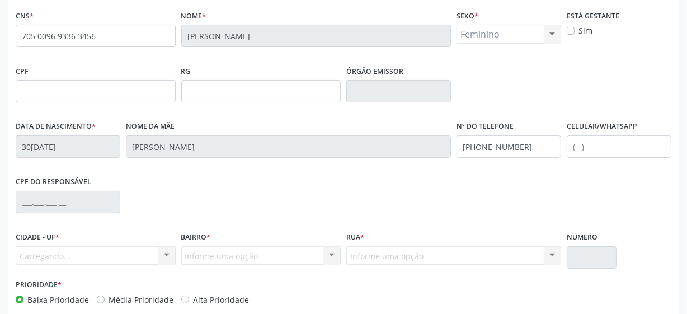
scroll to position [292, 0]
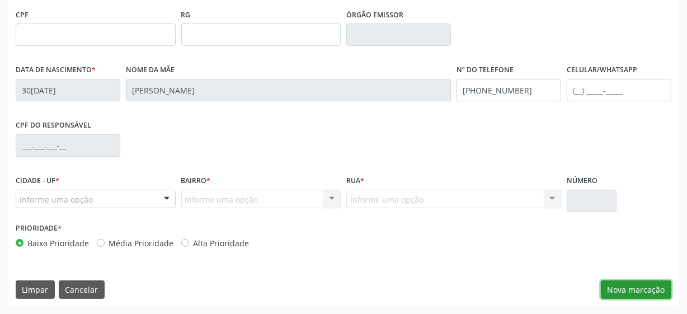
click at [638, 287] on button "Nova marcação" at bounding box center [636, 289] width 70 height 19
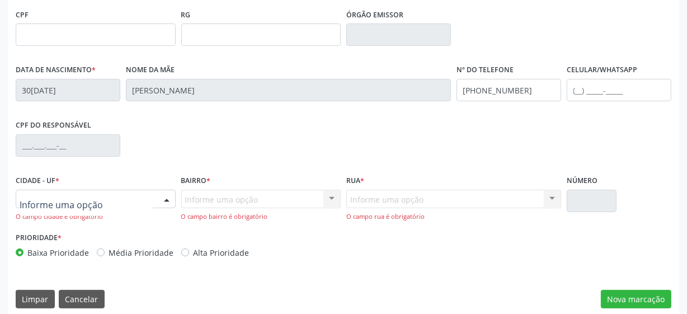
click at [135, 202] on div at bounding box center [96, 199] width 160 height 19
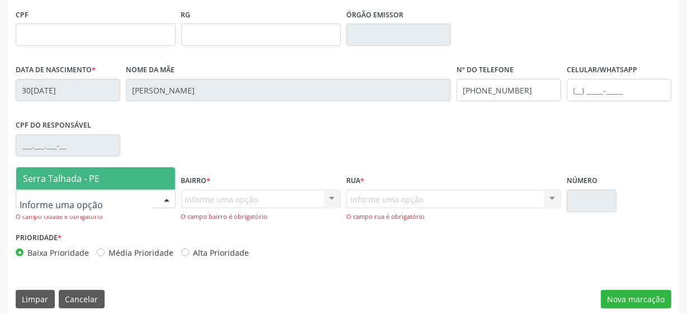
click at [131, 179] on span "Serra Talhada - PE" at bounding box center [95, 178] width 159 height 22
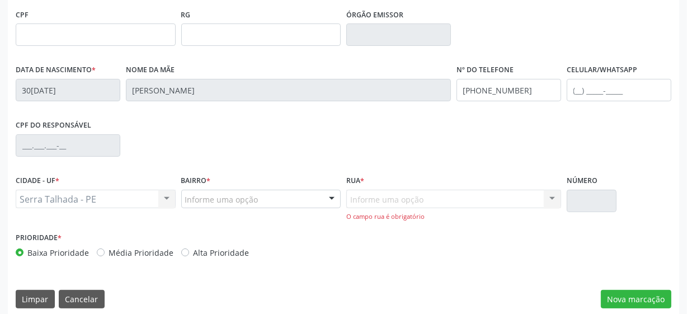
click at [447, 201] on div "Informe uma opção Nenhum resultado encontrado para: " " Nenhuma opção encontrad…" at bounding box center [453, 206] width 215 height 32
click at [258, 202] on div "Informe uma opção" at bounding box center [261, 199] width 160 height 19
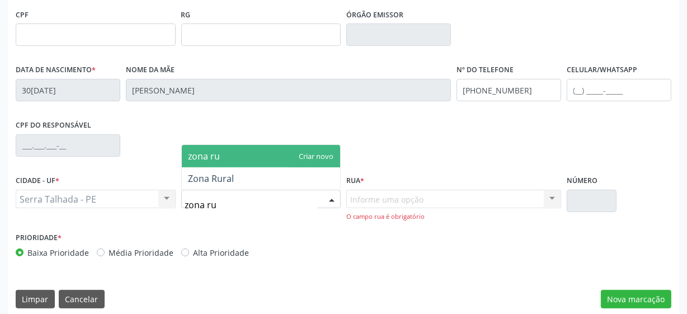
type input "zona rur"
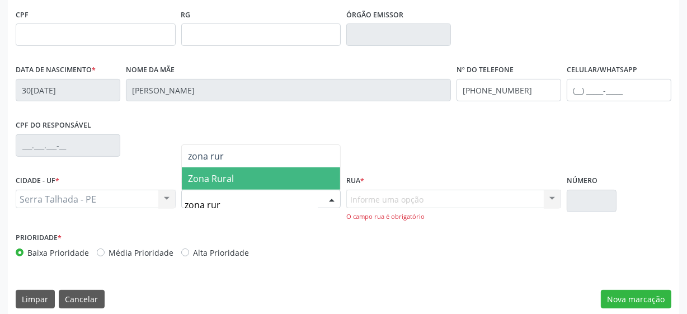
click at [249, 180] on span "Zona Rural" at bounding box center [261, 178] width 159 height 22
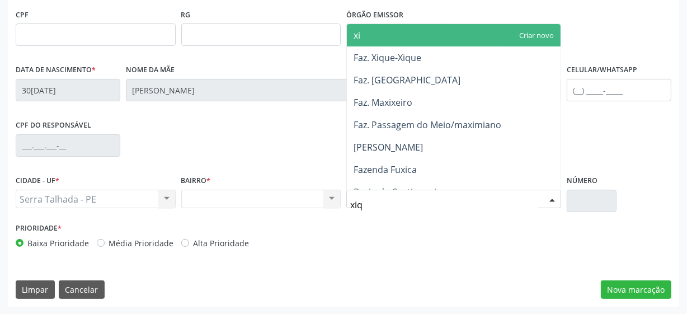
type input "xiqu"
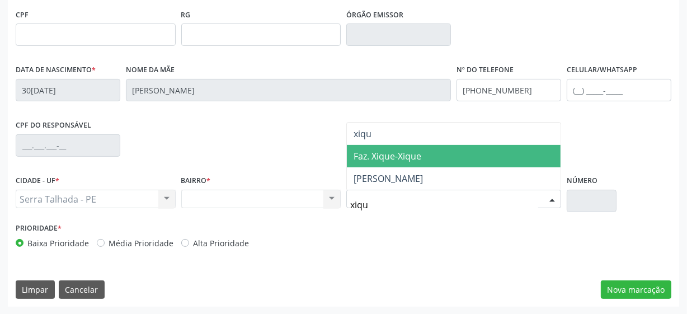
click at [390, 157] on span "Faz. Xique-Xique" at bounding box center [387, 156] width 68 height 12
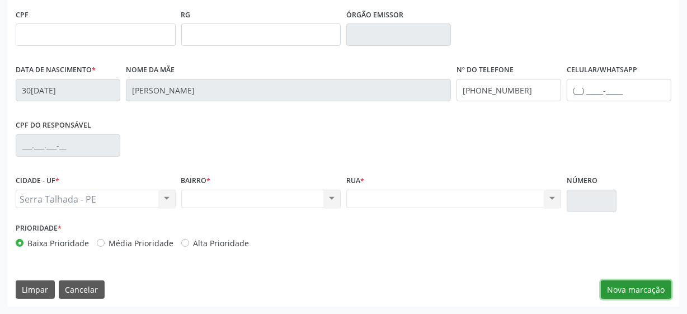
click at [633, 289] on button "Nova marcação" at bounding box center [636, 289] width 70 height 19
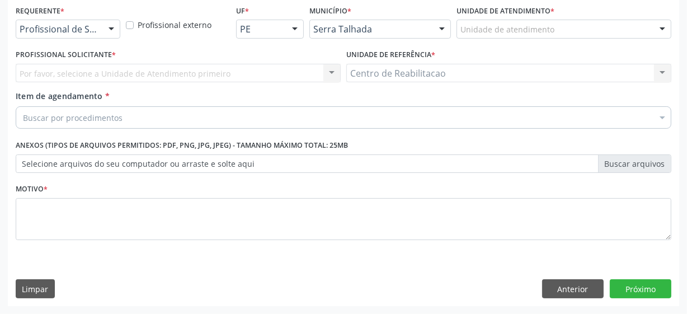
scroll to position [240, 0]
click at [110, 32] on div at bounding box center [111, 30] width 17 height 19
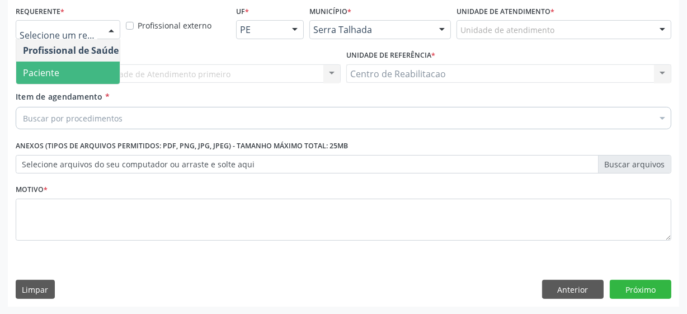
click at [87, 65] on span "Paciente" at bounding box center [70, 73] width 109 height 22
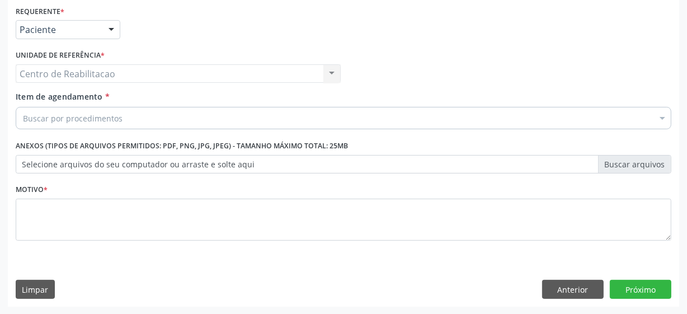
click at [86, 126] on div "Buscar por procedimentos" at bounding box center [343, 118] width 655 height 22
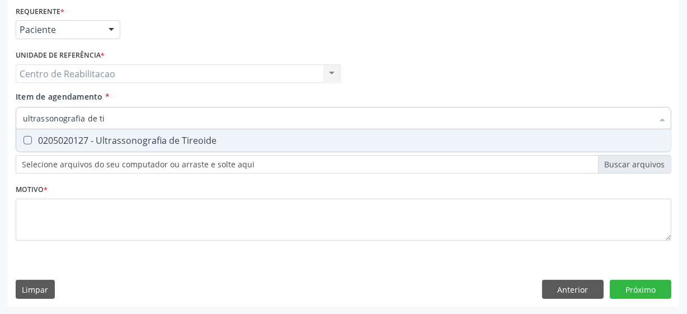
type input "ultrassonografia de [PERSON_NAME]"
click at [25, 142] on Tireoide at bounding box center [27, 140] width 8 height 8
click at [23, 142] on Tireoide "checkbox" at bounding box center [19, 139] width 7 height 7
checkbox Tireoide "true"
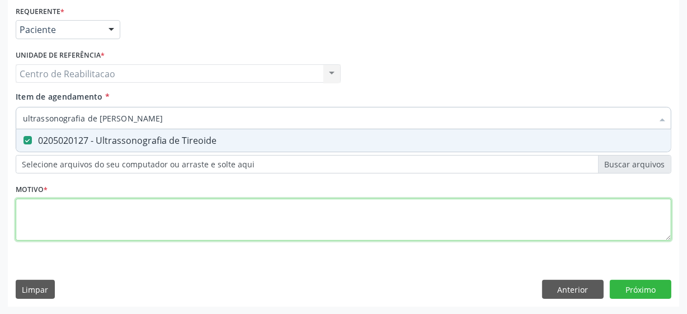
click at [56, 218] on div "Requerente * Paciente Profissional de Saúde Paciente Nenhum resultado encontrad…" at bounding box center [343, 129] width 655 height 253
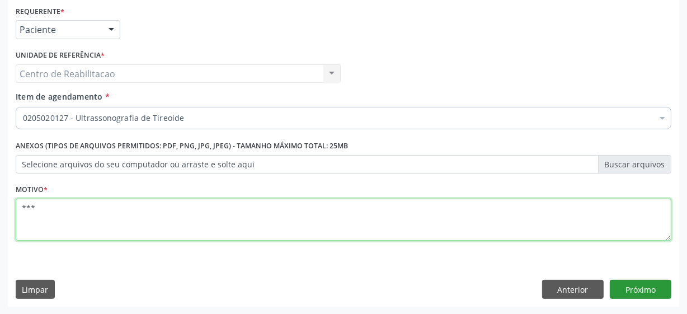
type textarea "***"
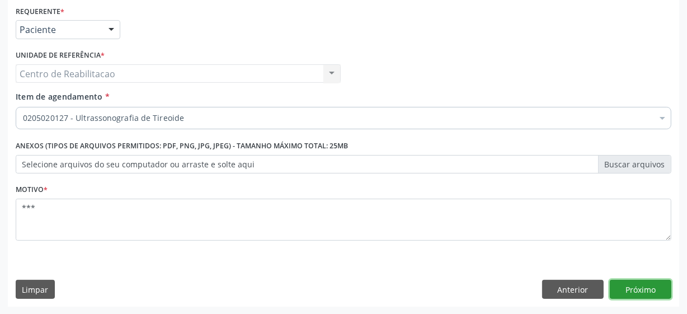
click at [631, 286] on button "Próximo" at bounding box center [641, 289] width 62 height 19
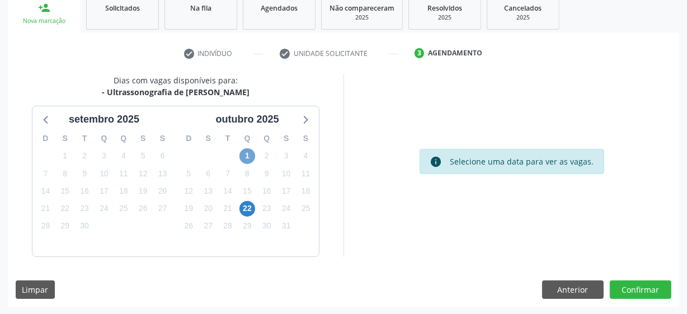
click at [248, 154] on span "1" at bounding box center [247, 156] width 16 height 16
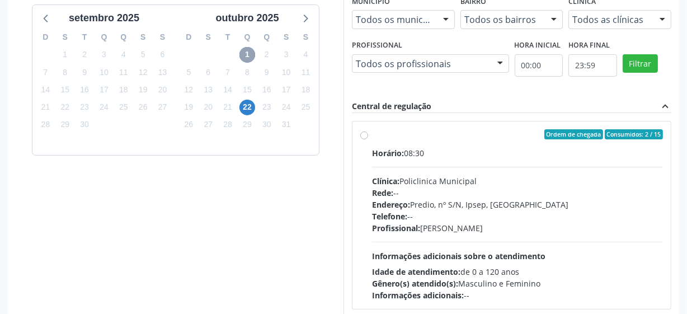
scroll to position [274, 0]
click at [372, 135] on label "Ordem de chegada Consumidos: 2 / 15 Horário: 08:30 Clínica: Policlinica Municip…" at bounding box center [517, 215] width 291 height 172
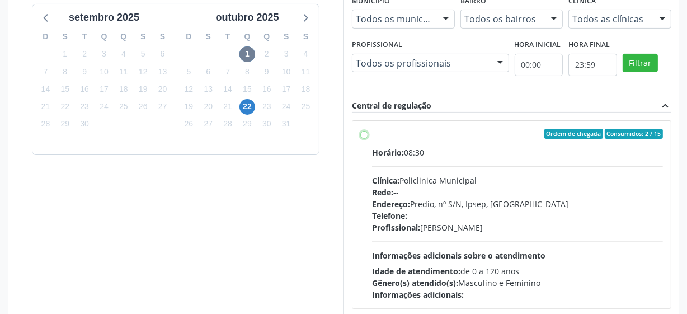
click at [363, 135] on input "Ordem de chegada Consumidos: 2 / 15 Horário: 08:30 Clínica: Policlinica Municip…" at bounding box center [364, 134] width 8 height 10
radio input "true"
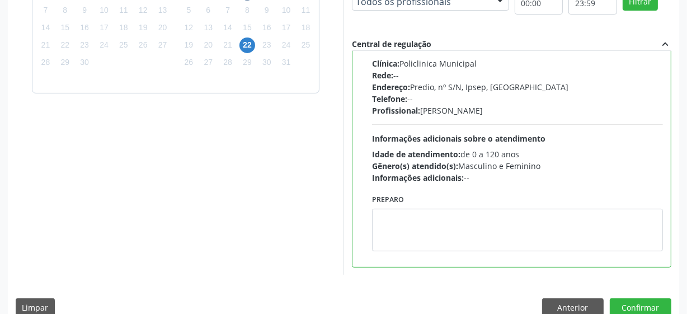
scroll to position [353, 0]
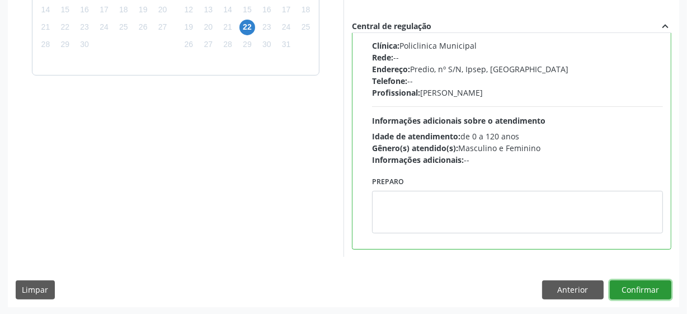
click at [624, 289] on button "Confirmar" at bounding box center [641, 289] width 62 height 19
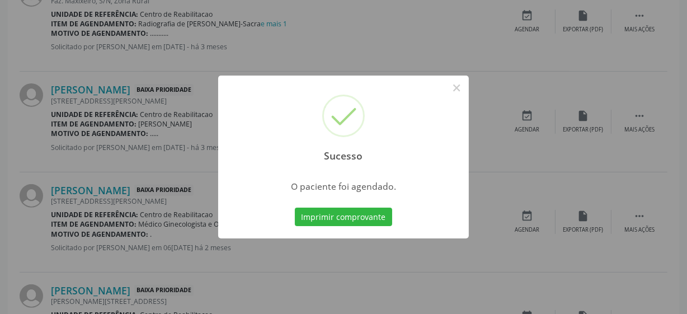
scroll to position [55, 0]
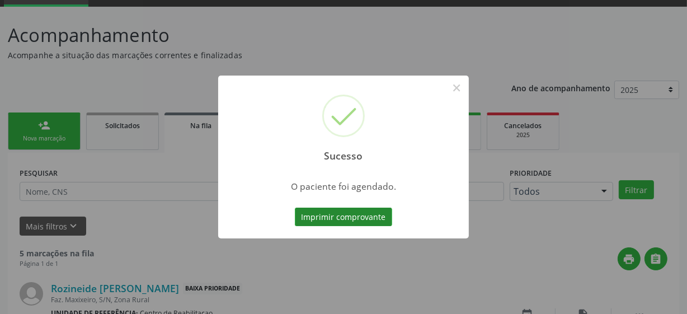
click at [355, 216] on button "Imprimir comprovante" at bounding box center [343, 216] width 97 height 19
